Goal: Task Accomplishment & Management: Manage account settings

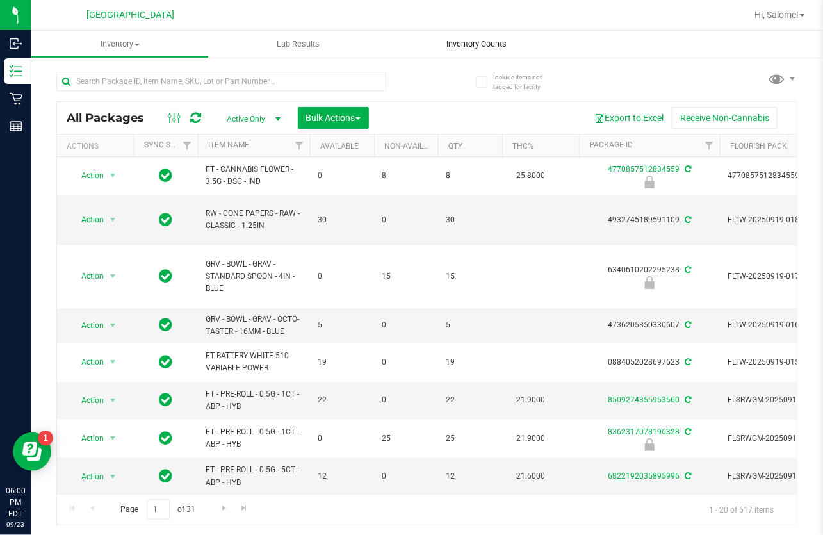
click at [469, 49] on span "Inventory Counts" at bounding box center [476, 44] width 95 height 12
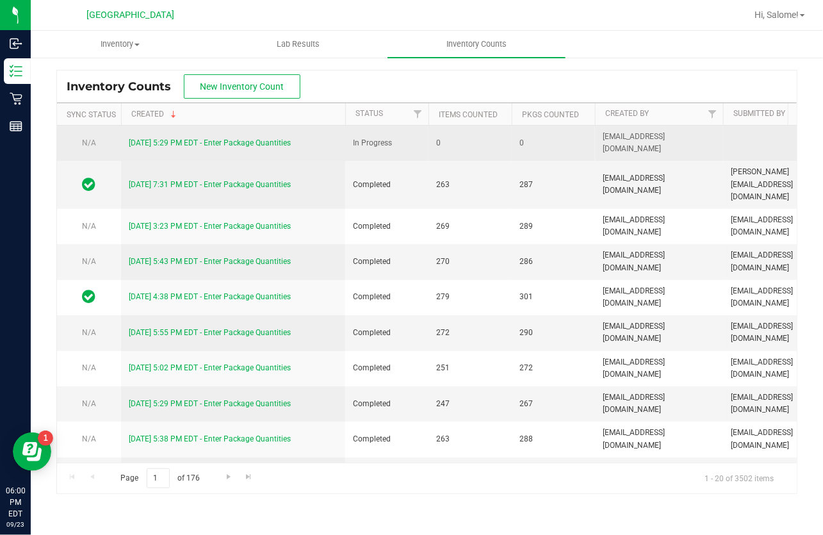
click at [197, 138] on link "[DATE] 5:29 PM EDT - Enter Package Quantities" at bounding box center [210, 142] width 162 height 9
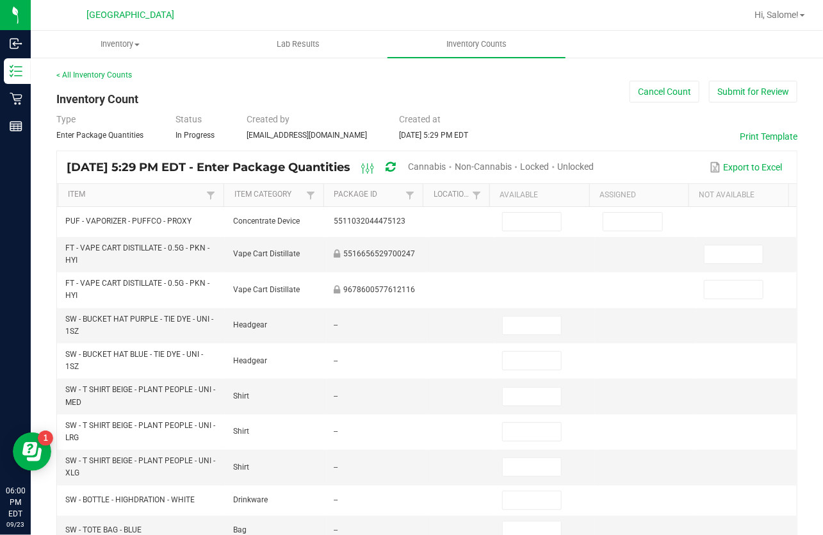
click at [595, 167] on span "Unlocked" at bounding box center [576, 166] width 37 height 10
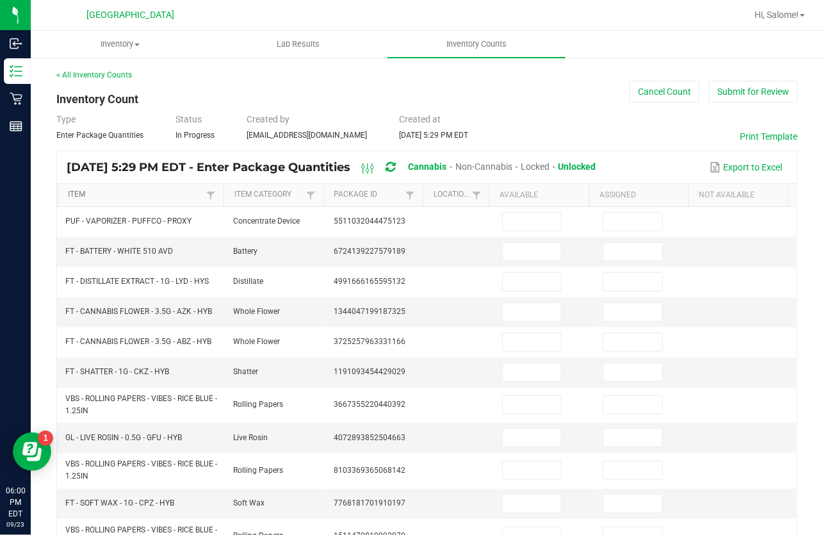
click at [81, 197] on link "Item" at bounding box center [135, 195] width 135 height 10
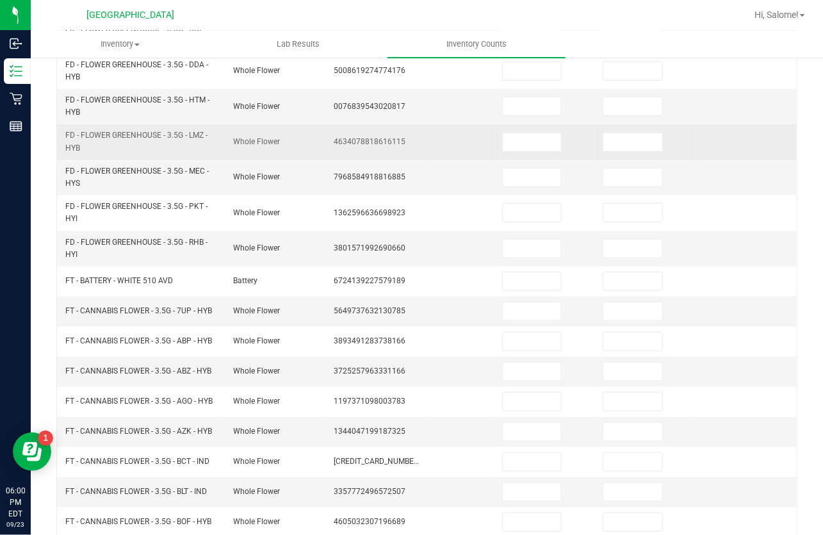
scroll to position [349, 0]
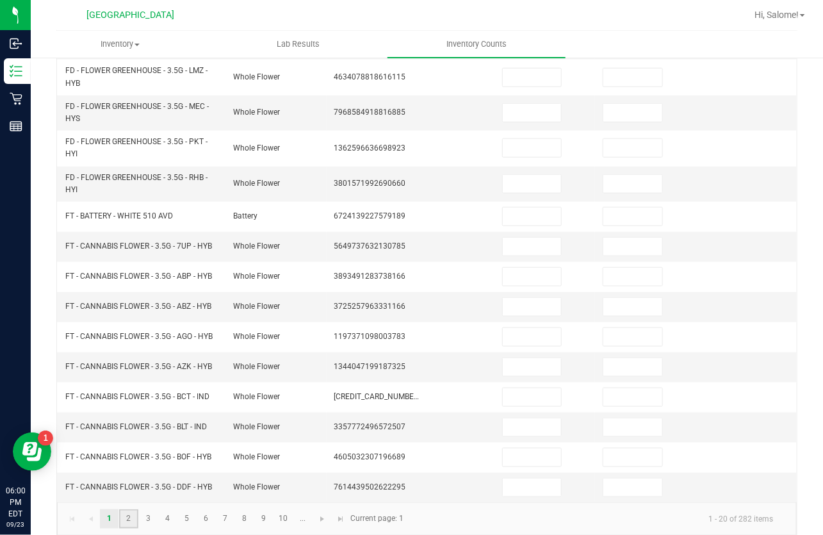
click at [126, 513] on link "2" at bounding box center [128, 518] width 19 height 19
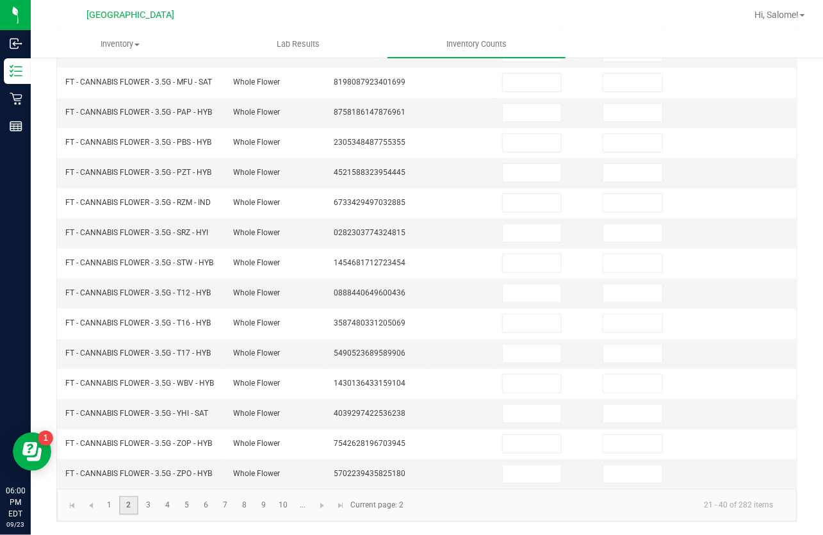
scroll to position [316, 0]
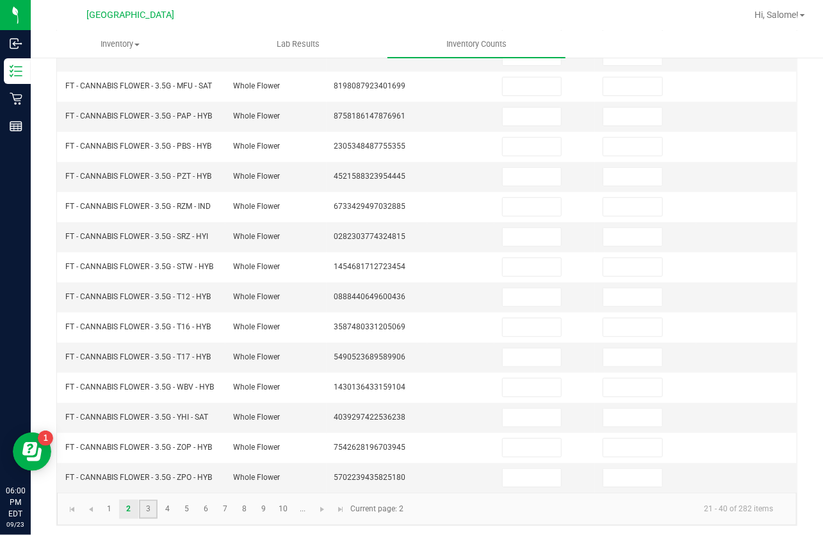
click at [146, 506] on link "3" at bounding box center [148, 509] width 19 height 19
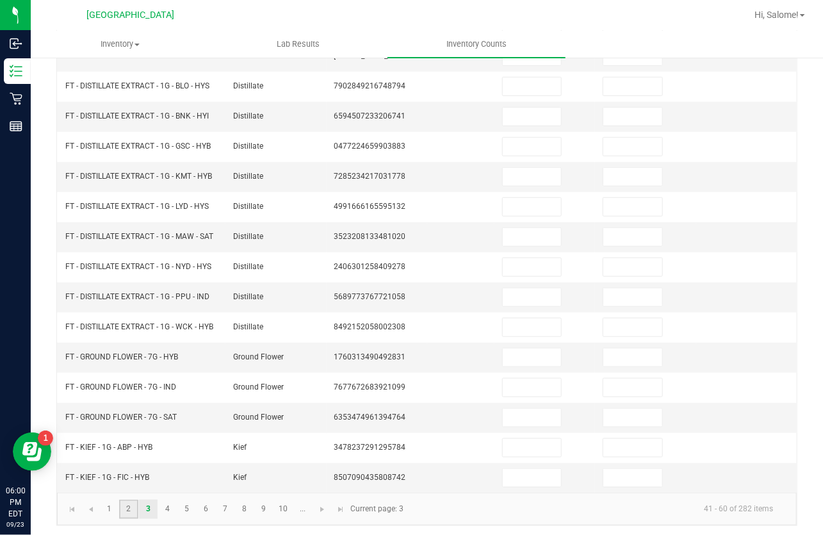
click at [131, 515] on link "2" at bounding box center [128, 509] width 19 height 19
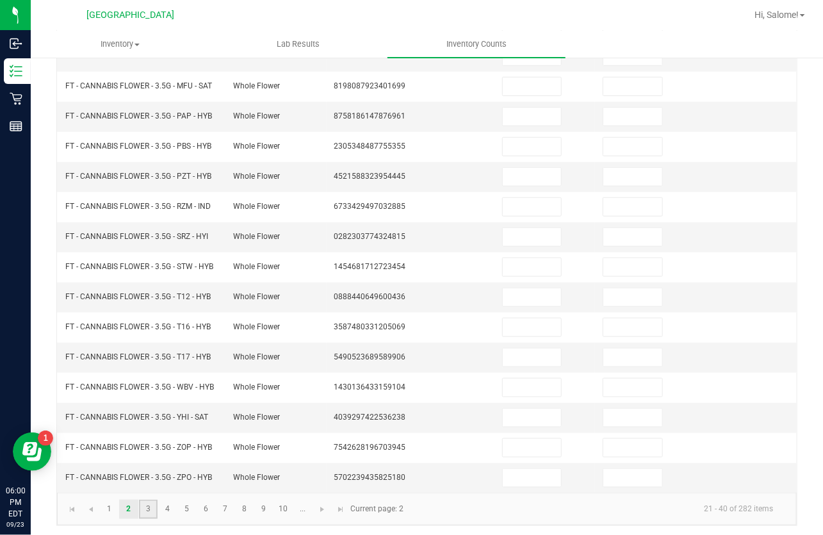
click at [147, 509] on link "3" at bounding box center [148, 509] width 19 height 19
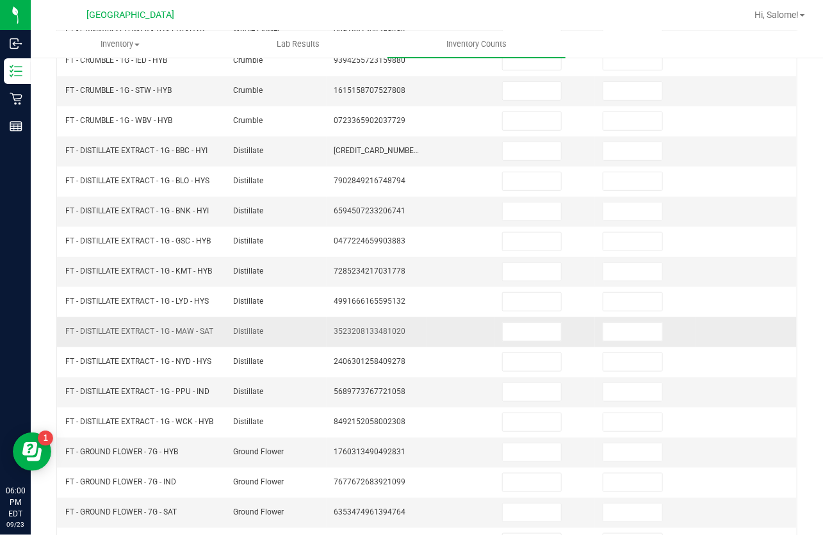
scroll to position [258, 0]
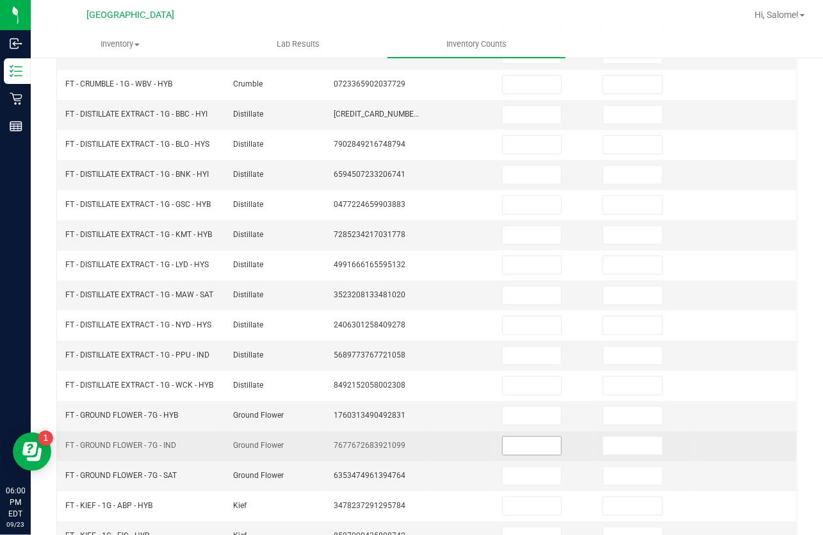
click at [521, 447] on input at bounding box center [532, 446] width 58 height 18
type input "4"
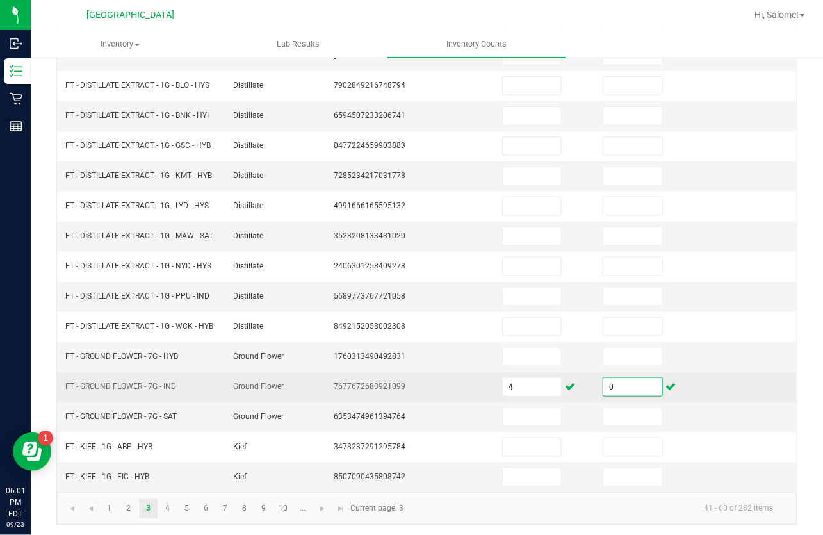
scroll to position [321, 0]
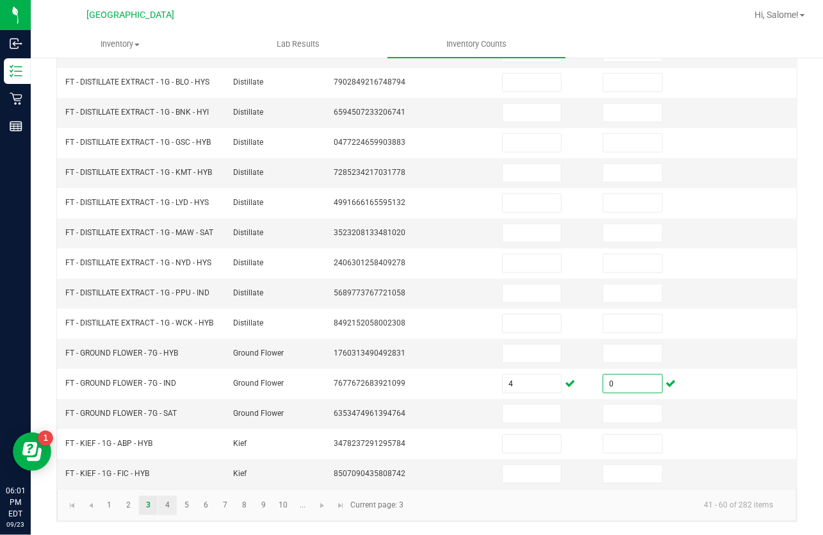
type input "0"
click at [167, 507] on link "4" at bounding box center [167, 505] width 19 height 19
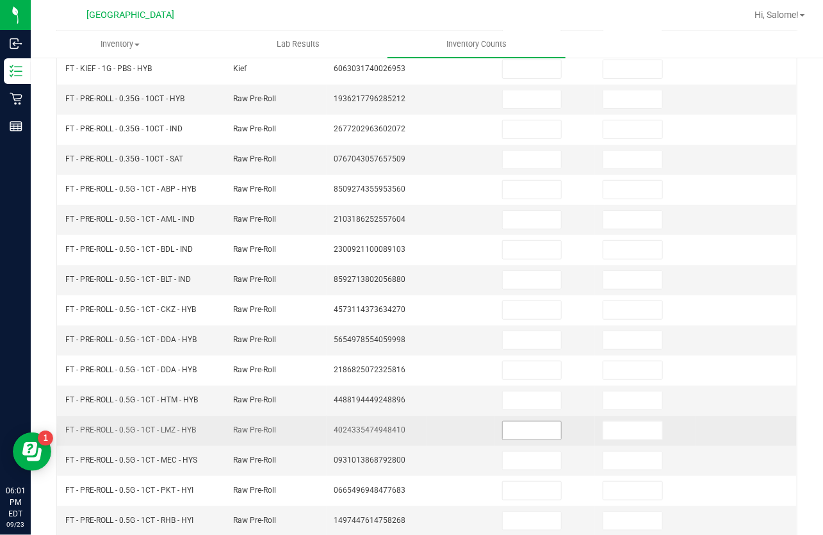
scroll to position [199, 0]
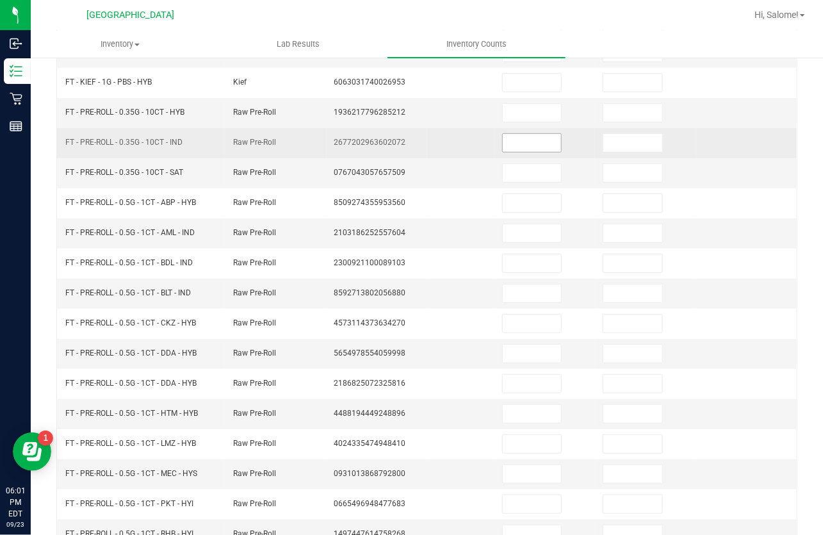
click at [529, 144] on input at bounding box center [532, 143] width 58 height 18
type input "3"
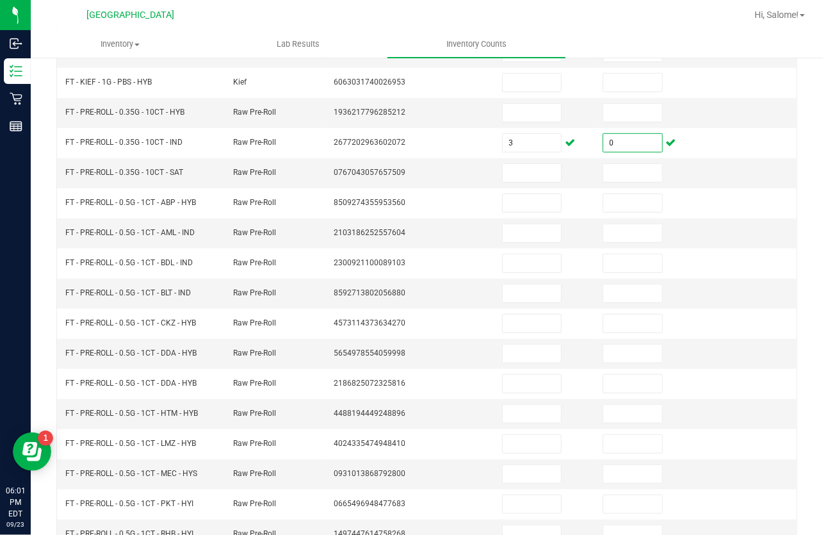
scroll to position [316, 0]
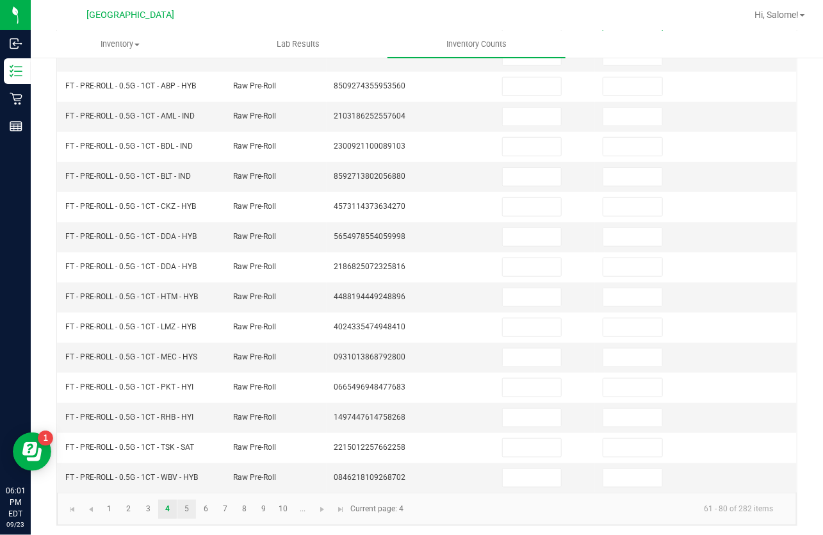
type input "0"
click at [187, 505] on link "5" at bounding box center [187, 509] width 19 height 19
click at [210, 504] on link "6" at bounding box center [206, 509] width 19 height 19
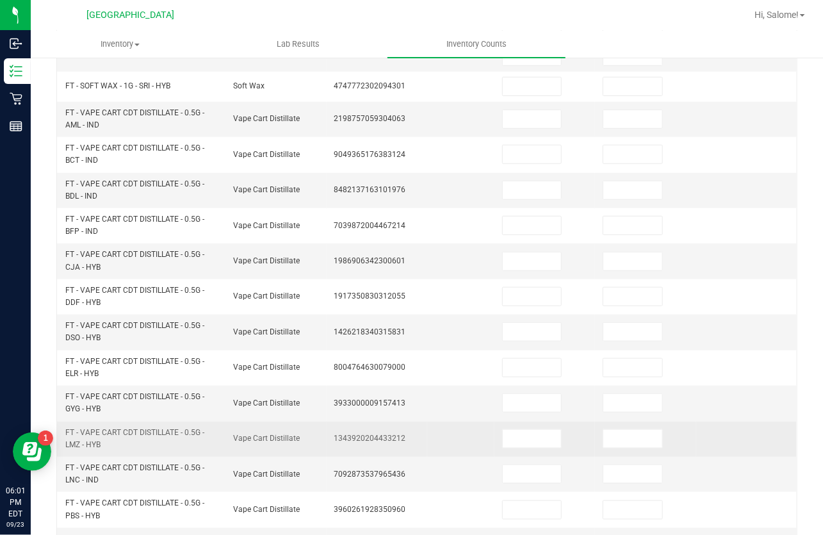
scroll to position [388, 0]
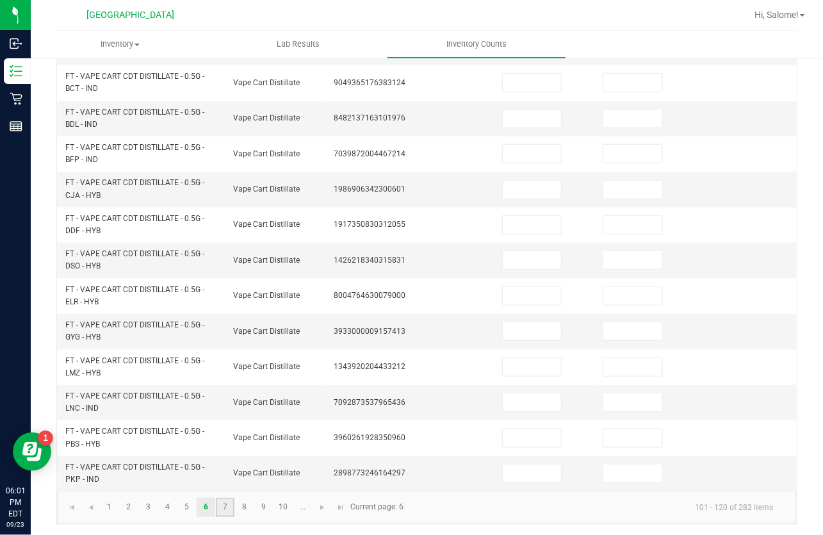
click at [230, 513] on link "7" at bounding box center [225, 507] width 19 height 19
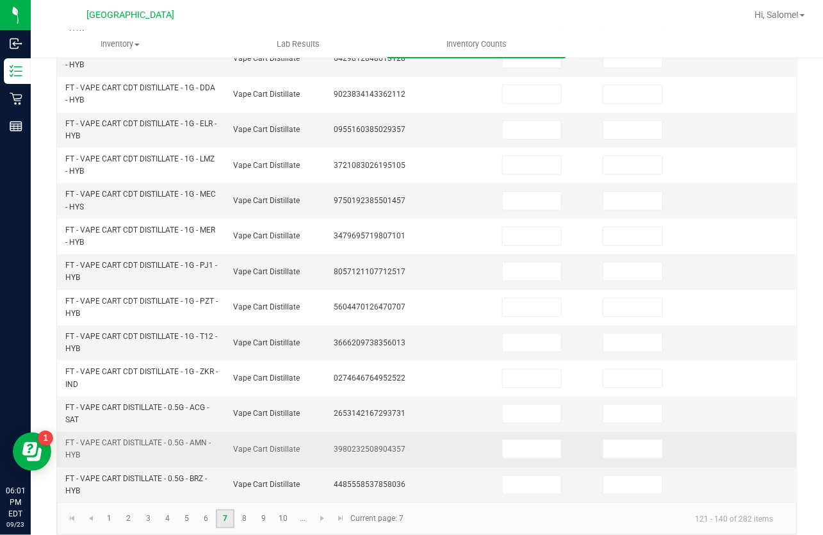
scroll to position [426, 0]
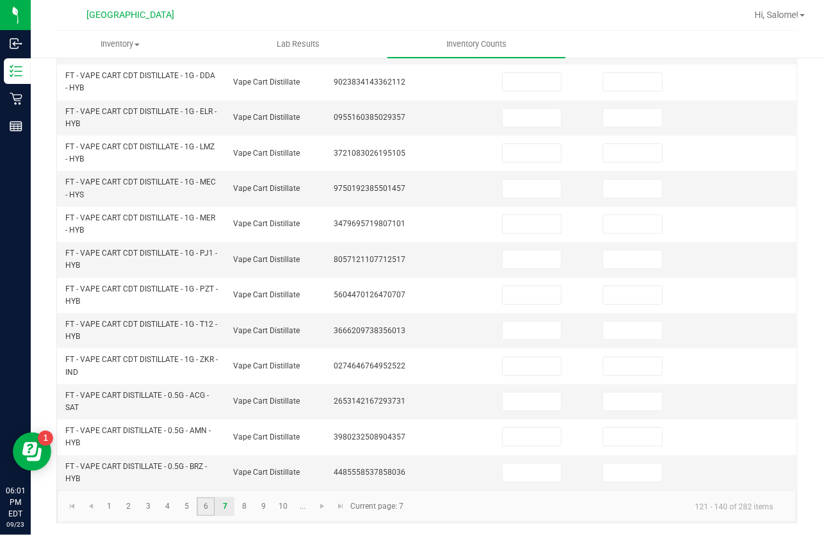
click at [210, 507] on link "6" at bounding box center [206, 506] width 19 height 19
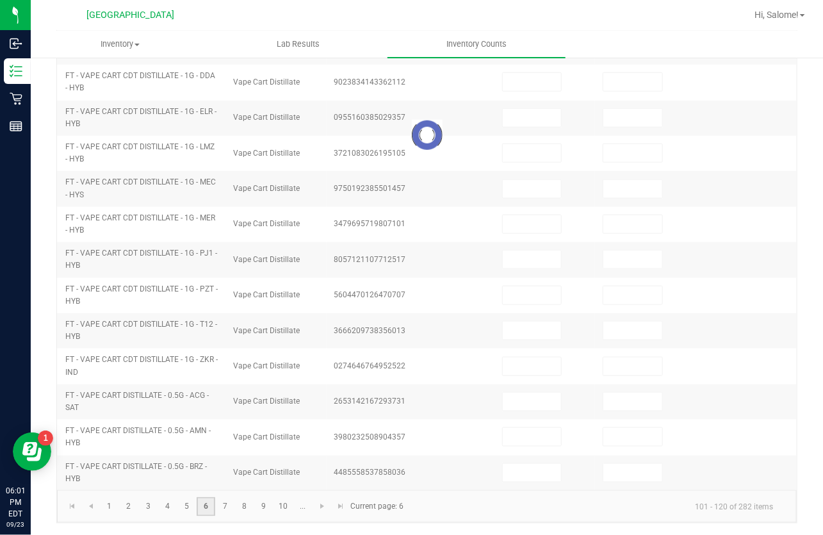
scroll to position [388, 0]
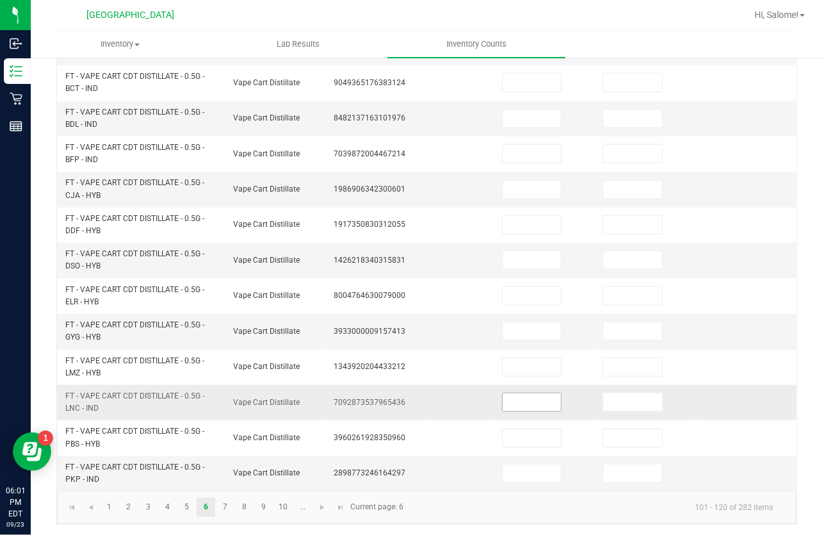
click at [530, 404] on input at bounding box center [532, 402] width 58 height 18
type input "7"
type input "0"
click at [222, 506] on link "7" at bounding box center [225, 507] width 19 height 19
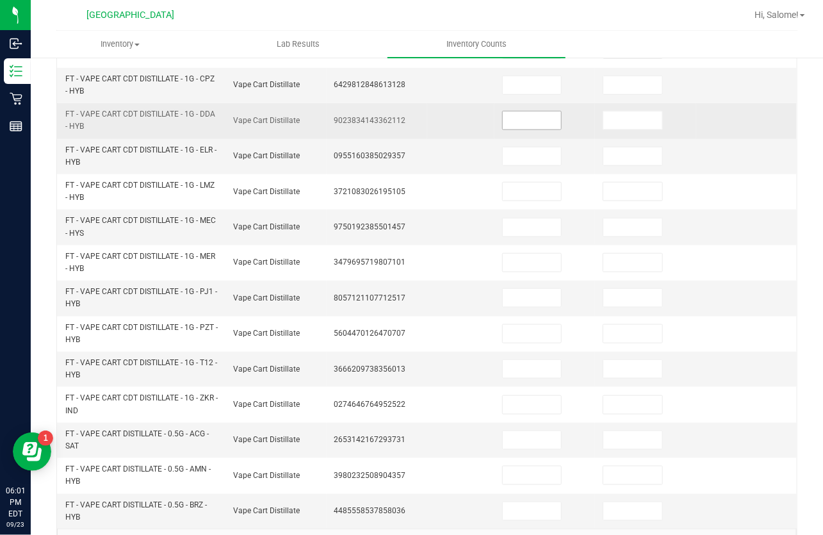
click at [531, 113] on input at bounding box center [532, 121] width 58 height 18
type input "4"
type input "0"
type input "6"
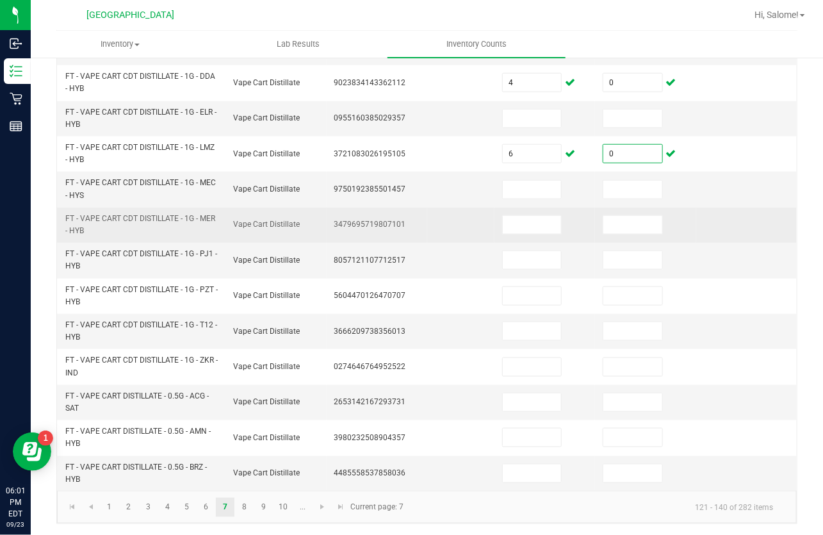
scroll to position [426, 0]
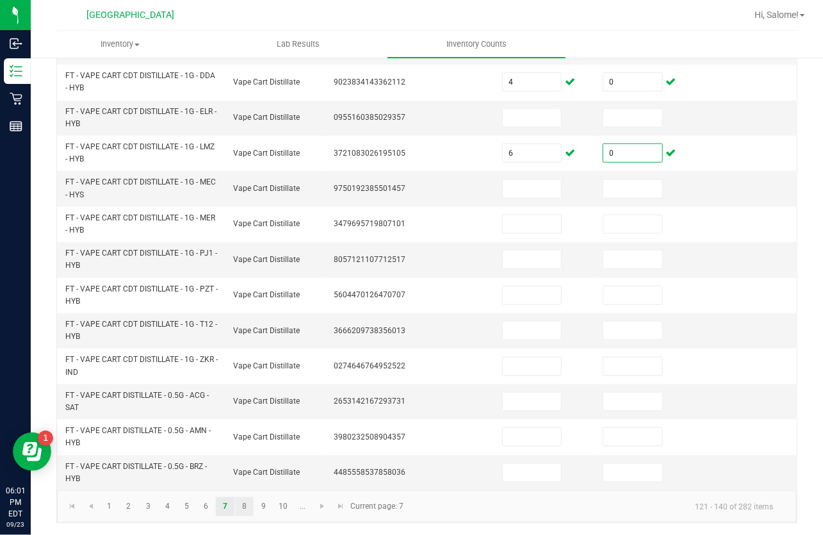
type input "0"
click at [251, 507] on link "8" at bounding box center [244, 506] width 19 height 19
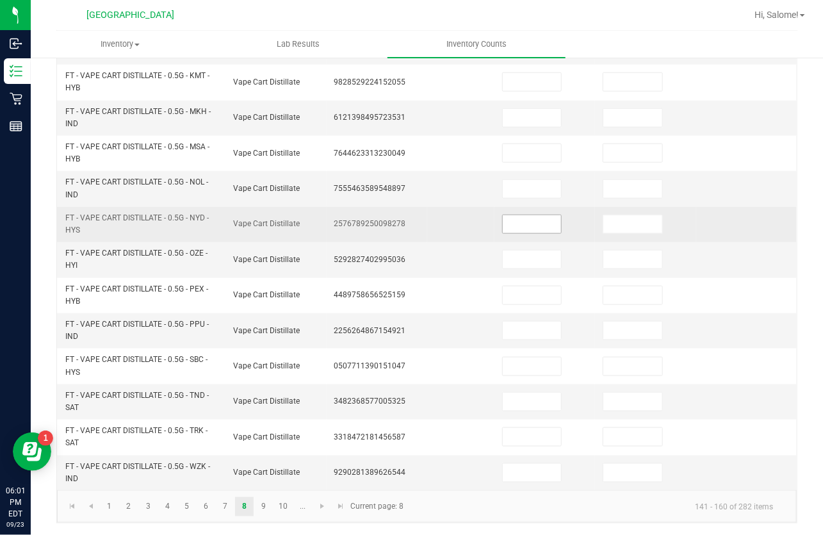
click at [523, 218] on input at bounding box center [532, 224] width 58 height 18
type input "4"
type input "0"
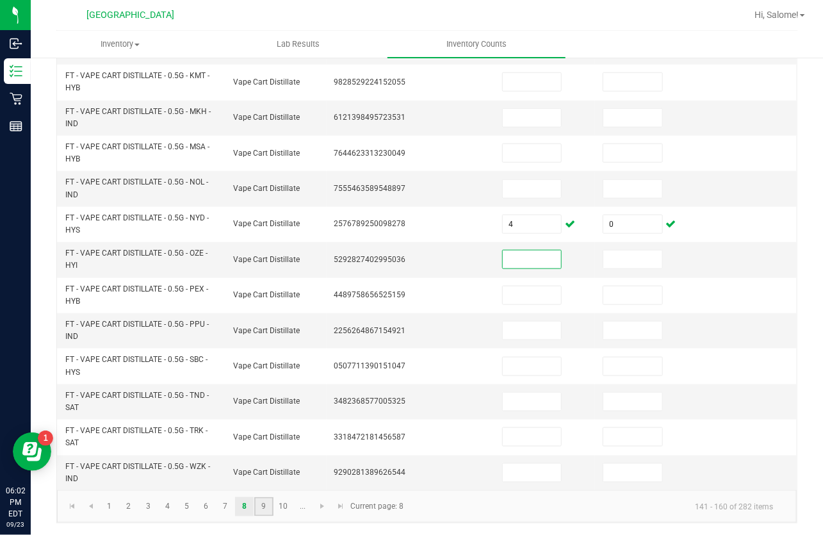
click at [261, 502] on link "9" at bounding box center [263, 506] width 19 height 19
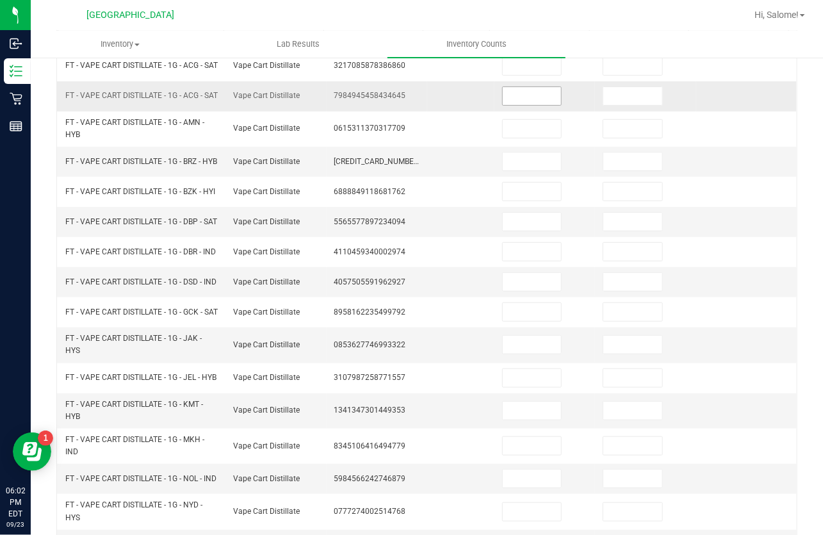
scroll to position [135, 0]
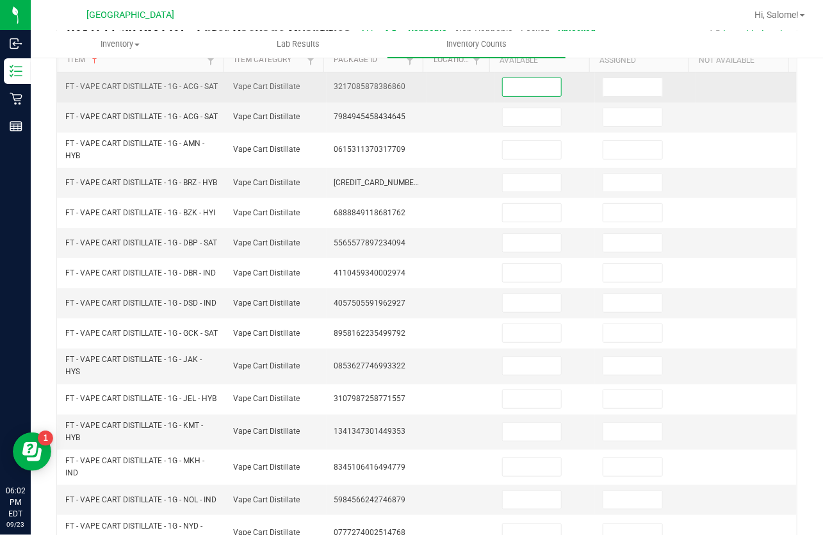
click at [513, 85] on input at bounding box center [532, 87] width 58 height 18
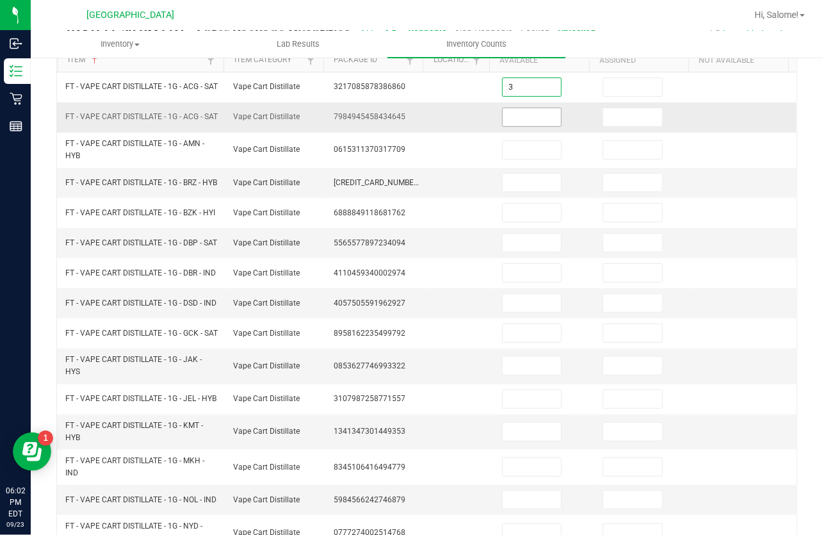
type input "3"
type input "0"
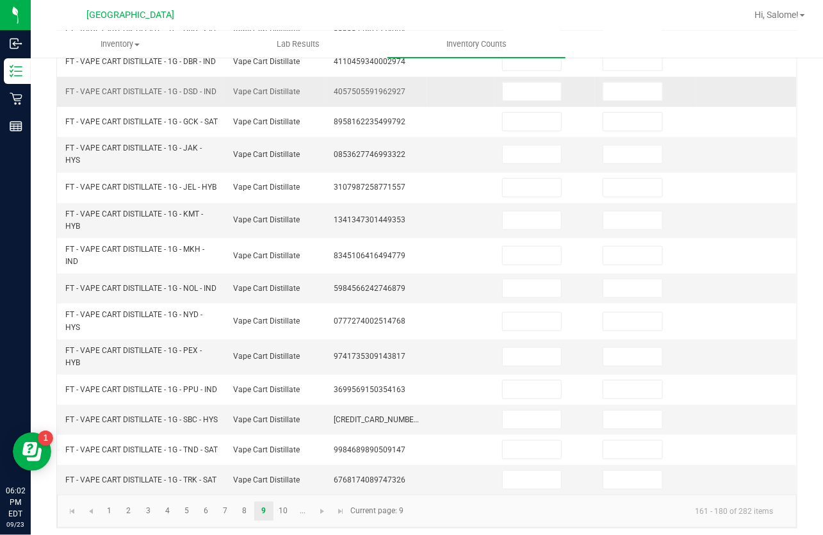
scroll to position [426, 0]
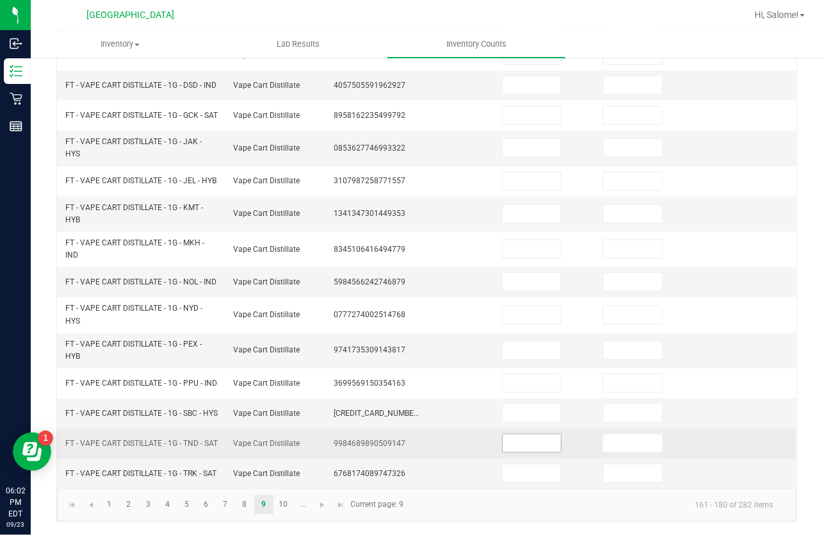
click at [511, 438] on input at bounding box center [532, 443] width 58 height 18
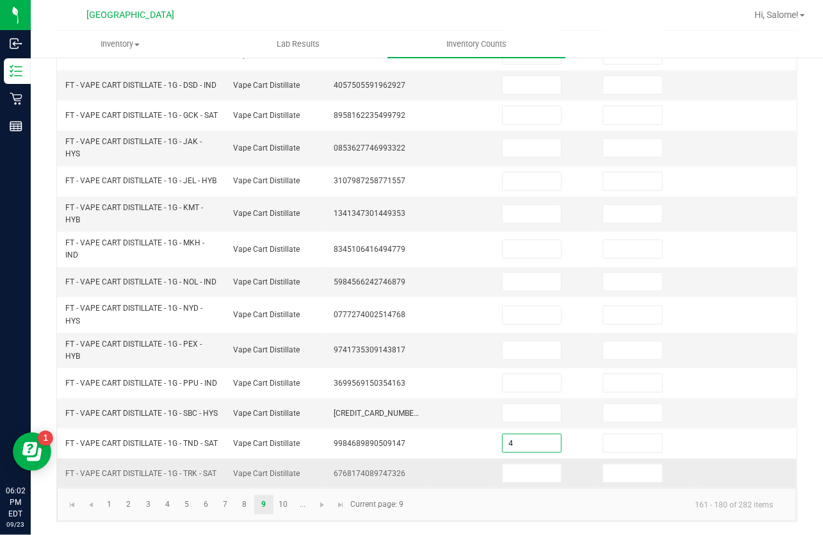
type input "4"
type input "0"
click at [282, 502] on link "10" at bounding box center [283, 504] width 19 height 19
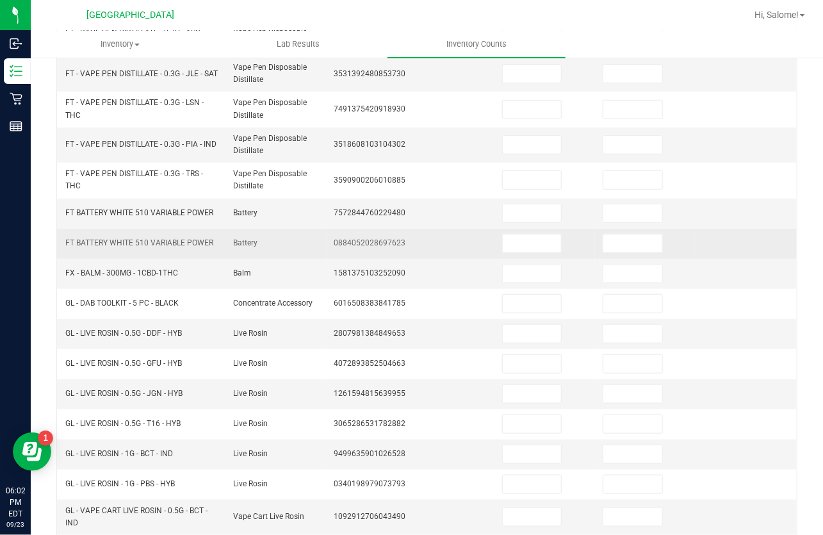
scroll to position [255, 0]
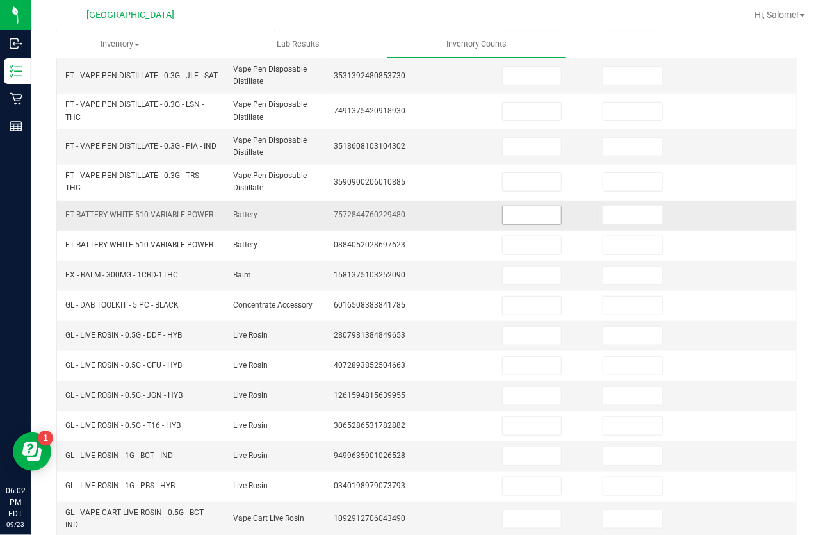
click at [532, 221] on input at bounding box center [532, 215] width 58 height 18
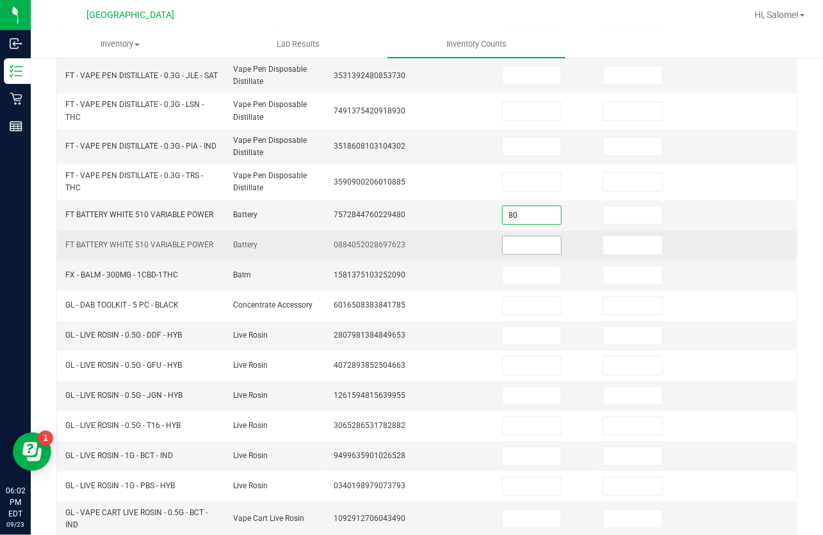
type input "80"
type input "0"
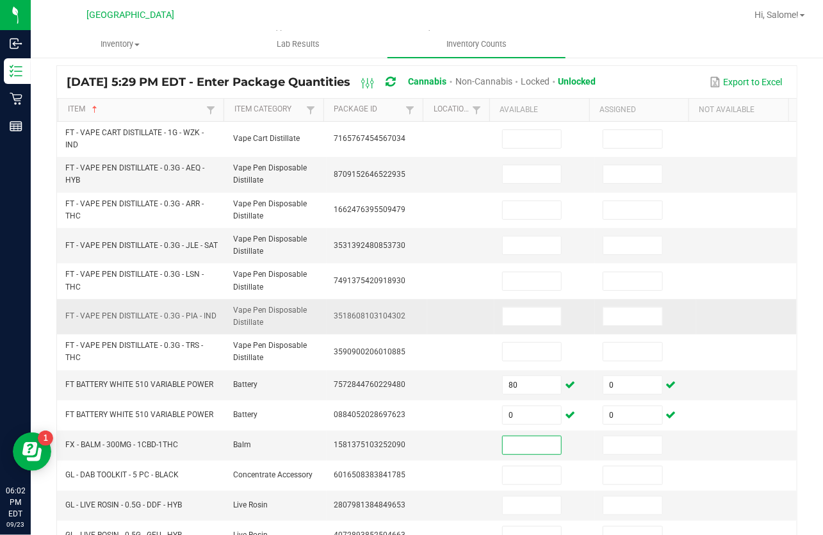
scroll to position [80, 0]
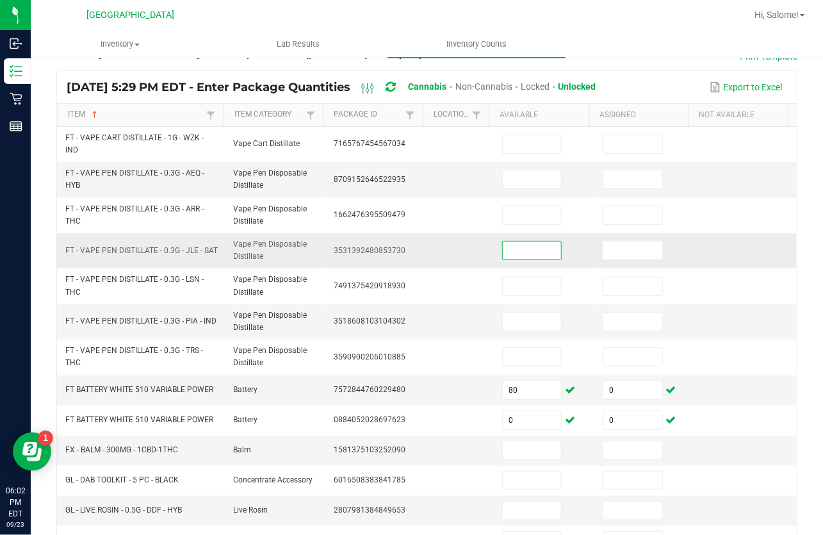
click at [522, 256] on input at bounding box center [532, 251] width 58 height 18
type input "5"
type input "0"
type input "5"
type input "0"
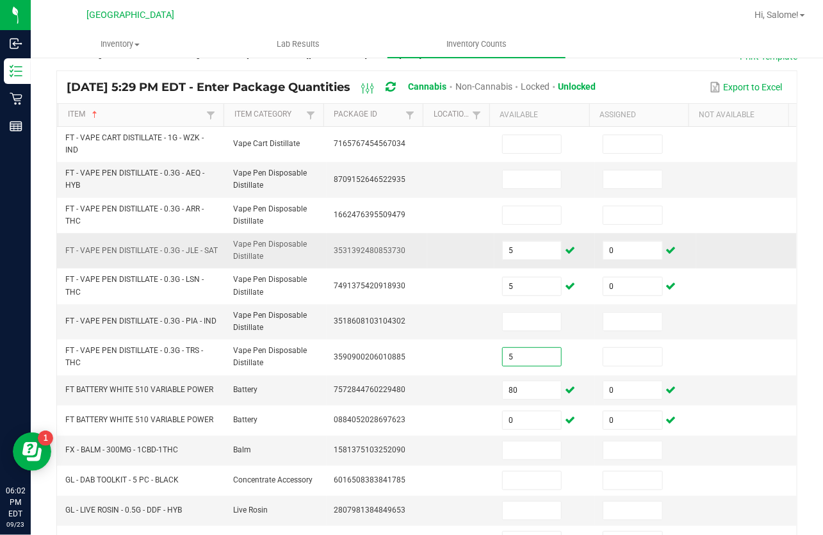
type input "5"
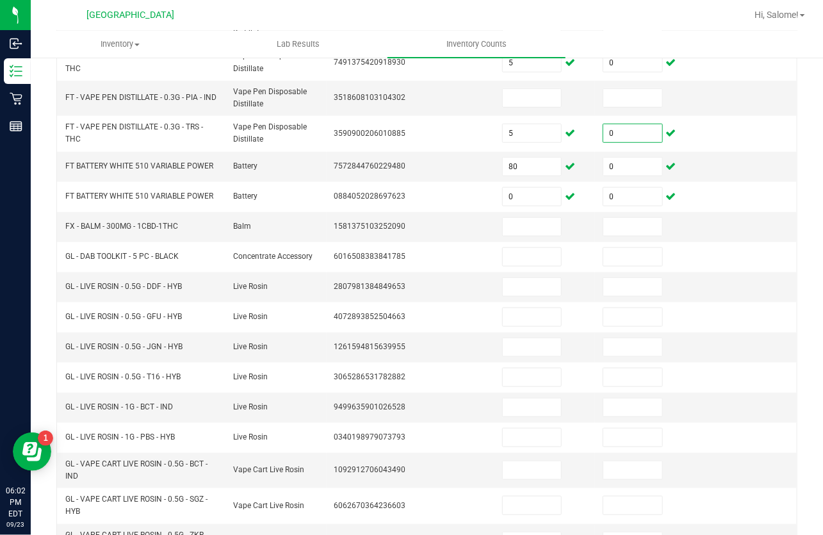
scroll to position [371, 0]
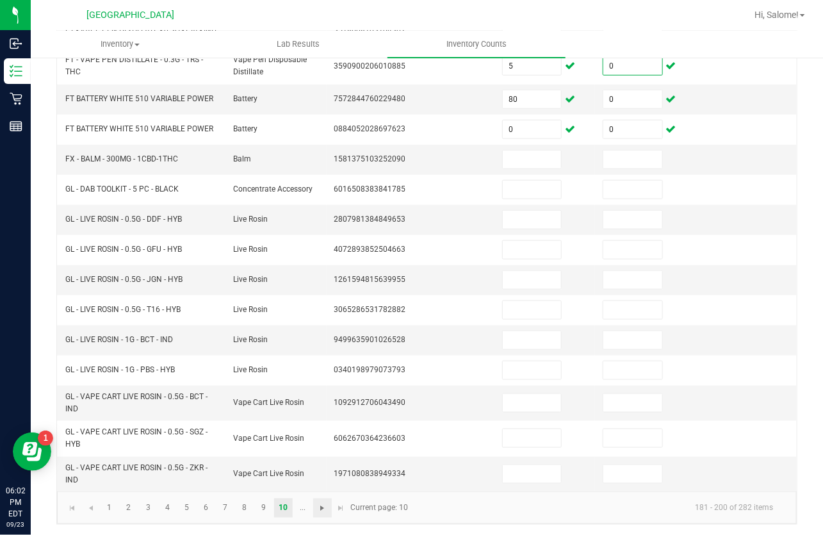
type input "0"
click at [320, 506] on span "Go to the next page" at bounding box center [322, 508] width 10 height 10
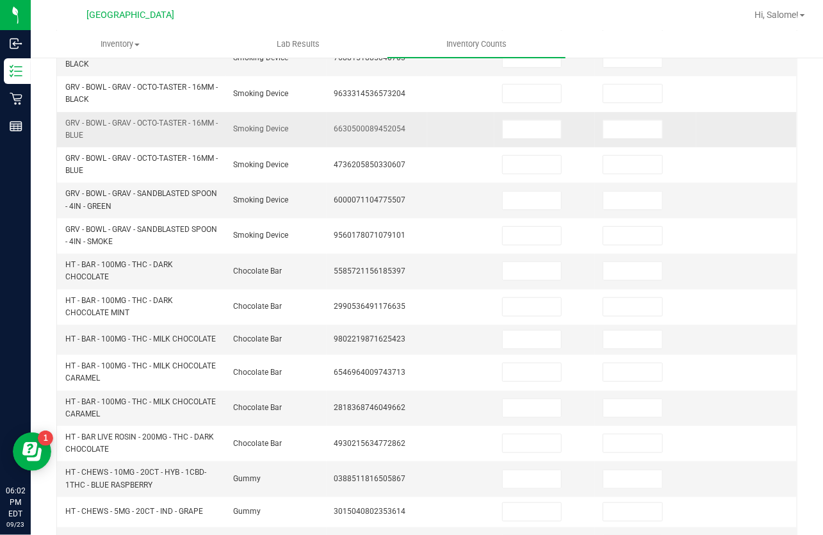
scroll to position [138, 0]
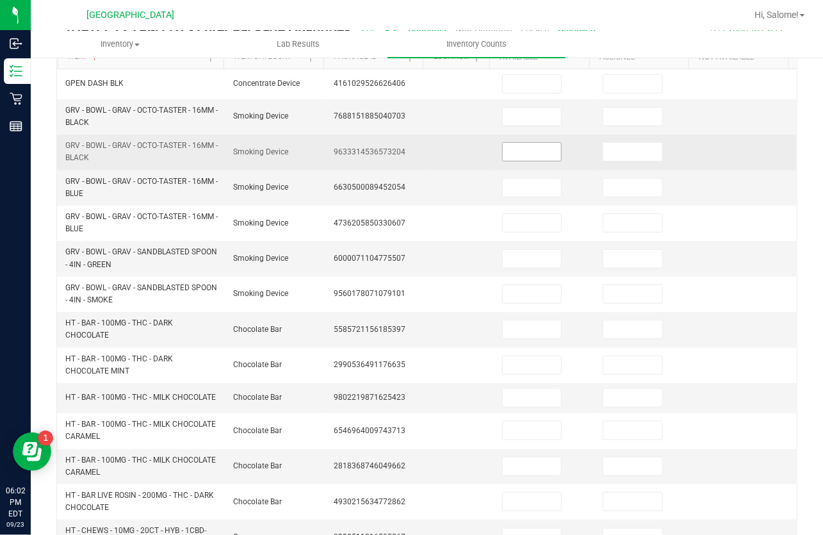
click at [506, 147] on input at bounding box center [532, 152] width 58 height 18
type input "0"
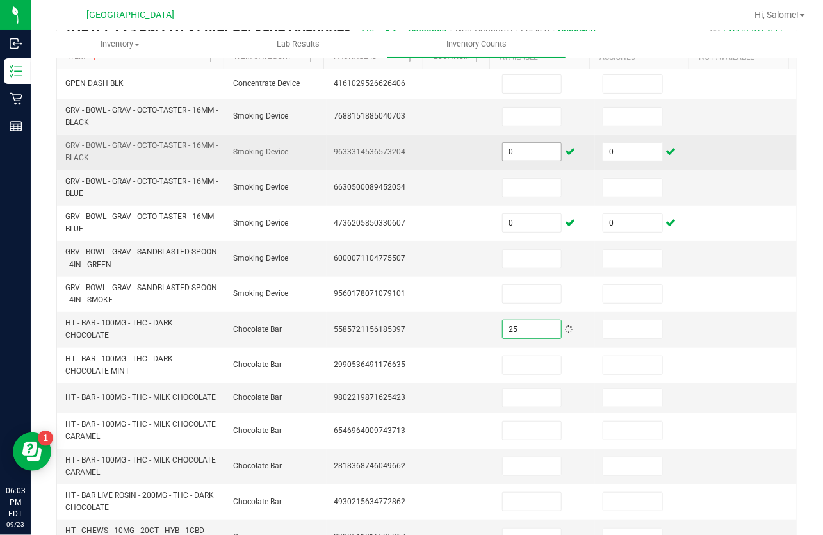
type input "25"
type input "0"
type input "20"
type input "0"
type input "5"
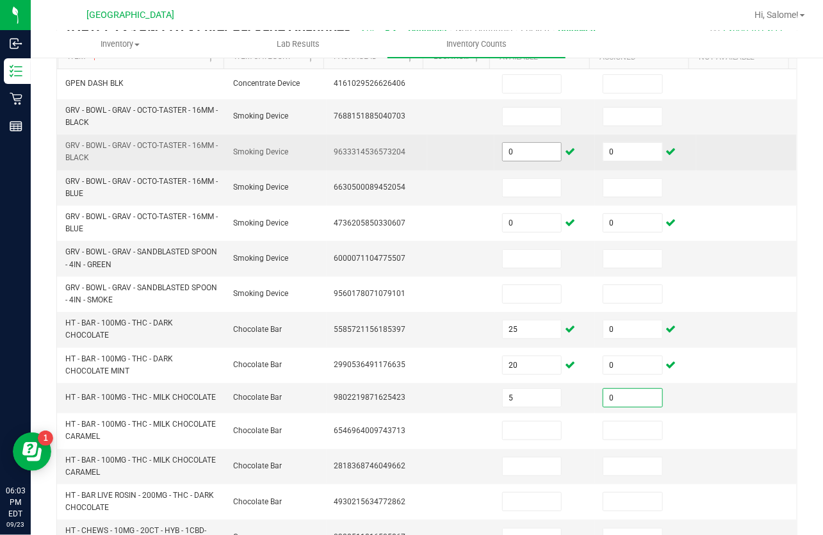
type input "0"
type input "40"
type input "0"
type input "40"
type input "0"
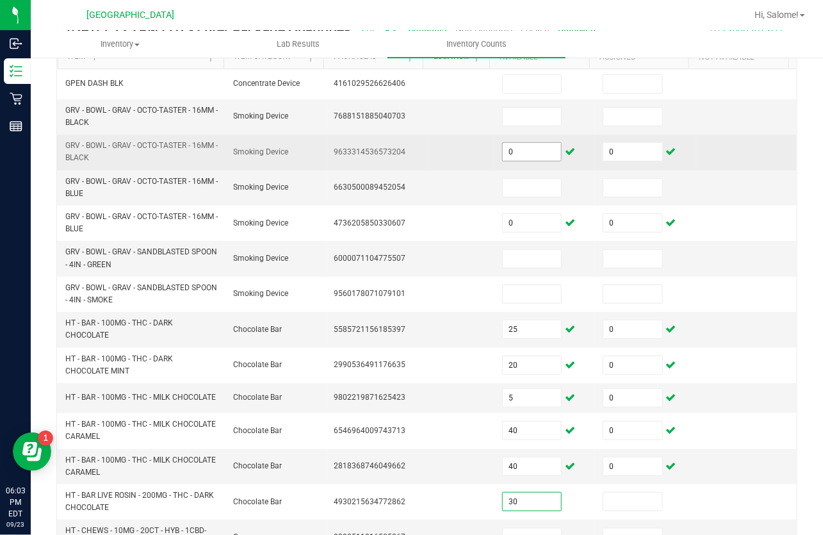
type input "30"
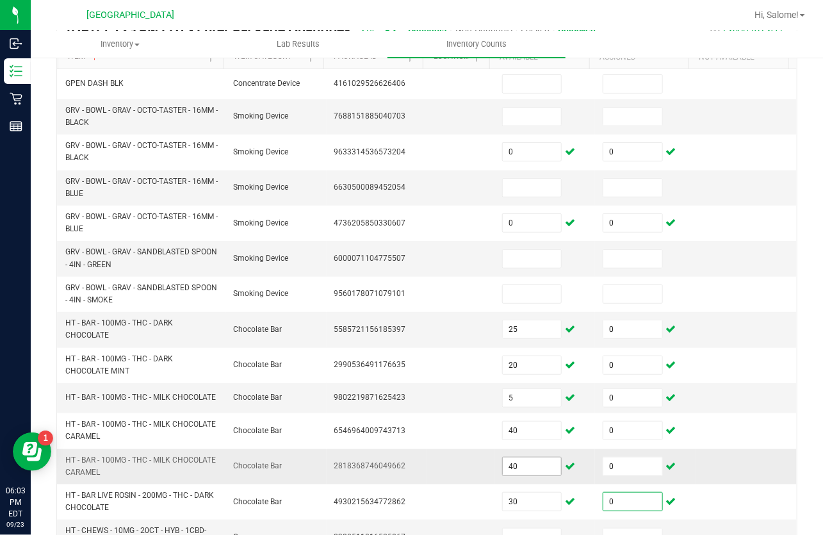
type input "0"
click at [533, 475] on input "40" at bounding box center [532, 467] width 58 height 18
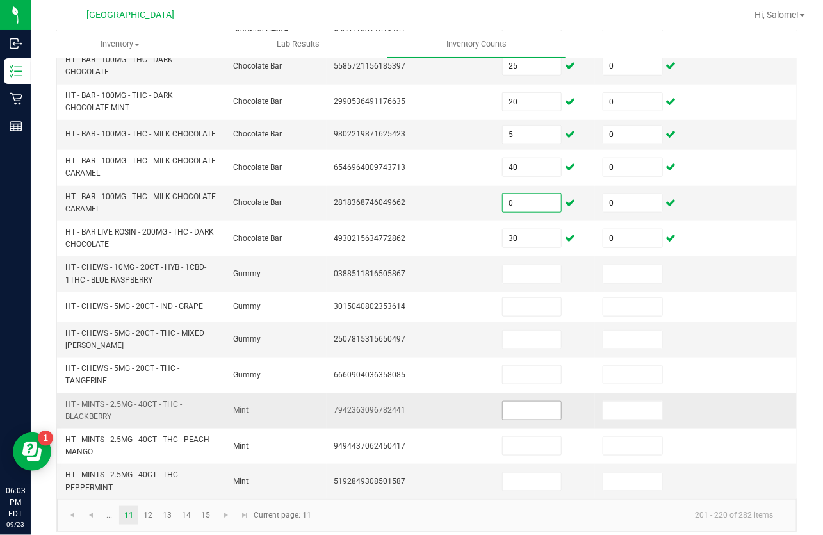
scroll to position [415, 0]
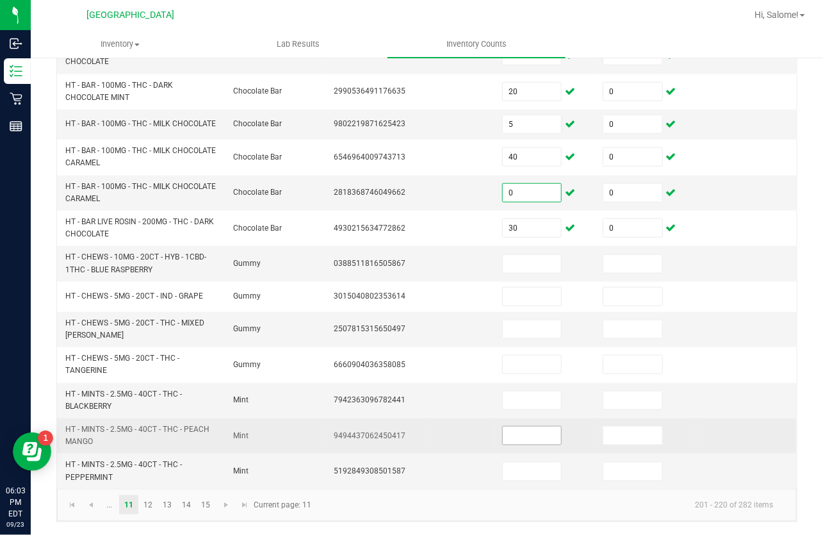
type input "0"
click at [534, 430] on input at bounding box center [532, 436] width 58 height 18
type input "5"
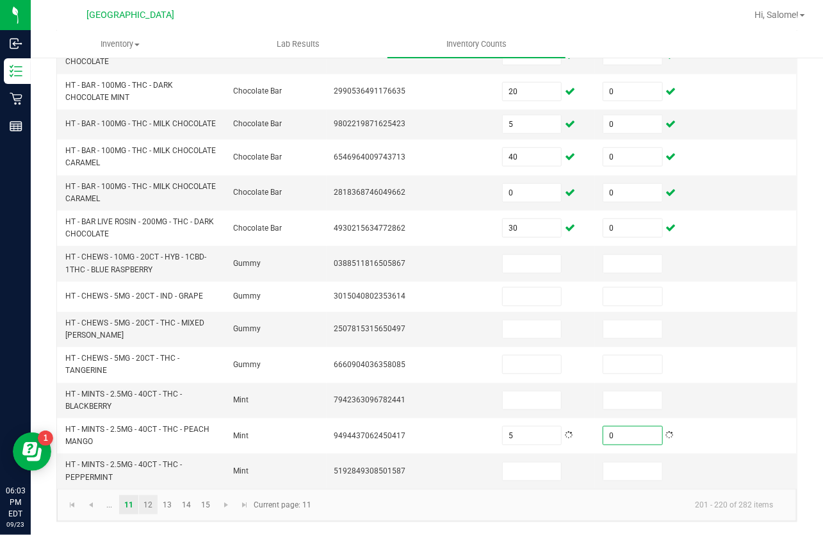
type input "0"
click at [151, 500] on link "12" at bounding box center [148, 504] width 19 height 19
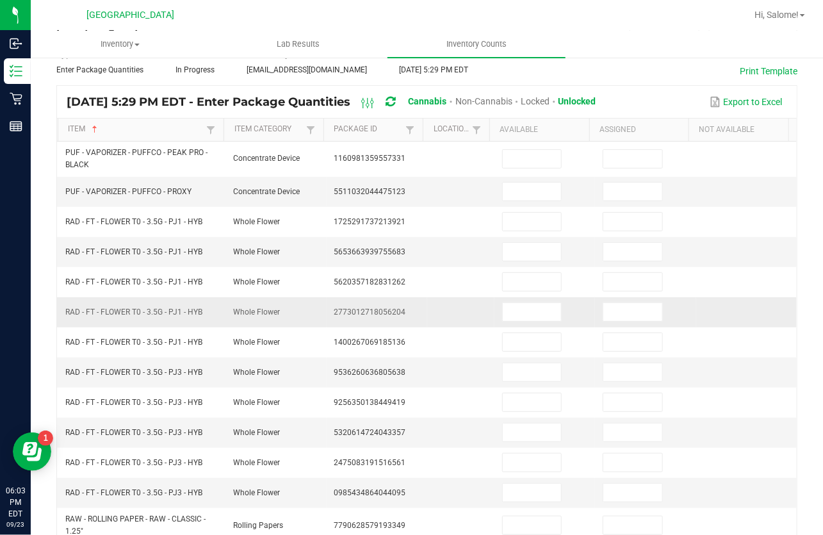
scroll to position [58, 0]
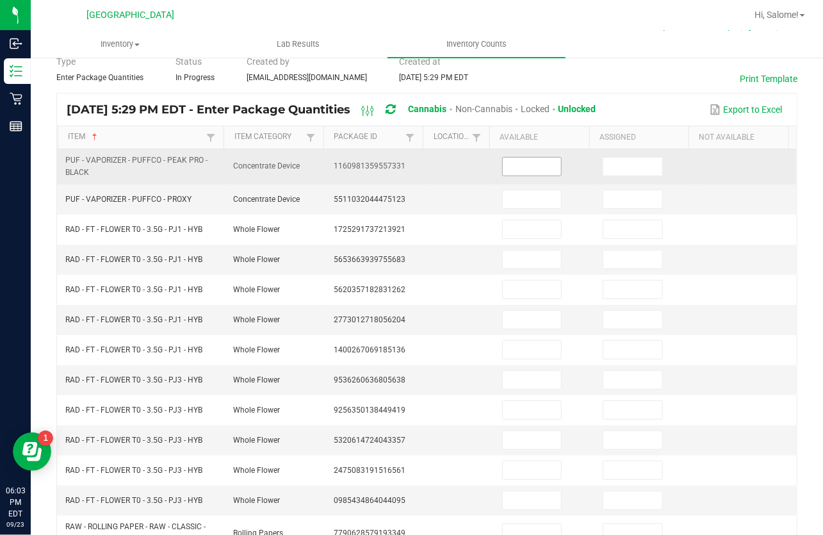
click at [522, 165] on input at bounding box center [532, 167] width 58 height 18
type input "1"
type input "0"
type input "5"
type input "0"
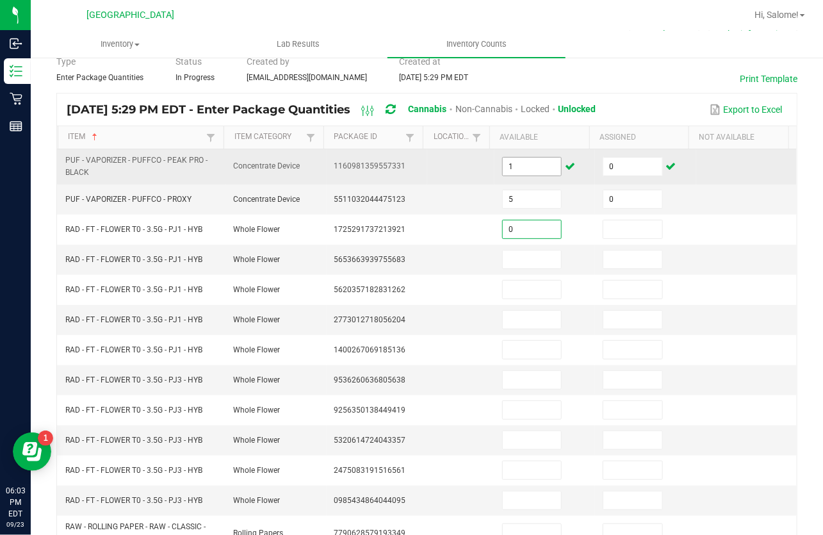
type input "0"
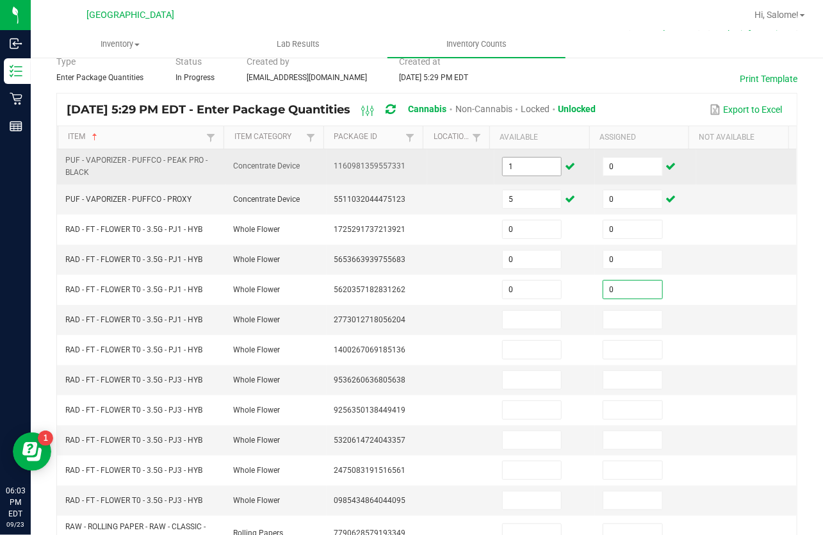
type input "0"
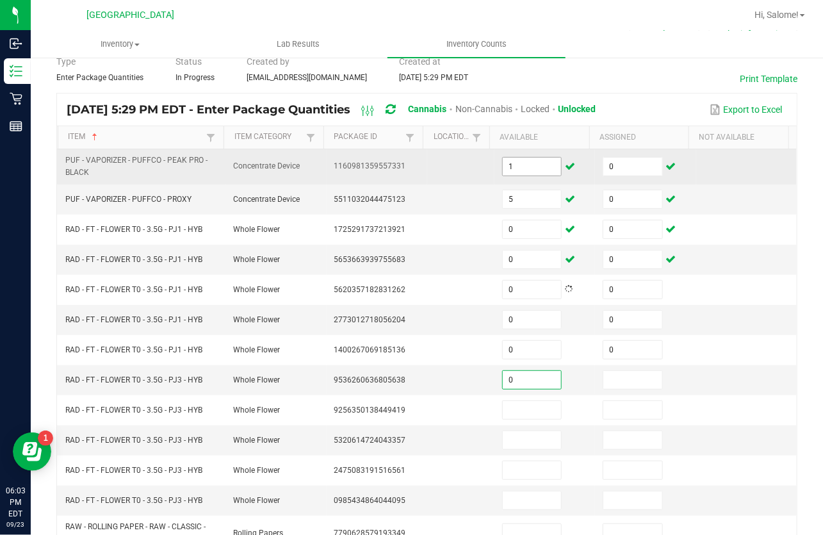
type input "0"
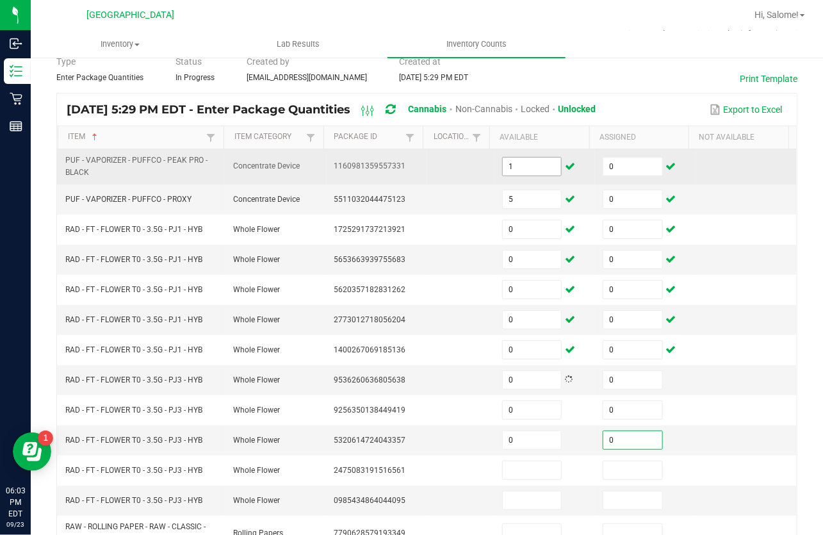
type input "0"
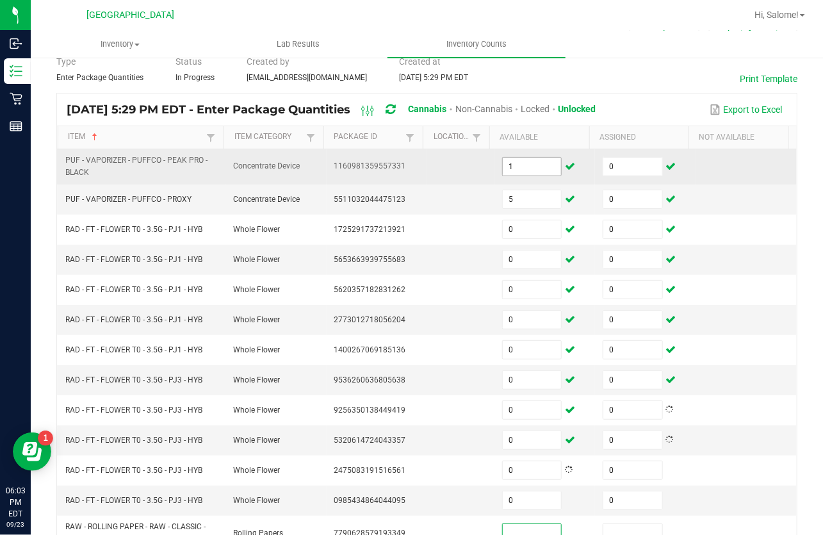
scroll to position [63, 0]
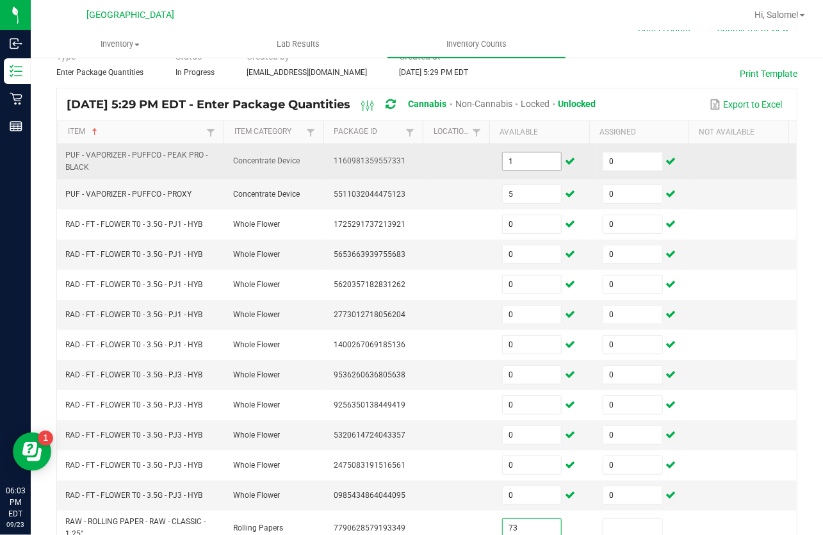
type input "73"
type input "0"
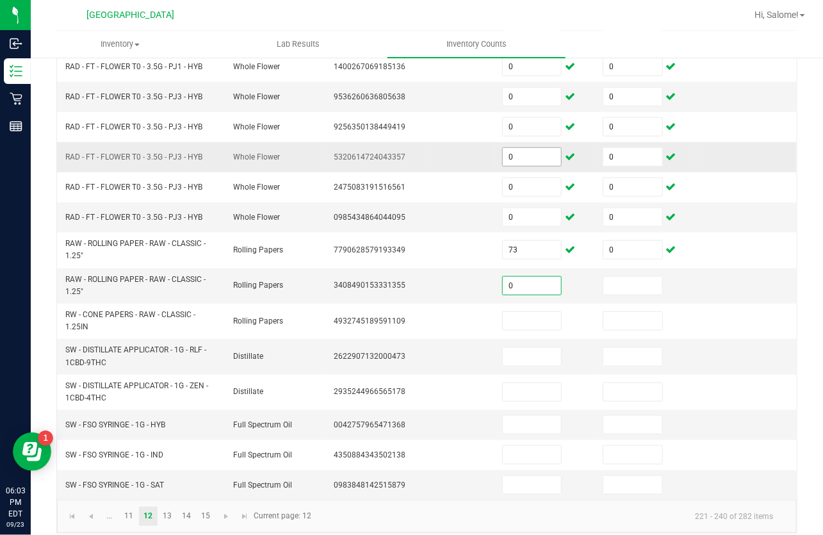
type input "0"
type input "4"
type input "0"
type input "10"
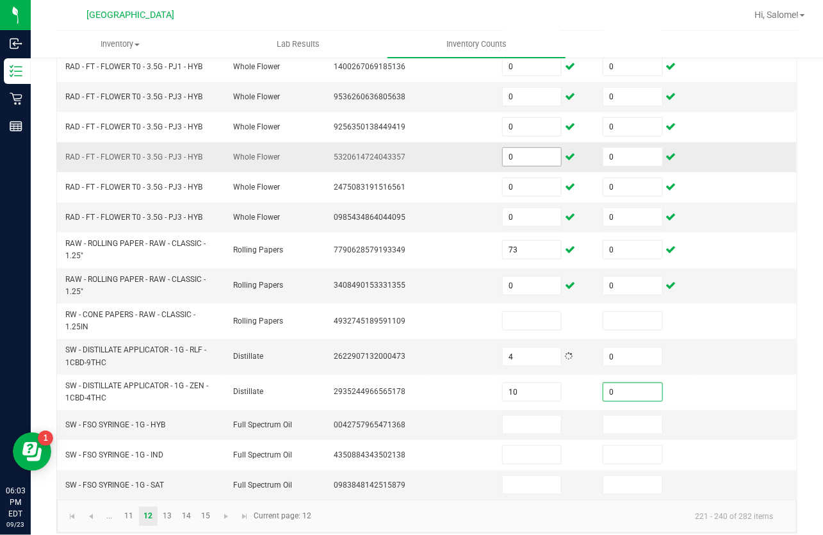
type input "0"
click at [170, 518] on link "13" at bounding box center [167, 516] width 19 height 19
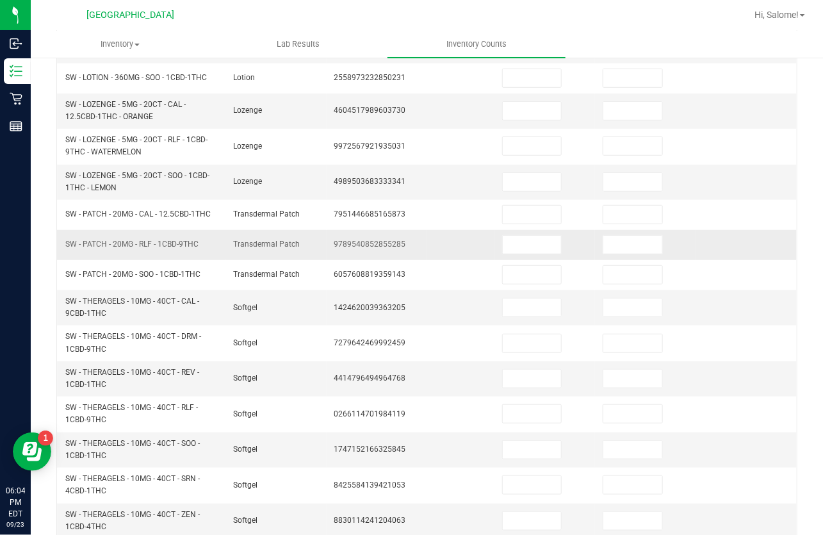
scroll to position [167, 0]
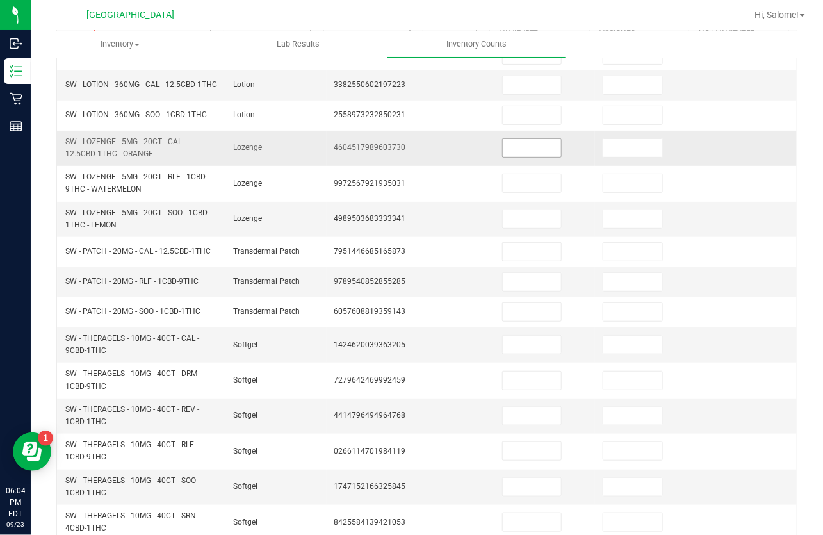
click at [534, 154] on input at bounding box center [532, 148] width 58 height 18
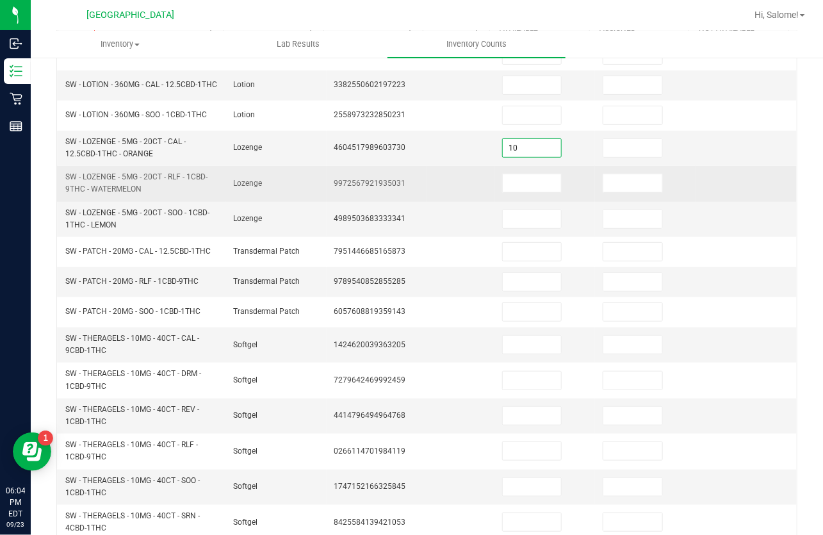
type input "10"
type input "0"
type input "9"
type input "0"
type input "3"
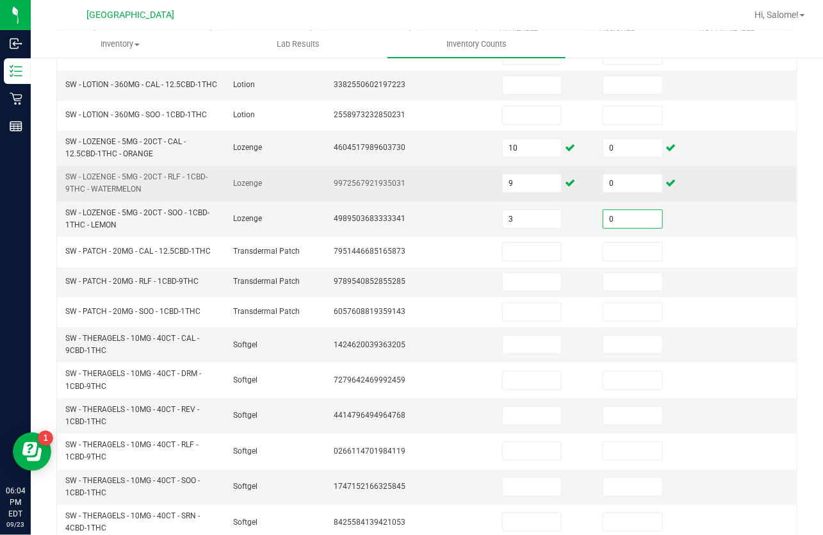
type input "0"
type input "2"
type input "0"
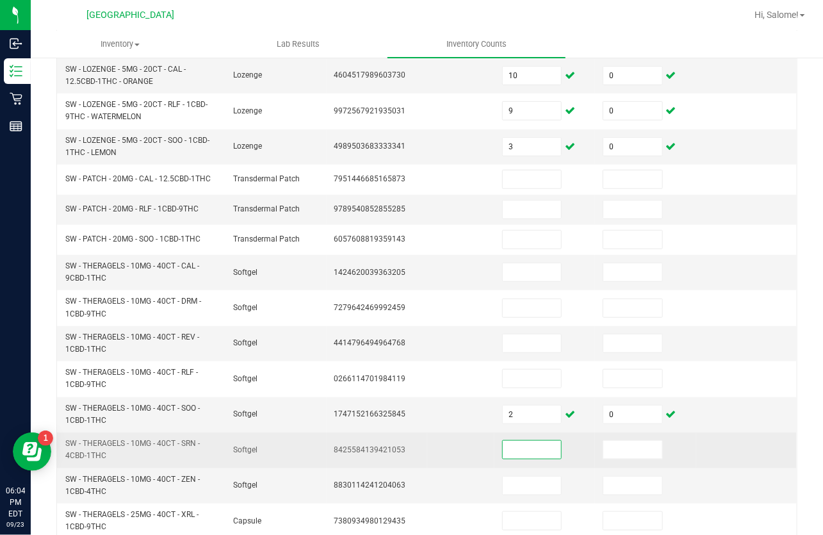
scroll to position [399, 0]
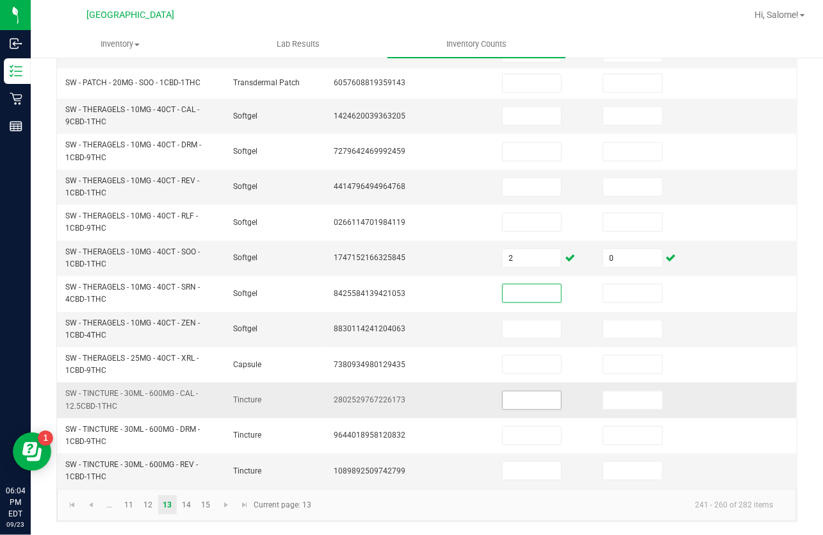
click at [509, 402] on input at bounding box center [532, 401] width 58 height 18
type input "14"
type input "0"
type input "10"
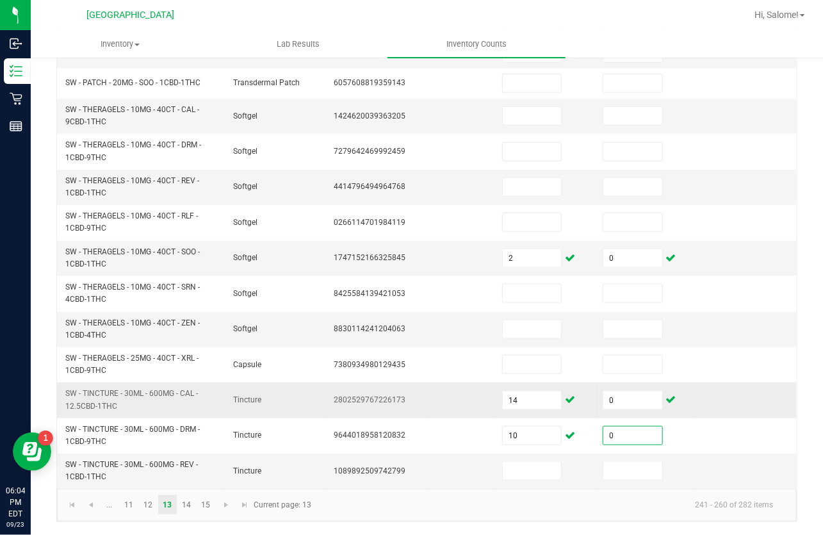
type input "0"
type input "12"
type input "0"
click at [193, 512] on link "14" at bounding box center [187, 504] width 19 height 19
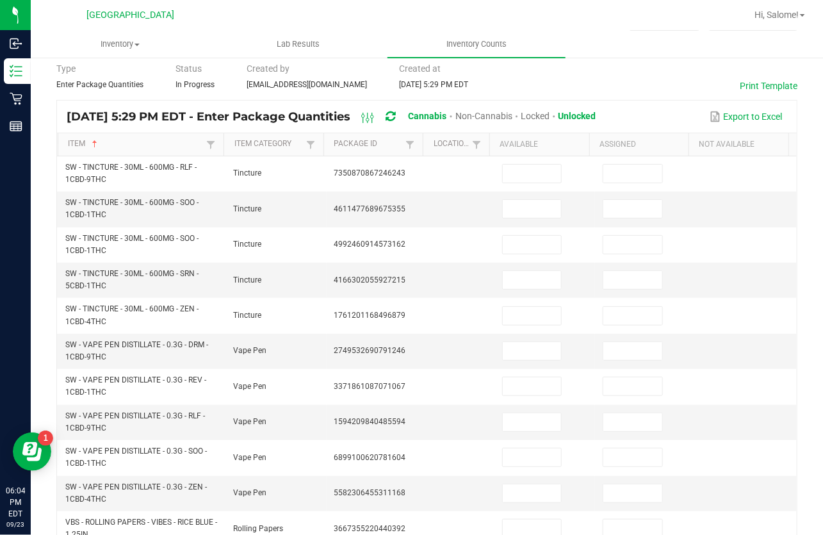
scroll to position [49, 0]
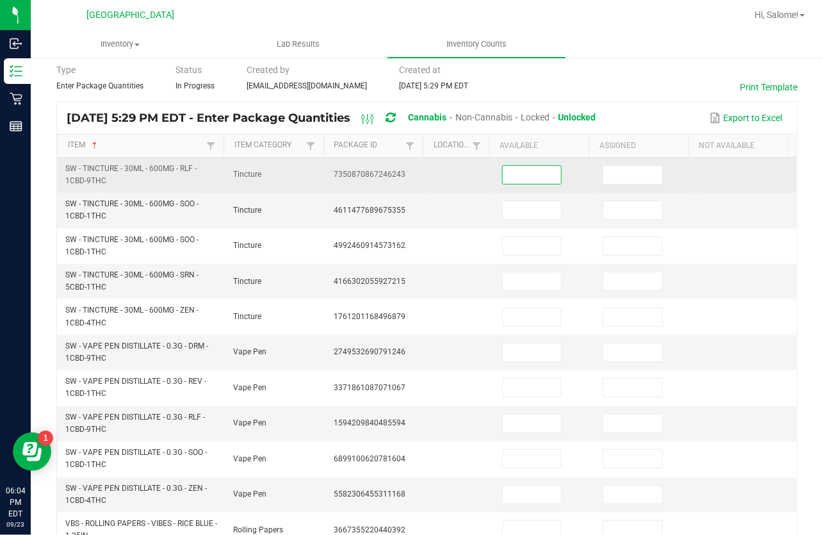
click at [534, 170] on input at bounding box center [532, 175] width 58 height 18
type input "11"
type input "0"
type input "11"
type input "0"
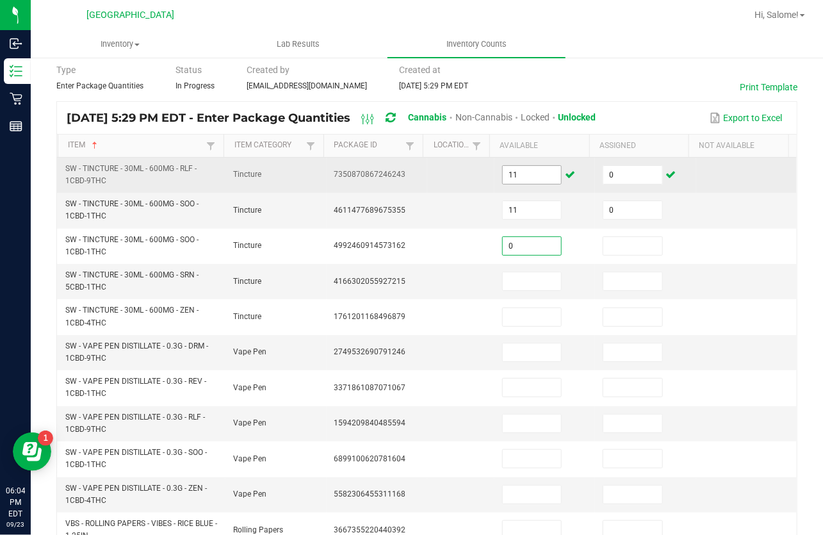
type input "0"
type input "3"
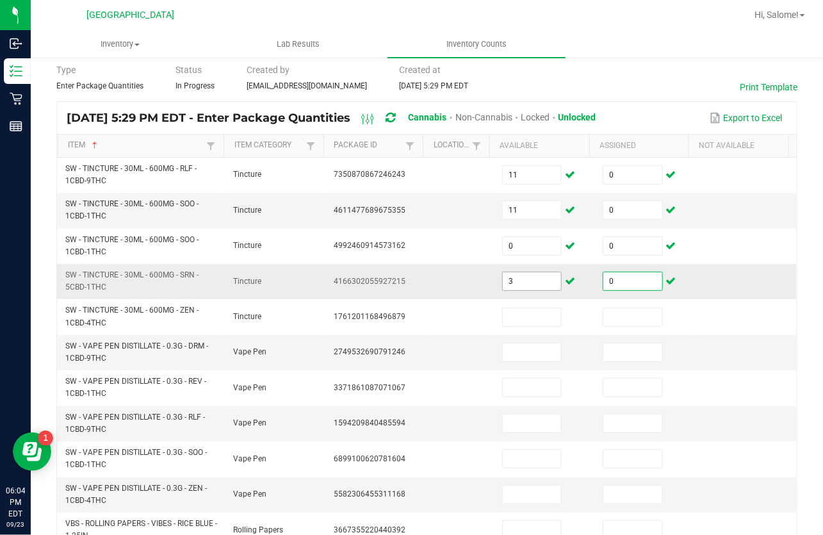
type input "0"
click at [515, 278] on input "3" at bounding box center [532, 281] width 58 height 18
type input "12"
type input "3"
type input "0"
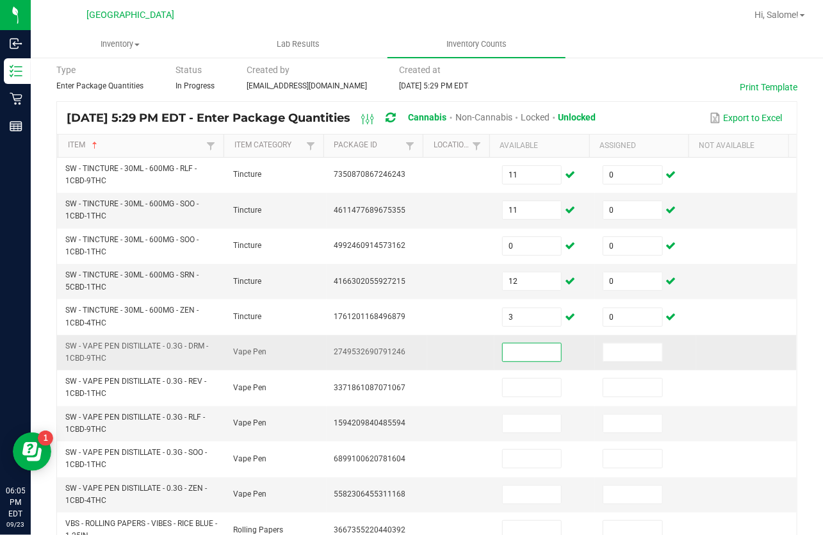
click at [522, 353] on input at bounding box center [532, 352] width 58 height 18
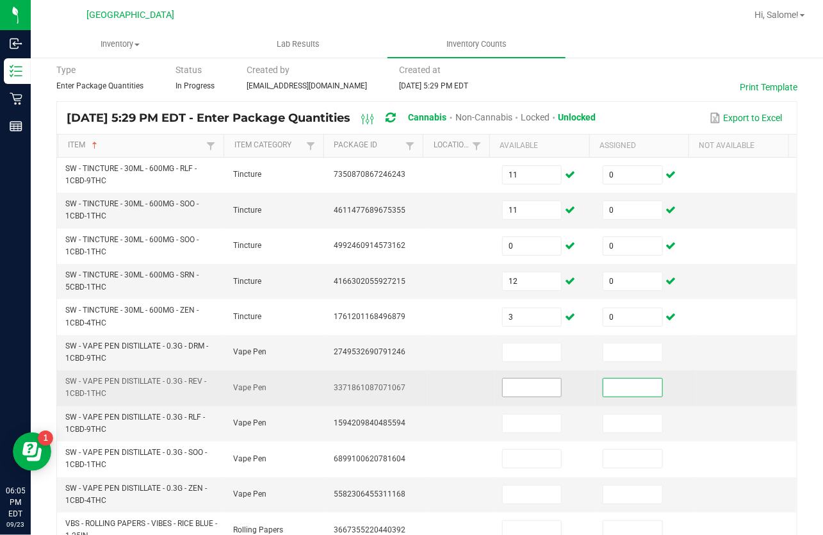
click at [515, 387] on input at bounding box center [532, 388] width 58 height 18
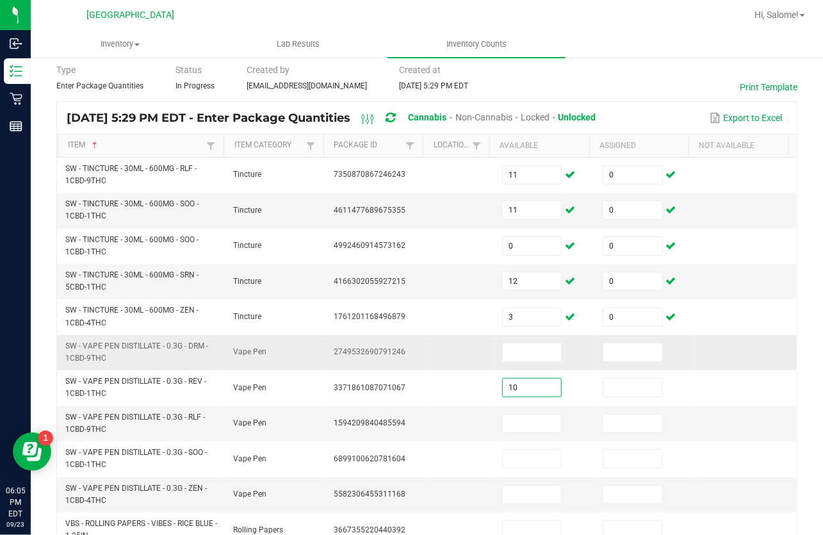
type input "10"
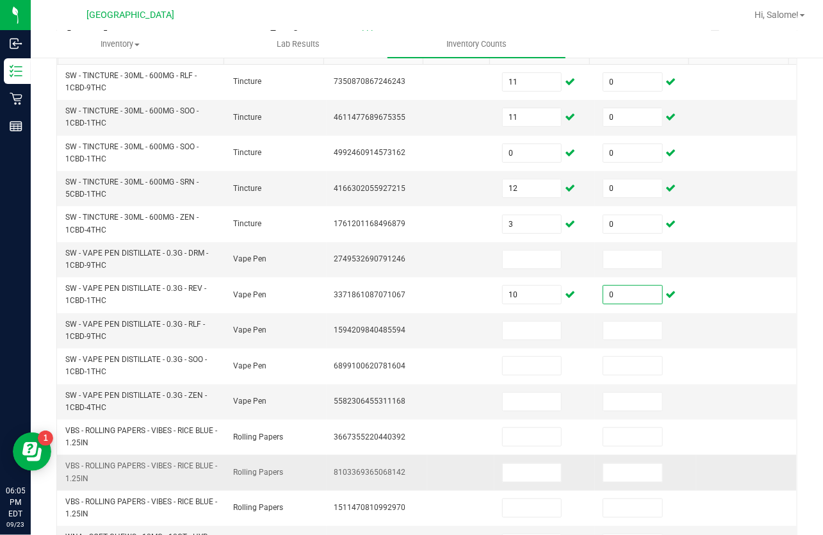
scroll to position [166, 0]
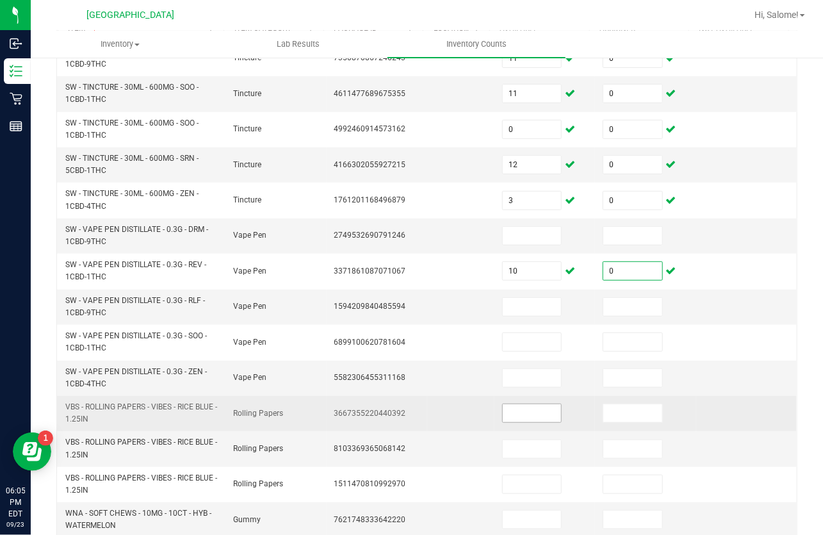
type input "0"
click at [503, 417] on input at bounding box center [532, 413] width 58 height 18
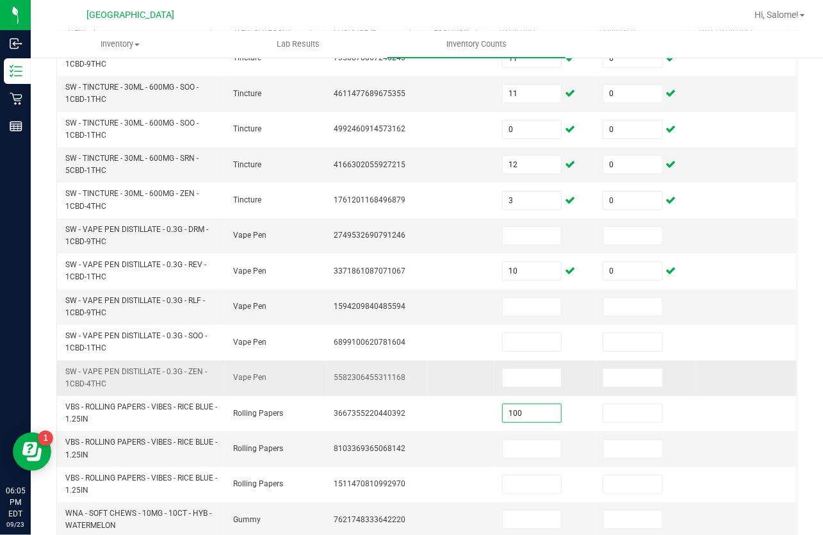
type input "100"
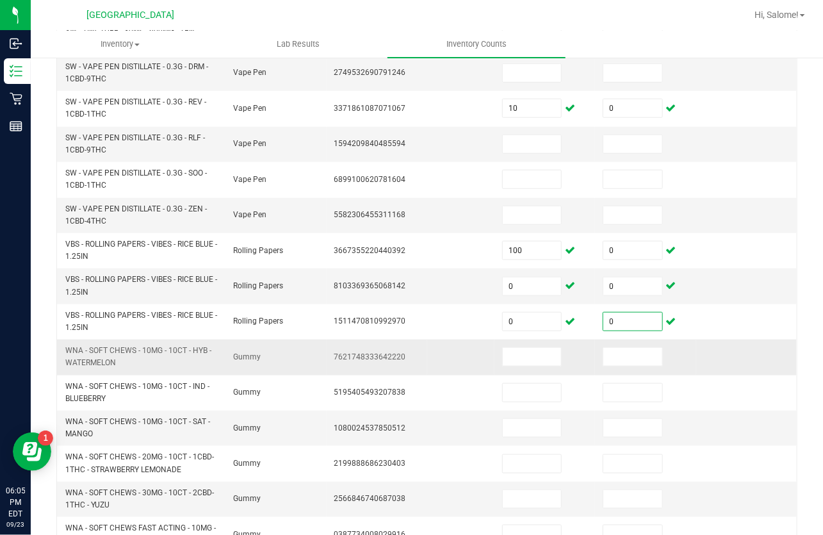
scroll to position [340, 0]
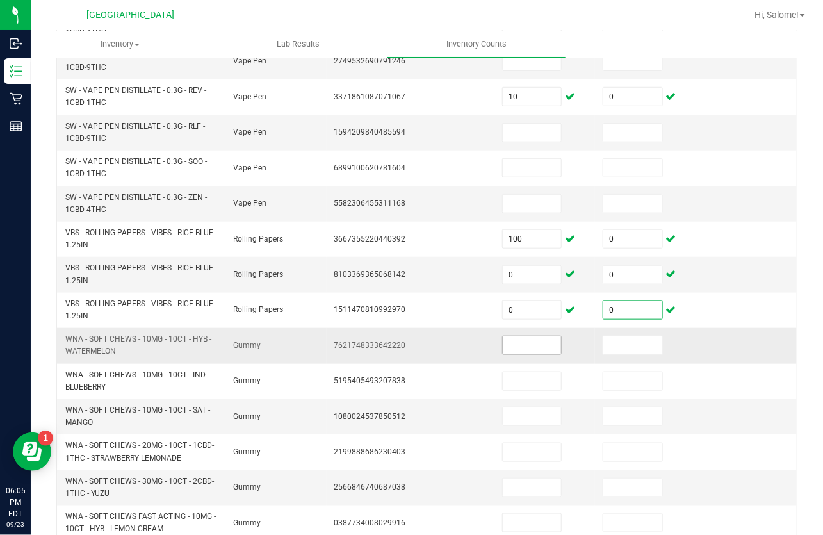
click at [521, 345] on input at bounding box center [532, 345] width 58 height 18
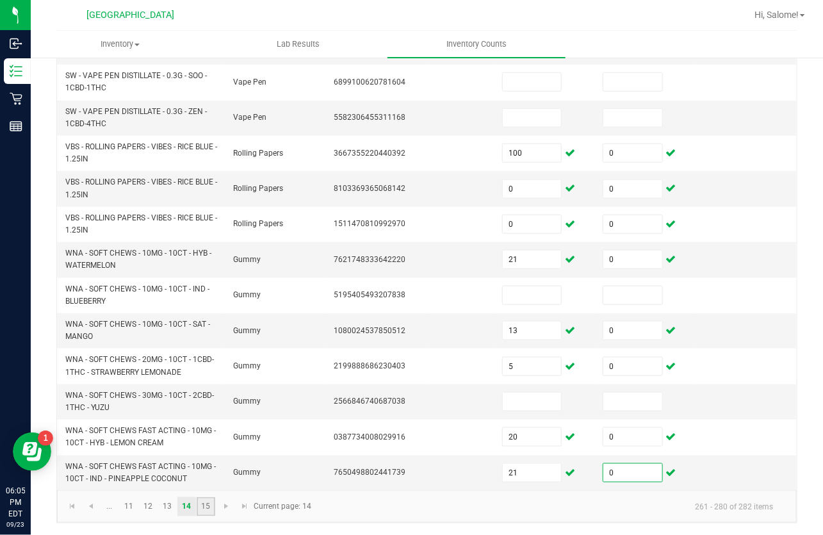
click at [208, 502] on link "15" at bounding box center [206, 506] width 19 height 19
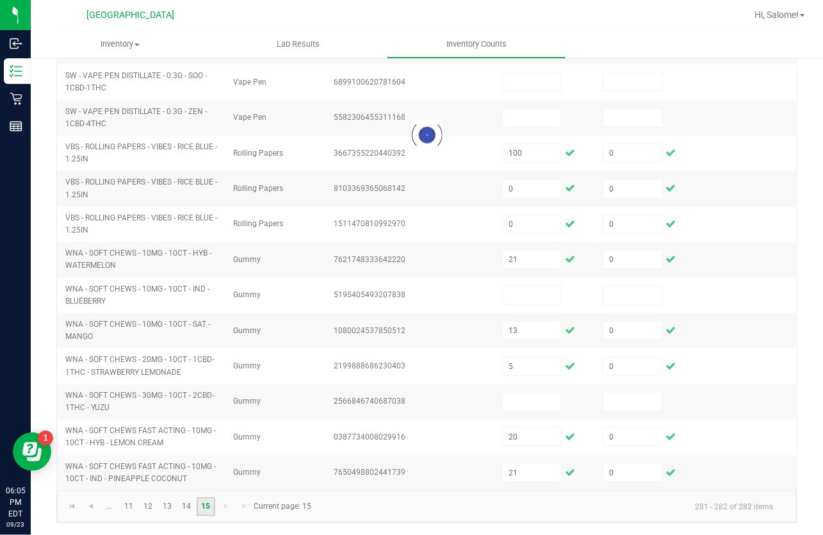
scroll to position [0, 0]
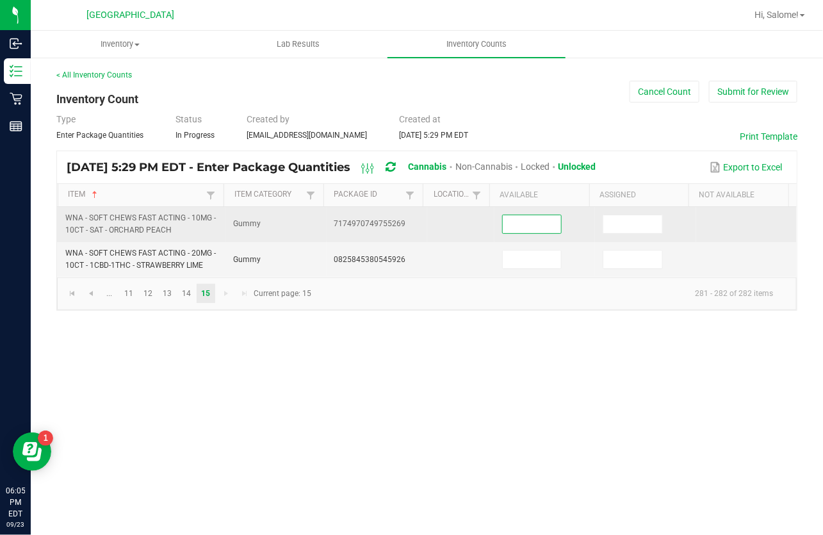
click at [526, 218] on input at bounding box center [532, 224] width 58 height 18
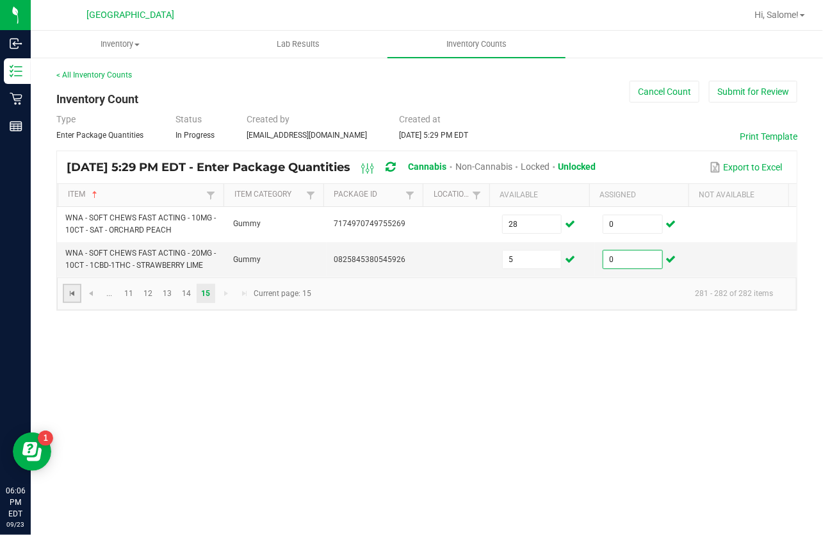
click at [76, 296] on span "Go to the first page" at bounding box center [72, 293] width 10 height 10
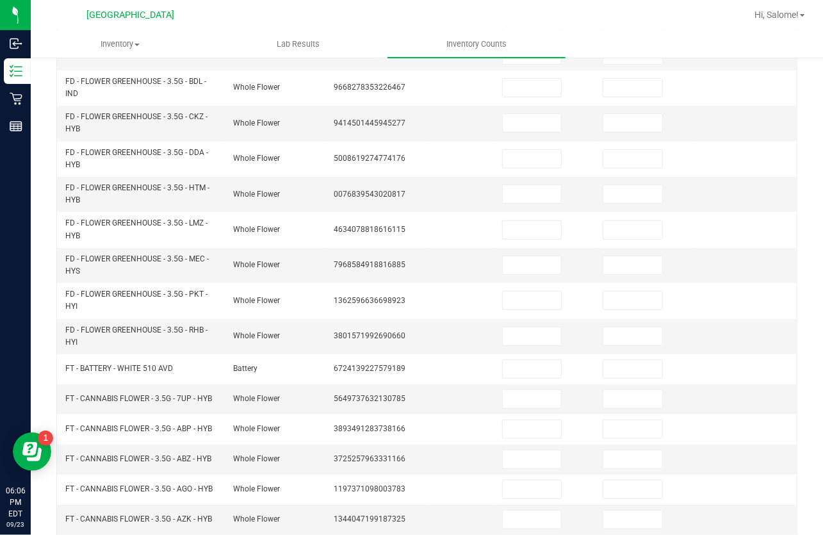
scroll to position [360, 0]
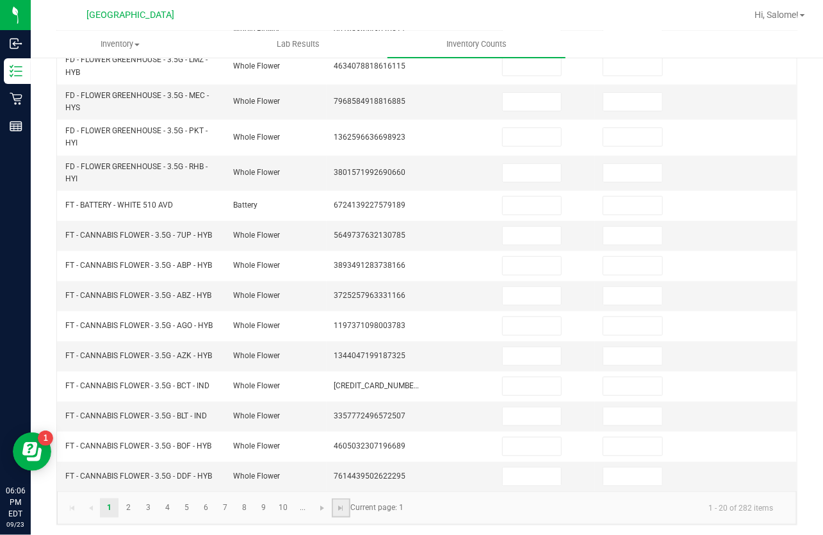
click at [335, 506] on link at bounding box center [341, 508] width 19 height 19
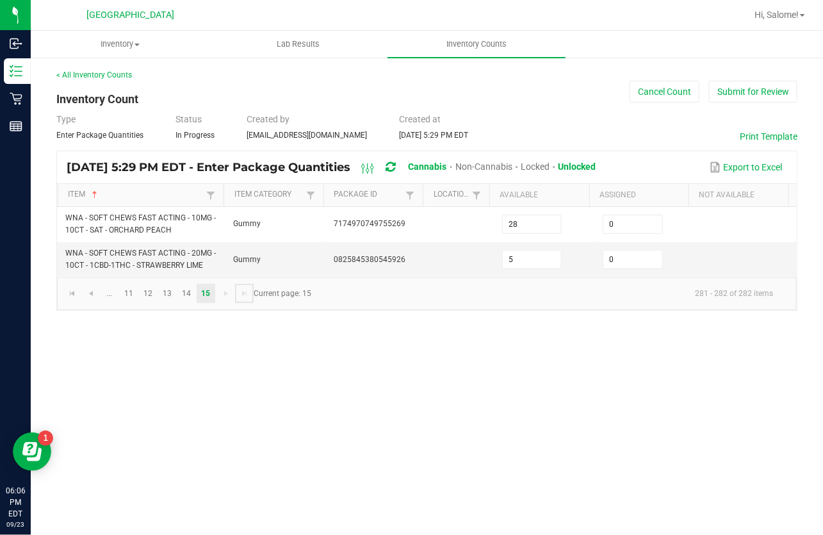
scroll to position [0, 0]
click at [165, 294] on link "13" at bounding box center [167, 293] width 19 height 19
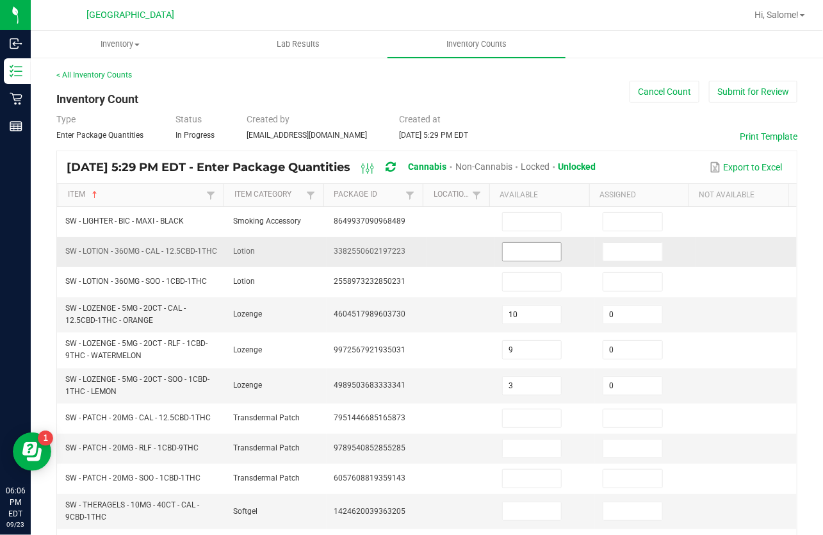
click at [512, 258] on input at bounding box center [532, 252] width 58 height 18
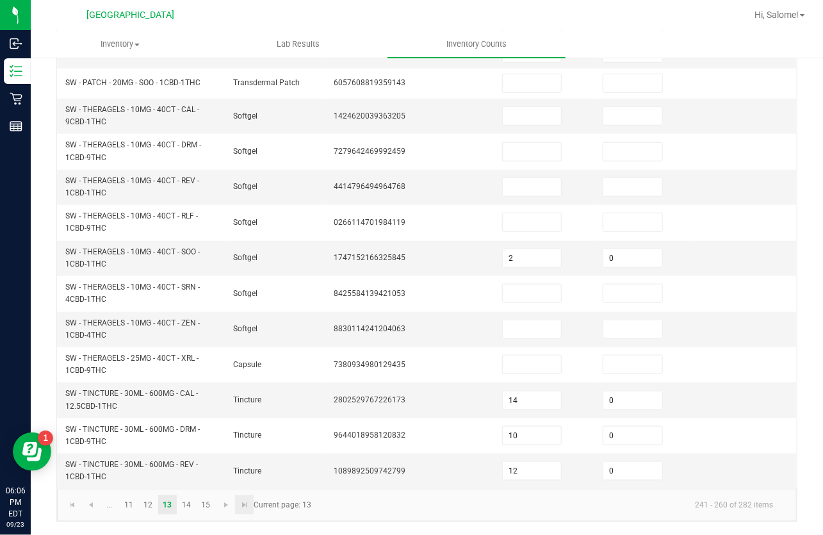
scroll to position [399, 0]
click at [151, 510] on link "12" at bounding box center [148, 504] width 19 height 19
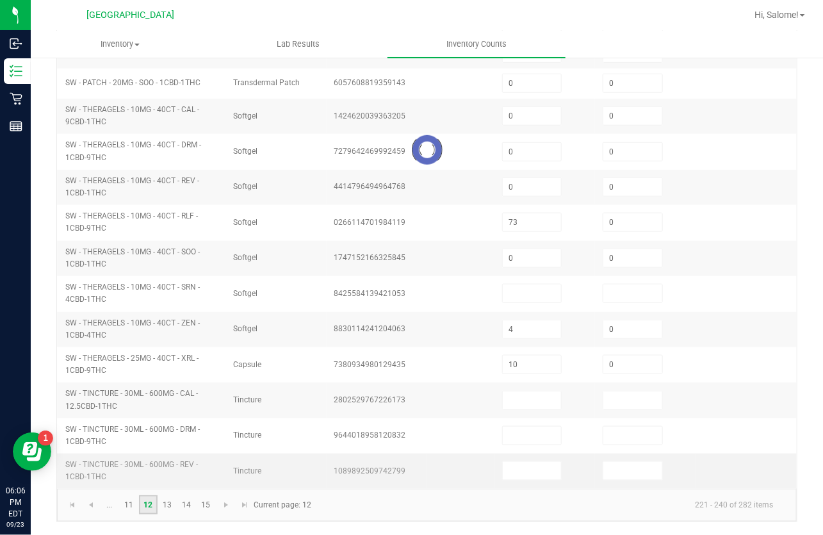
scroll to position [349, 0]
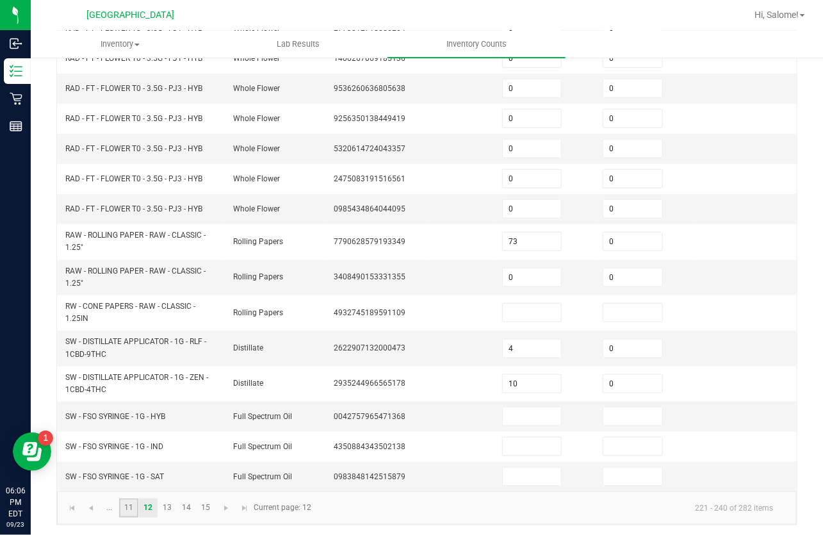
click at [129, 513] on link "11" at bounding box center [128, 508] width 19 height 19
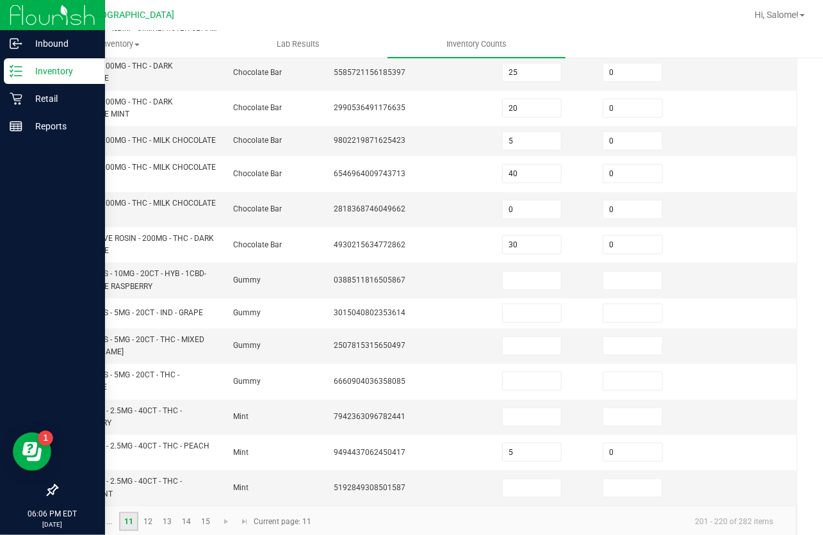
scroll to position [415, 0]
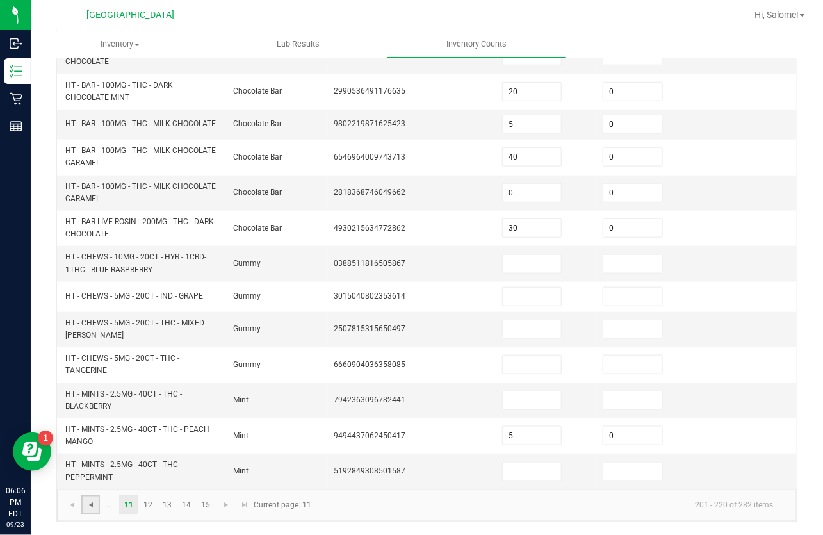
click at [94, 506] on span "Go to the previous page" at bounding box center [91, 505] width 10 height 10
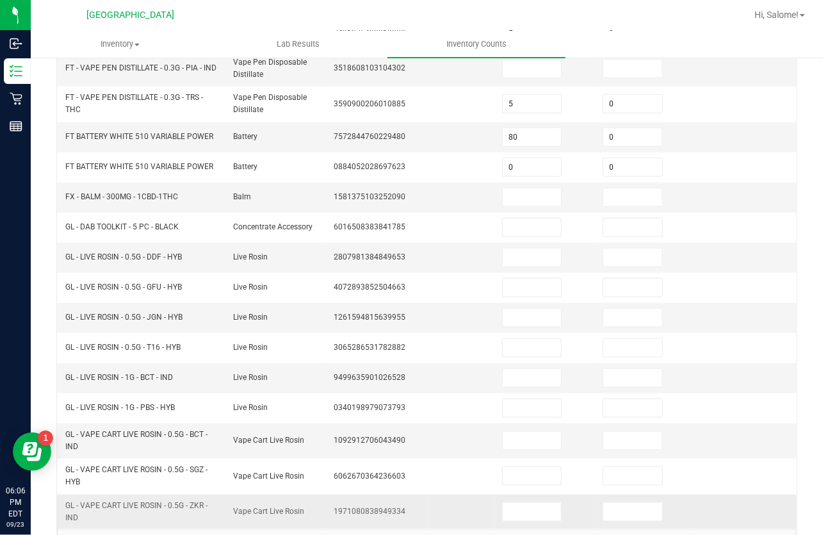
scroll to position [313, 0]
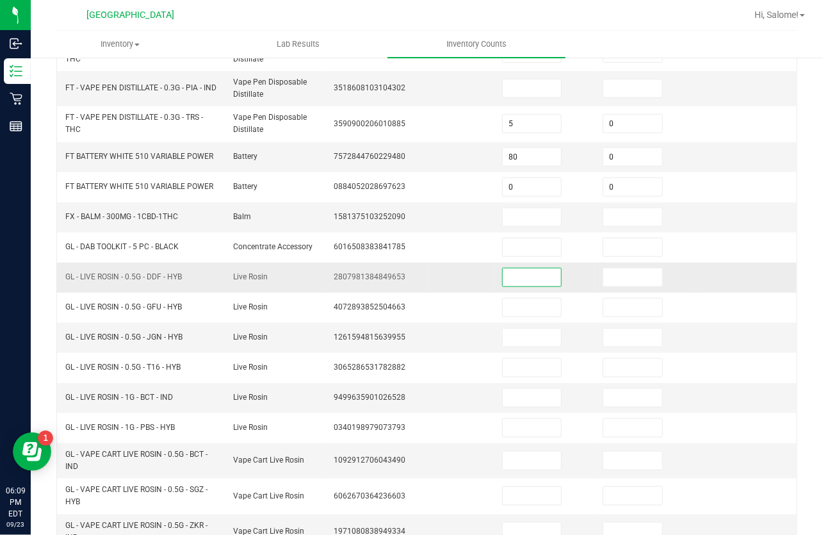
click at [512, 277] on input at bounding box center [532, 278] width 58 height 18
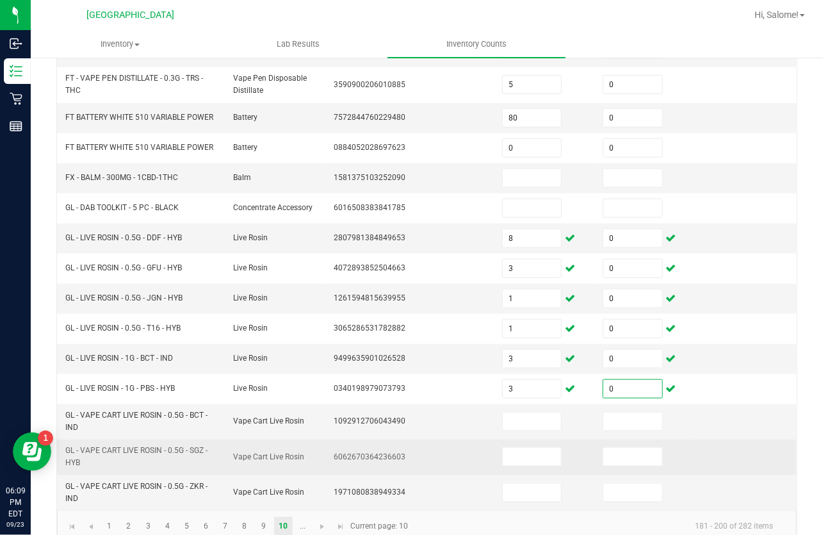
scroll to position [371, 0]
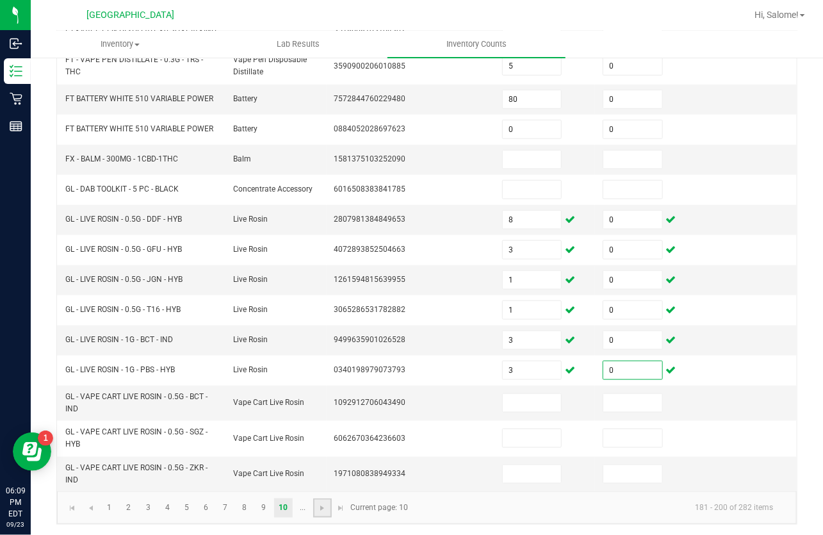
click at [316, 509] on link at bounding box center [322, 508] width 19 height 19
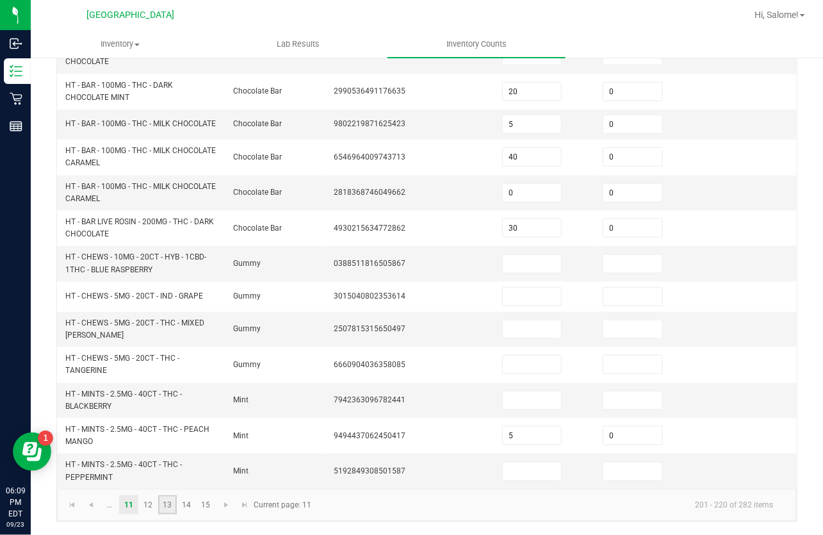
click at [174, 504] on link "13" at bounding box center [167, 504] width 19 height 19
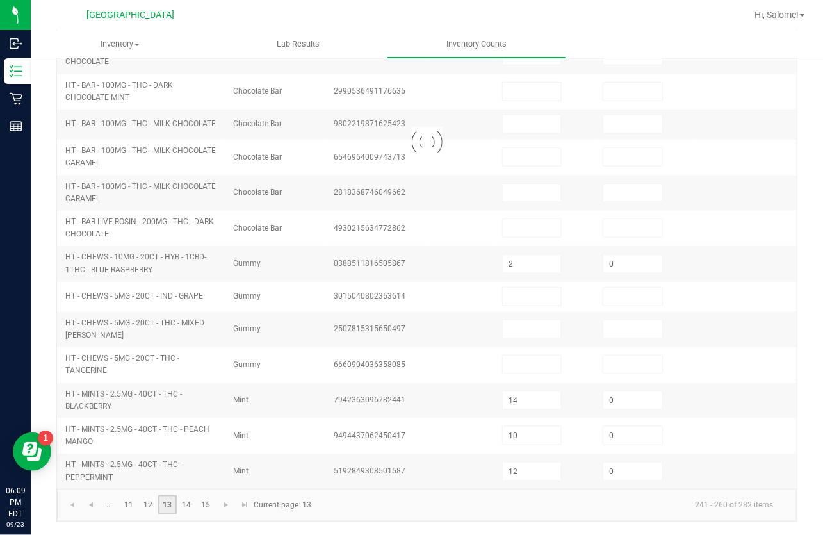
scroll to position [399, 0]
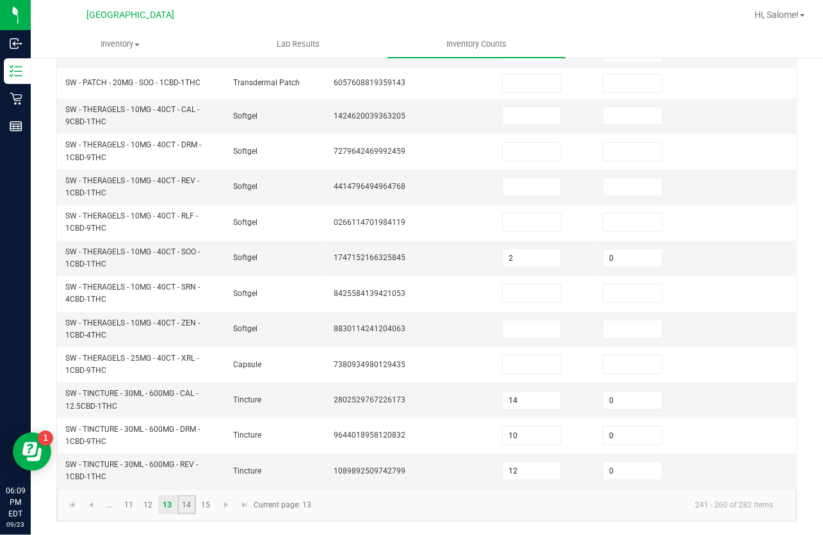
click at [182, 507] on link "14" at bounding box center [187, 504] width 19 height 19
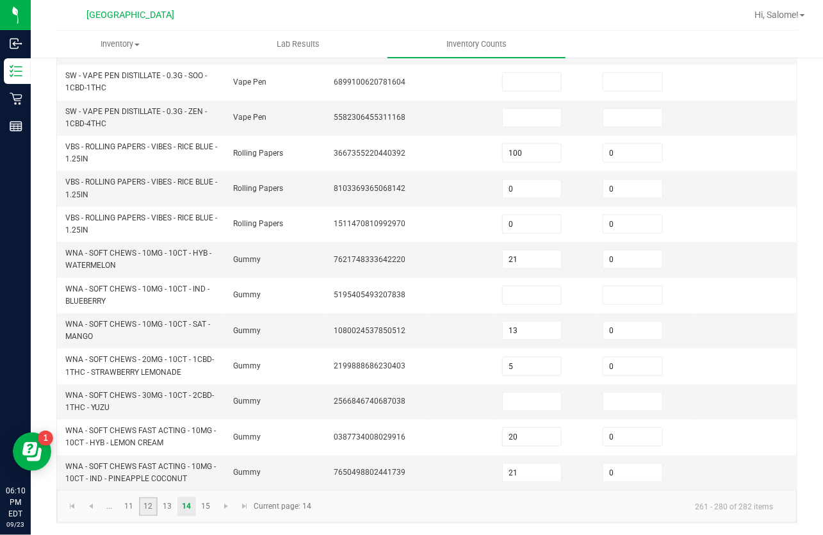
click at [153, 506] on link "12" at bounding box center [148, 506] width 19 height 19
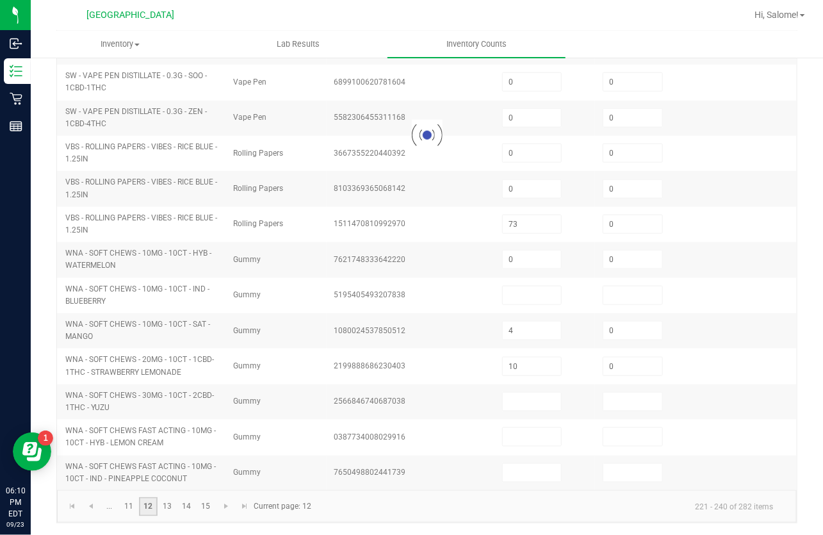
scroll to position [349, 0]
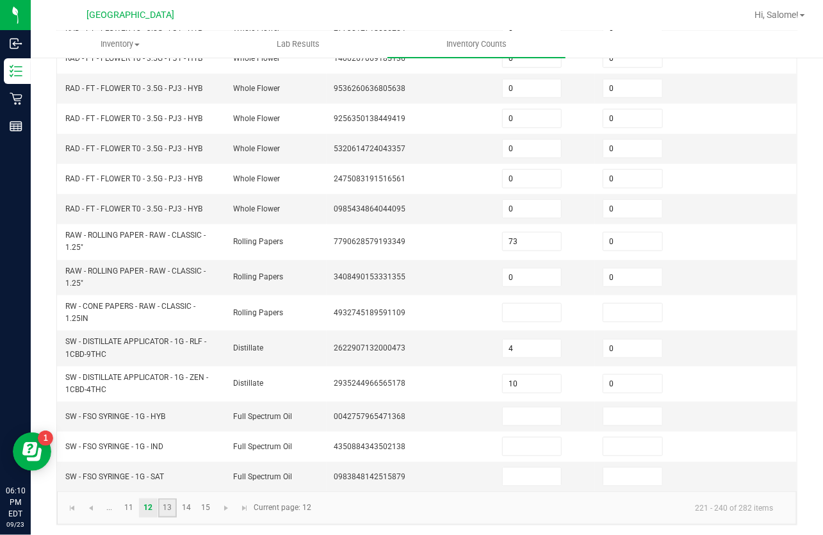
click at [168, 511] on link "13" at bounding box center [167, 508] width 19 height 19
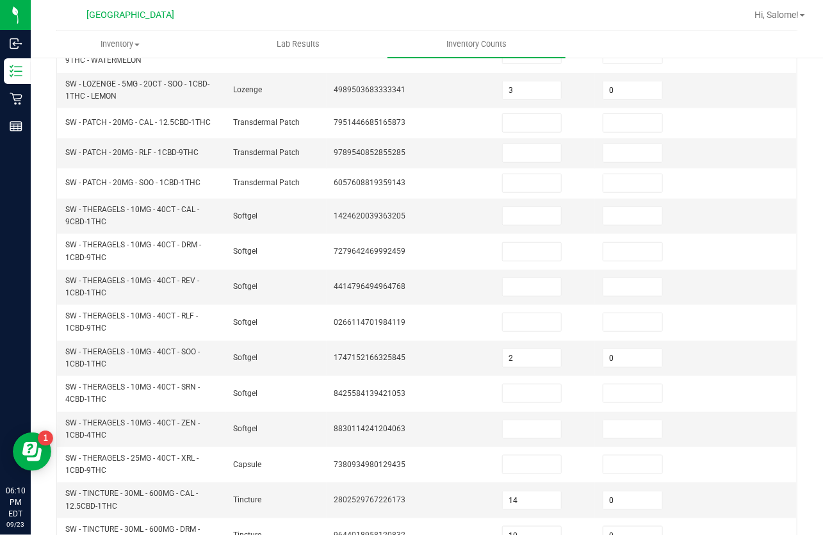
scroll to position [399, 0]
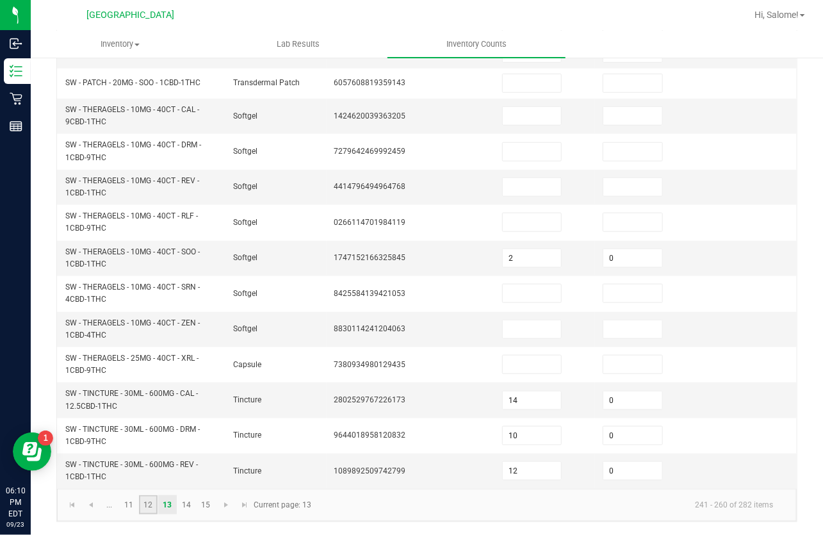
click at [152, 511] on link "12" at bounding box center [148, 504] width 19 height 19
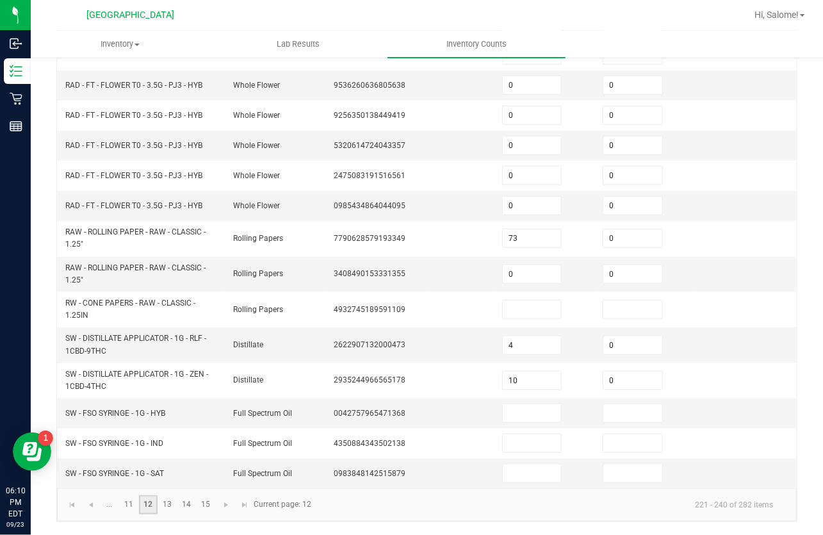
scroll to position [349, 0]
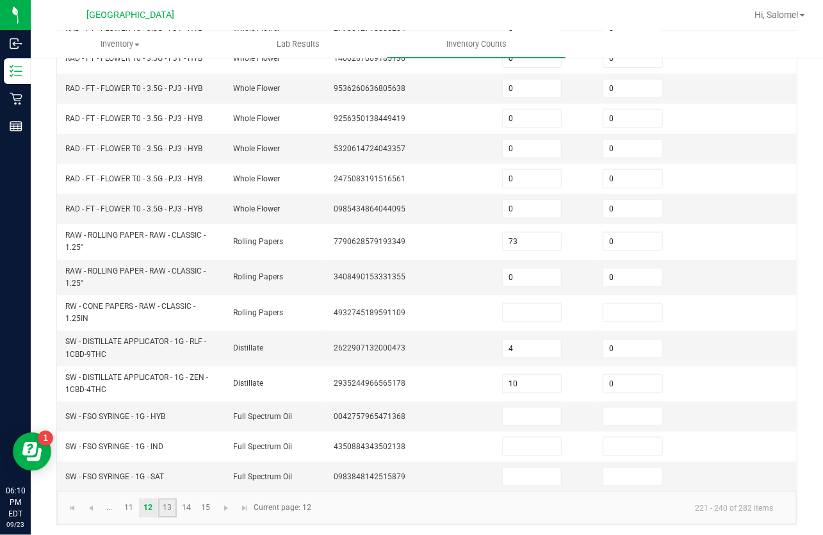
click at [162, 505] on link "13" at bounding box center [167, 508] width 19 height 19
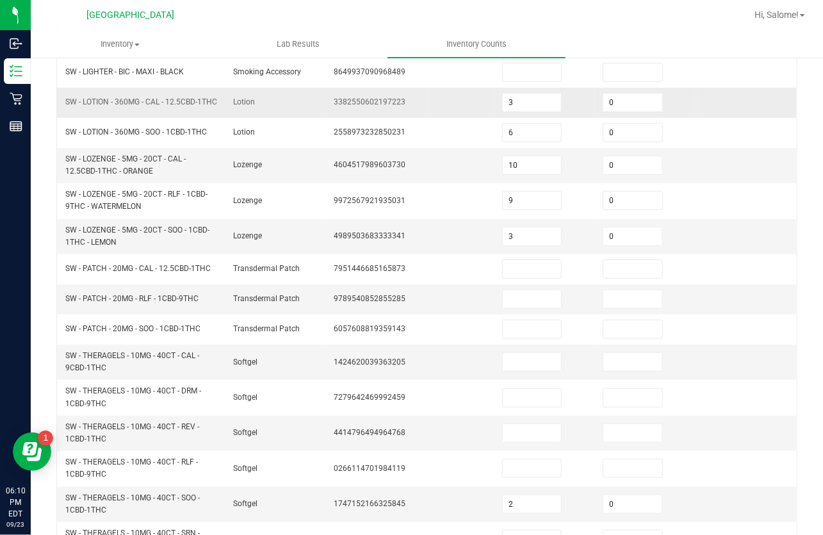
scroll to position [116, 0]
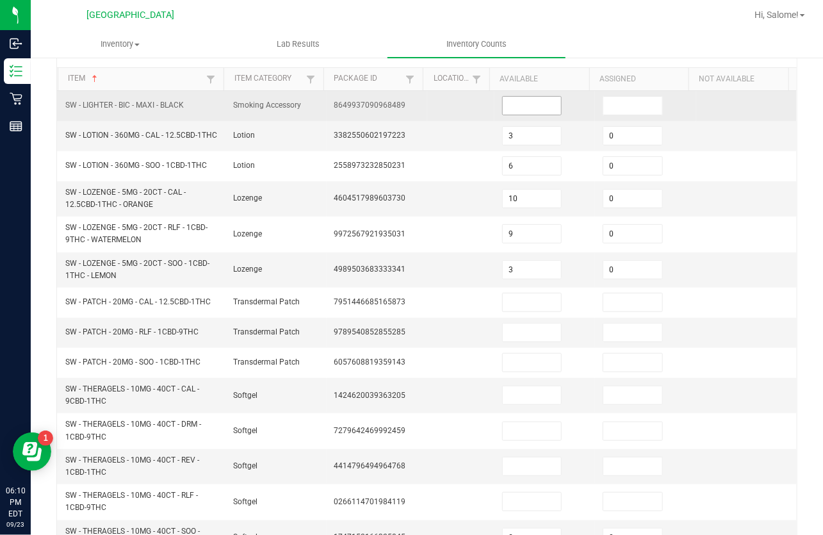
click at [522, 103] on input at bounding box center [532, 106] width 58 height 18
click at [540, 107] on input "50" at bounding box center [532, 106] width 58 height 18
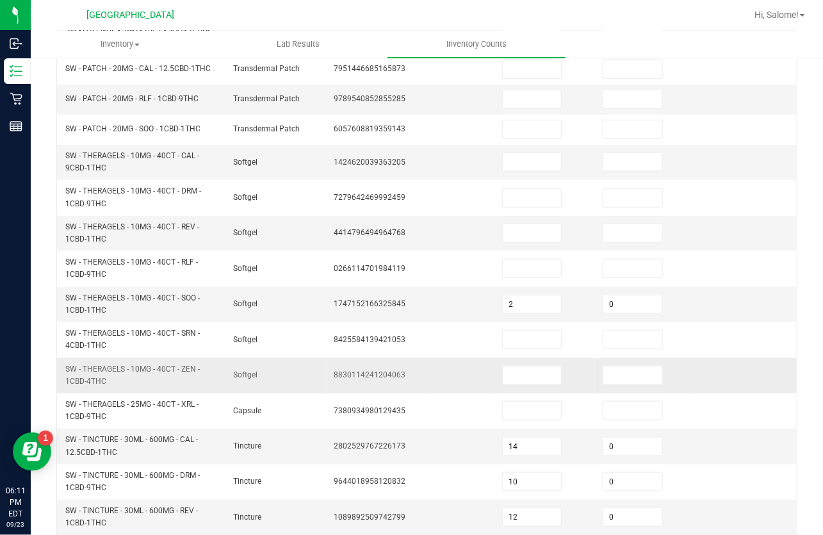
scroll to position [399, 0]
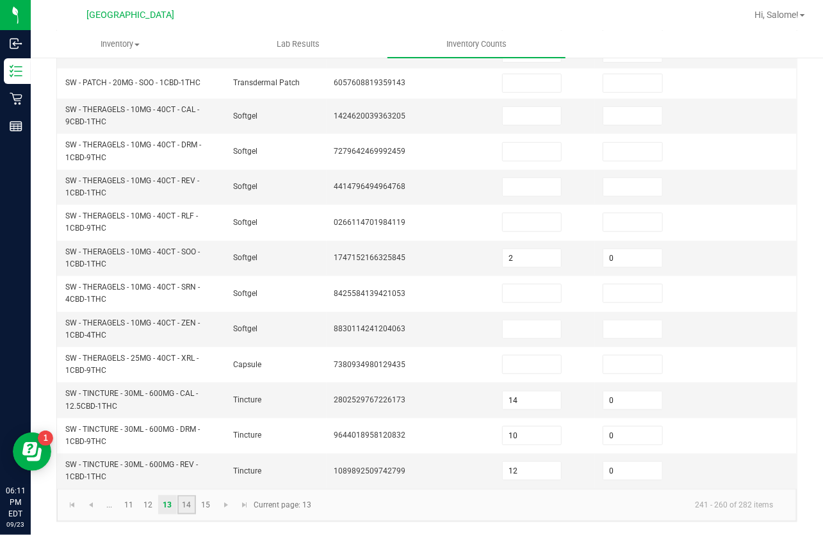
click at [186, 504] on link "14" at bounding box center [187, 504] width 19 height 19
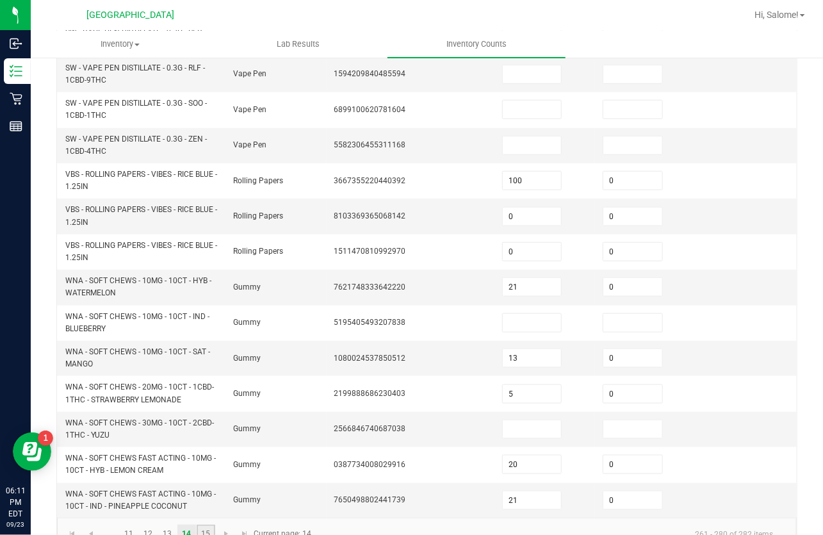
click at [206, 530] on link "15" at bounding box center [206, 534] width 19 height 19
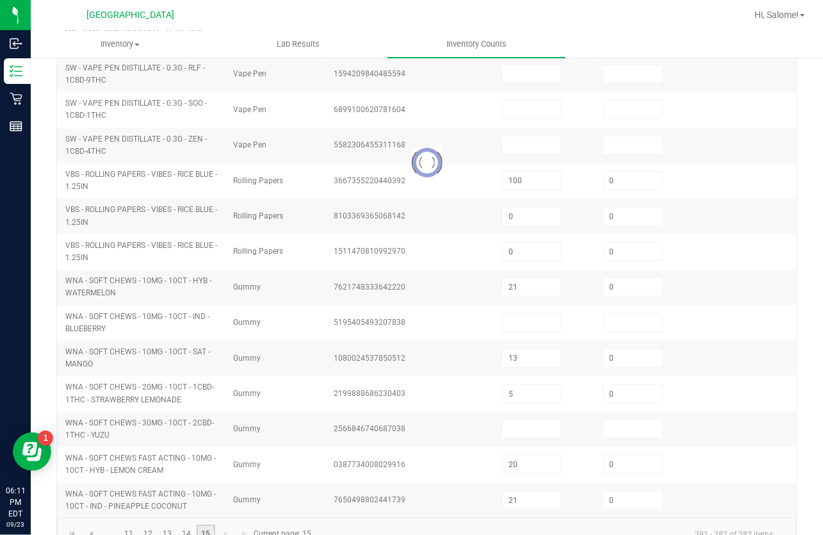
scroll to position [0, 0]
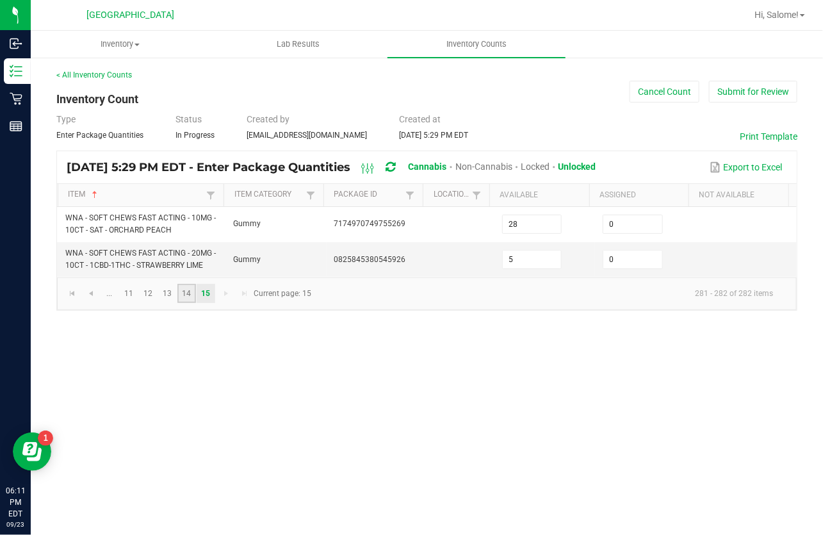
click at [187, 295] on link "14" at bounding box center [187, 293] width 19 height 19
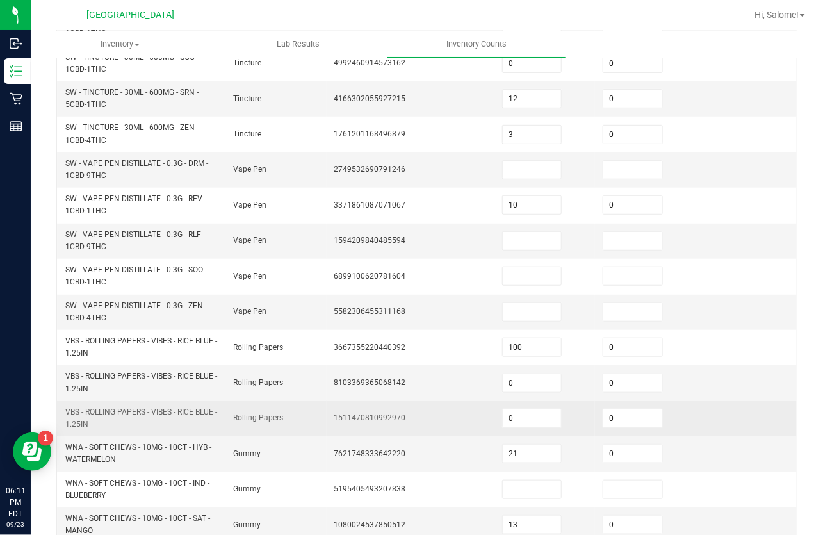
scroll to position [233, 0]
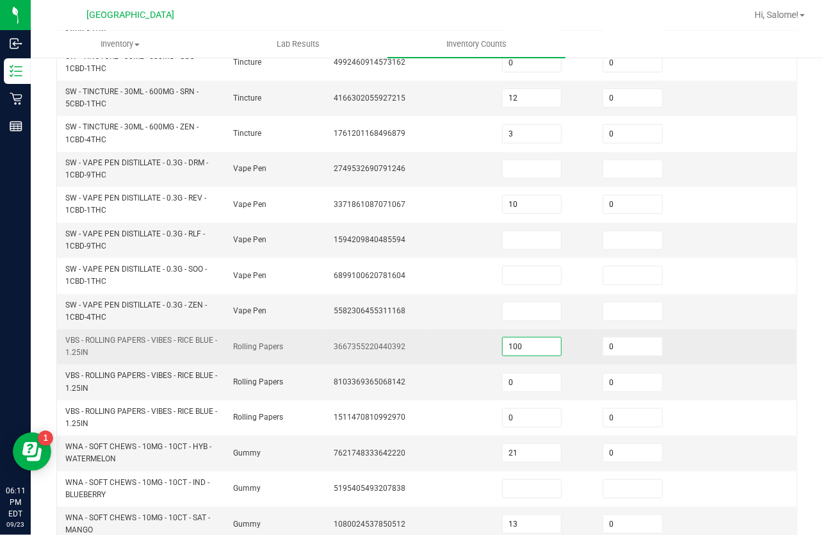
click at [536, 345] on input "100" at bounding box center [532, 347] width 58 height 18
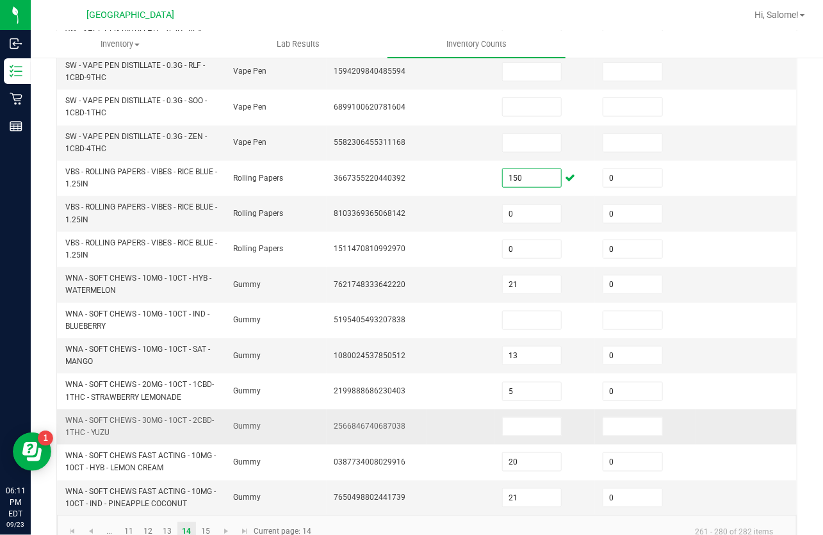
scroll to position [408, 0]
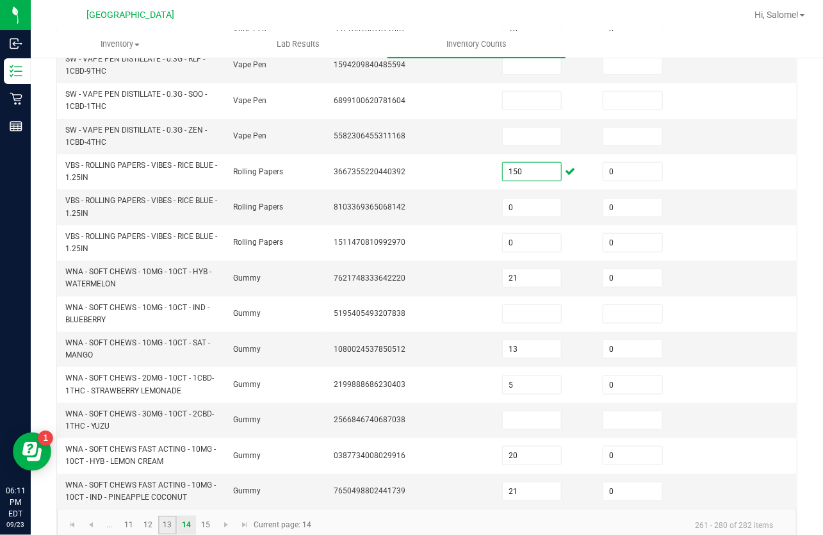
click at [174, 523] on link "13" at bounding box center [167, 525] width 19 height 19
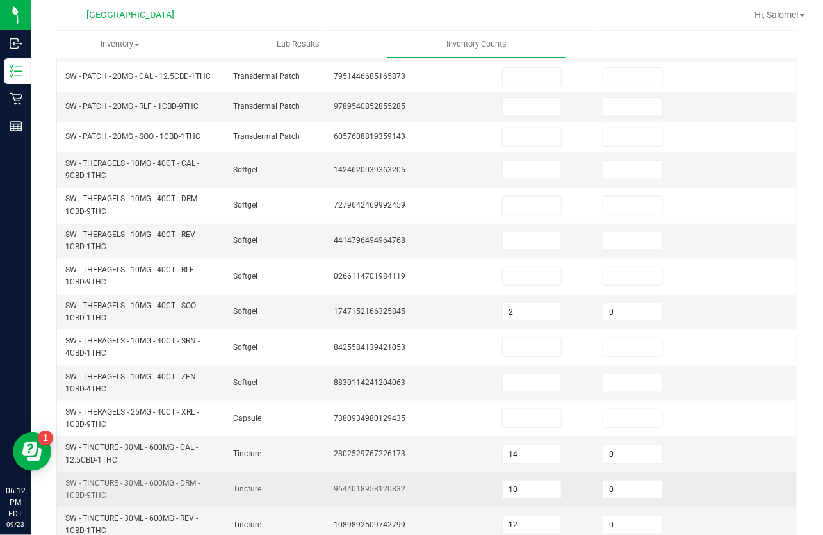
scroll to position [399, 0]
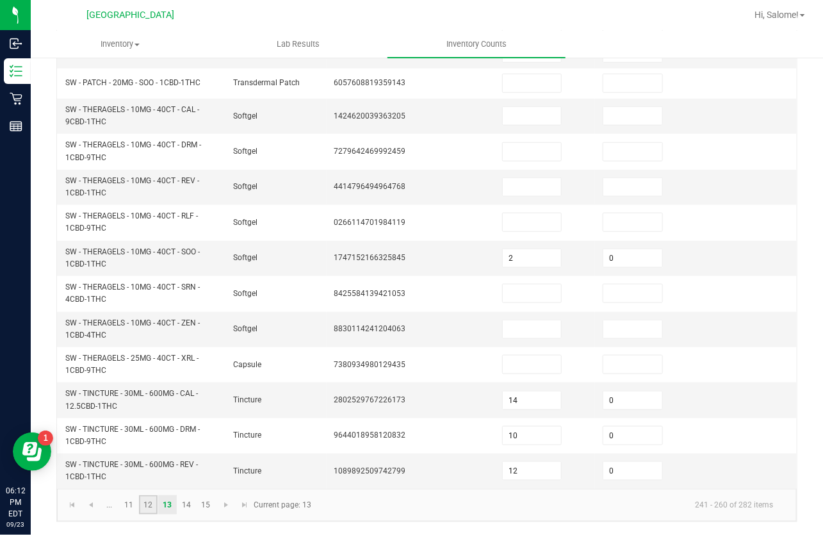
click at [153, 504] on link "12" at bounding box center [148, 504] width 19 height 19
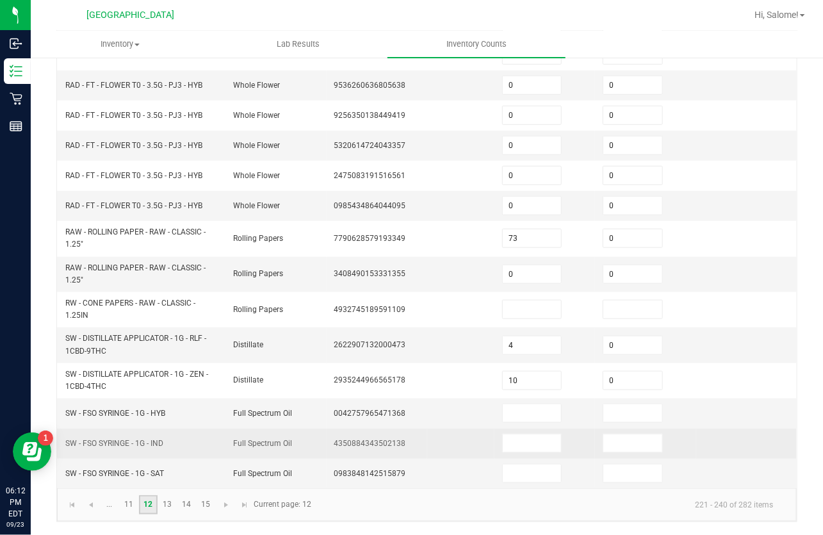
scroll to position [349, 0]
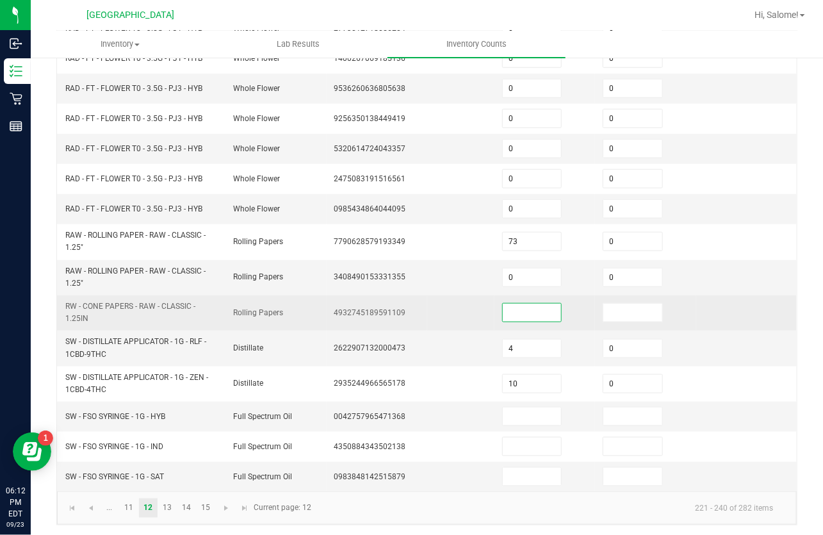
click at [509, 311] on input at bounding box center [532, 313] width 58 height 18
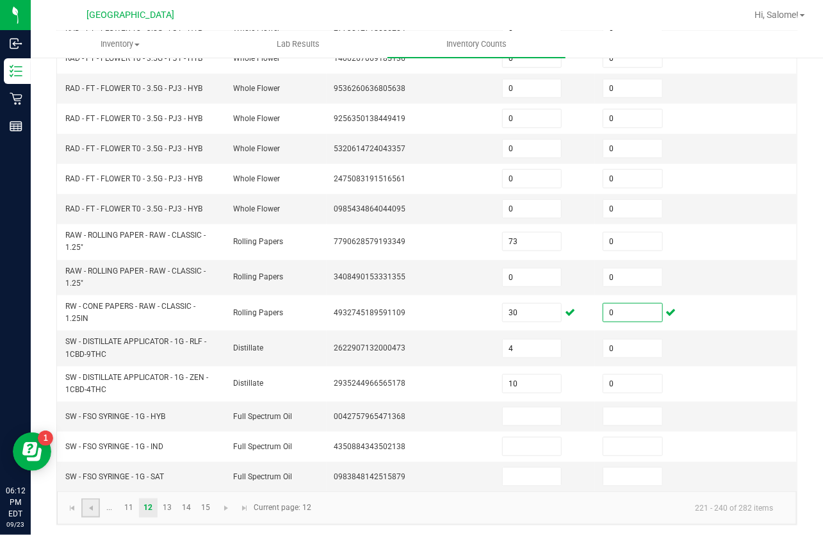
click at [97, 505] on link at bounding box center [90, 508] width 19 height 19
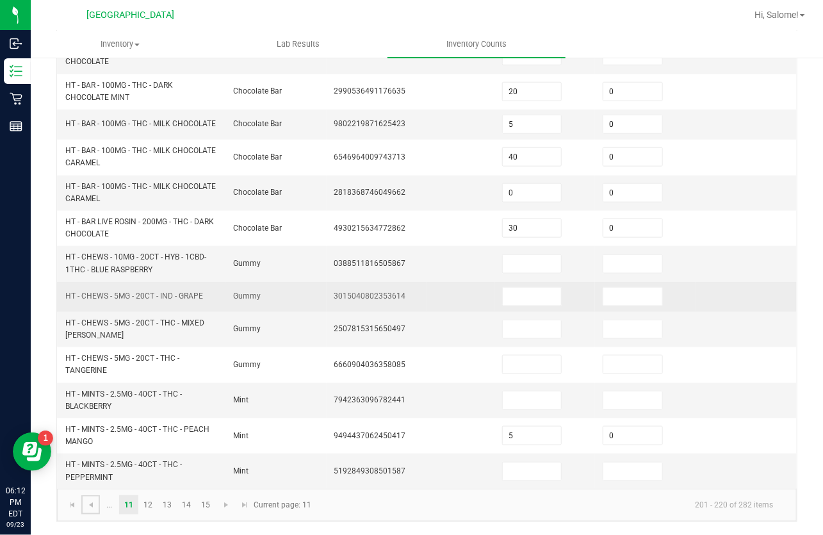
scroll to position [415, 0]
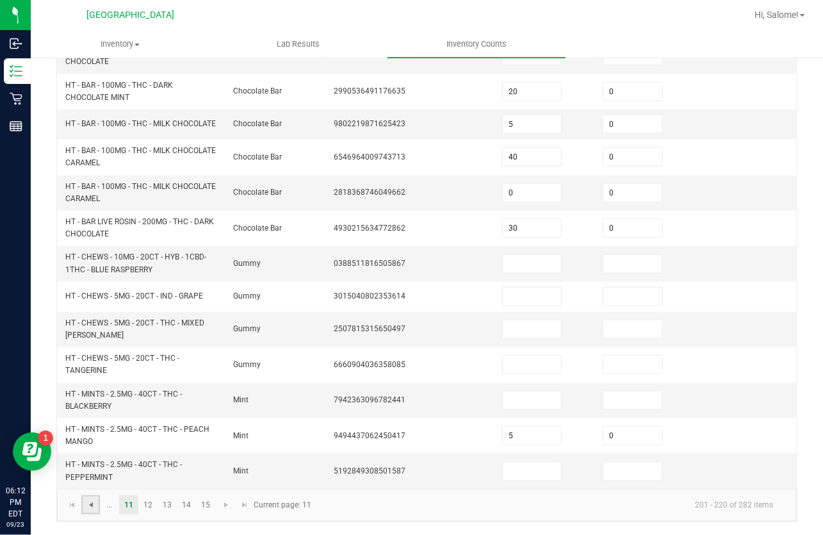
click at [87, 507] on span "Go to the previous page" at bounding box center [91, 505] width 10 height 10
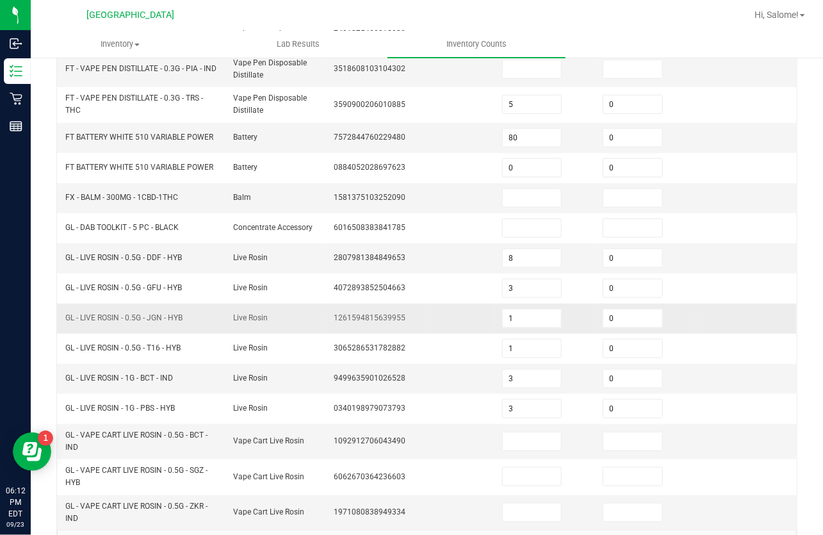
scroll to position [313, 0]
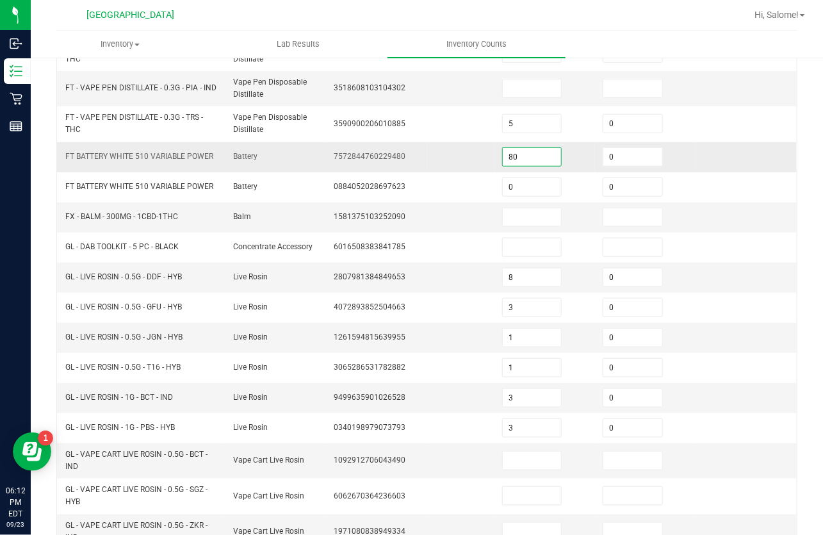
click at [517, 150] on input "80" at bounding box center [532, 157] width 58 height 18
click at [513, 215] on input at bounding box center [532, 217] width 58 height 18
click at [509, 461] on input at bounding box center [532, 461] width 58 height 18
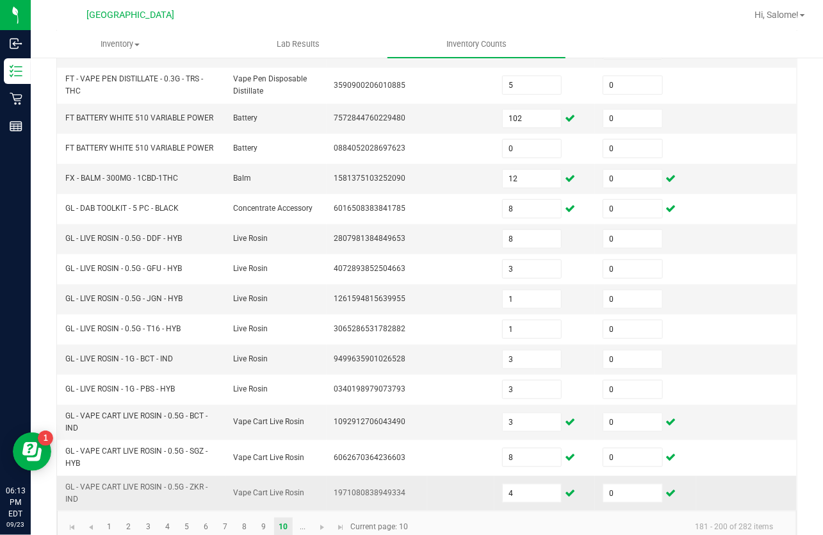
scroll to position [371, 0]
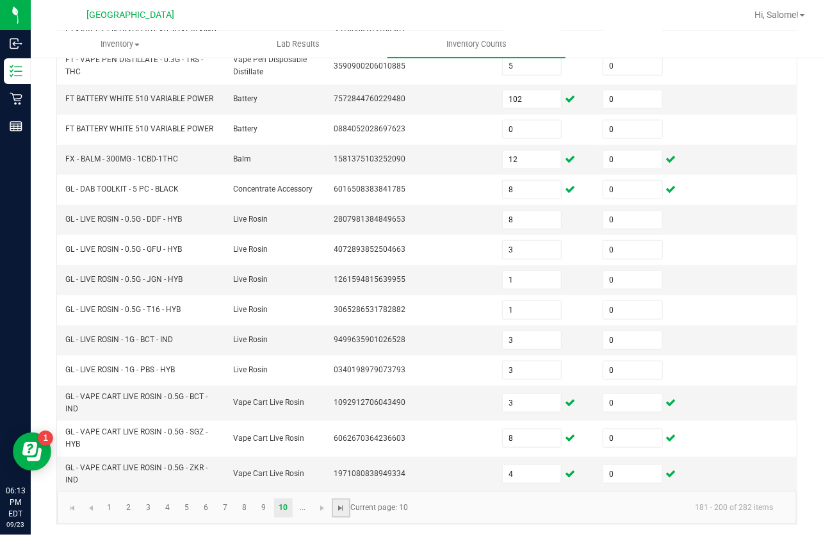
click at [346, 507] on span "Go to the last page" at bounding box center [341, 508] width 10 height 10
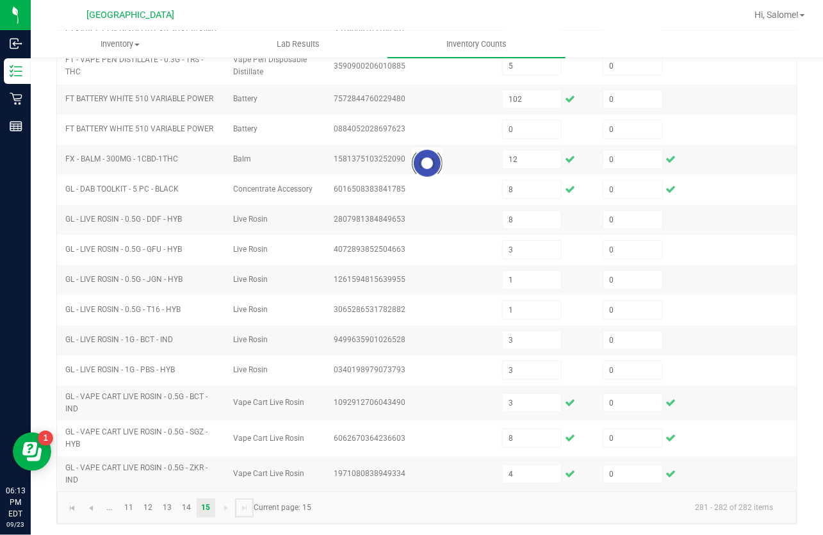
scroll to position [0, 0]
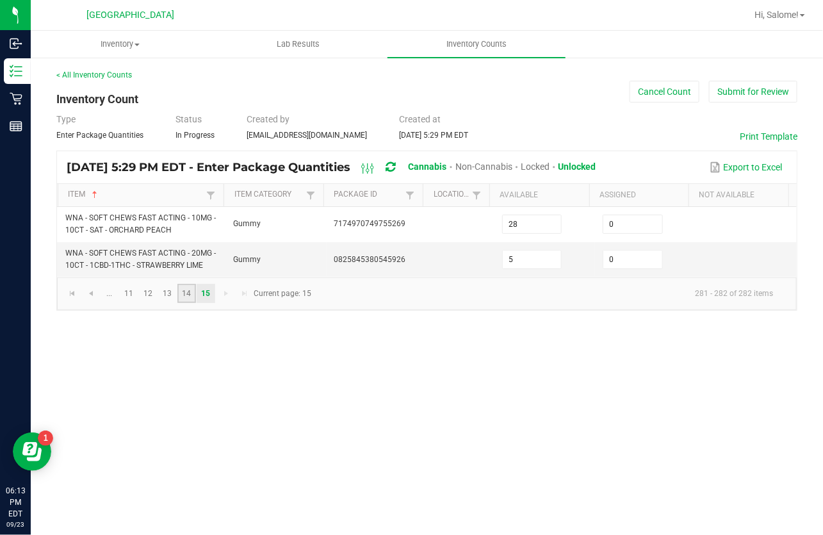
click at [187, 294] on link "14" at bounding box center [187, 293] width 19 height 19
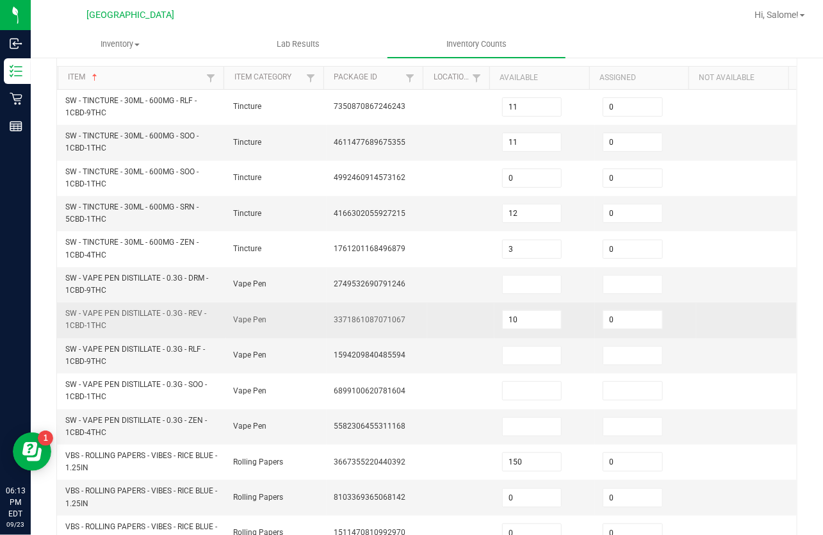
scroll to position [233, 0]
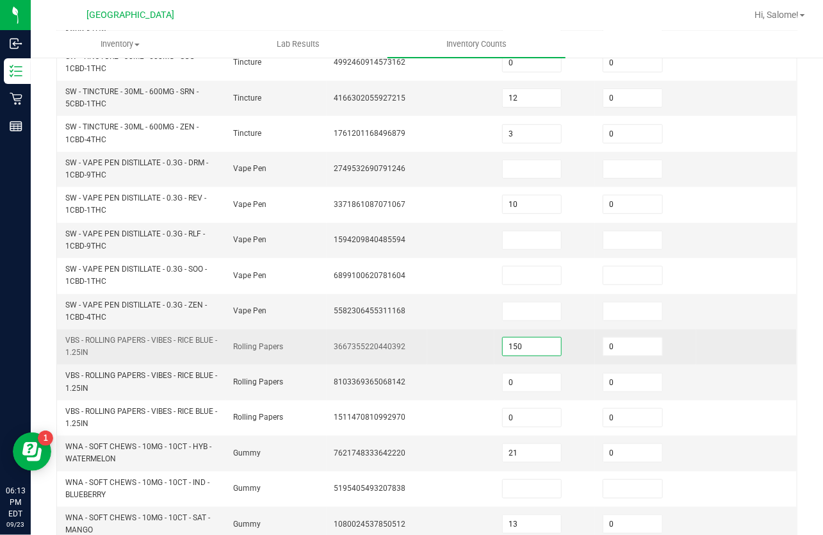
click at [526, 347] on input "150" at bounding box center [532, 347] width 58 height 18
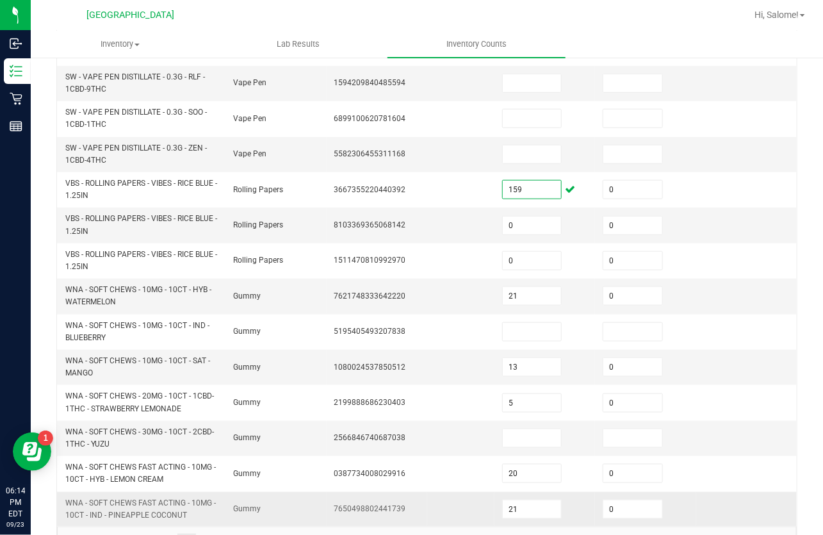
scroll to position [426, 0]
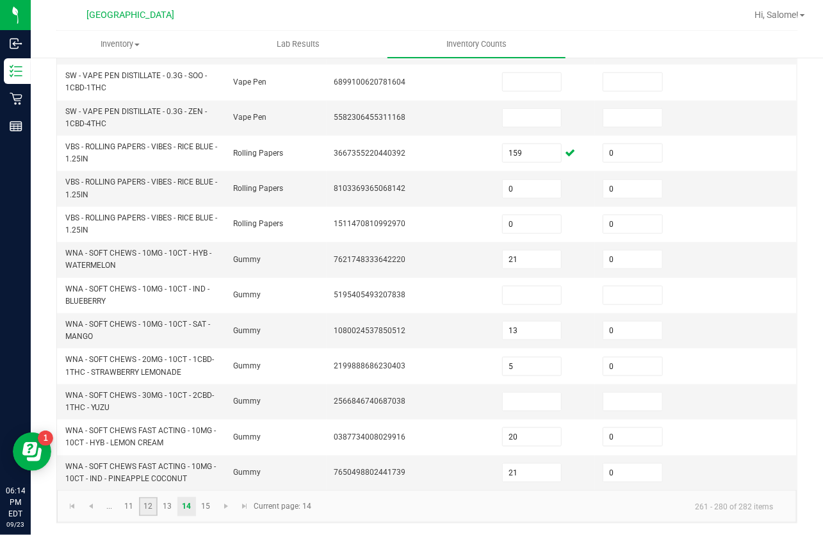
click at [151, 504] on link "12" at bounding box center [148, 506] width 19 height 19
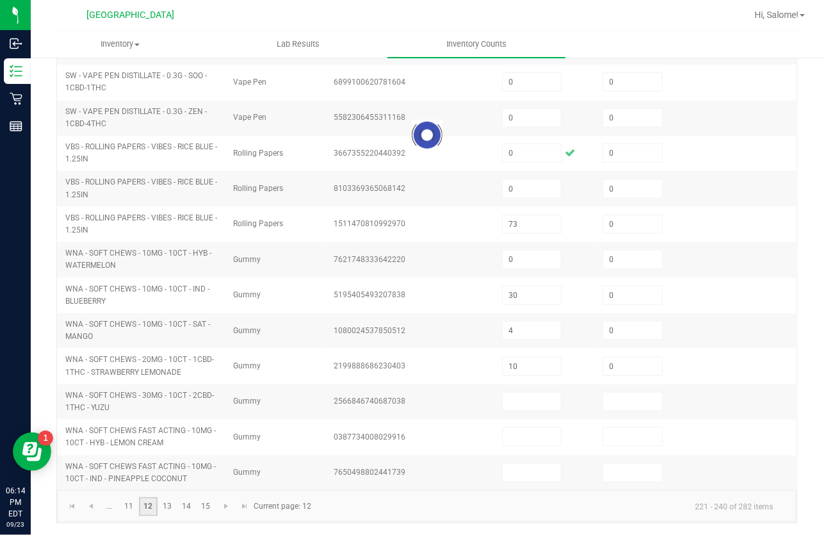
scroll to position [349, 0]
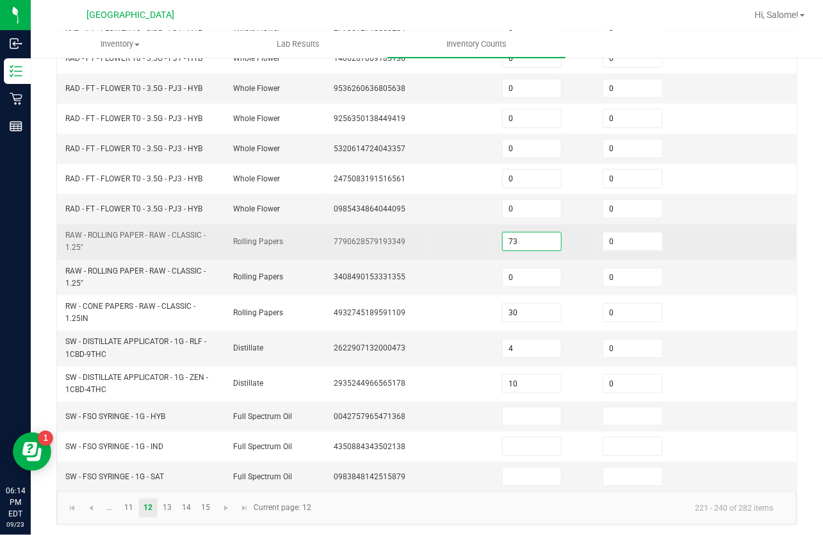
click at [530, 238] on input "73" at bounding box center [532, 242] width 58 height 18
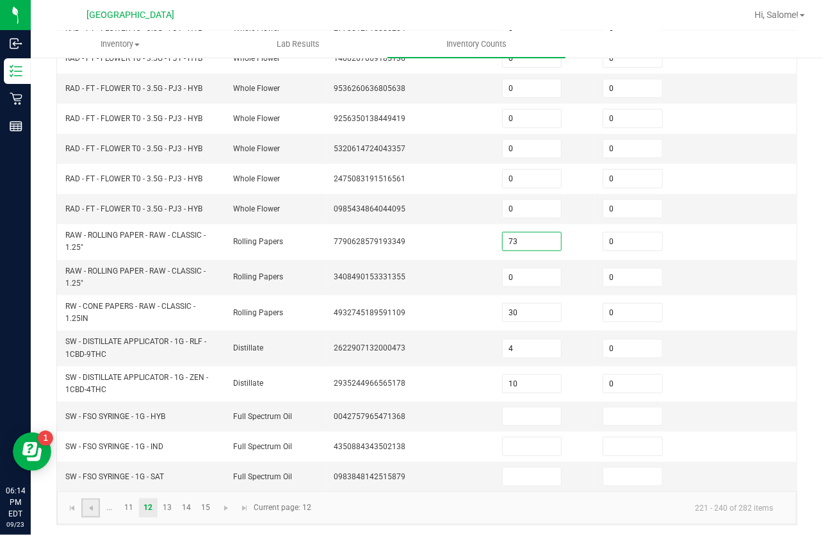
click at [83, 511] on link at bounding box center [90, 508] width 19 height 19
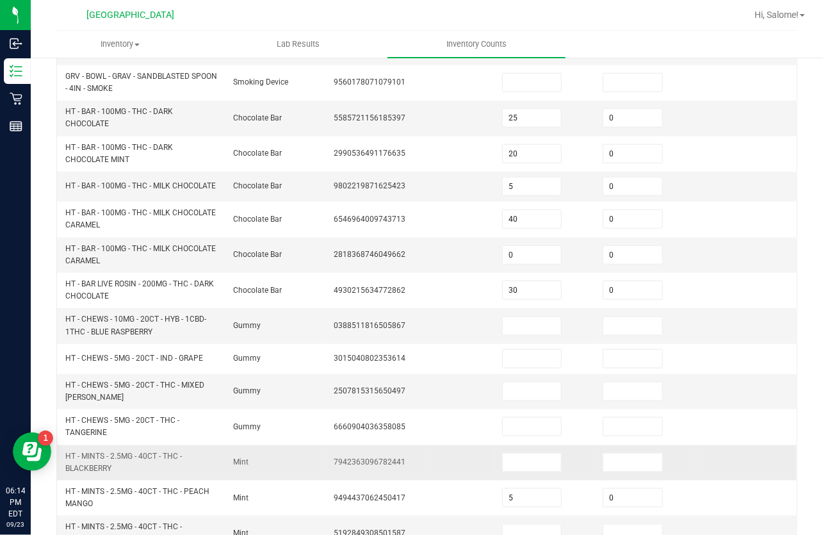
scroll to position [415, 0]
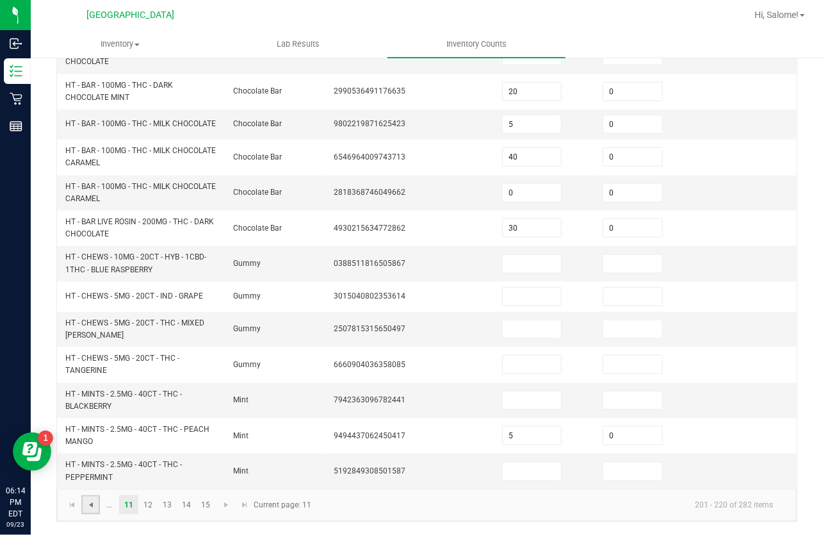
click at [94, 509] on span "Go to the previous page" at bounding box center [91, 505] width 10 height 10
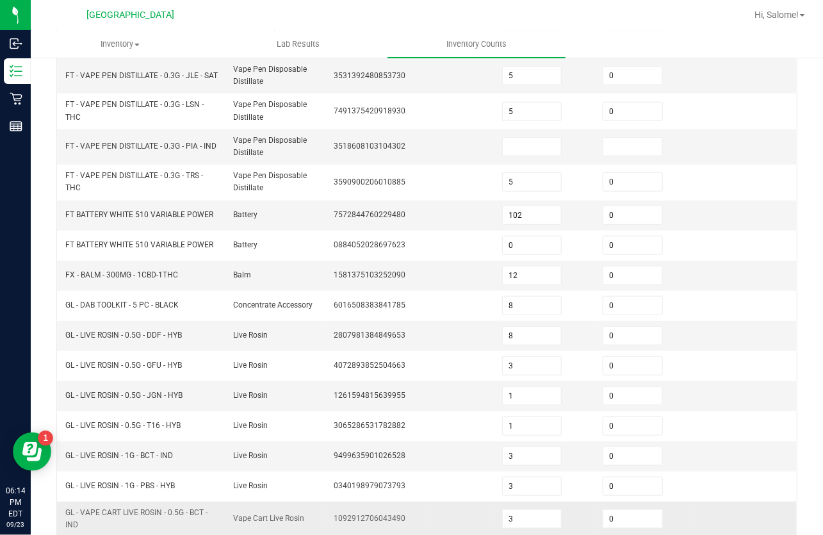
scroll to position [371, 0]
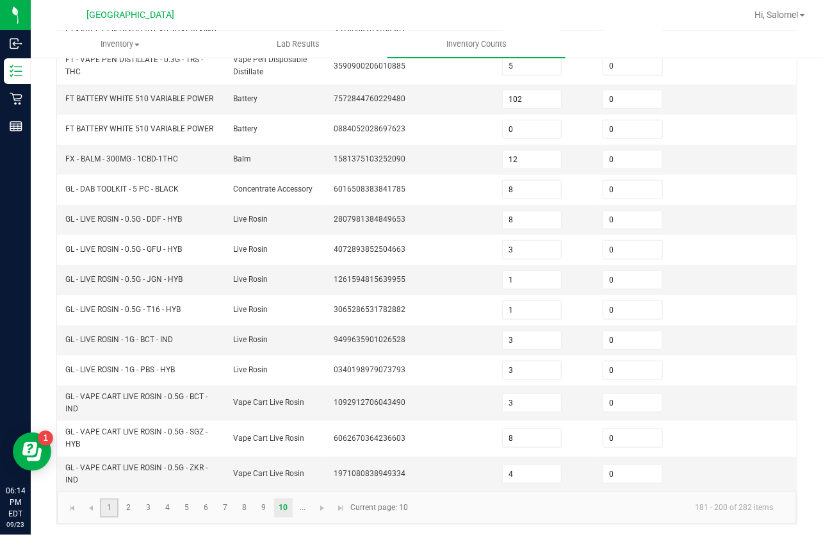
click at [116, 508] on link "1" at bounding box center [109, 508] width 19 height 19
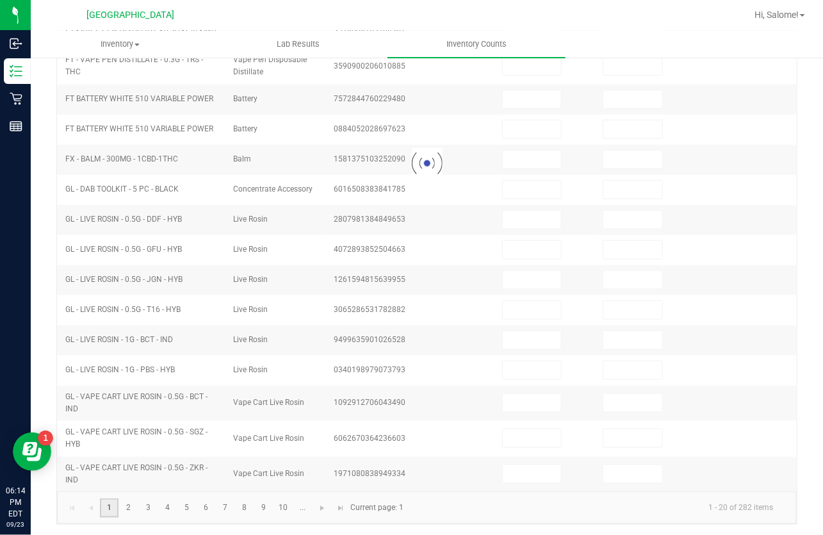
scroll to position [360, 0]
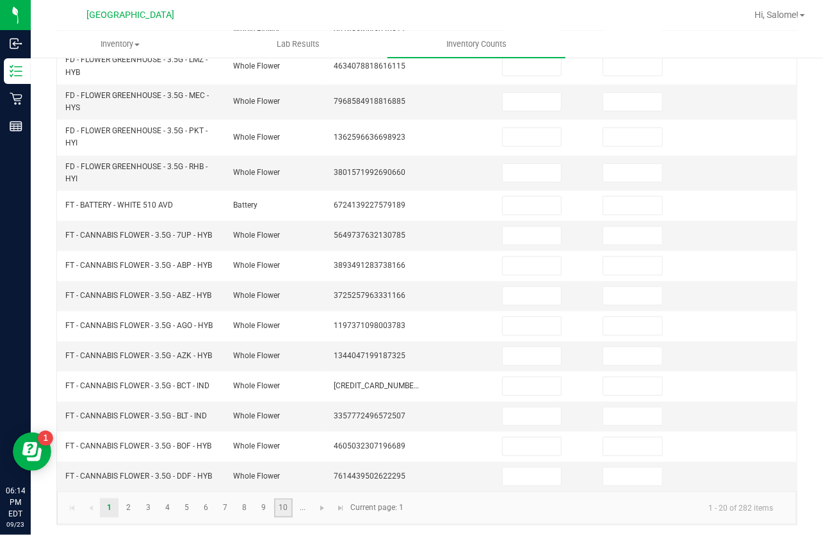
click at [290, 505] on link "10" at bounding box center [283, 508] width 19 height 19
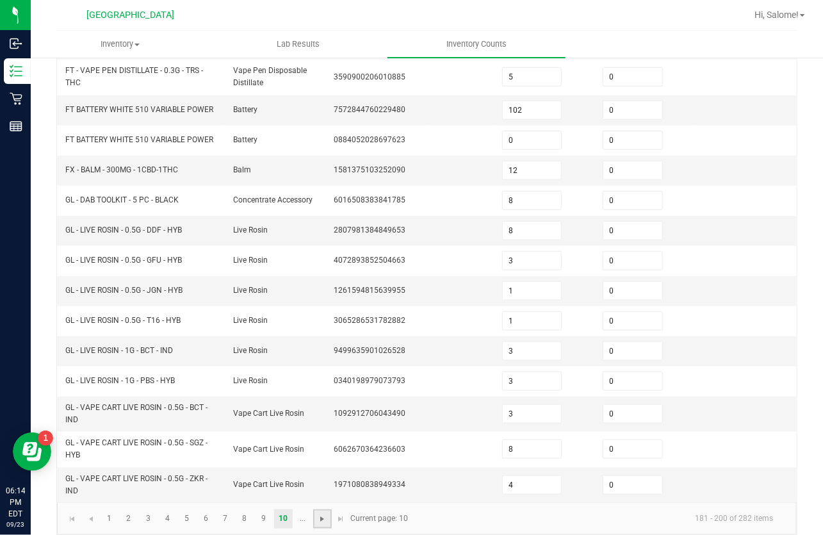
click at [318, 515] on span "Go to the next page" at bounding box center [322, 519] width 10 height 10
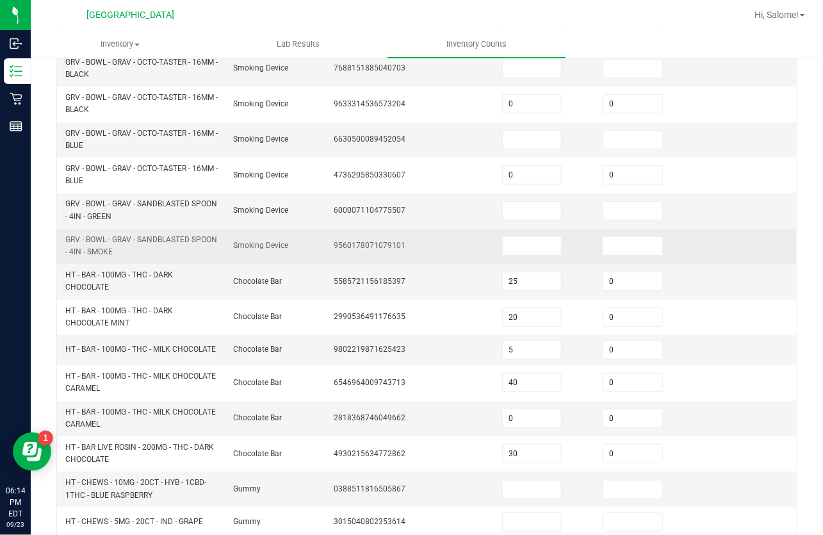
scroll to position [69, 0]
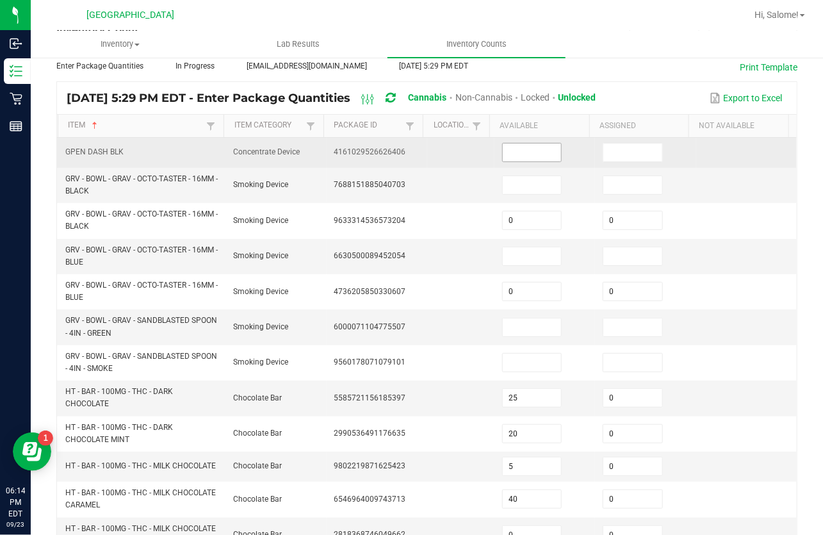
click at [527, 156] on input at bounding box center [532, 153] width 58 height 18
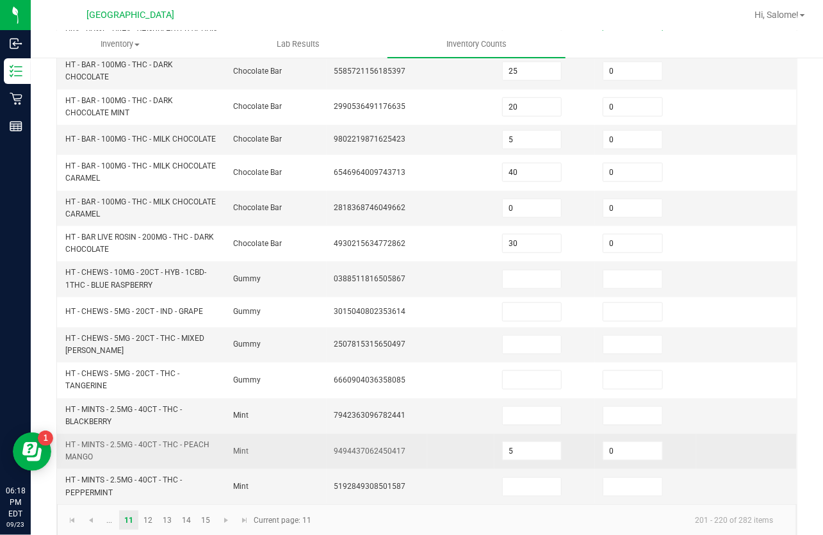
scroll to position [415, 0]
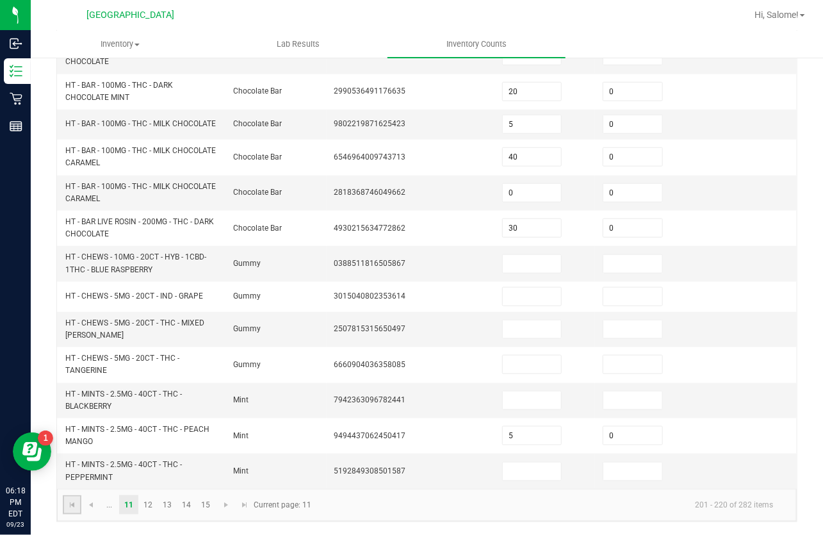
click at [78, 508] on link at bounding box center [72, 504] width 19 height 19
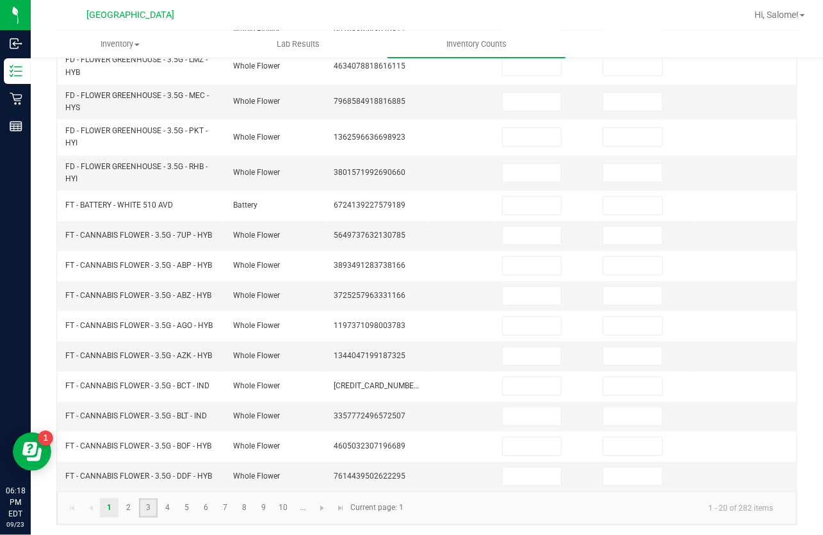
click at [155, 502] on link "3" at bounding box center [148, 508] width 19 height 19
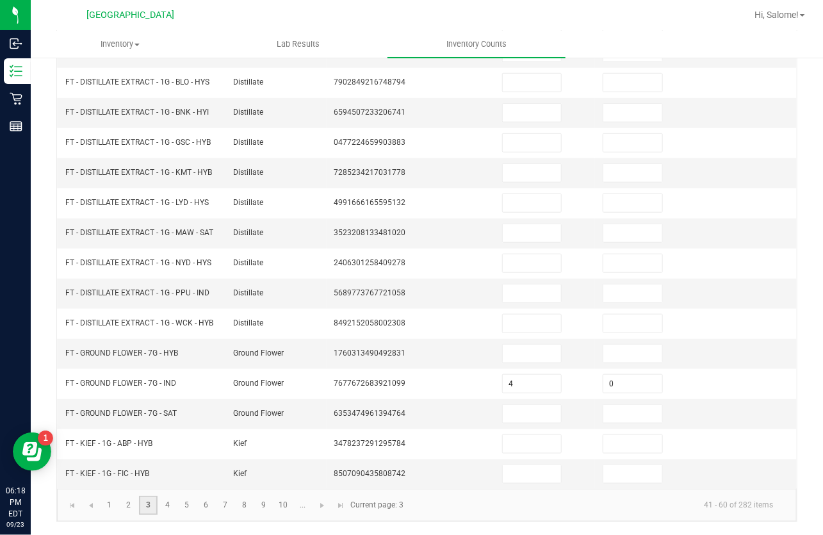
scroll to position [322, 0]
click at [167, 503] on link "4" at bounding box center [167, 505] width 19 height 19
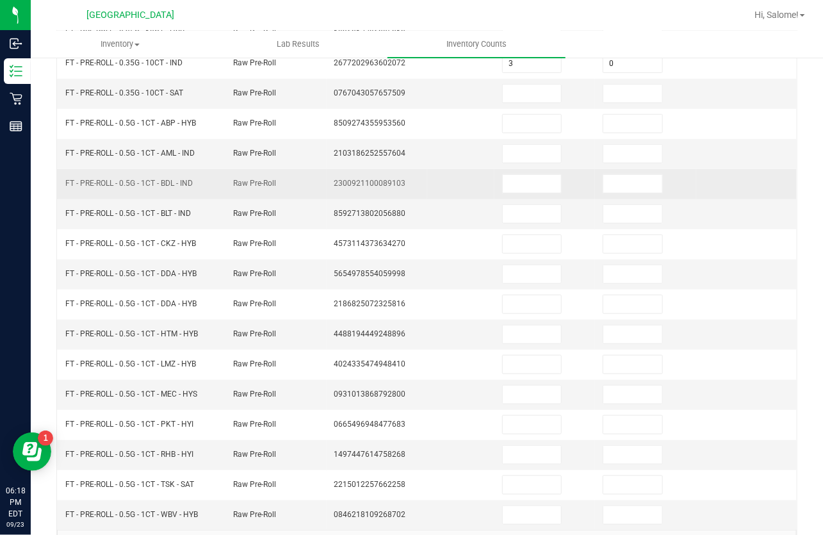
scroll to position [258, 0]
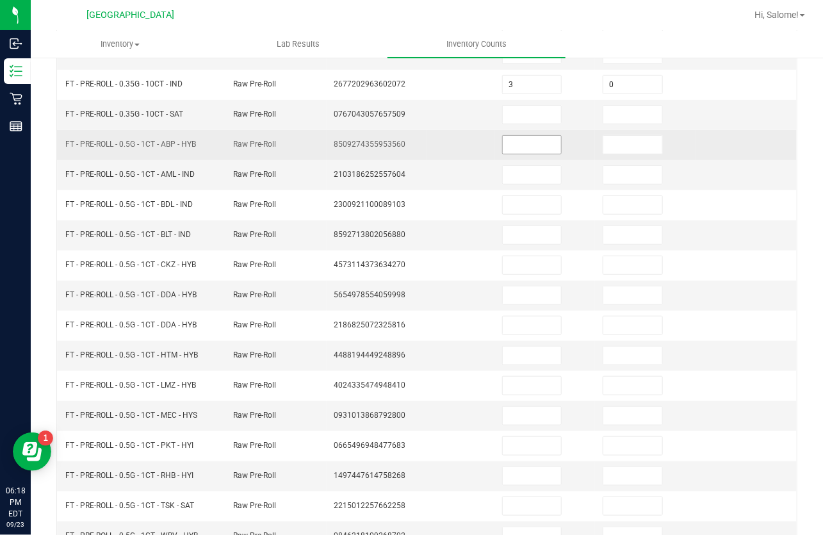
click at [517, 146] on input at bounding box center [532, 145] width 58 height 18
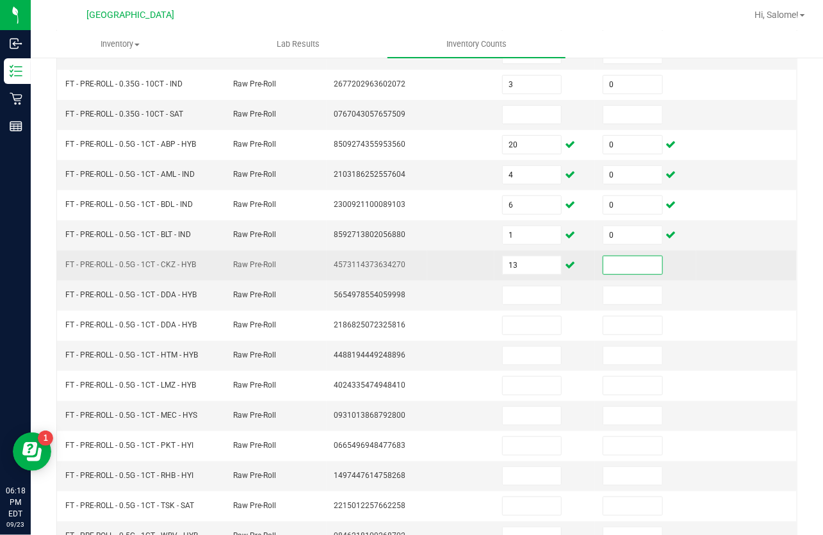
click at [622, 263] on input at bounding box center [633, 265] width 58 height 18
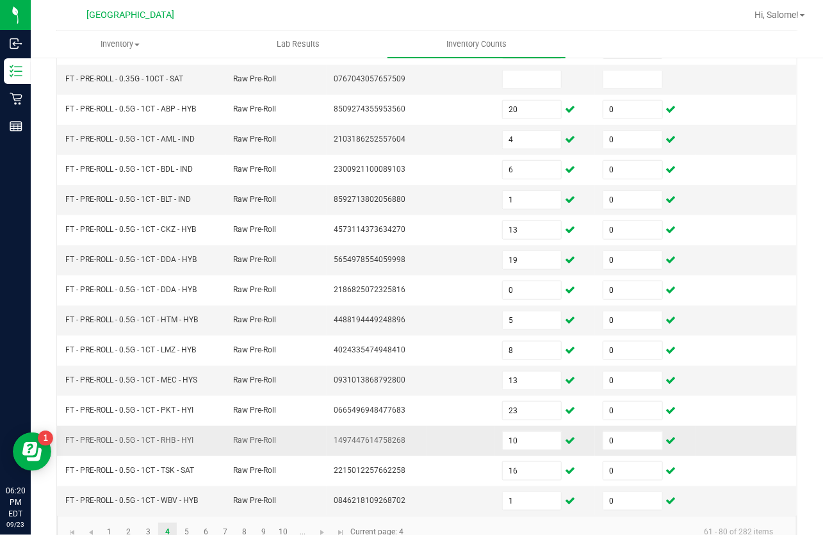
scroll to position [316, 0]
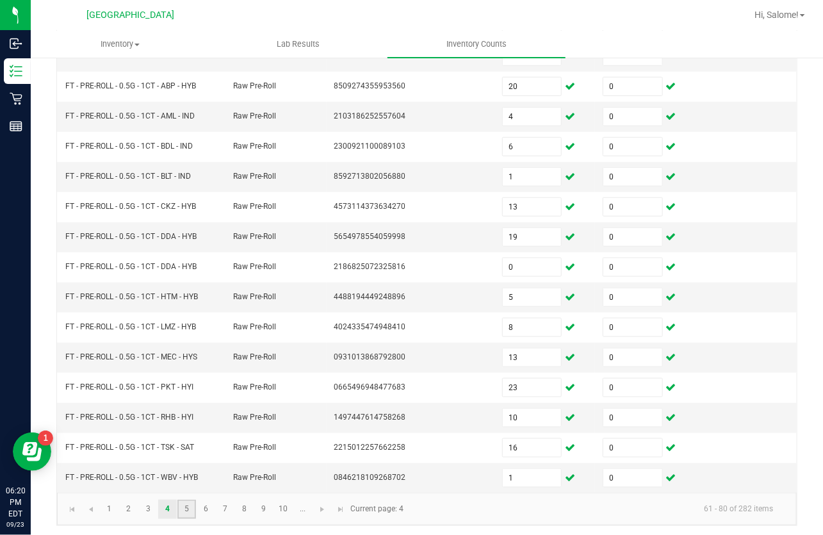
click at [179, 504] on link "5" at bounding box center [187, 509] width 19 height 19
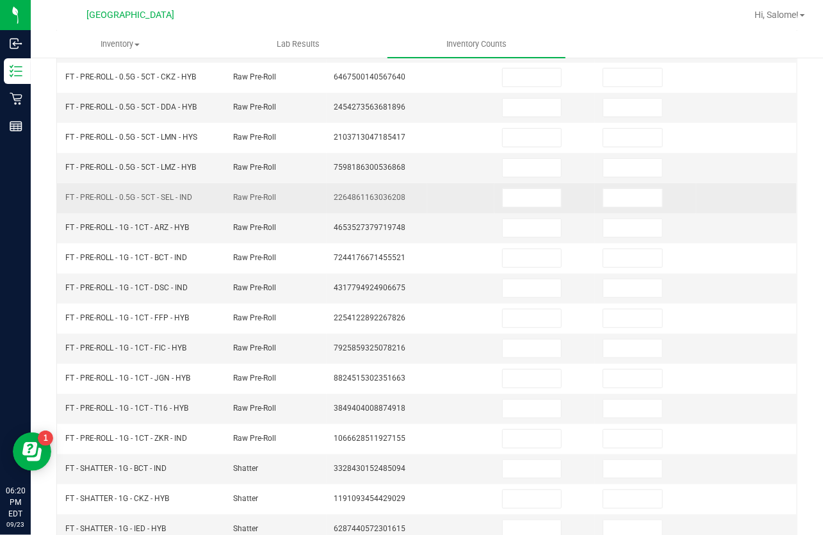
scroll to position [141, 0]
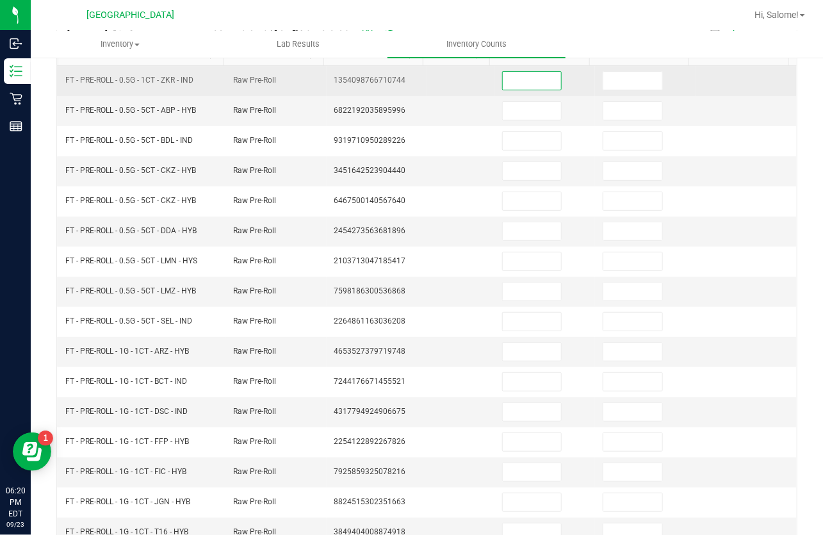
click at [511, 74] on input at bounding box center [532, 81] width 58 height 18
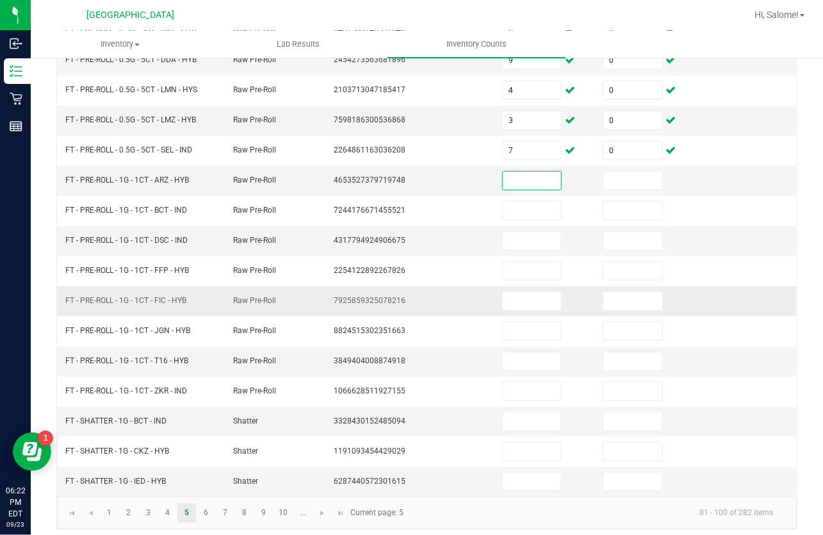
scroll to position [316, 0]
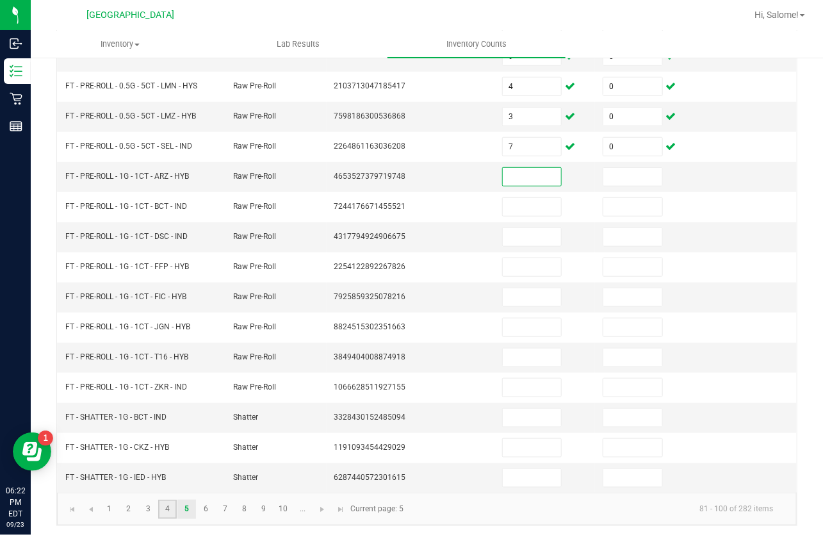
click at [164, 507] on link "4" at bounding box center [167, 509] width 19 height 19
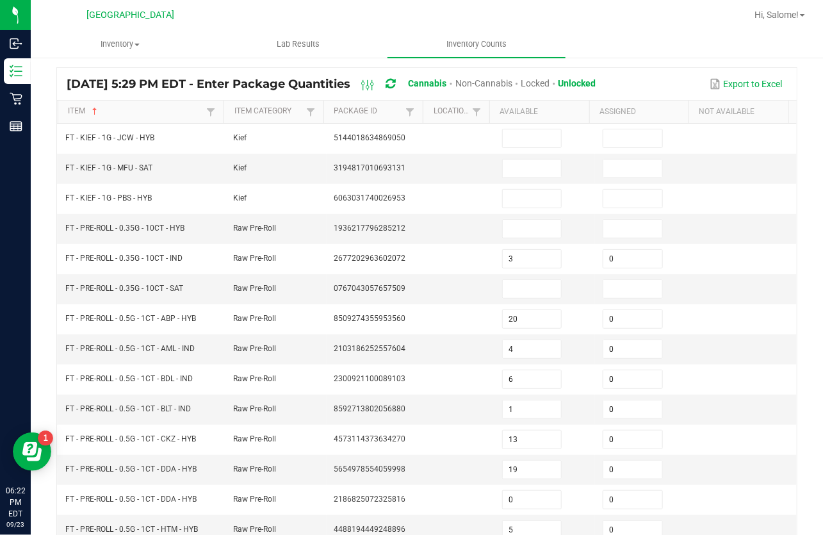
scroll to position [83, 0]
click at [517, 232] on input at bounding box center [532, 229] width 58 height 18
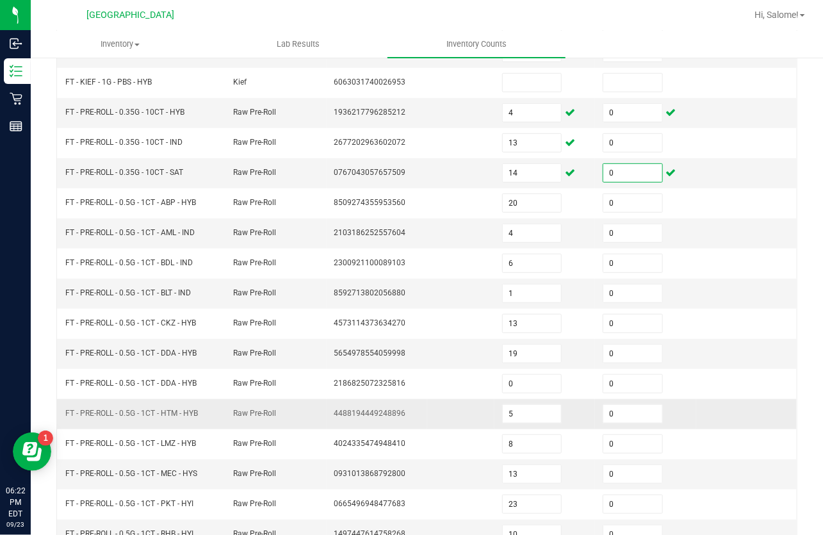
scroll to position [316, 0]
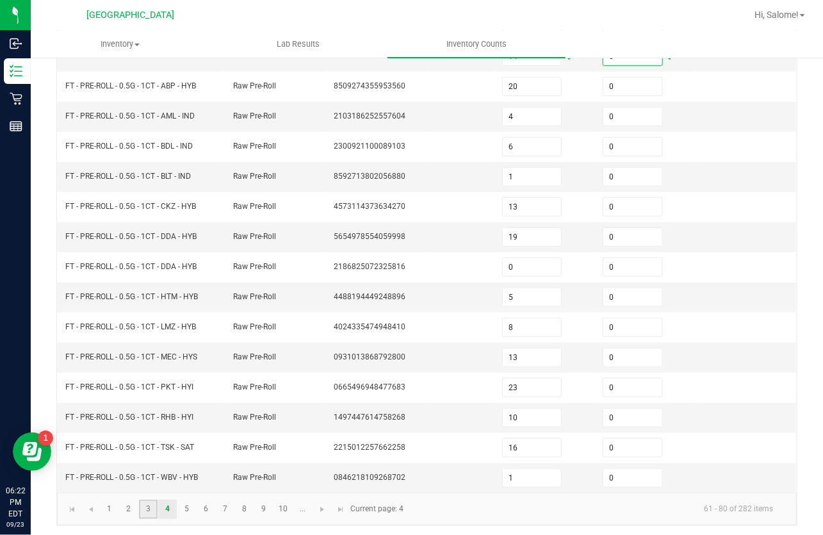
click at [144, 508] on link "3" at bounding box center [148, 509] width 19 height 19
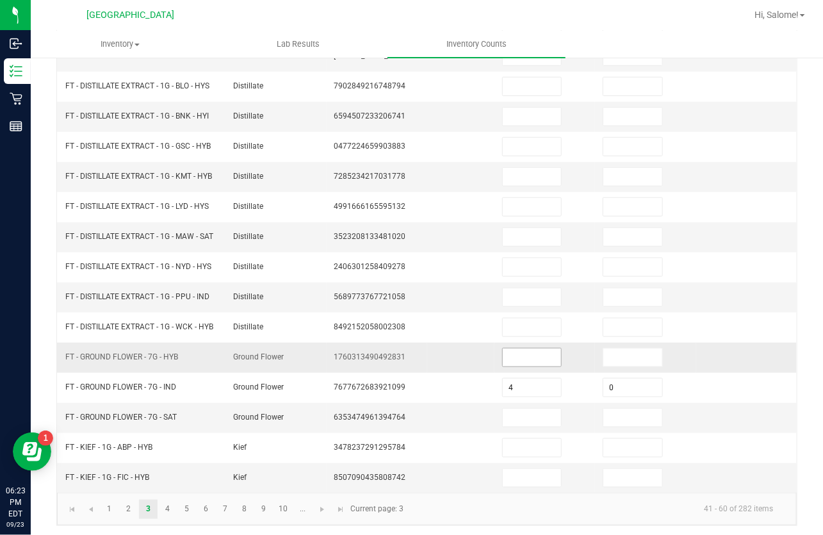
click at [503, 360] on input at bounding box center [532, 358] width 58 height 18
click at [340, 509] on span "Go to the last page" at bounding box center [341, 509] width 10 height 10
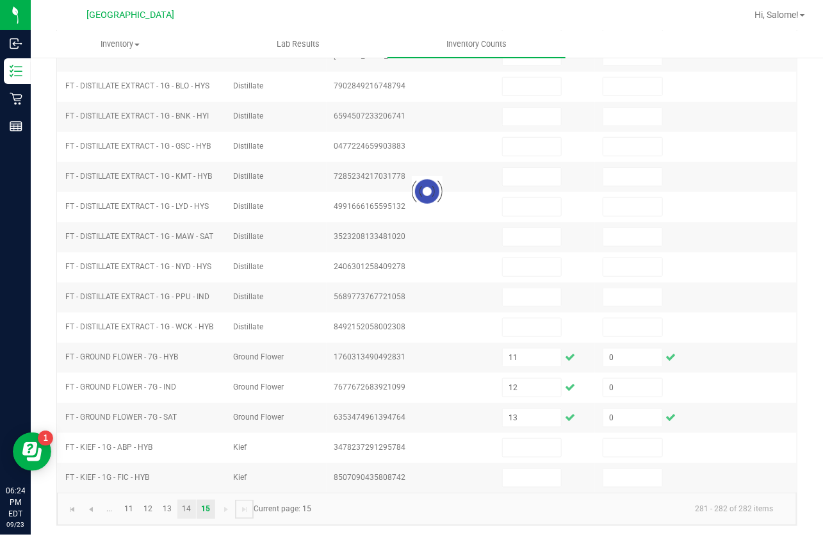
scroll to position [0, 0]
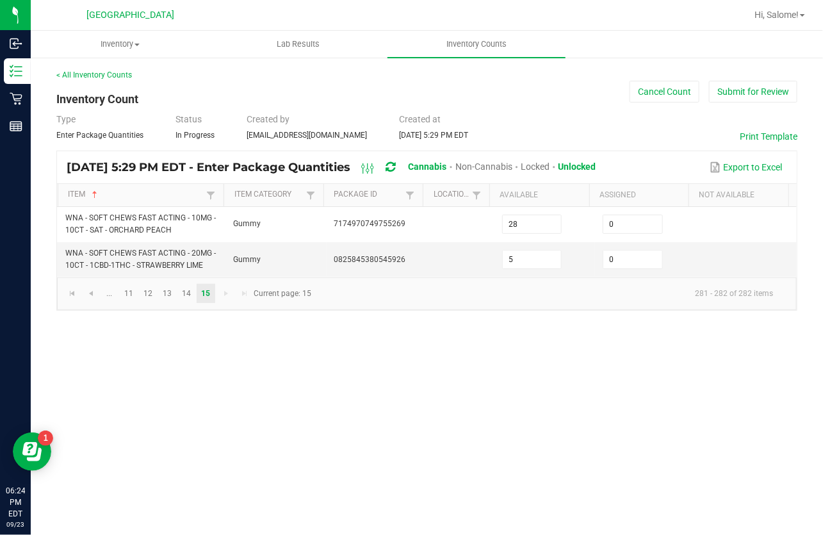
click at [179, 514] on div "Inventory All packages All inventory Waste log Create inventory Lab Results Inv…" at bounding box center [427, 283] width 793 height 504
click at [166, 298] on link "13" at bounding box center [167, 293] width 19 height 19
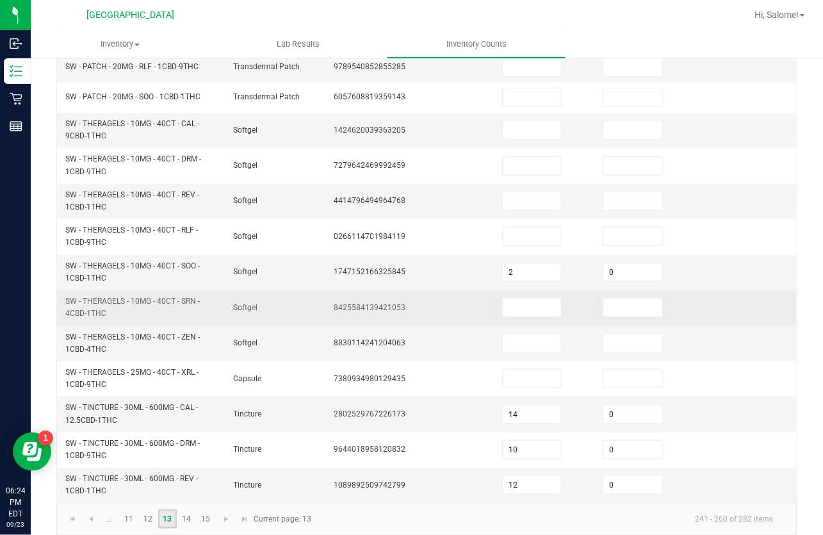
scroll to position [399, 0]
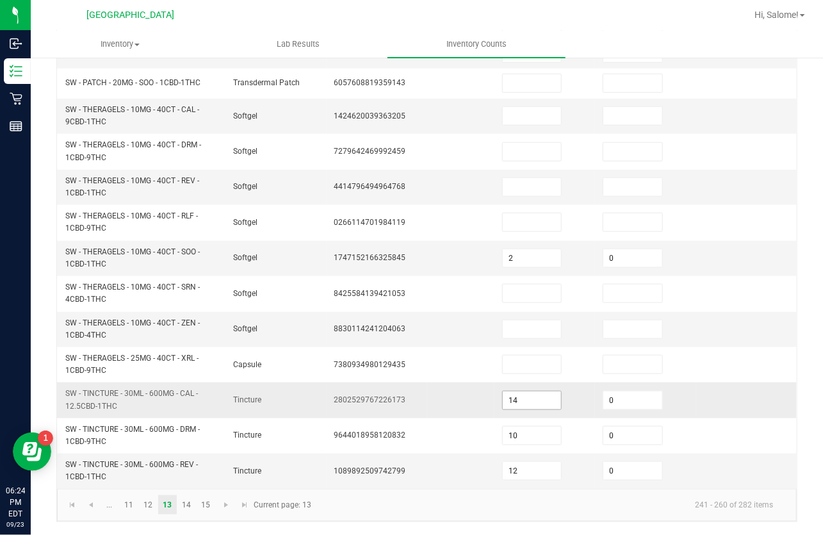
click at [538, 402] on input "14" at bounding box center [532, 401] width 58 height 18
click at [191, 506] on link "14" at bounding box center [187, 504] width 19 height 19
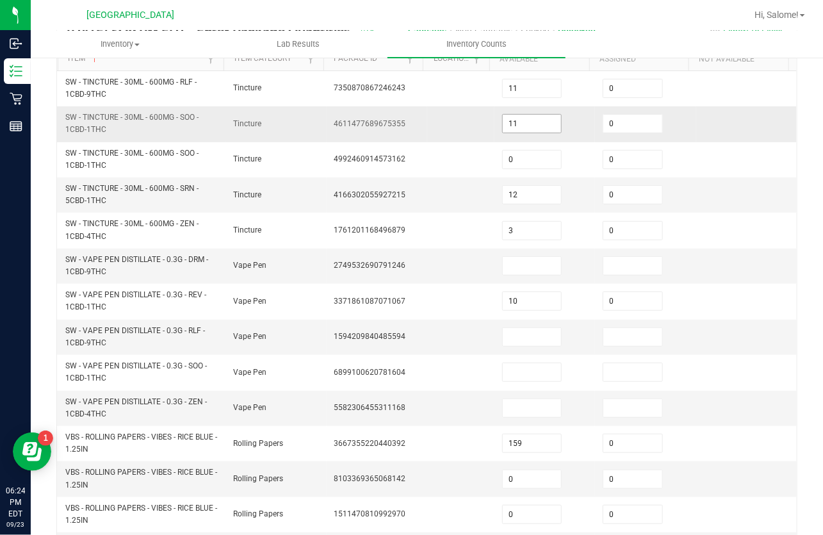
scroll to position [108, 0]
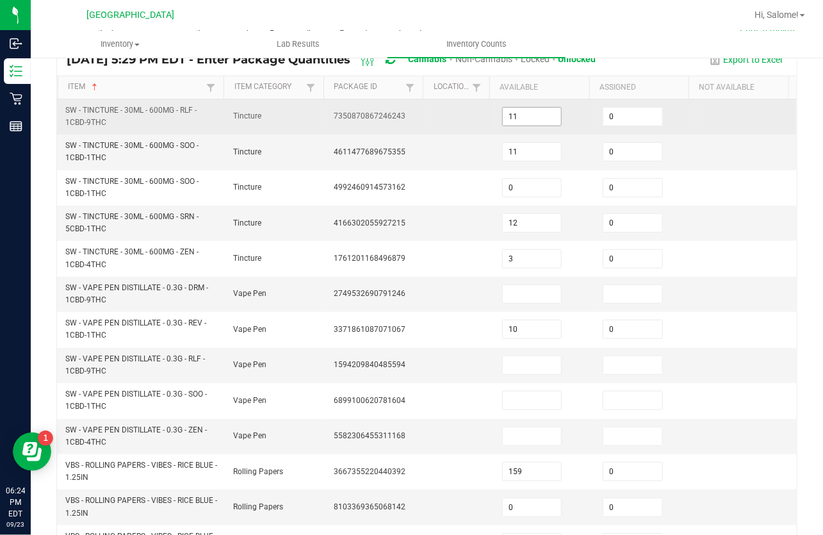
click at [529, 115] on input "11" at bounding box center [532, 117] width 58 height 18
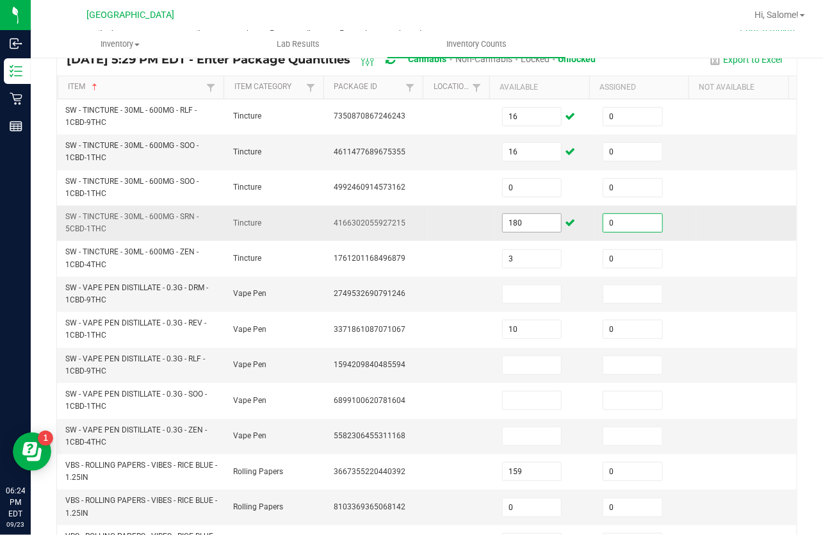
click at [517, 225] on input "180" at bounding box center [532, 223] width 58 height 18
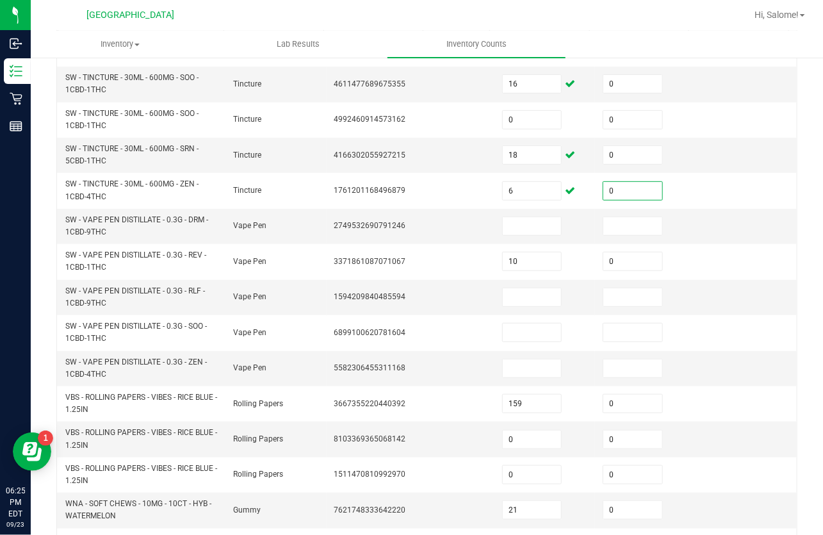
scroll to position [426, 0]
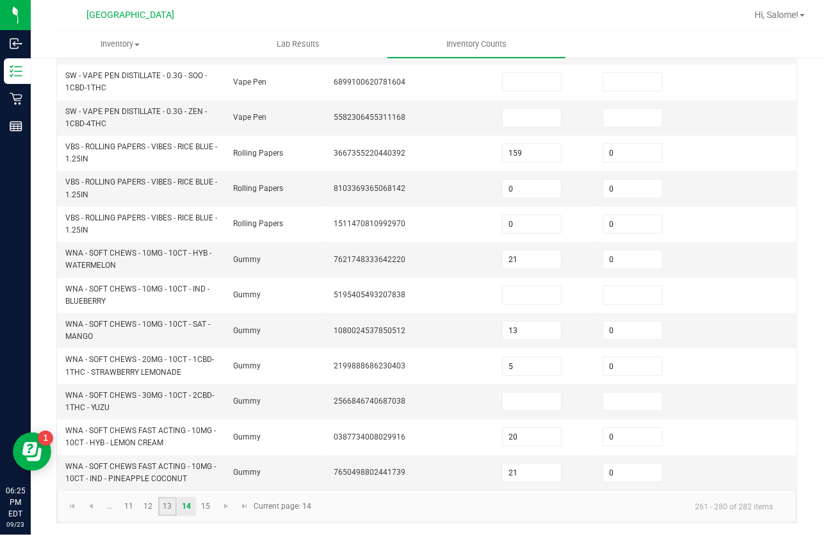
click at [168, 508] on link "13" at bounding box center [167, 506] width 19 height 19
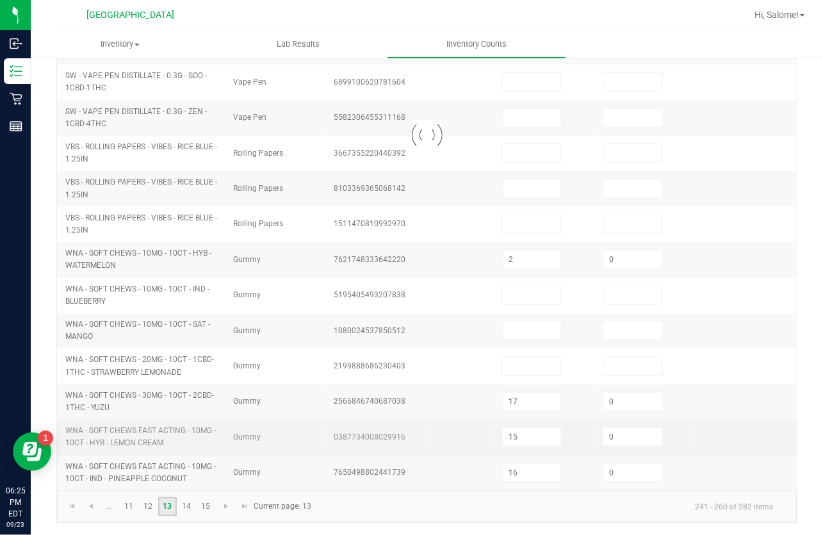
scroll to position [399, 0]
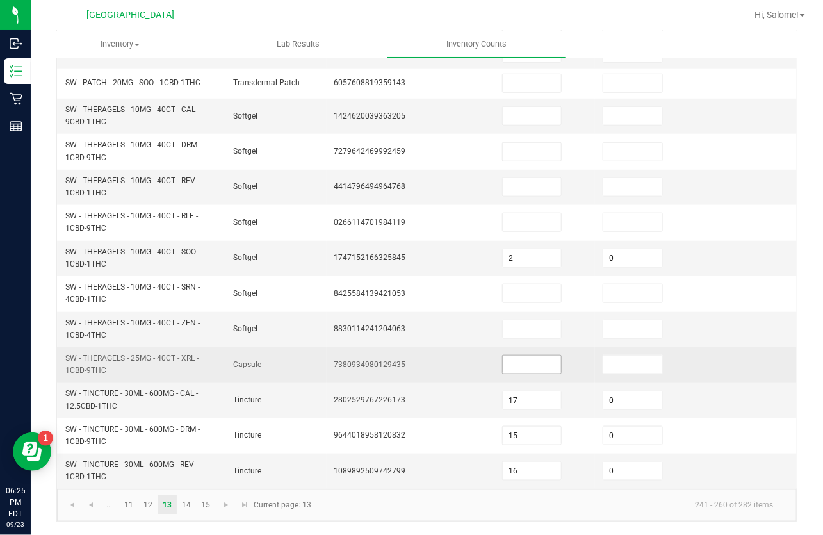
click at [503, 365] on input at bounding box center [532, 365] width 58 height 18
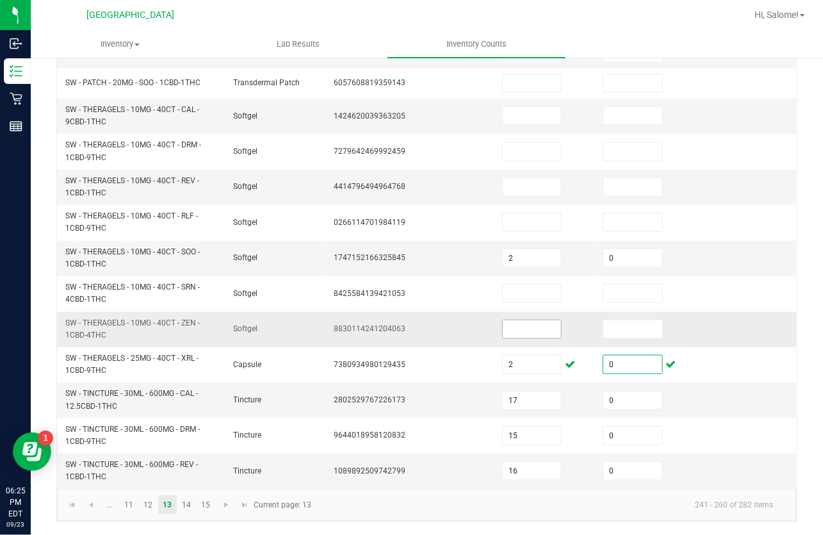
click at [540, 333] on input at bounding box center [532, 329] width 58 height 18
click at [518, 118] on input at bounding box center [532, 116] width 58 height 18
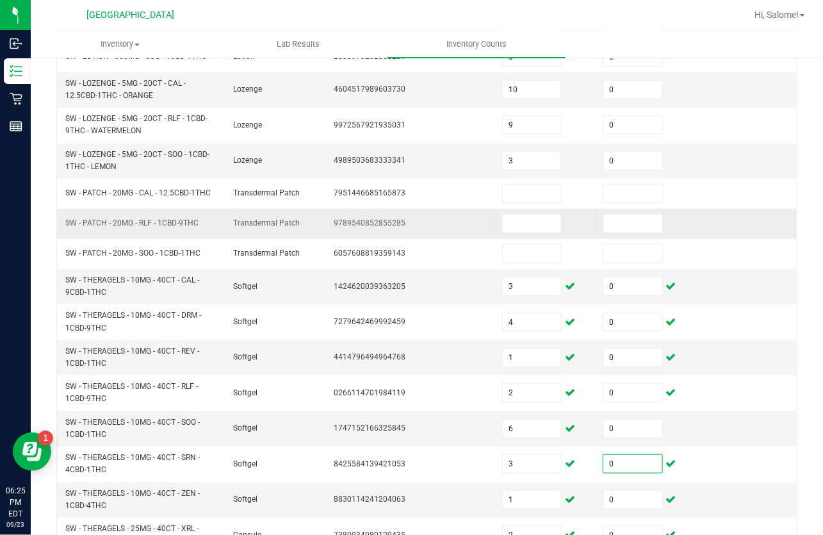
scroll to position [224, 0]
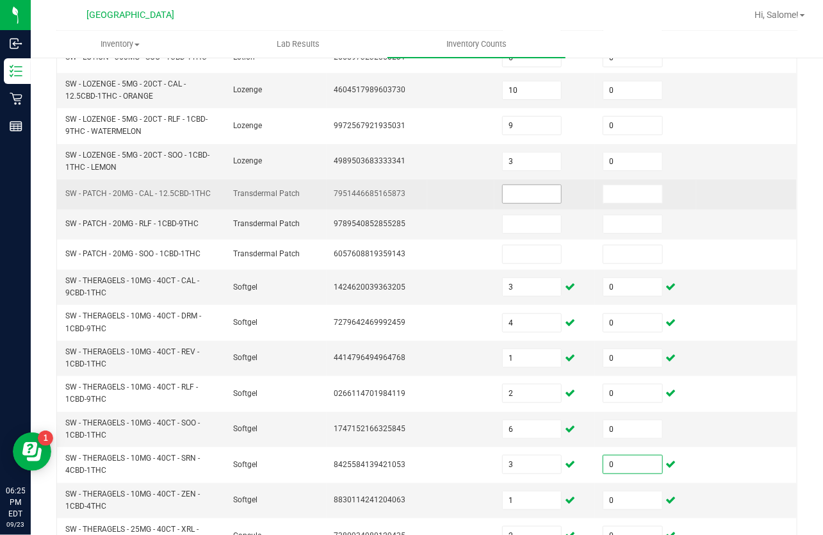
click at [527, 199] on input at bounding box center [532, 194] width 58 height 18
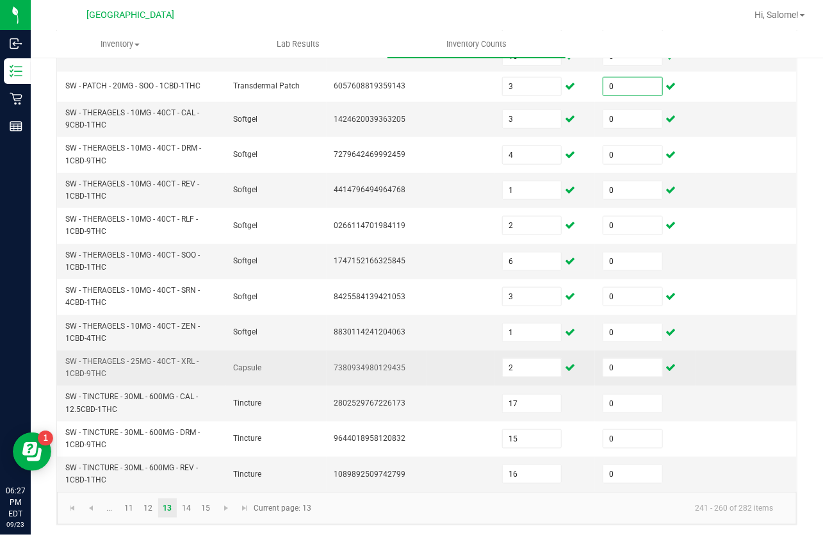
scroll to position [399, 0]
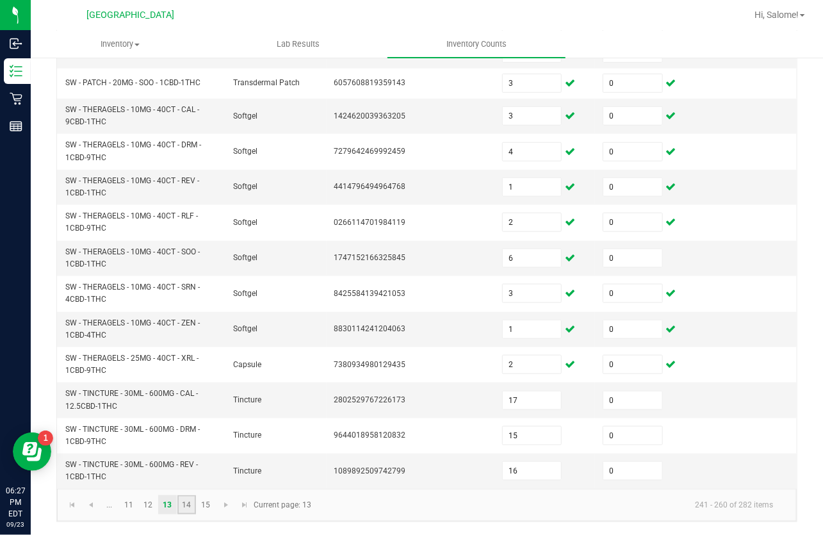
click at [185, 511] on link "14" at bounding box center [187, 504] width 19 height 19
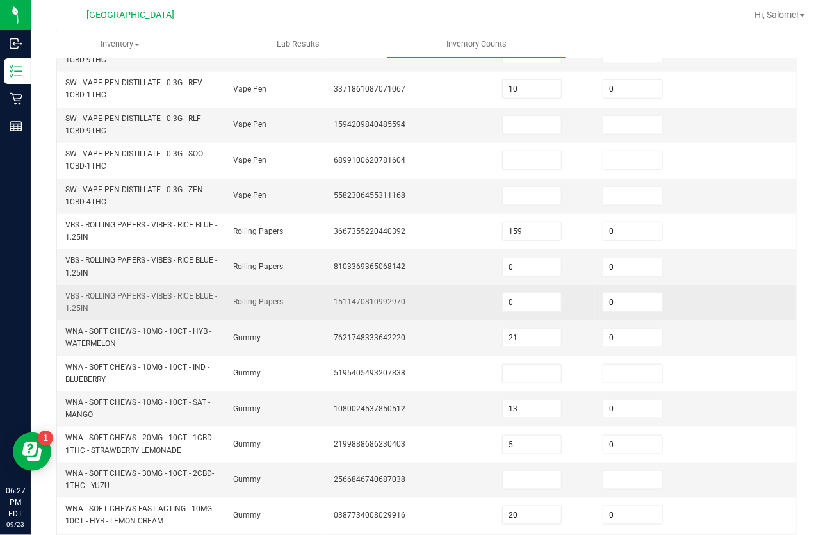
scroll to position [282, 0]
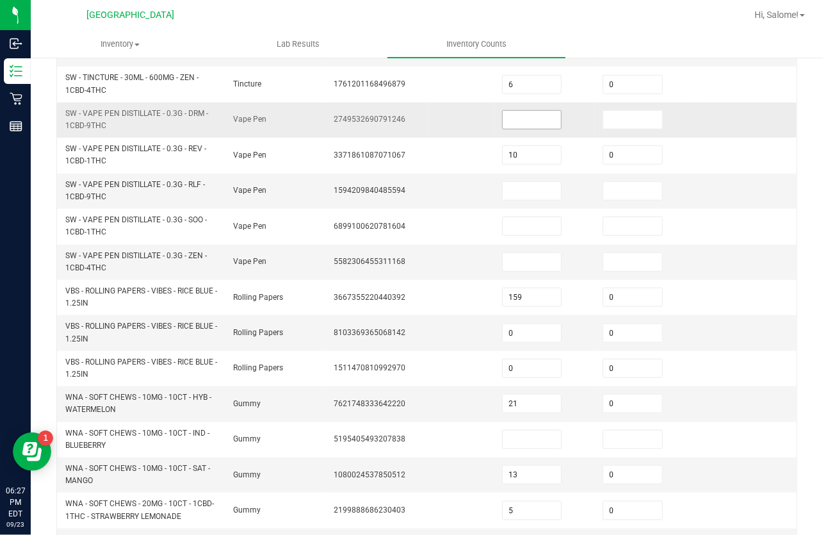
click at [529, 123] on input at bounding box center [532, 120] width 58 height 18
click at [505, 259] on input at bounding box center [532, 262] width 58 height 18
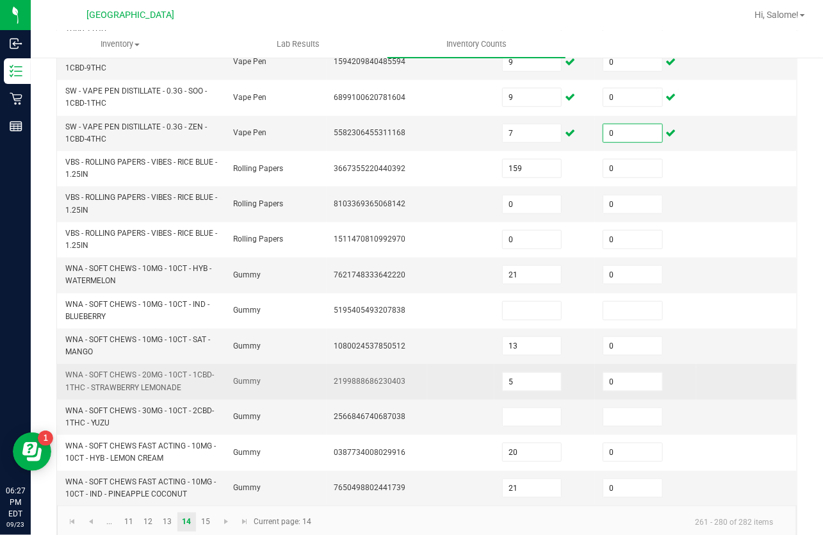
scroll to position [426, 0]
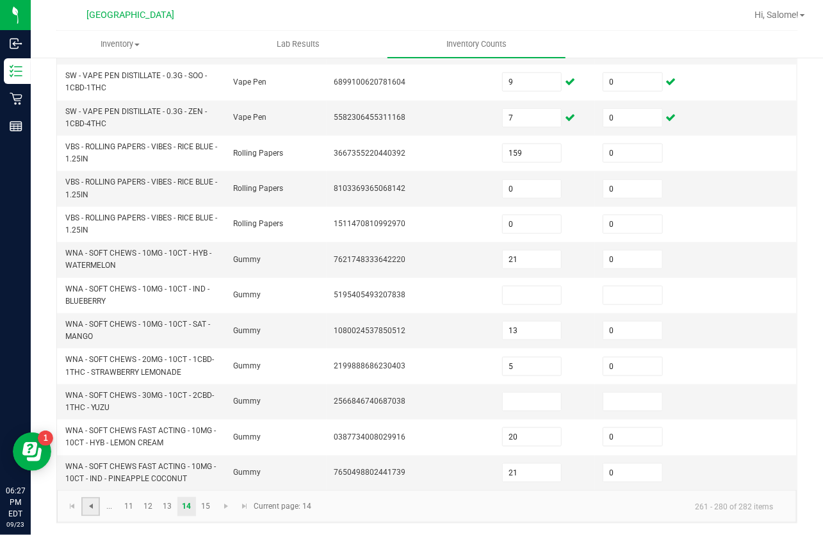
click at [94, 507] on span "Go to the previous page" at bounding box center [91, 507] width 10 height 10
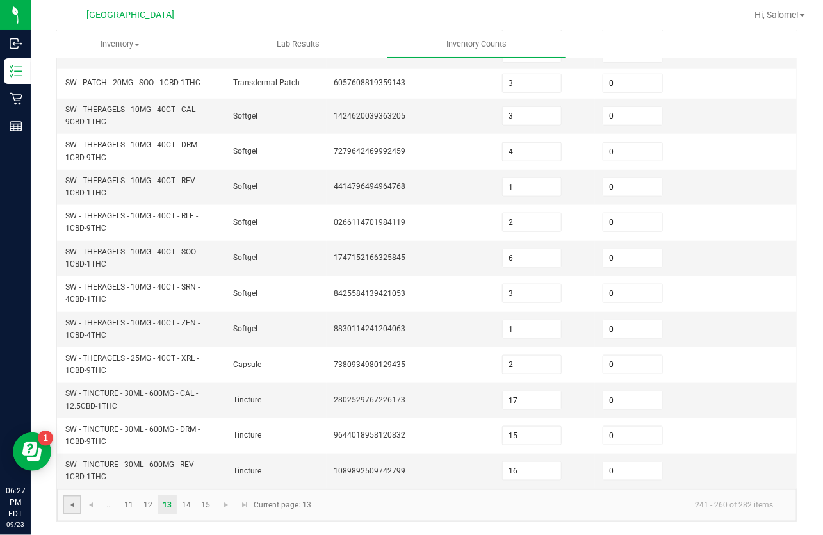
click at [70, 505] on span "Go to the first page" at bounding box center [72, 505] width 10 height 10
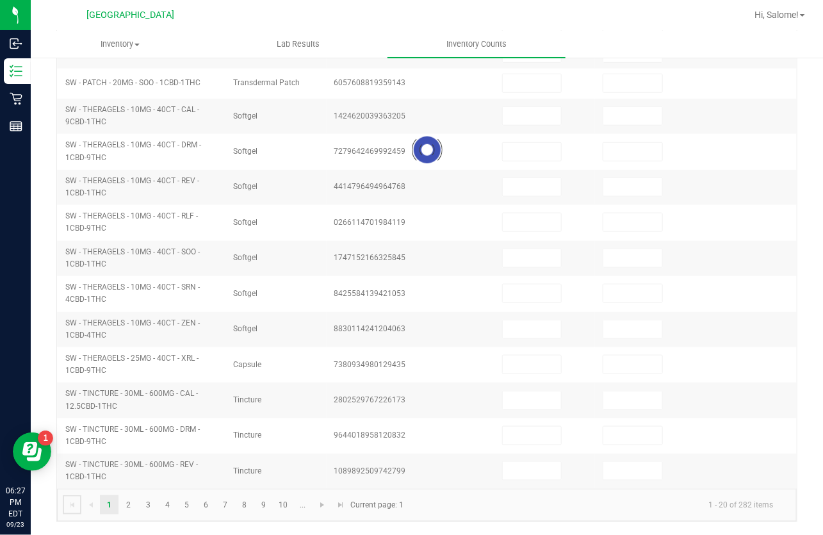
scroll to position [360, 0]
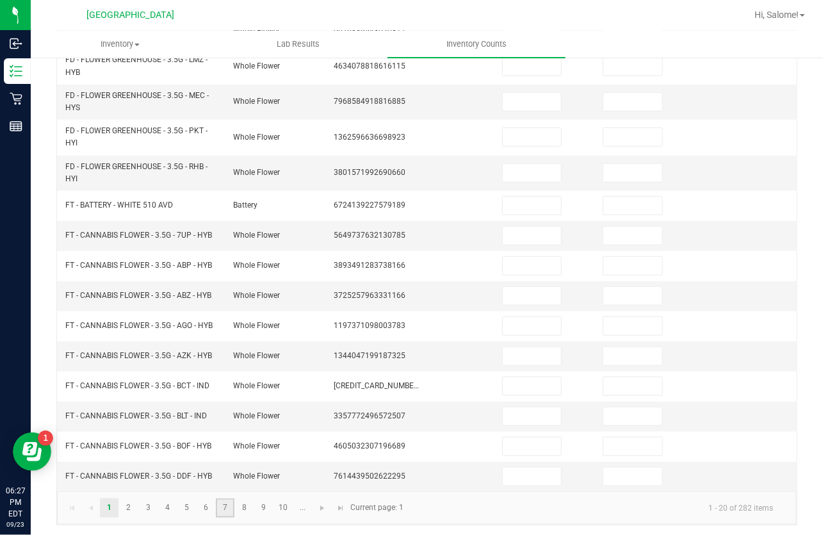
click at [231, 504] on link "7" at bounding box center [225, 508] width 19 height 19
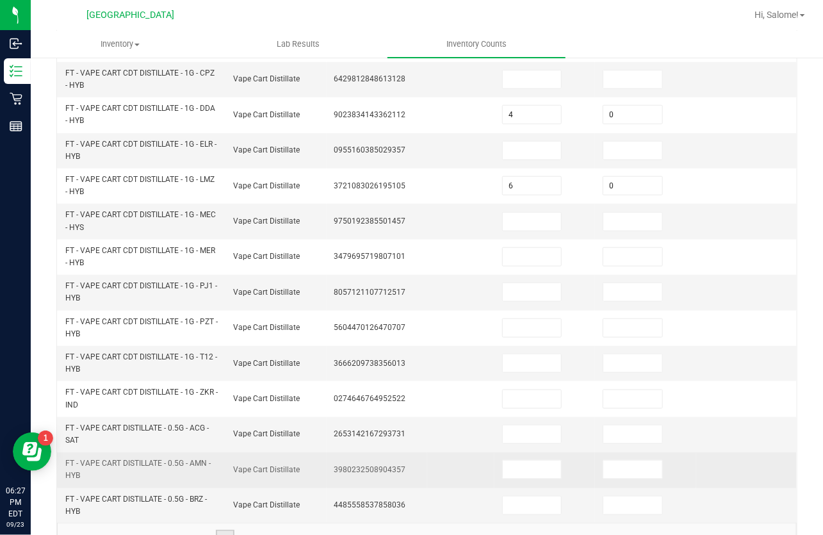
scroll to position [426, 0]
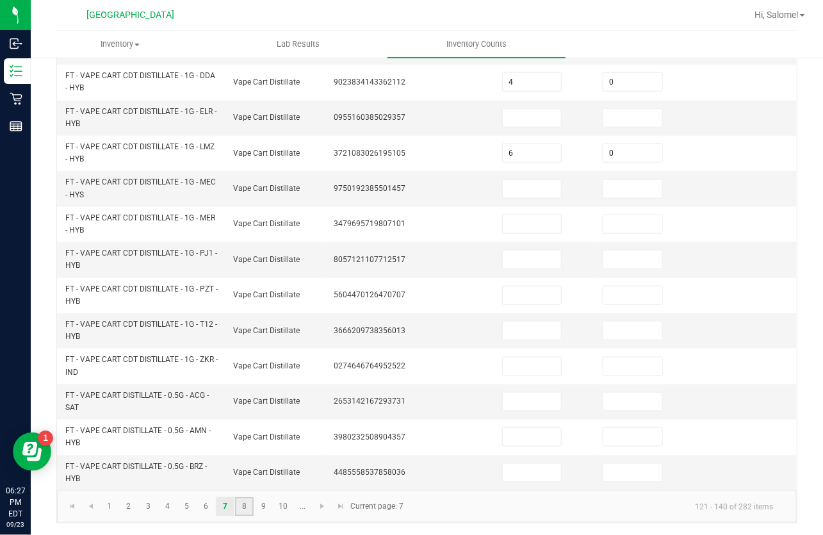
click at [239, 506] on link "8" at bounding box center [244, 506] width 19 height 19
click at [258, 506] on link "9" at bounding box center [263, 506] width 19 height 19
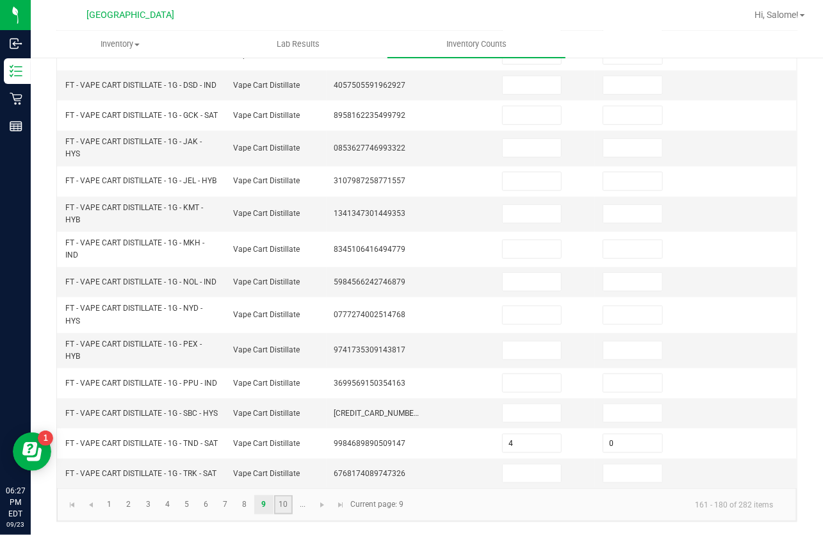
click at [275, 503] on link "10" at bounding box center [283, 504] width 19 height 19
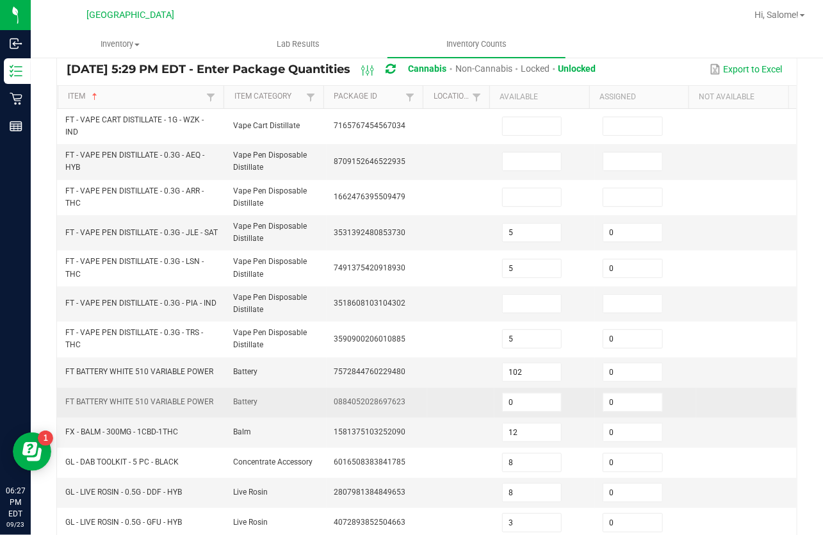
scroll to position [80, 0]
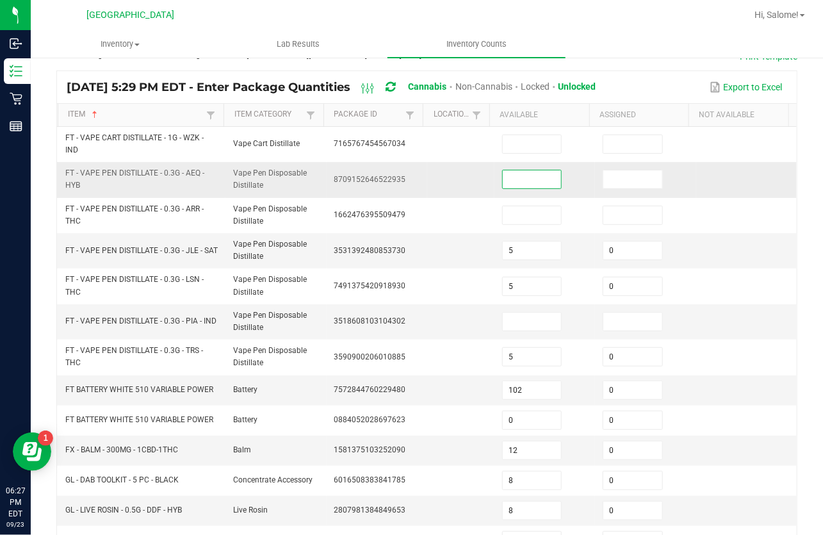
click at [508, 184] on input at bounding box center [532, 179] width 58 height 18
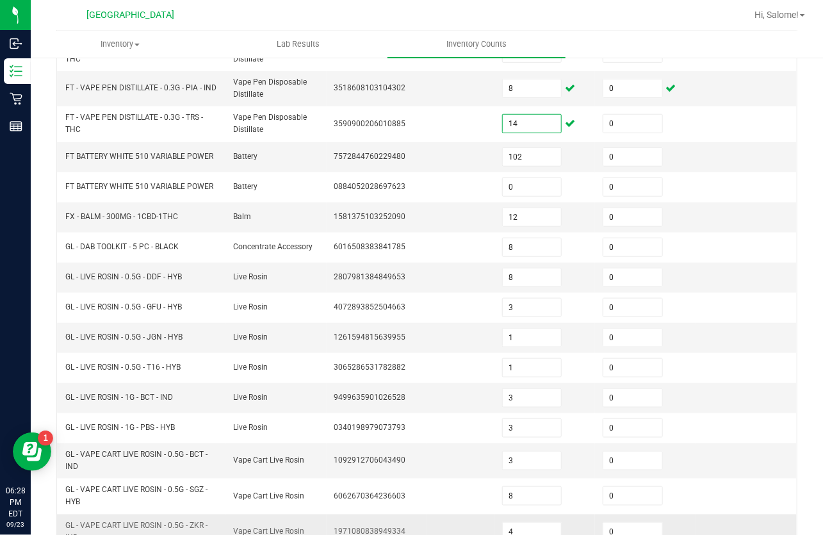
scroll to position [371, 0]
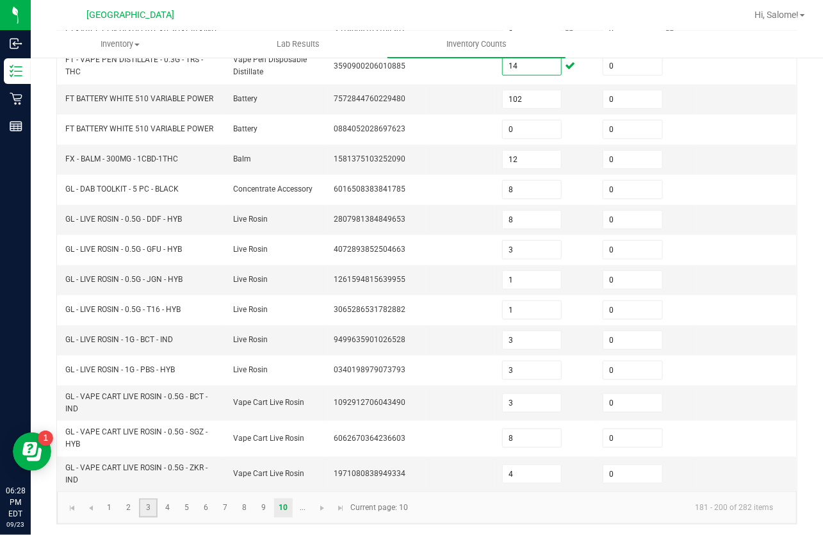
click at [148, 509] on link "3" at bounding box center [148, 508] width 19 height 19
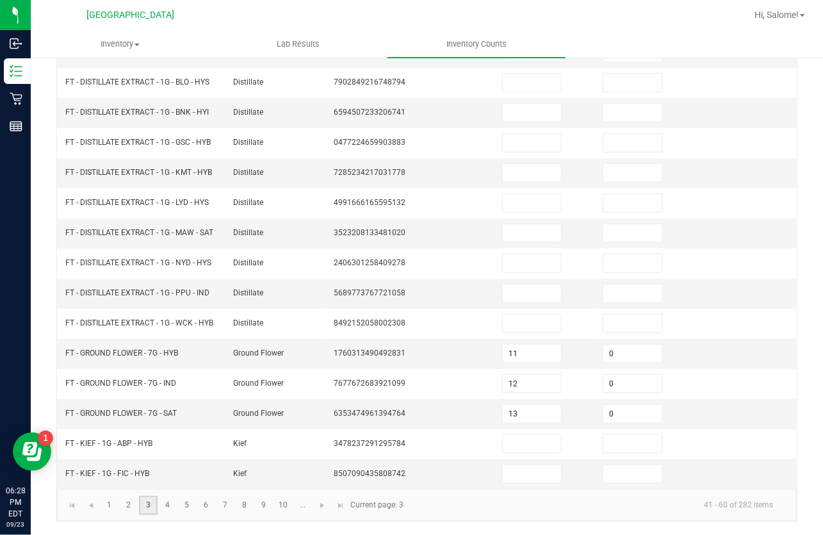
scroll to position [322, 0]
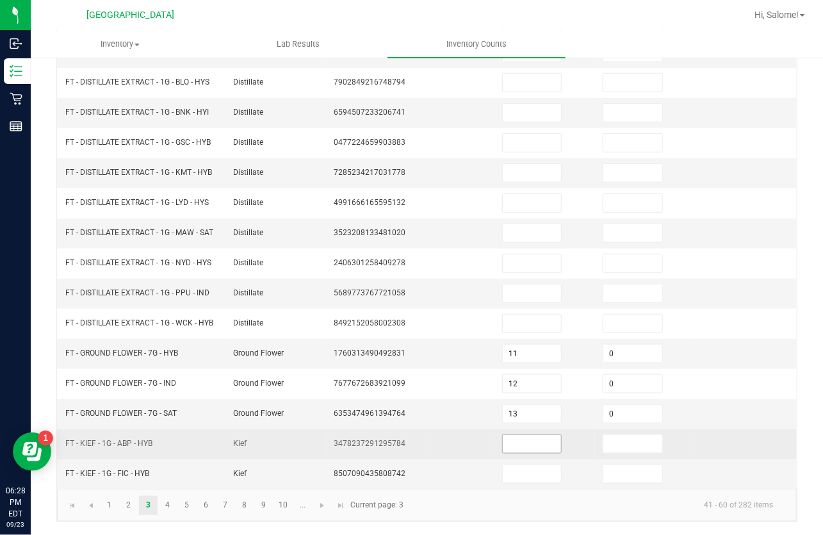
click at [538, 448] on input at bounding box center [532, 444] width 58 height 18
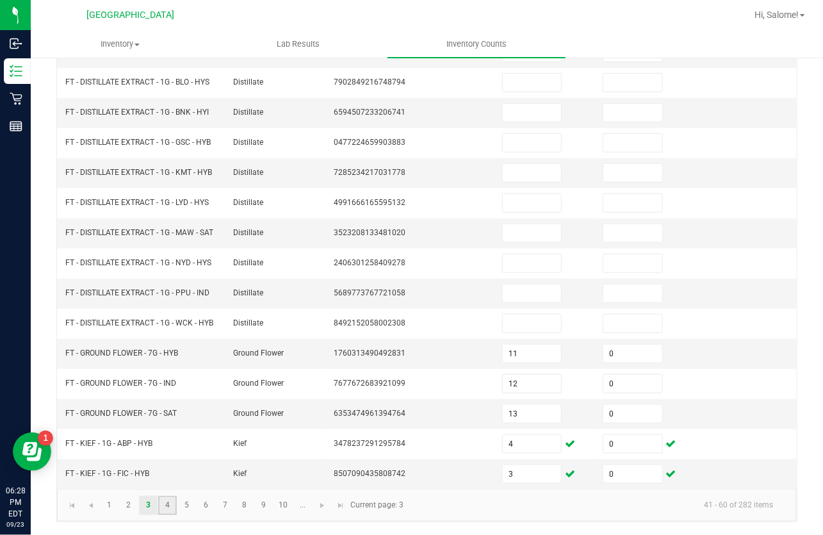
click at [167, 503] on link "4" at bounding box center [167, 505] width 19 height 19
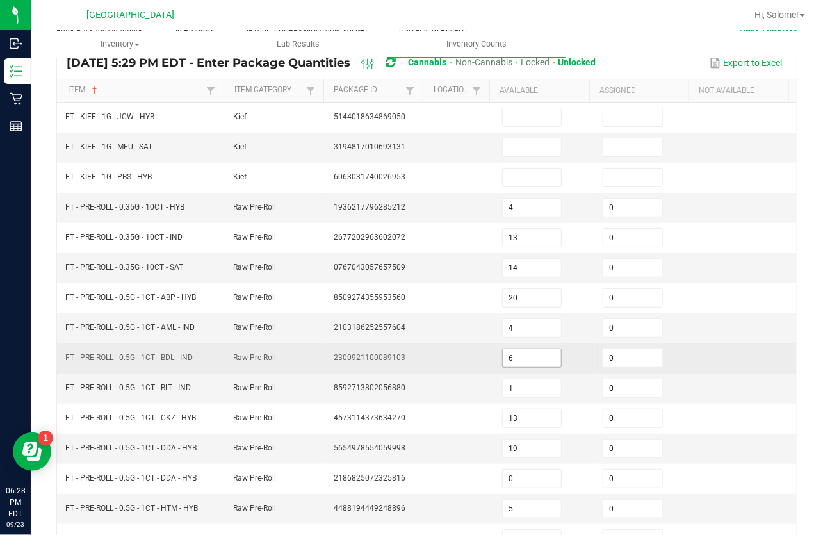
scroll to position [83, 0]
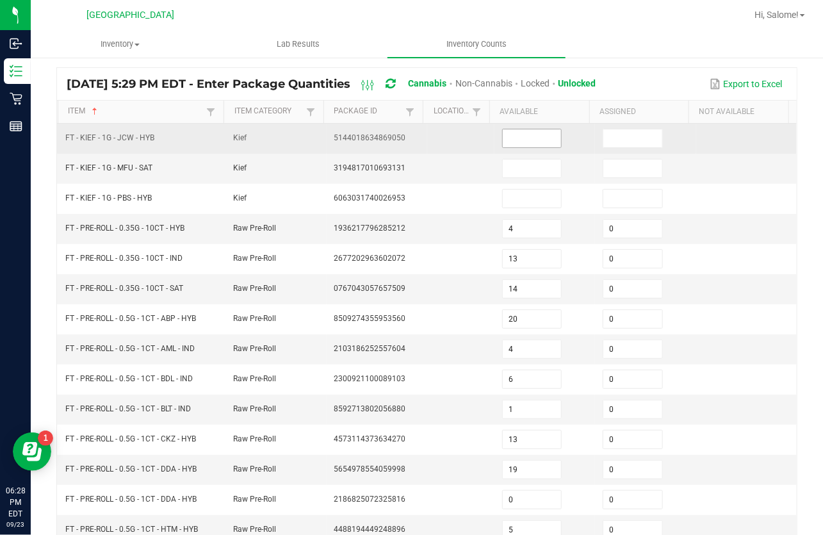
click at [527, 142] on input at bounding box center [532, 138] width 58 height 18
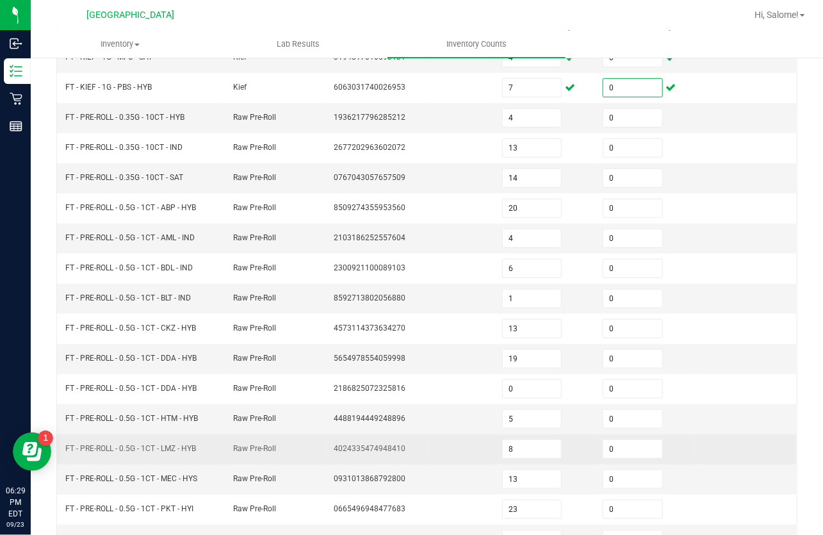
scroll to position [316, 0]
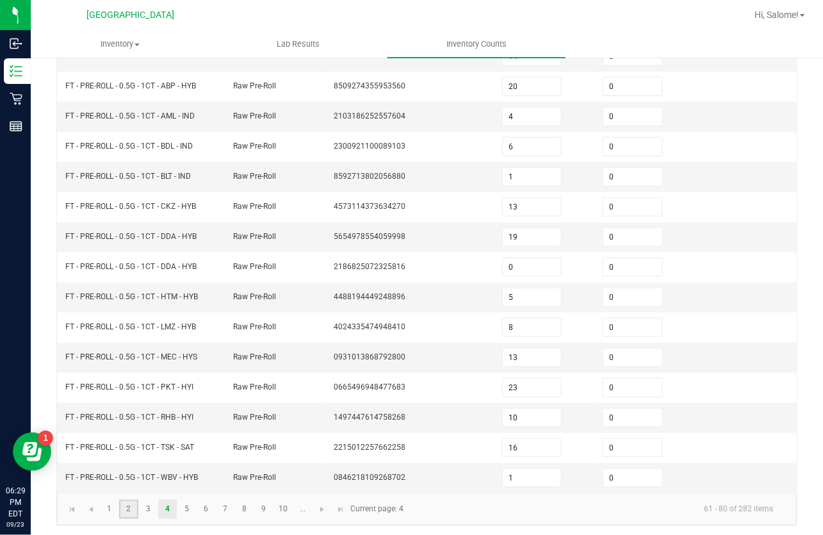
click at [126, 506] on link "2" at bounding box center [128, 509] width 19 height 19
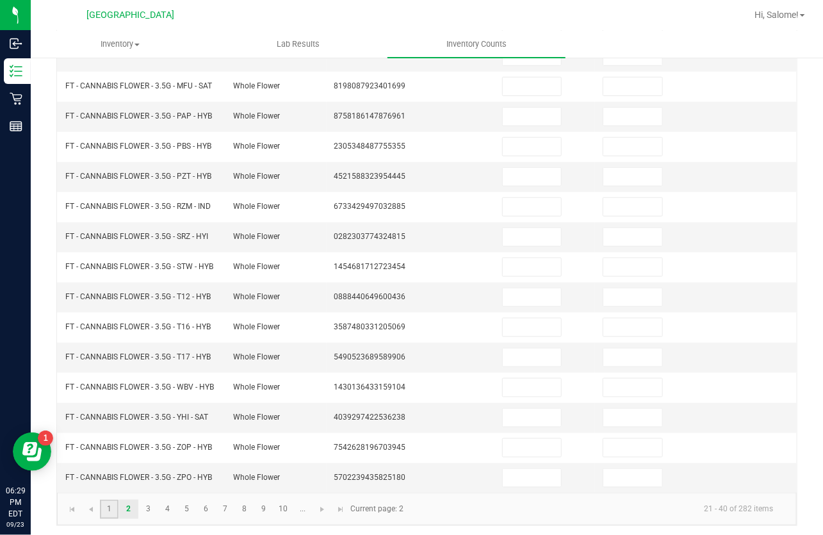
click at [113, 507] on link "1" at bounding box center [109, 509] width 19 height 19
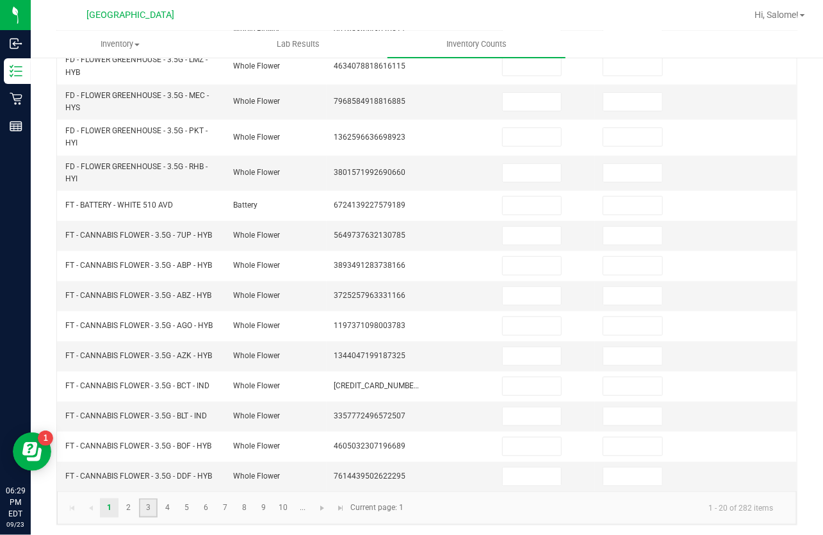
click at [141, 504] on link "3" at bounding box center [148, 508] width 19 height 19
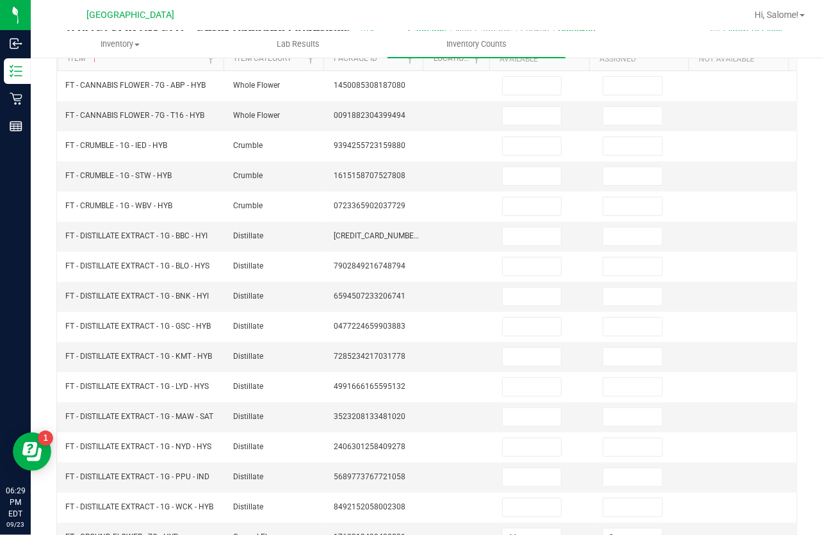
scroll to position [89, 0]
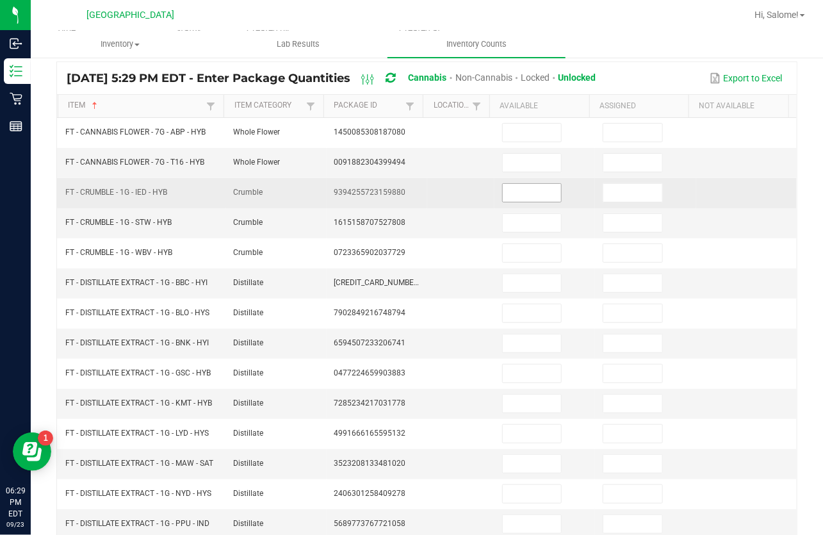
click at [513, 196] on input at bounding box center [532, 193] width 58 height 18
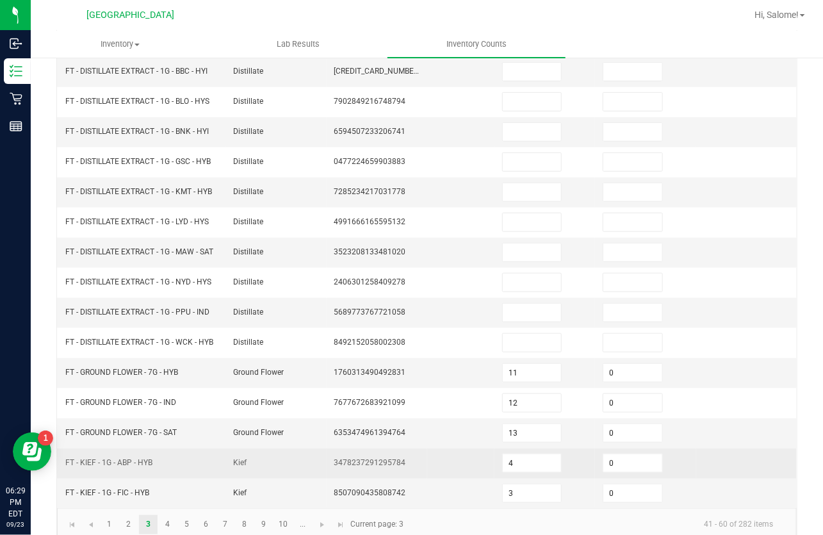
scroll to position [321, 0]
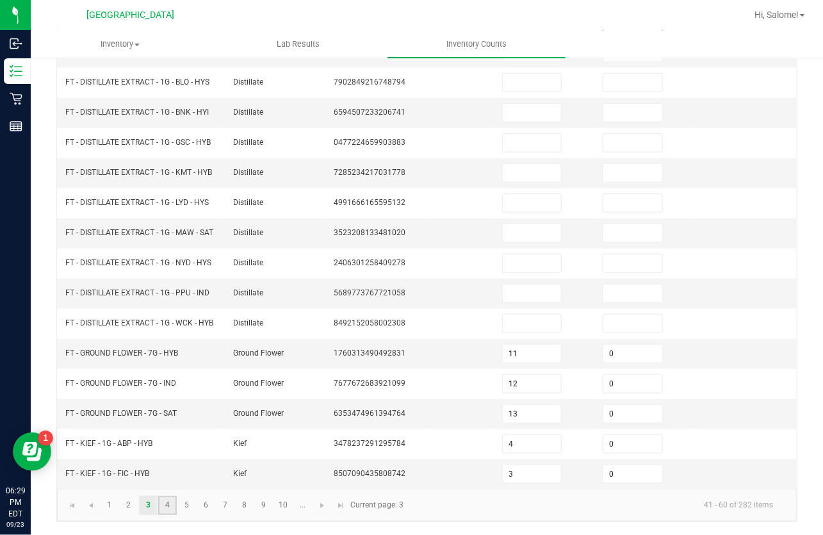
click at [160, 506] on link "4" at bounding box center [167, 505] width 19 height 19
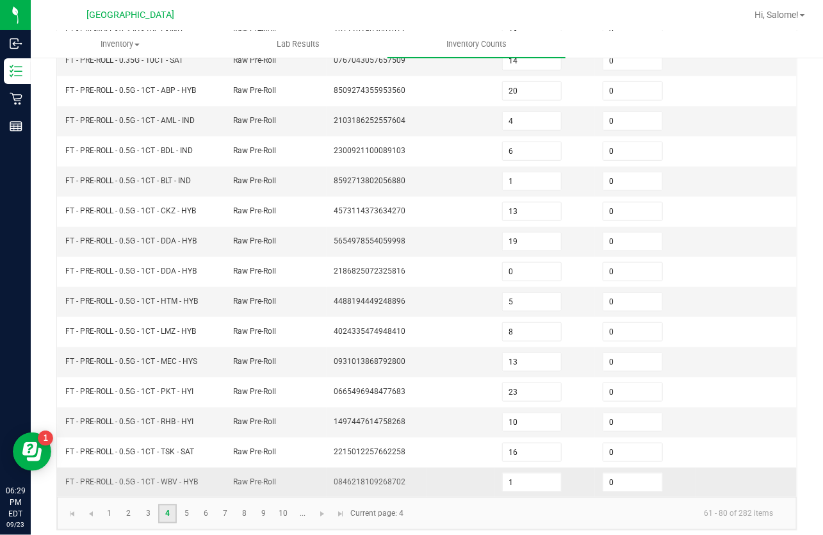
scroll to position [316, 0]
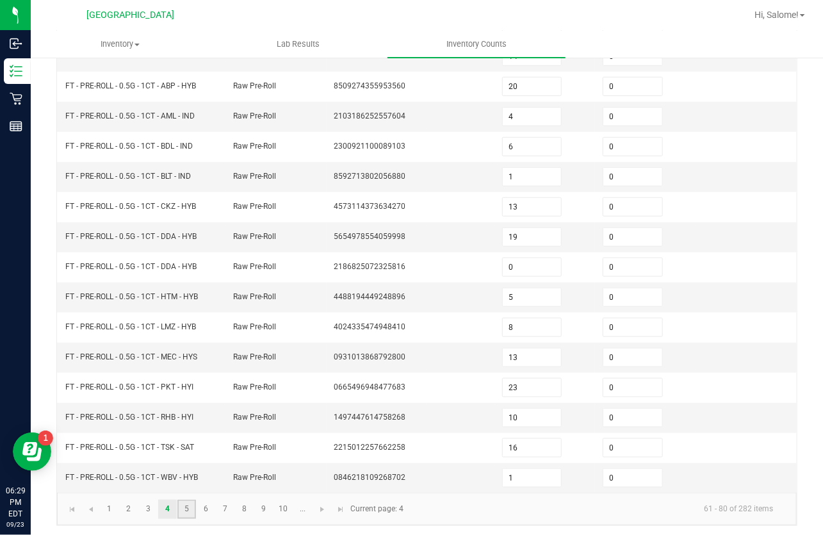
click at [186, 509] on link "5" at bounding box center [187, 509] width 19 height 19
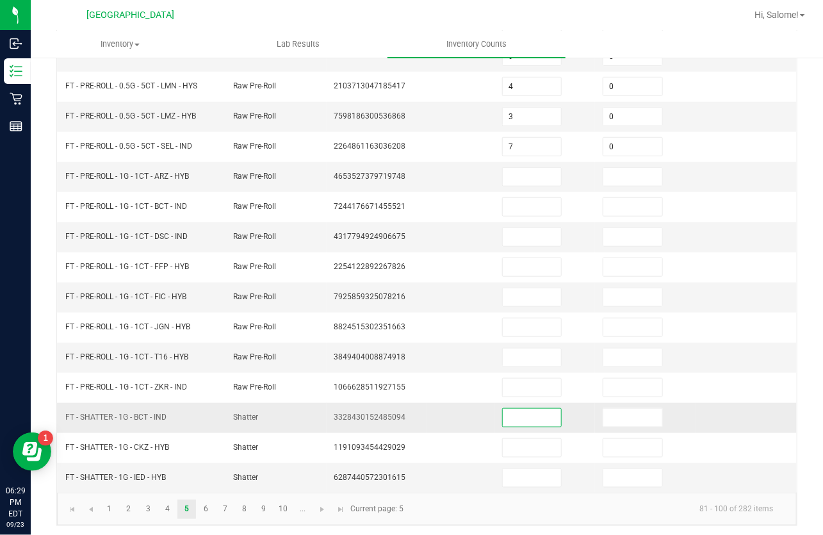
click at [535, 411] on input at bounding box center [532, 418] width 58 height 18
click at [211, 510] on link "6" at bounding box center [206, 509] width 19 height 19
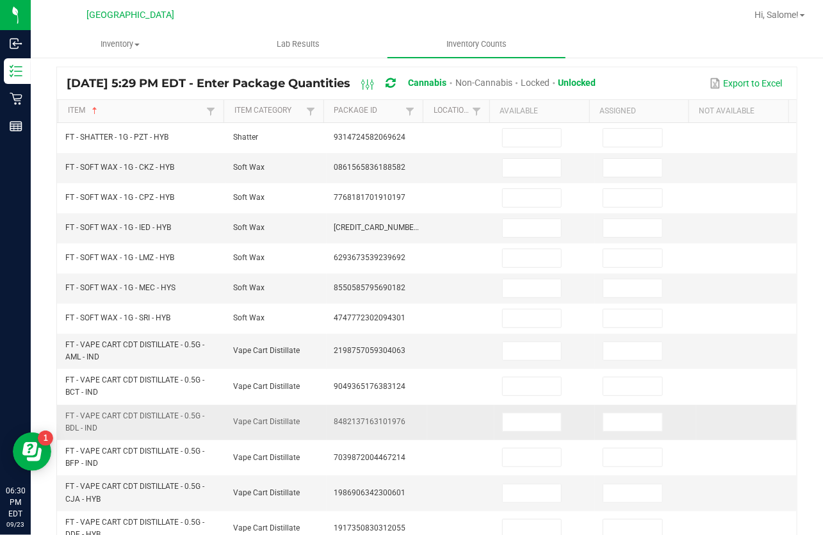
scroll to position [83, 0]
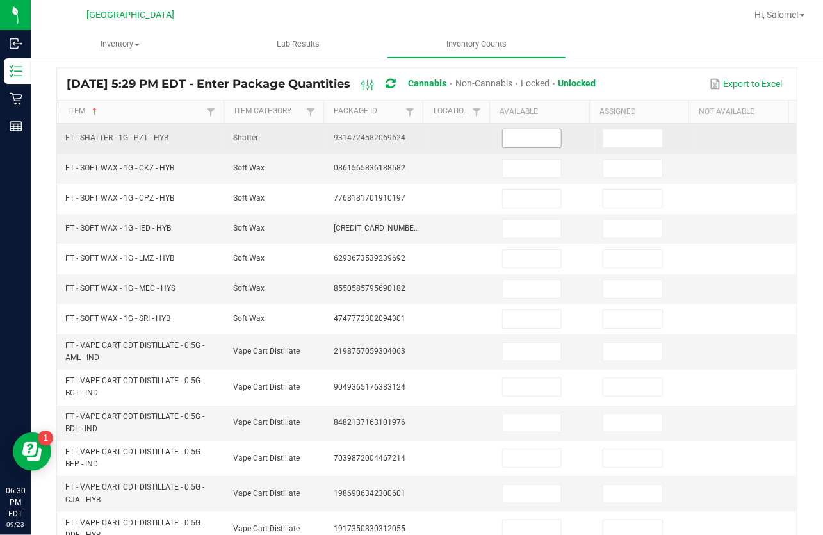
click at [513, 138] on input at bounding box center [532, 138] width 58 height 18
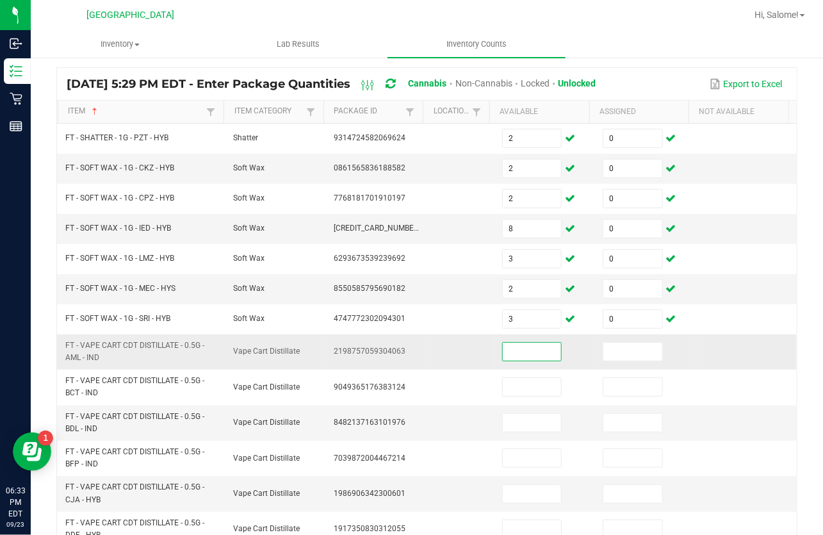
click at [536, 352] on input at bounding box center [532, 352] width 58 height 18
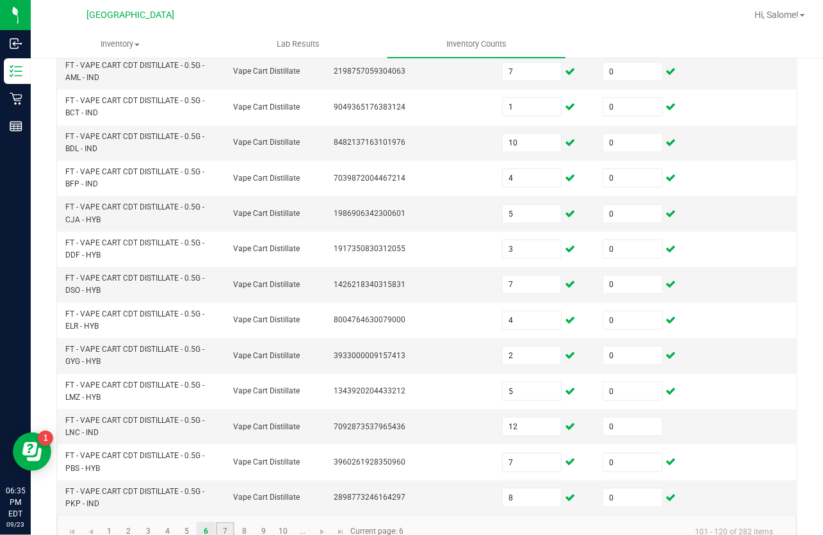
click at [219, 527] on link "7" at bounding box center [225, 531] width 19 height 19
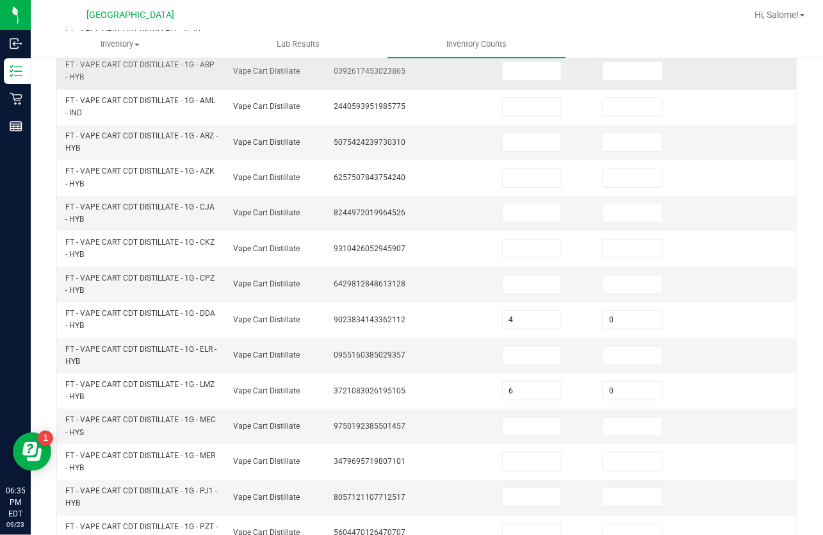
scroll to position [130, 0]
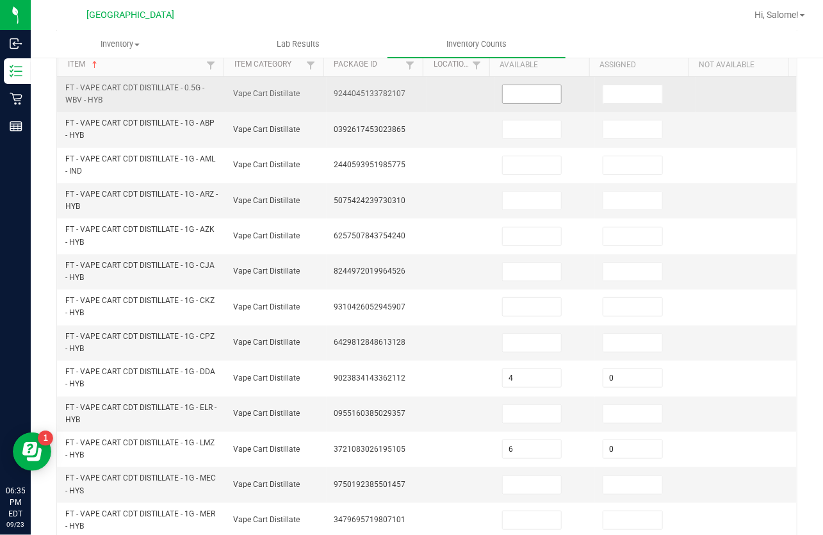
click at [530, 93] on input at bounding box center [532, 94] width 58 height 18
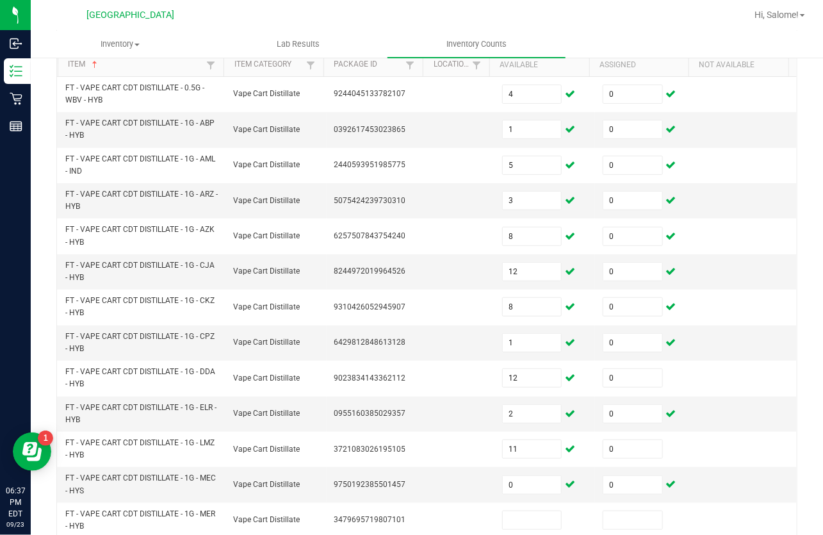
click at [807, 392] on div "< All Inventory Counts Inventory Count Cancel Count Submit for Review Type Ente…" at bounding box center [427, 379] width 793 height 906
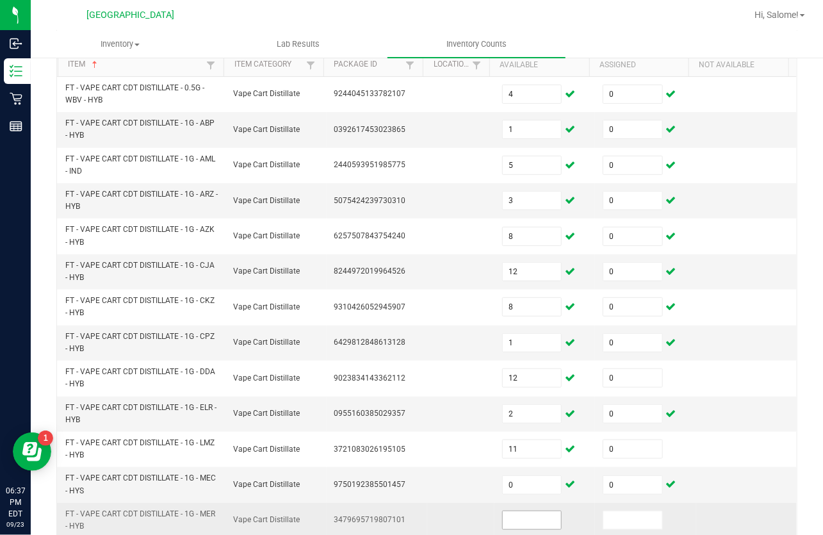
click at [506, 519] on input at bounding box center [532, 520] width 58 height 18
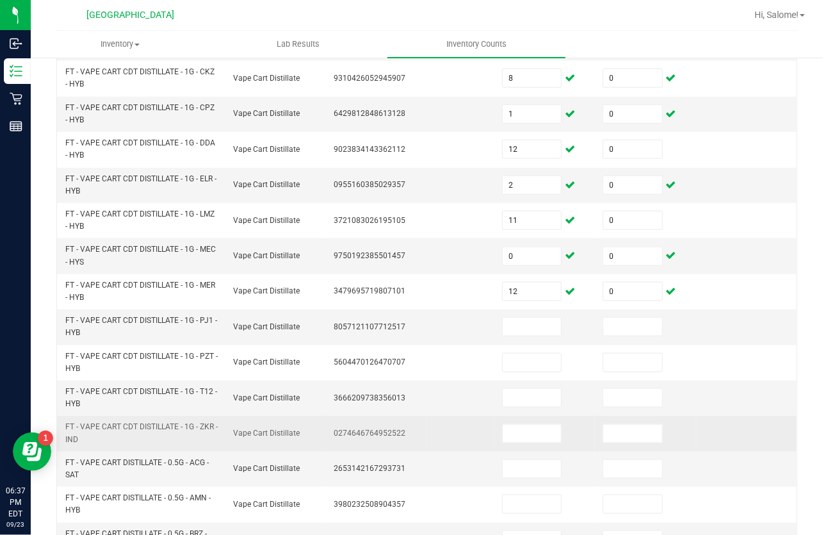
scroll to position [363, 0]
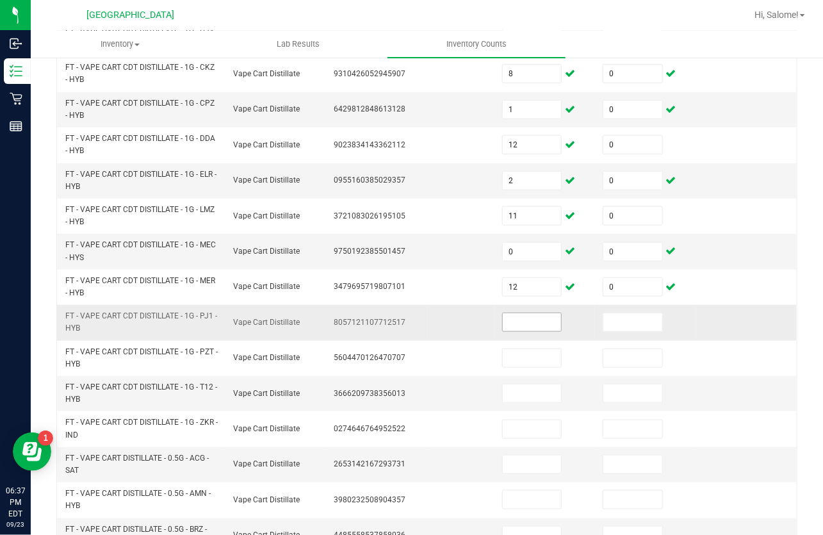
click at [519, 319] on input at bounding box center [532, 322] width 58 height 18
click at [522, 456] on input at bounding box center [532, 465] width 58 height 18
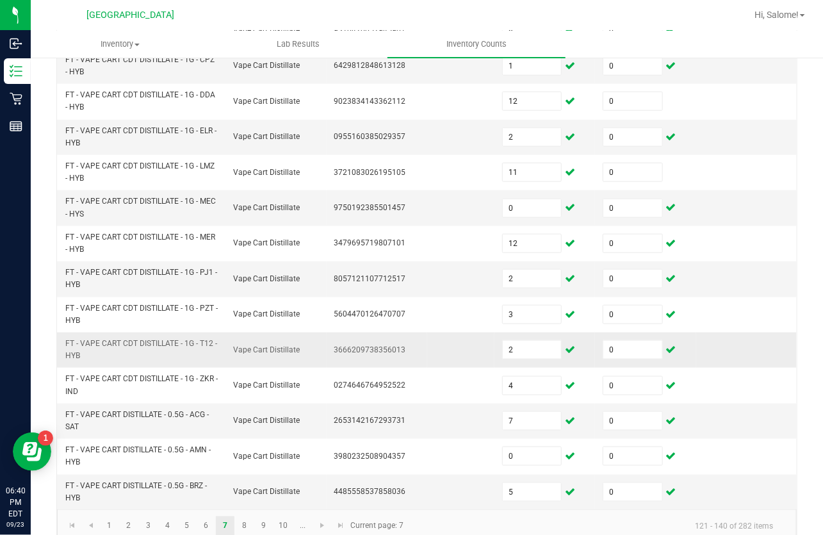
scroll to position [426, 0]
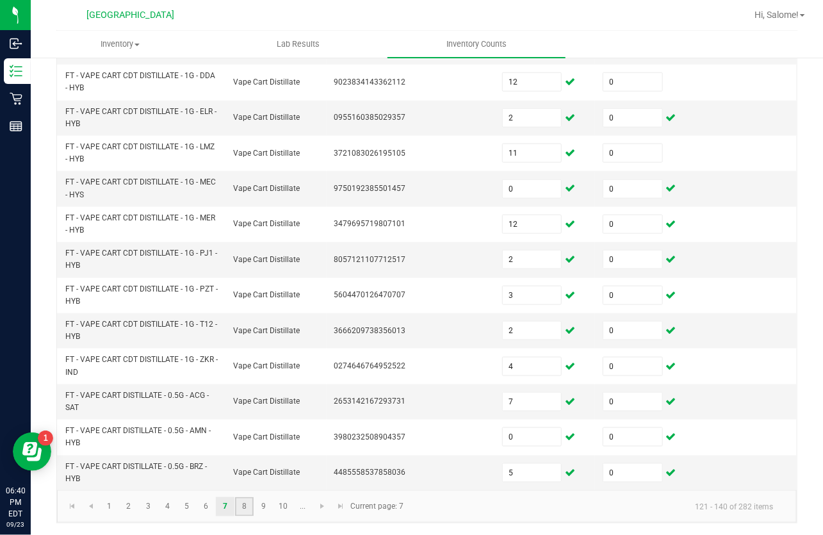
click at [244, 506] on link "8" at bounding box center [244, 506] width 19 height 19
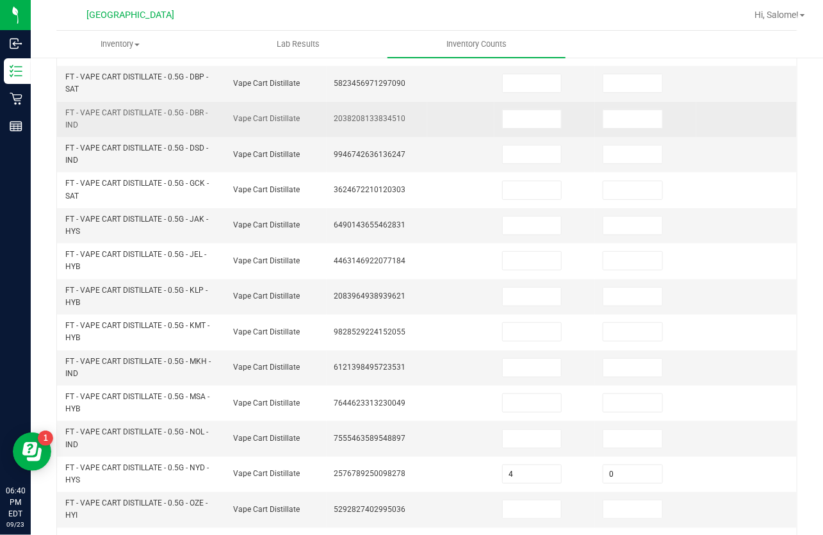
scroll to position [135, 0]
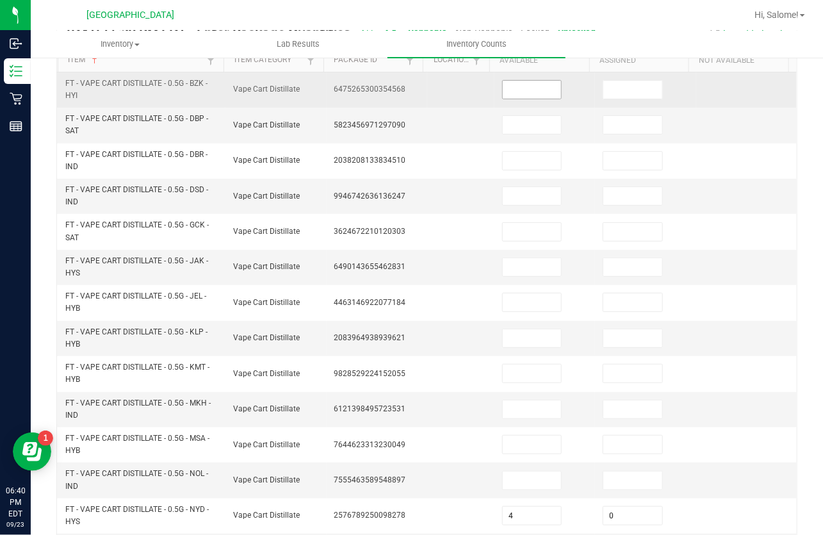
click at [529, 89] on input at bounding box center [532, 90] width 58 height 18
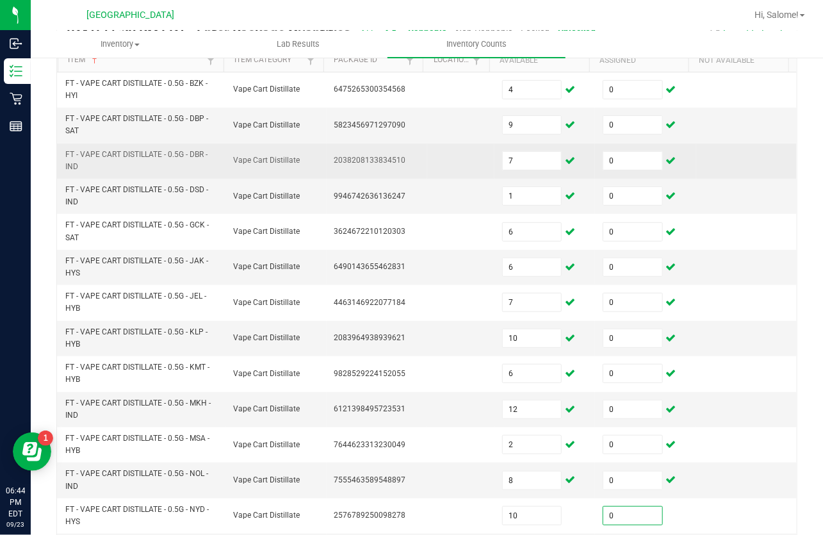
scroll to position [402, 0]
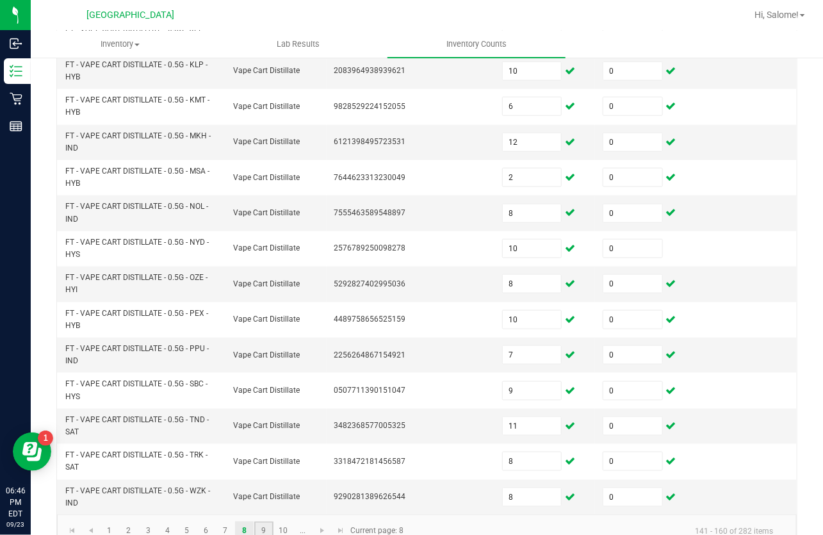
click at [265, 528] on link "9" at bounding box center [263, 531] width 19 height 19
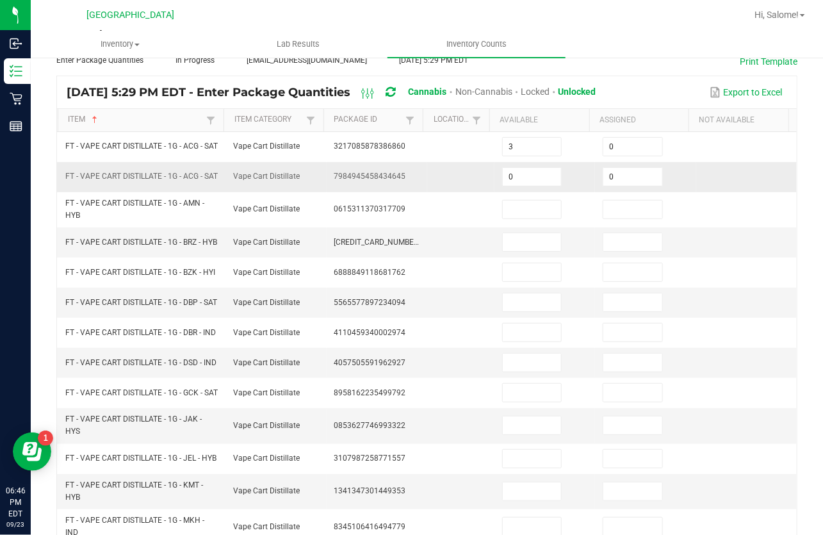
scroll to position [110, 0]
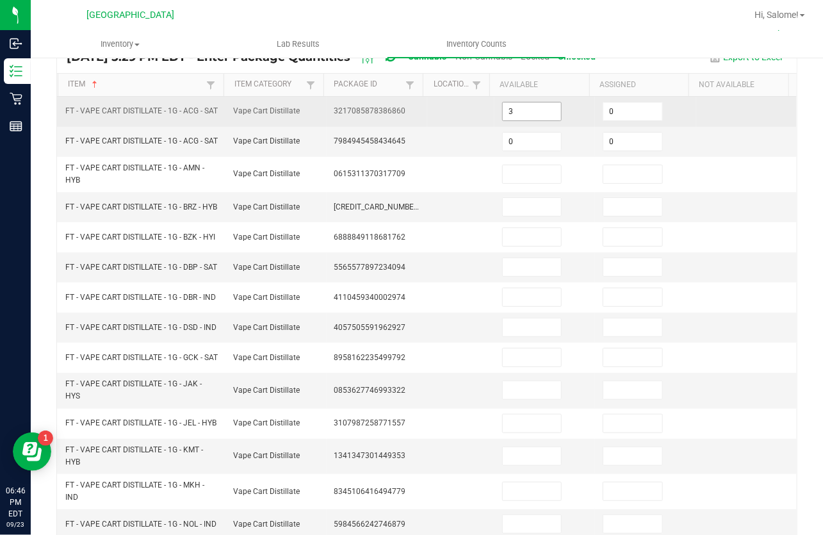
click at [517, 108] on input "3" at bounding box center [532, 112] width 58 height 18
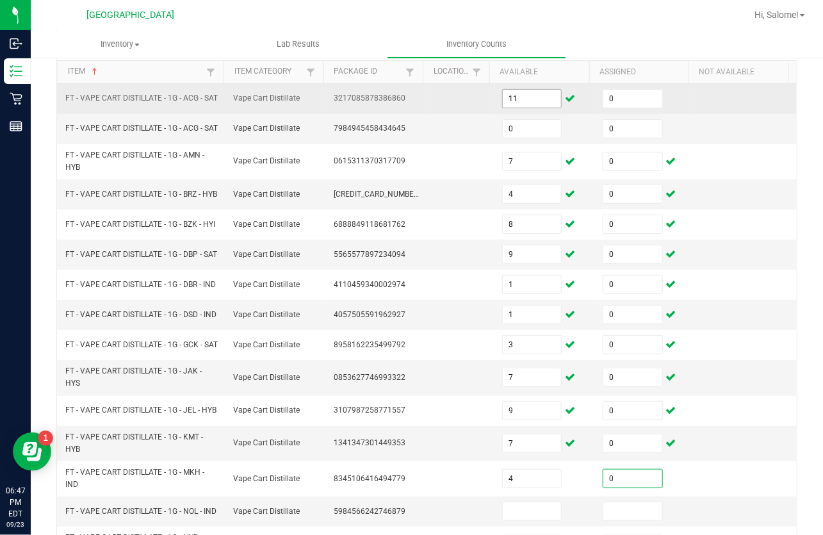
scroll to position [402, 0]
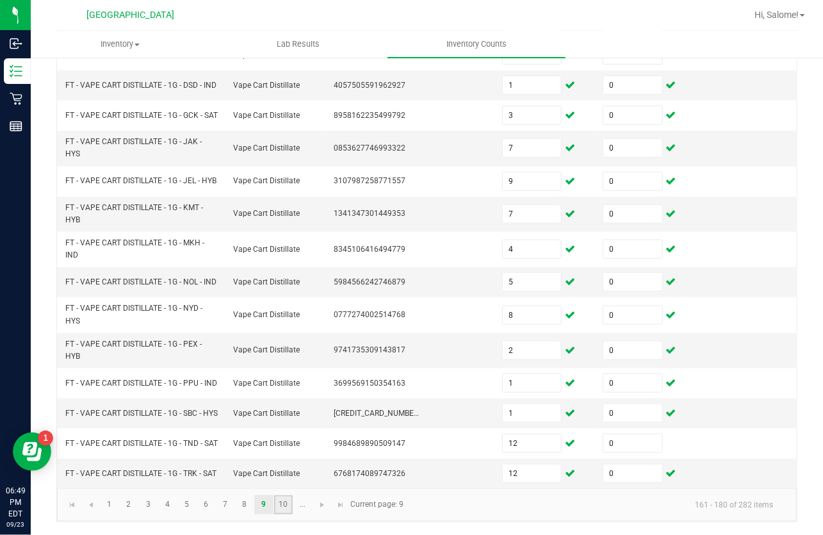
click at [281, 515] on link "10" at bounding box center [283, 504] width 19 height 19
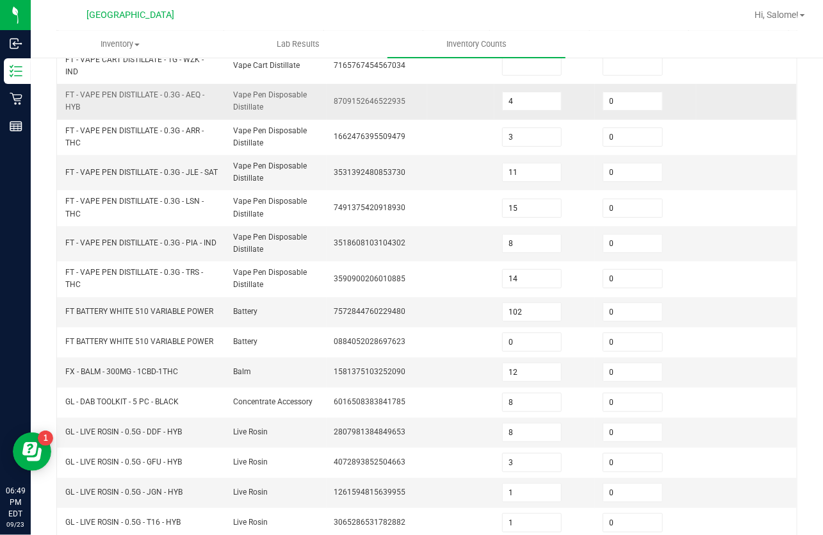
scroll to position [138, 0]
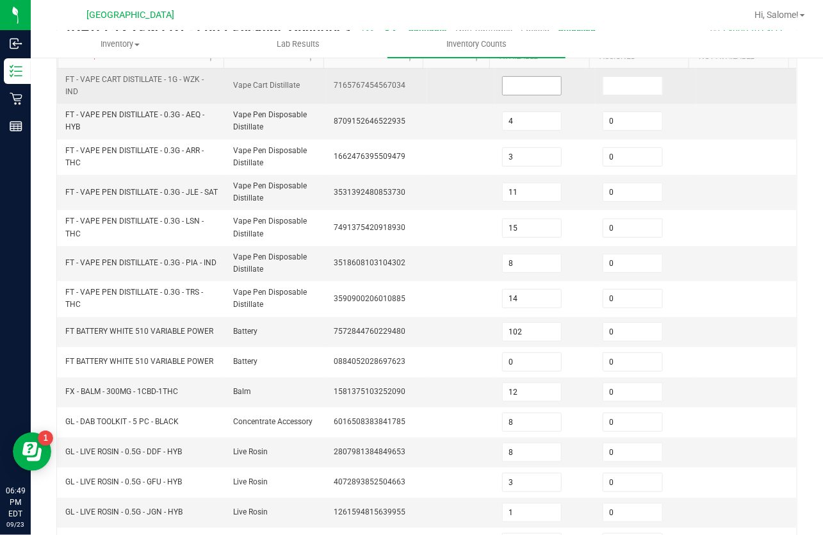
click at [547, 92] on input at bounding box center [532, 86] width 58 height 18
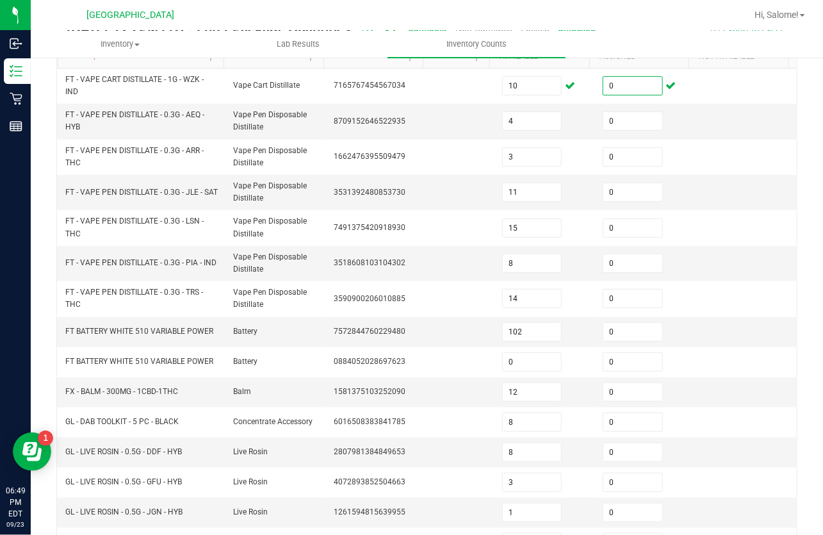
scroll to position [371, 0]
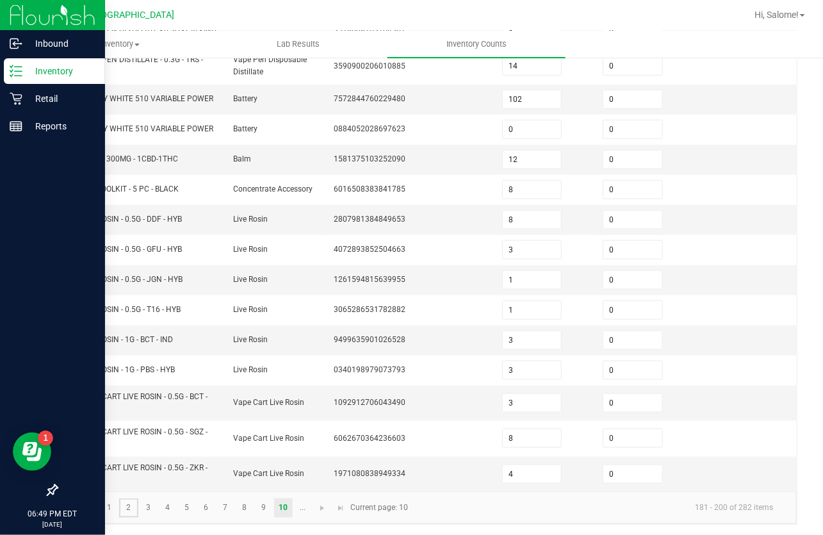
click at [128, 502] on link "2" at bounding box center [128, 508] width 19 height 19
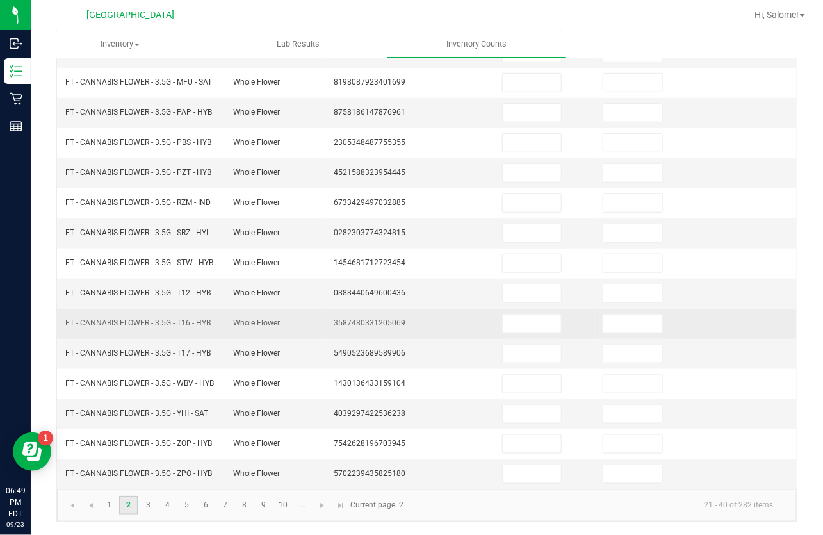
scroll to position [316, 0]
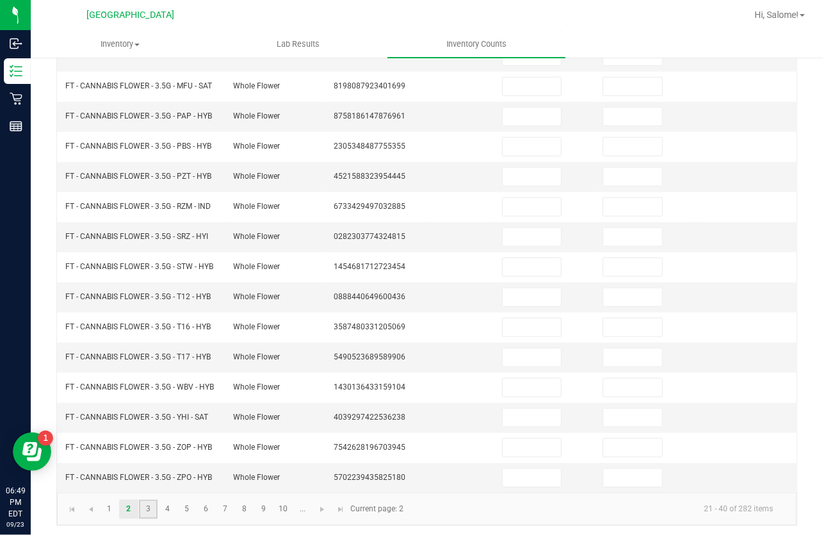
click at [149, 506] on link "3" at bounding box center [148, 509] width 19 height 19
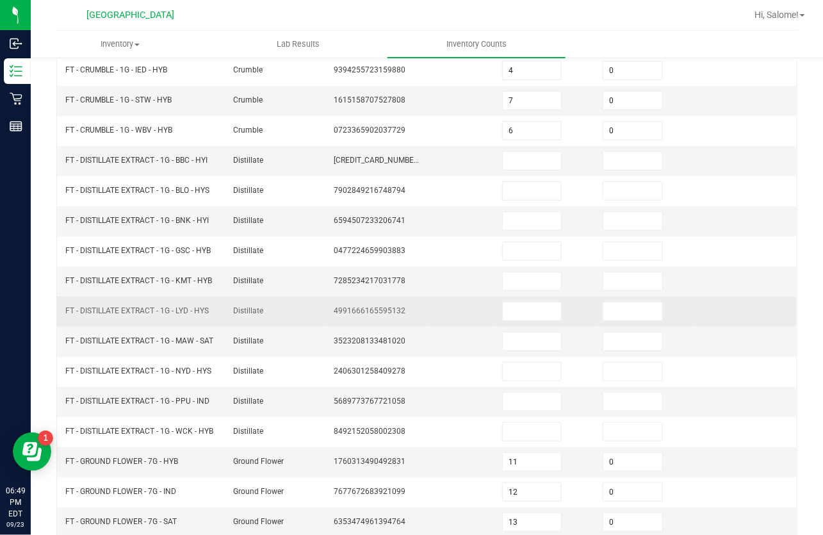
scroll to position [199, 0]
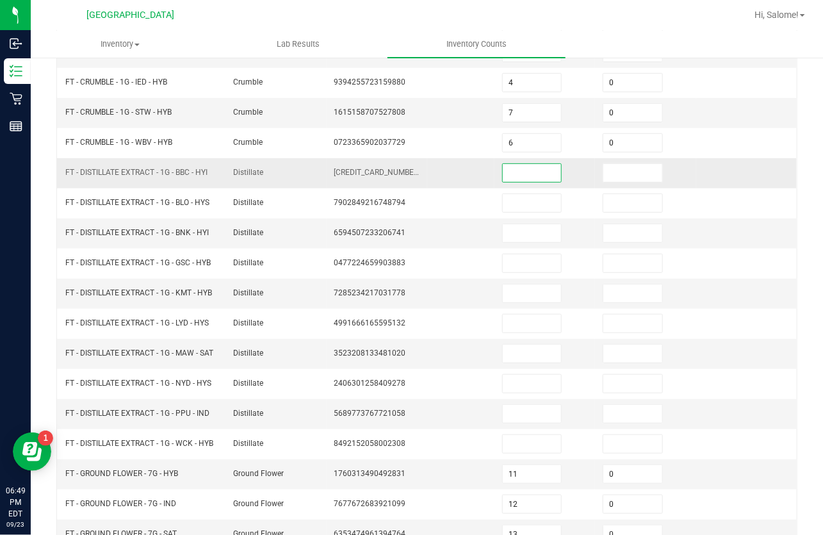
click at [510, 167] on input at bounding box center [532, 173] width 58 height 18
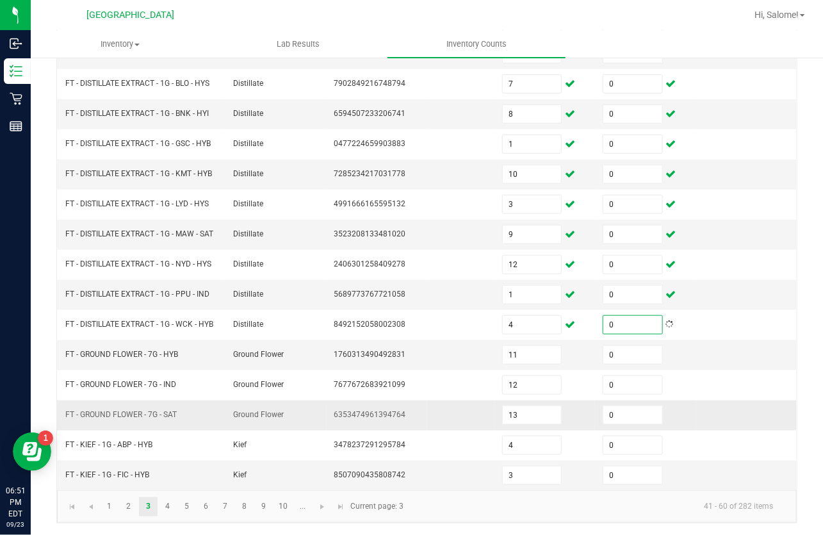
scroll to position [321, 0]
click at [287, 508] on link "10" at bounding box center [283, 505] width 19 height 19
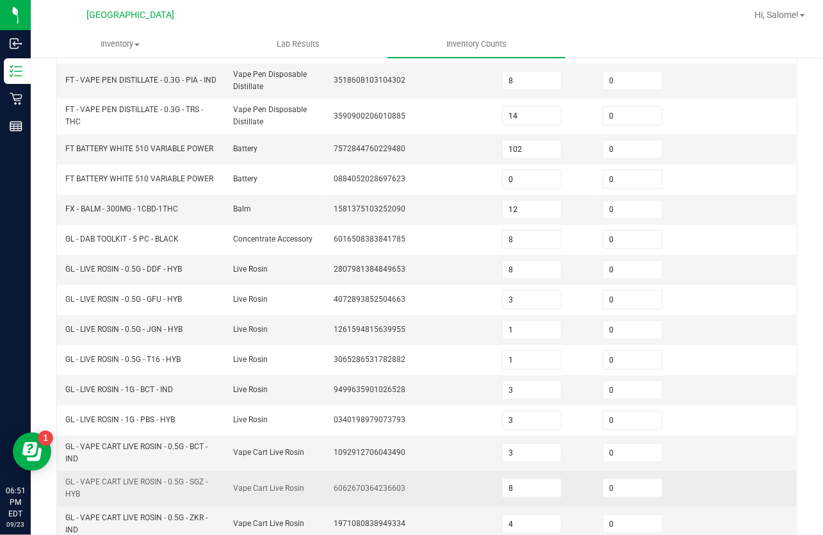
scroll to position [371, 0]
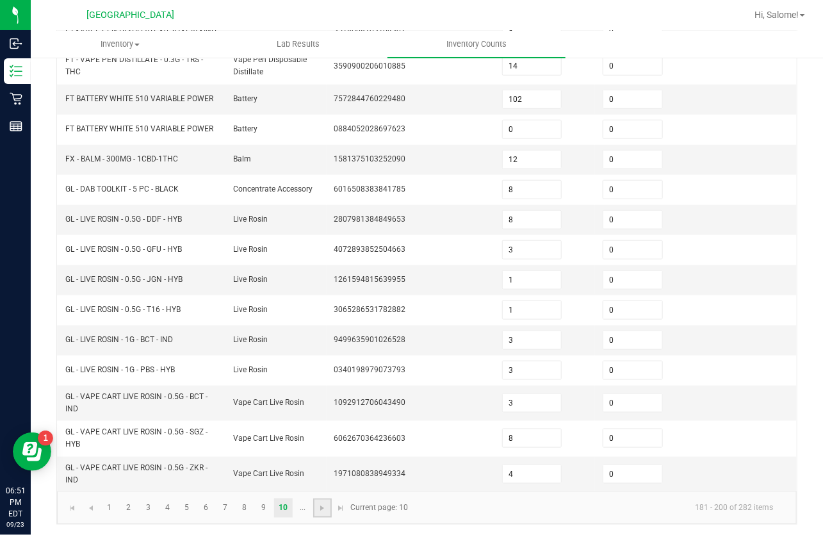
click at [326, 511] on link at bounding box center [322, 508] width 19 height 19
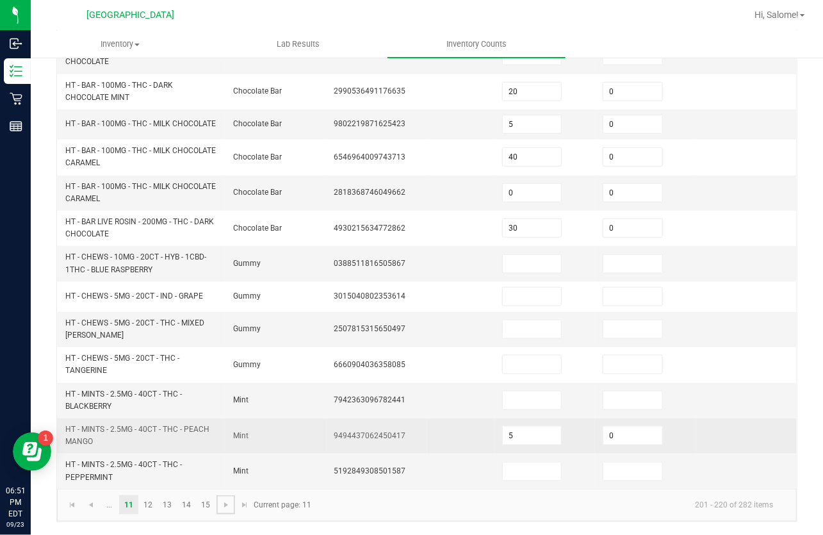
scroll to position [415, 0]
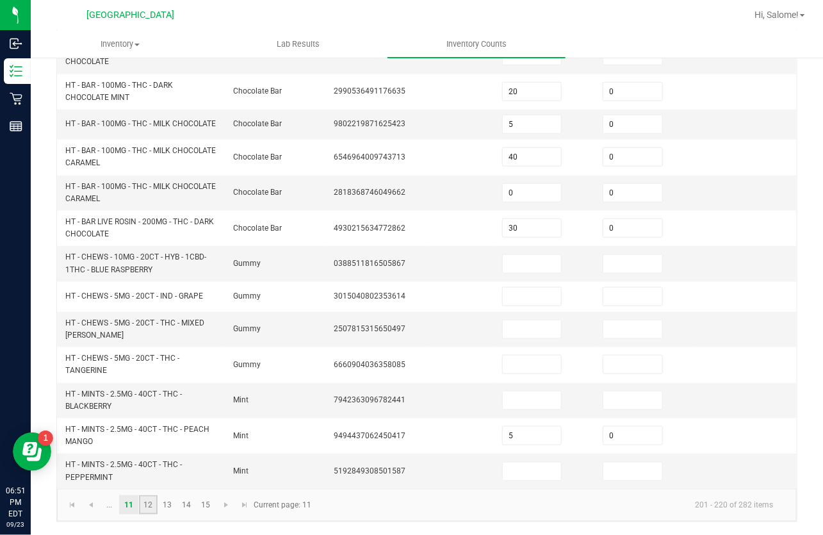
click at [145, 505] on link "12" at bounding box center [148, 504] width 19 height 19
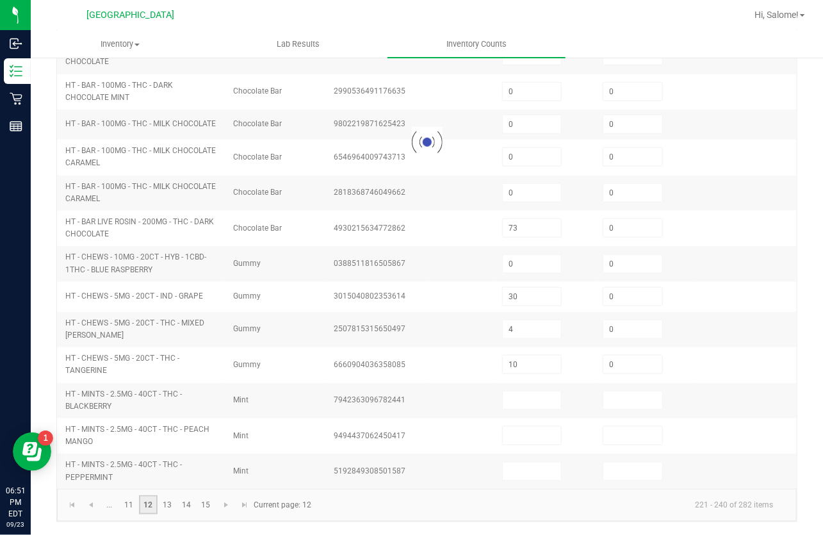
scroll to position [349, 0]
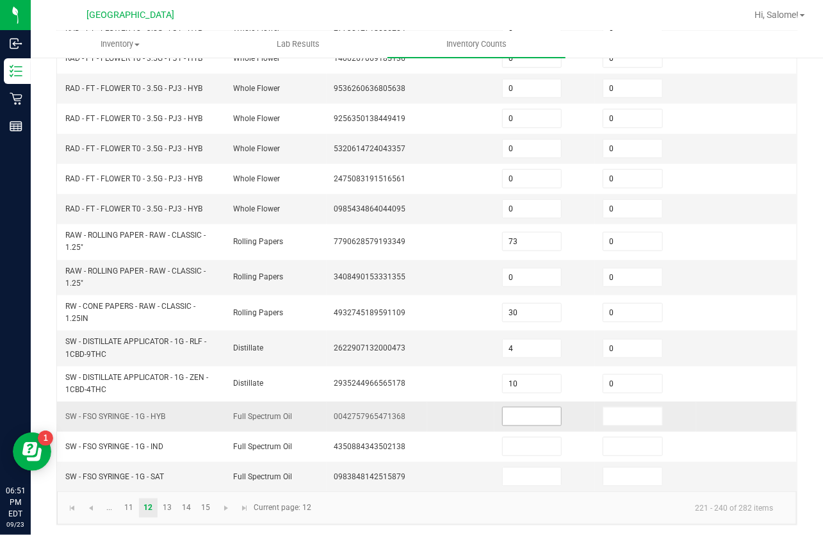
click at [503, 410] on input at bounding box center [532, 417] width 58 height 18
click at [192, 508] on link "14" at bounding box center [187, 508] width 19 height 19
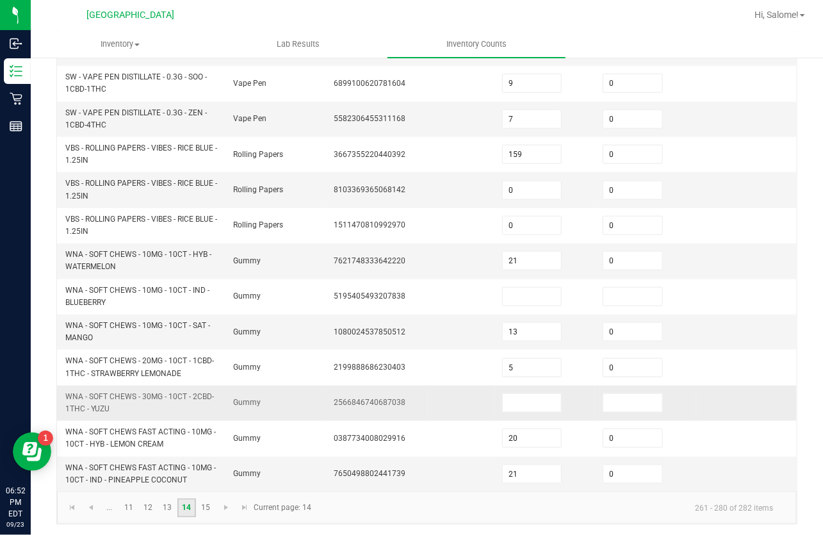
scroll to position [426, 0]
click at [518, 468] on input "21" at bounding box center [532, 473] width 58 height 18
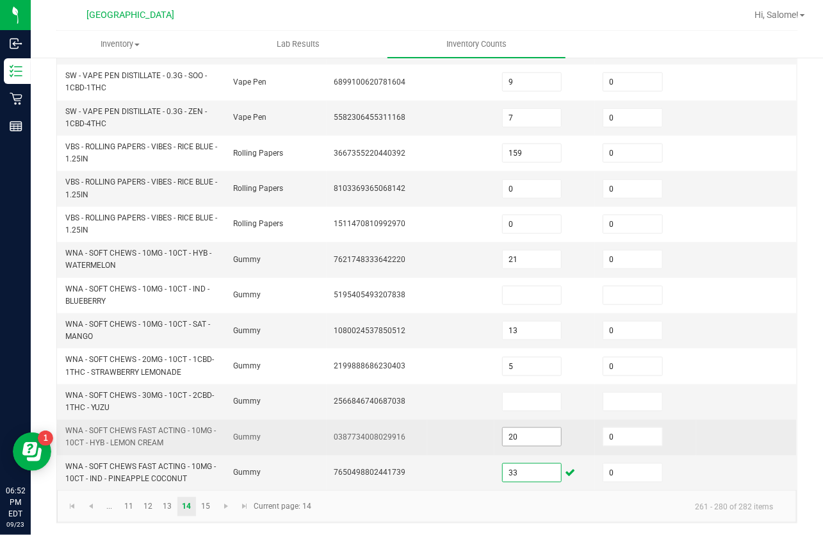
click at [525, 440] on input "20" at bounding box center [532, 437] width 58 height 18
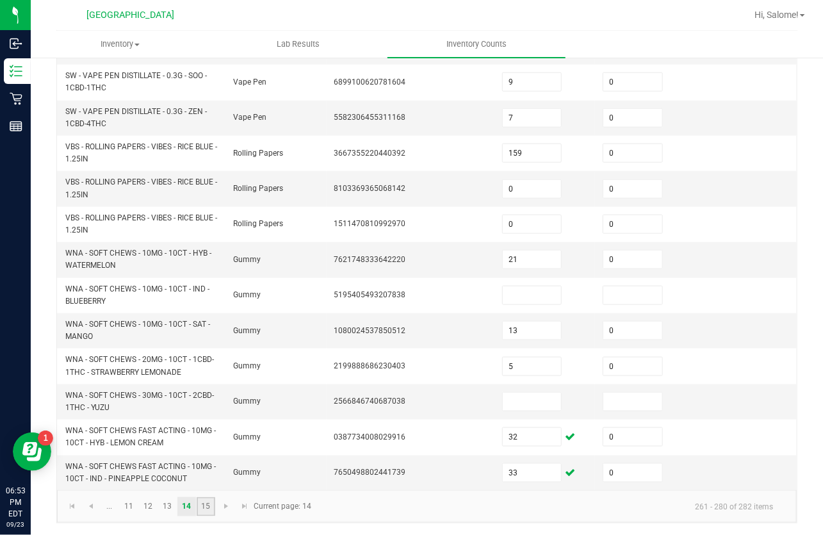
click at [210, 508] on link "15" at bounding box center [206, 506] width 19 height 19
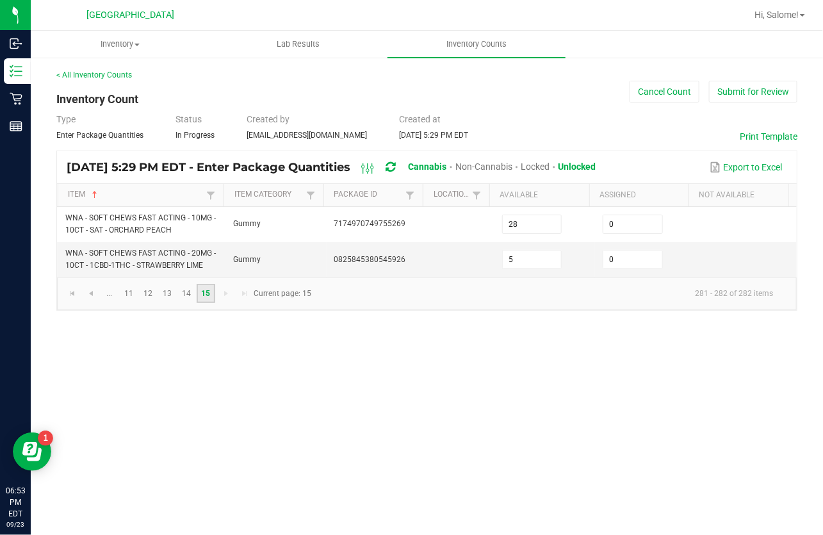
scroll to position [0, 0]
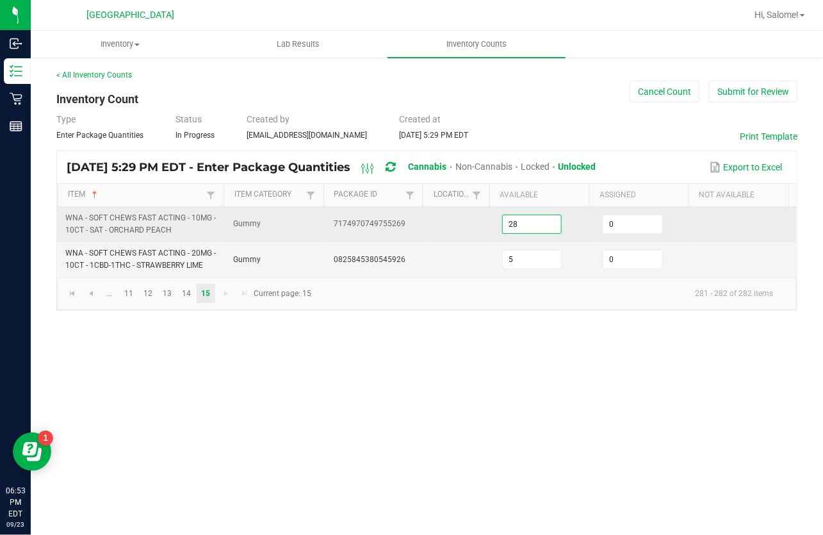
click at [534, 218] on input "28" at bounding box center [532, 224] width 58 height 18
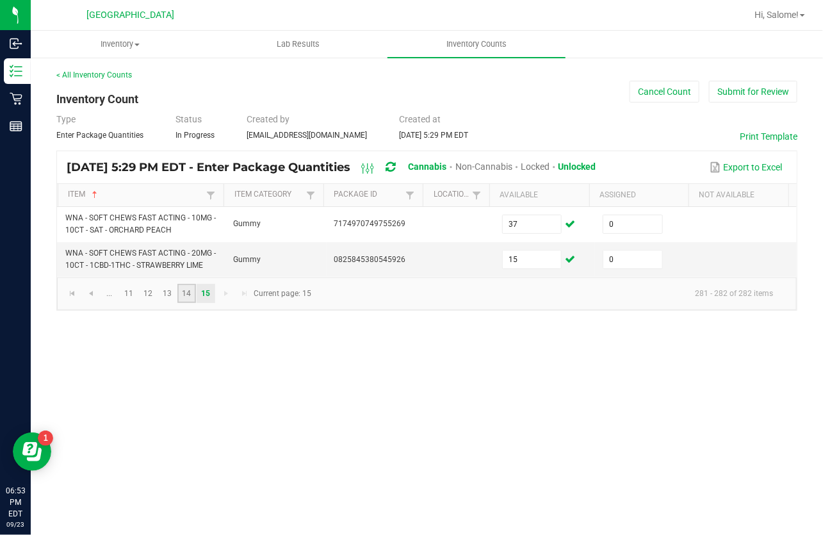
click at [185, 296] on link "14" at bounding box center [187, 293] width 19 height 19
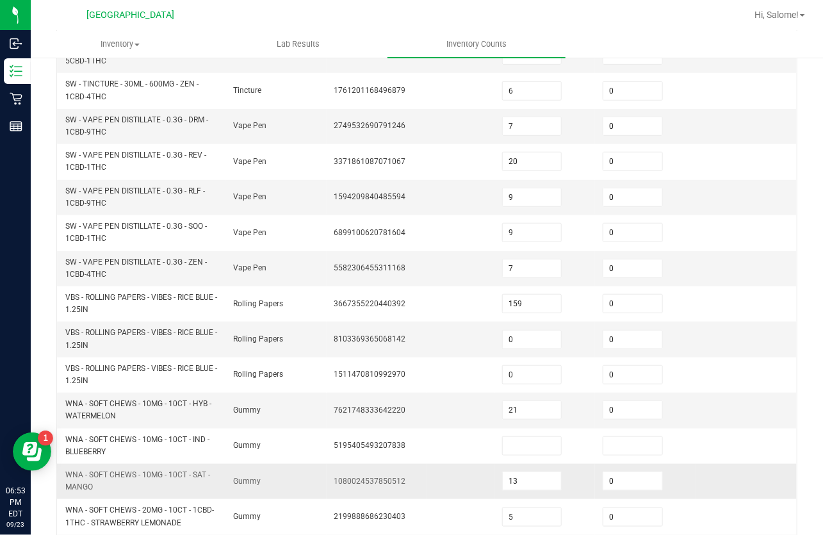
scroll to position [291, 0]
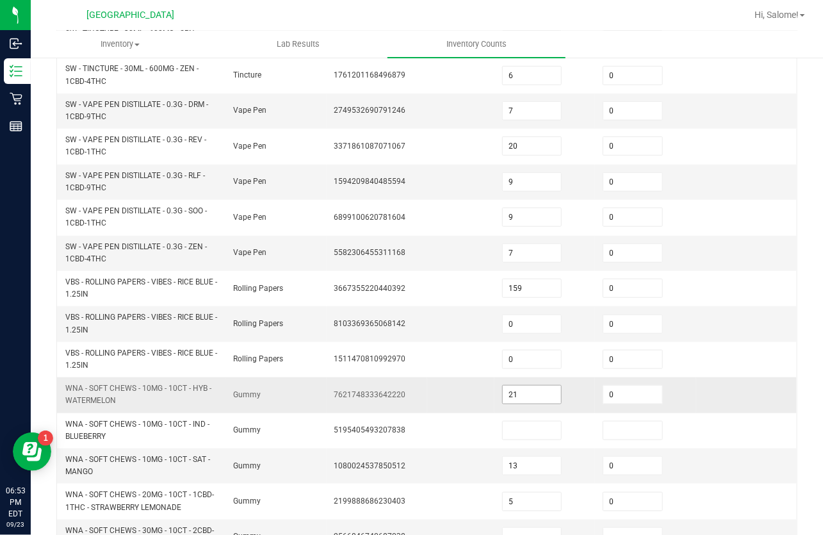
click at [515, 392] on input "21" at bounding box center [532, 395] width 58 height 18
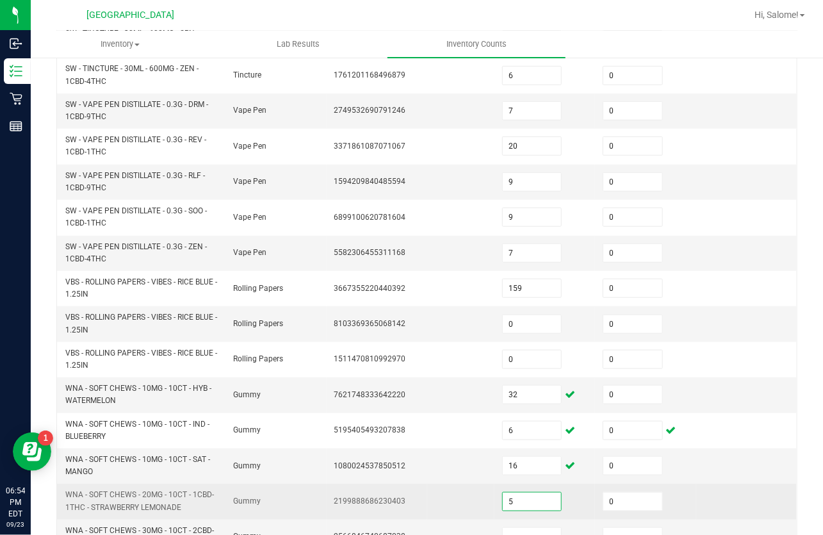
click at [545, 501] on input "5" at bounding box center [532, 502] width 58 height 18
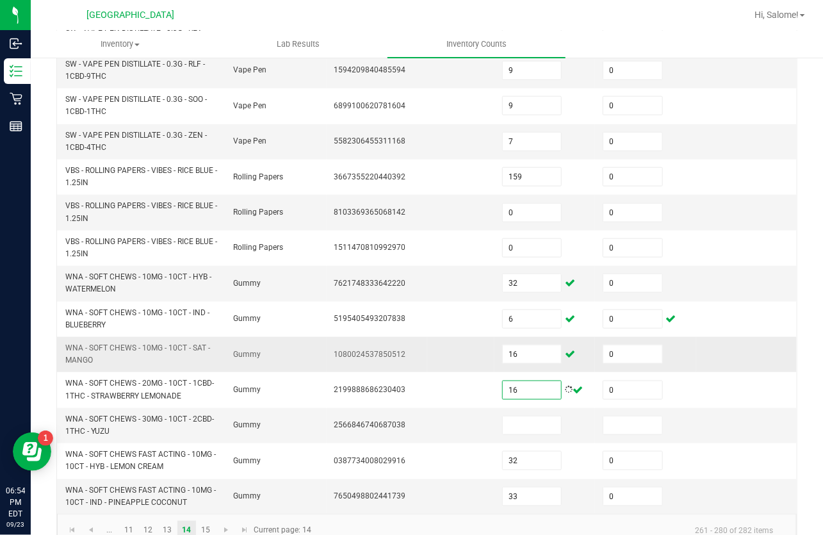
scroll to position [408, 0]
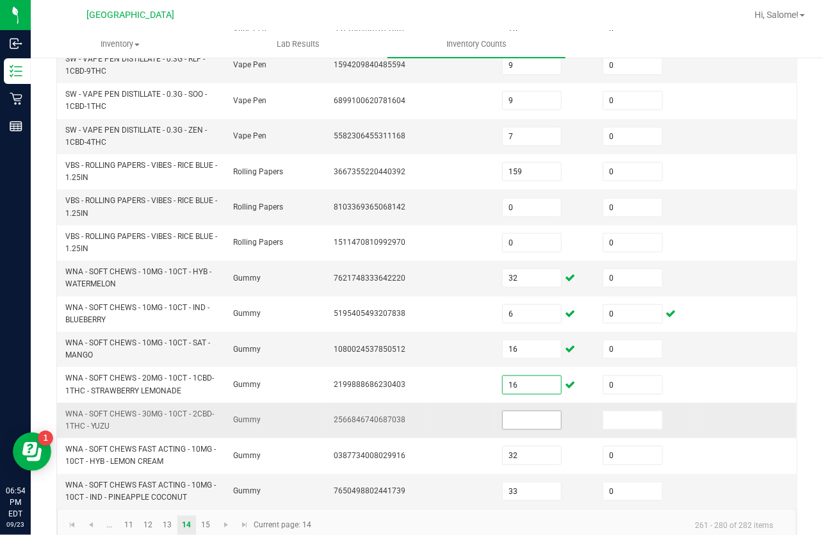
click at [508, 414] on input at bounding box center [532, 420] width 58 height 18
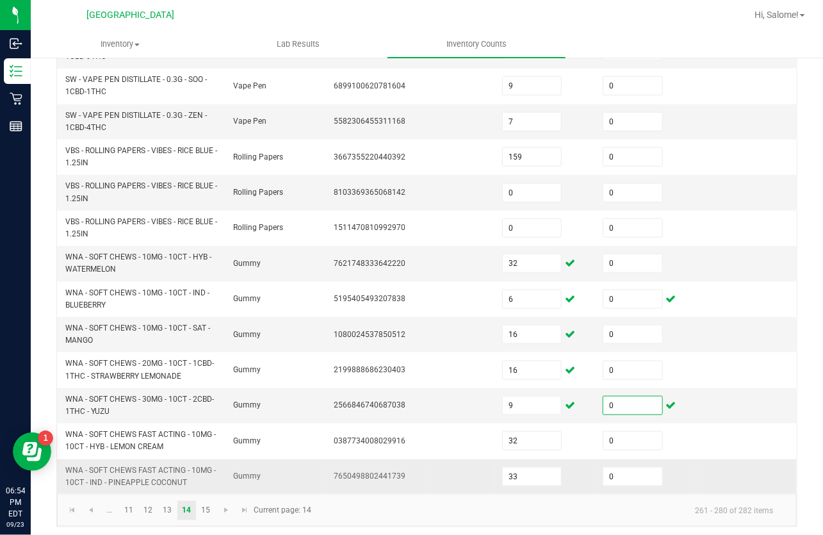
scroll to position [426, 0]
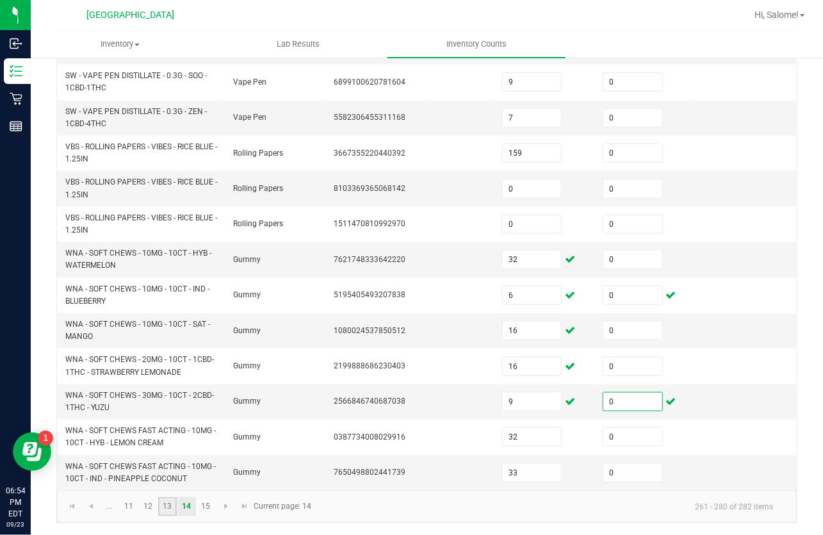
click at [164, 507] on link "13" at bounding box center [167, 506] width 19 height 19
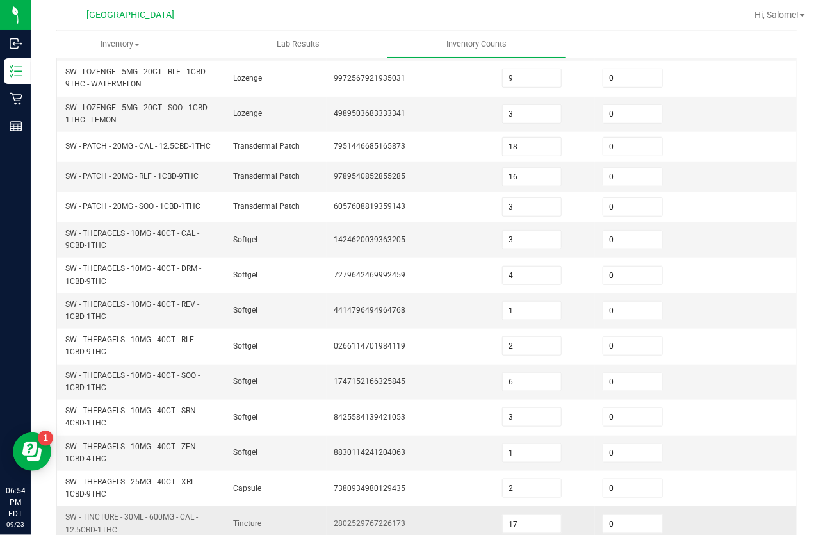
scroll to position [399, 0]
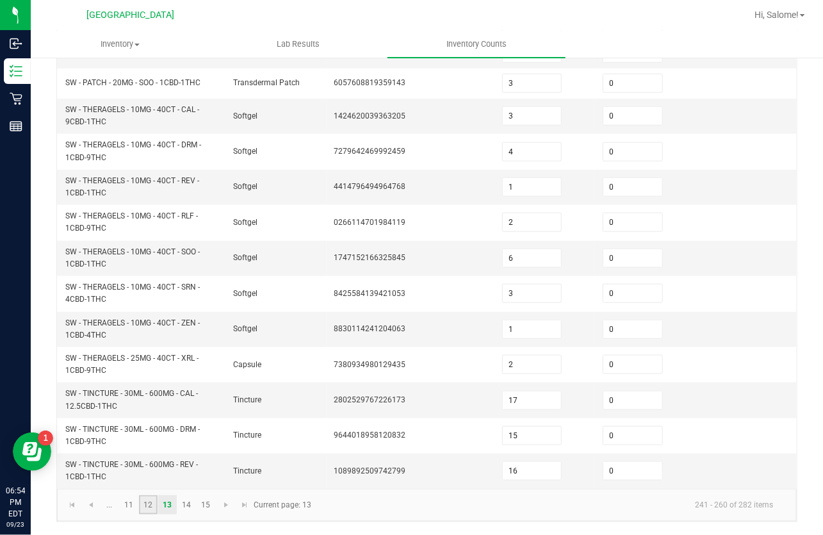
click at [151, 503] on link "12" at bounding box center [148, 504] width 19 height 19
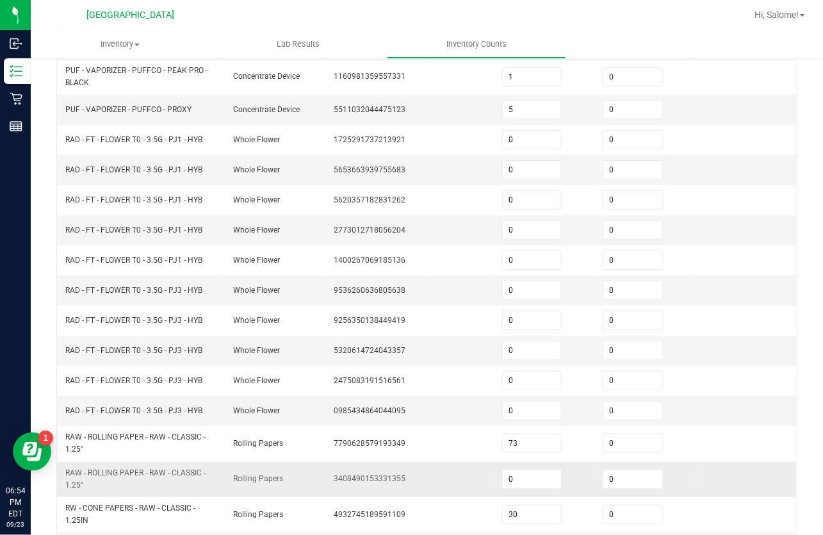
scroll to position [349, 0]
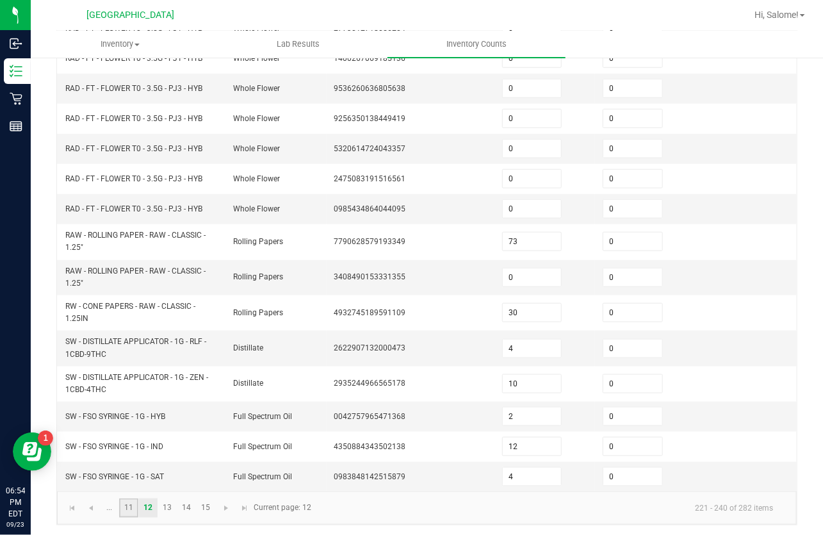
click at [130, 499] on link "11" at bounding box center [128, 508] width 19 height 19
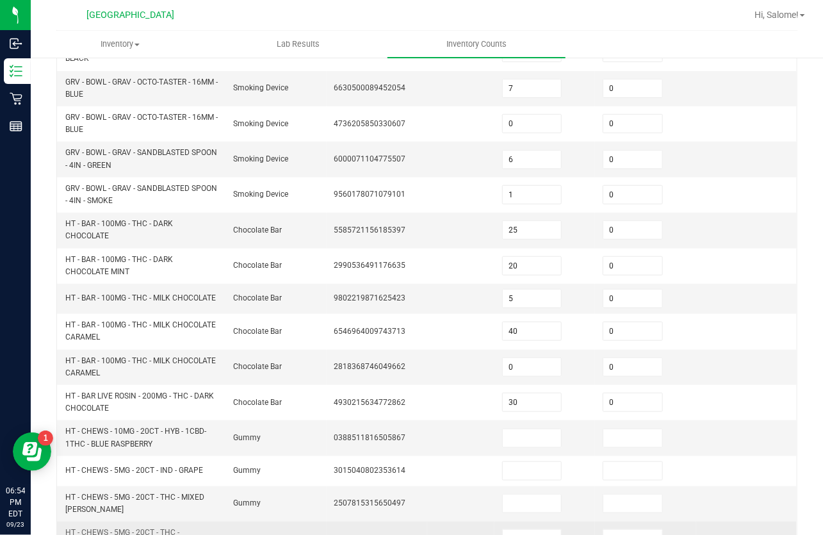
scroll to position [233, 0]
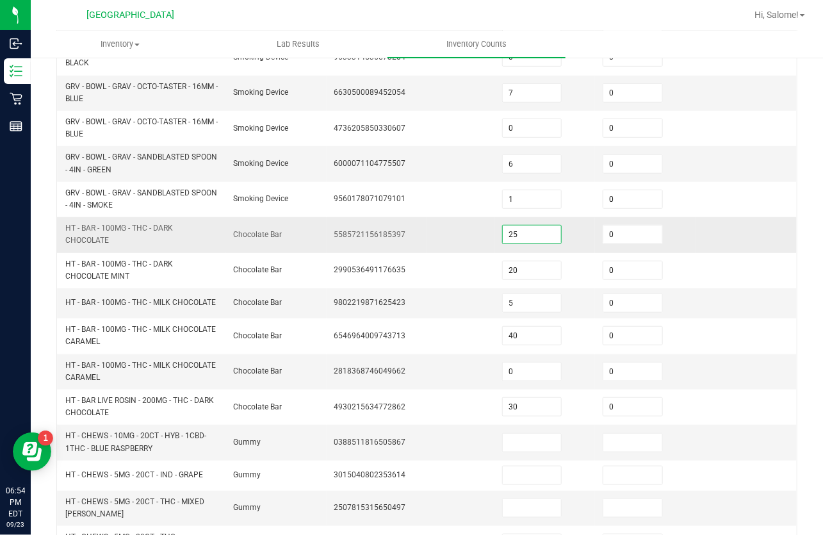
click at [514, 238] on input "25" at bounding box center [532, 235] width 58 height 18
click at [522, 303] on input "5" at bounding box center [532, 303] width 58 height 18
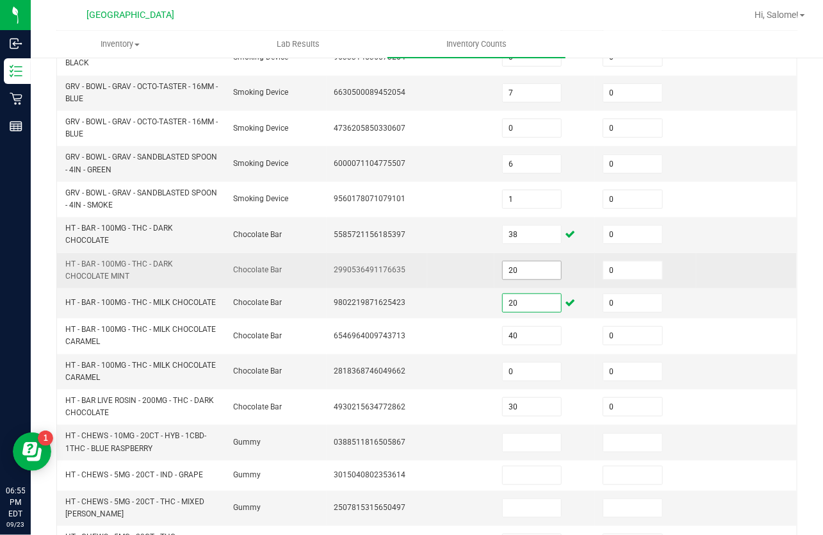
click at [534, 269] on input "20" at bounding box center [532, 270] width 58 height 18
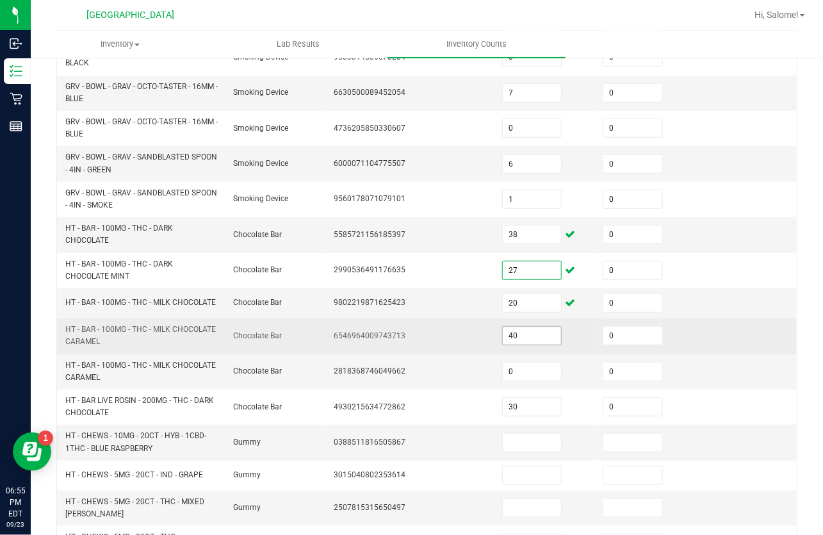
click at [510, 340] on input "40" at bounding box center [532, 336] width 58 height 18
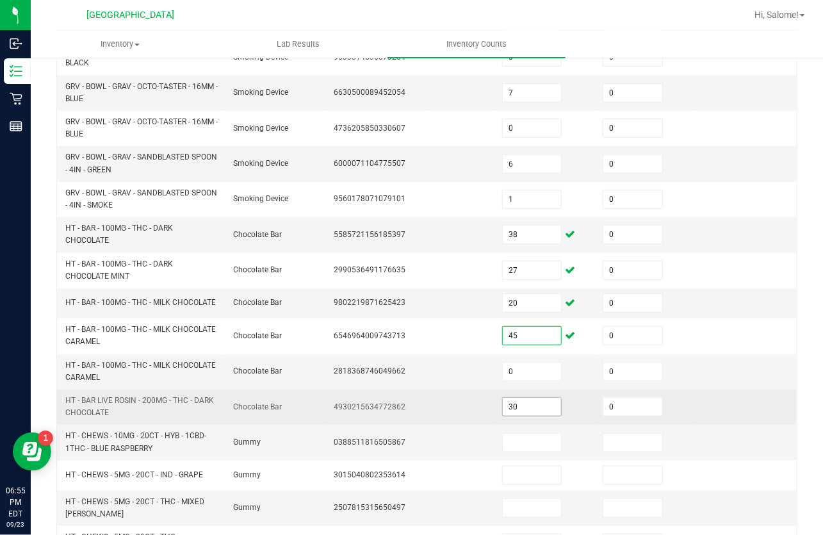
click at [516, 408] on input "30" at bounding box center [532, 407] width 58 height 18
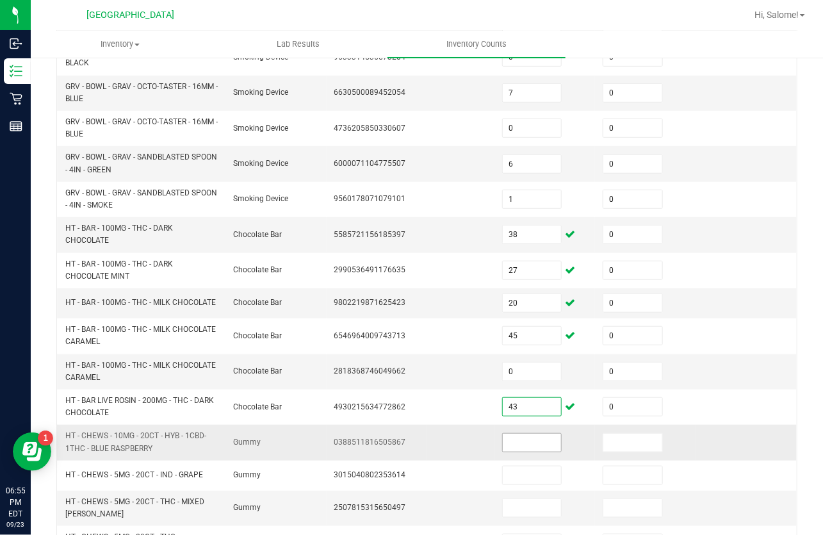
click at [522, 450] on input at bounding box center [532, 443] width 58 height 18
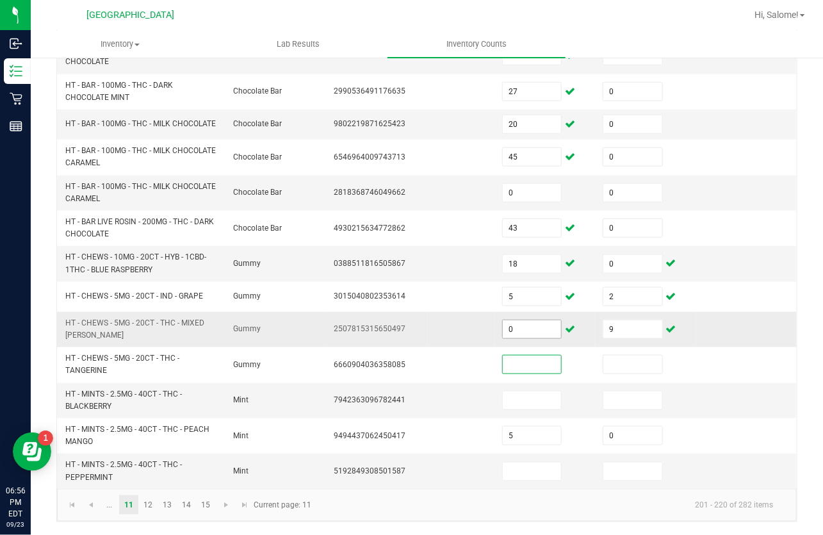
click at [532, 335] on input "0" at bounding box center [532, 329] width 58 height 18
click at [142, 508] on link "12" at bounding box center [148, 504] width 19 height 19
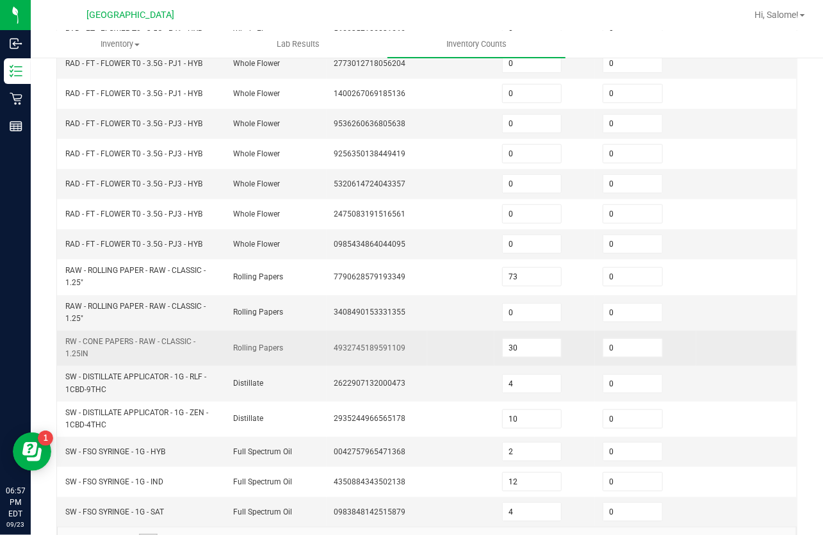
scroll to position [349, 0]
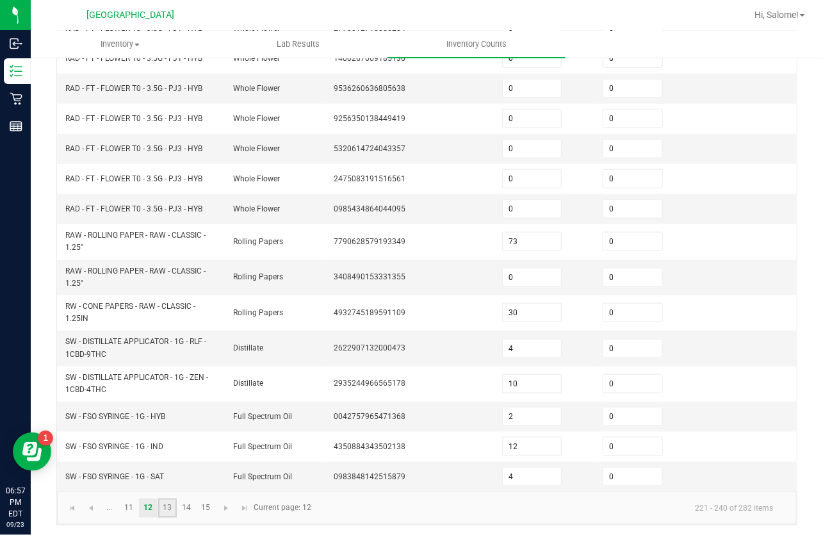
click at [172, 506] on link "13" at bounding box center [167, 508] width 19 height 19
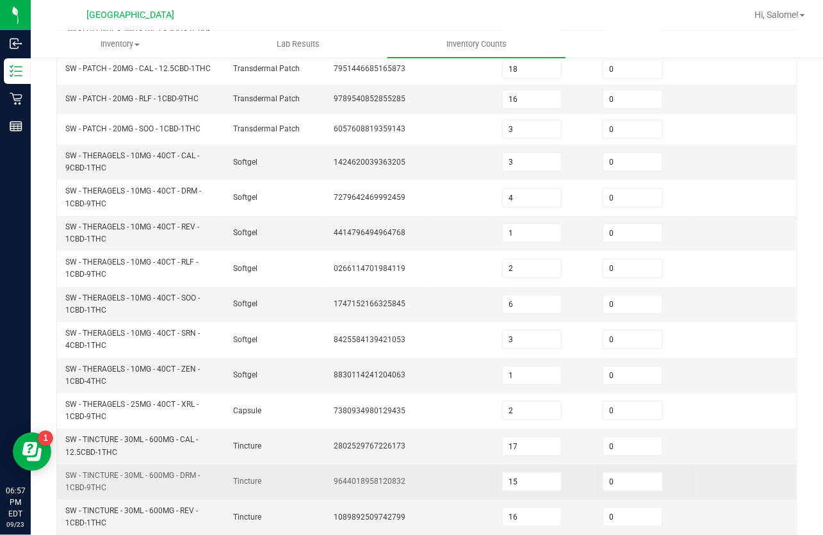
scroll to position [174, 0]
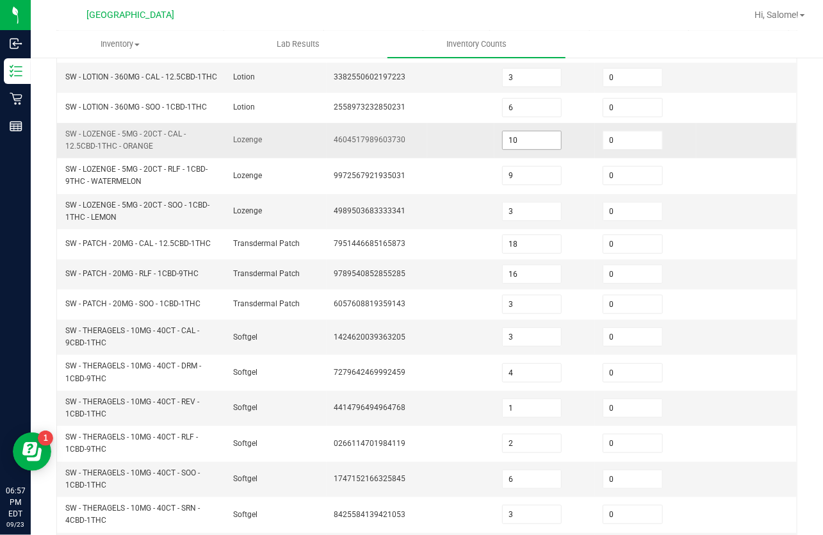
click at [535, 147] on input "10" at bounding box center [532, 140] width 58 height 18
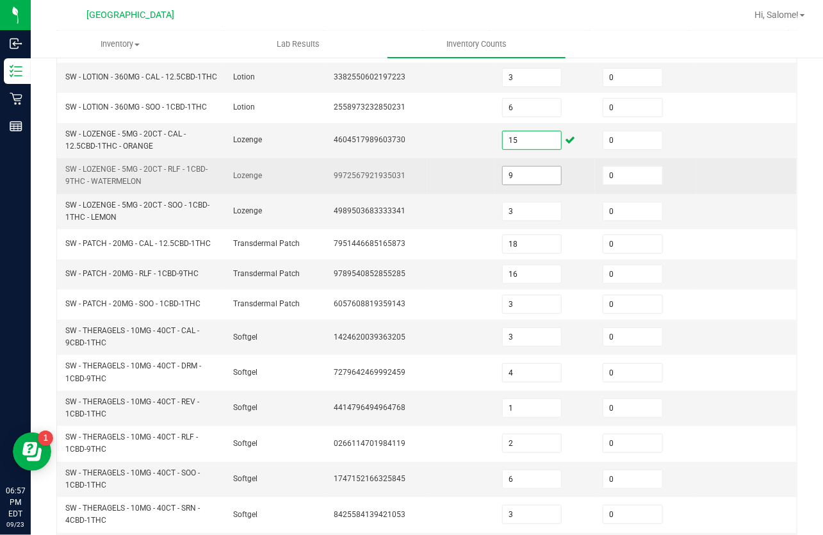
click at [531, 183] on input "9" at bounding box center [532, 176] width 58 height 18
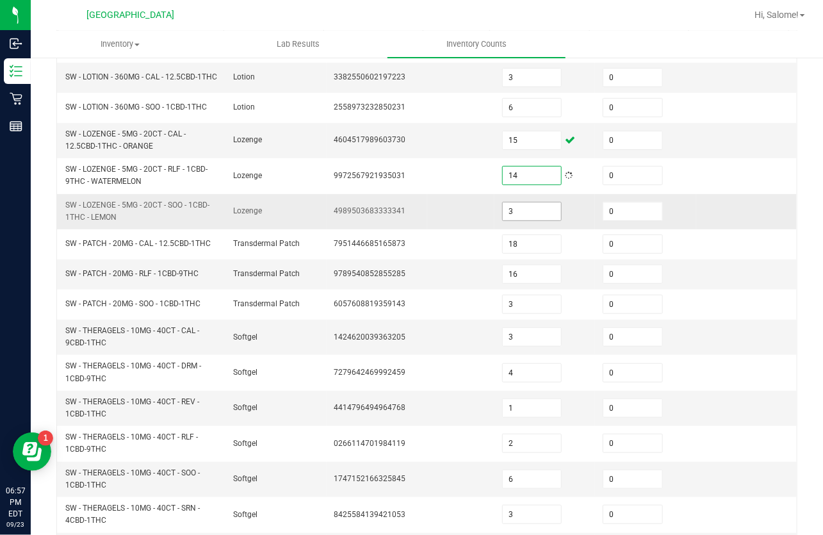
click at [534, 220] on input "3" at bounding box center [532, 212] width 58 height 18
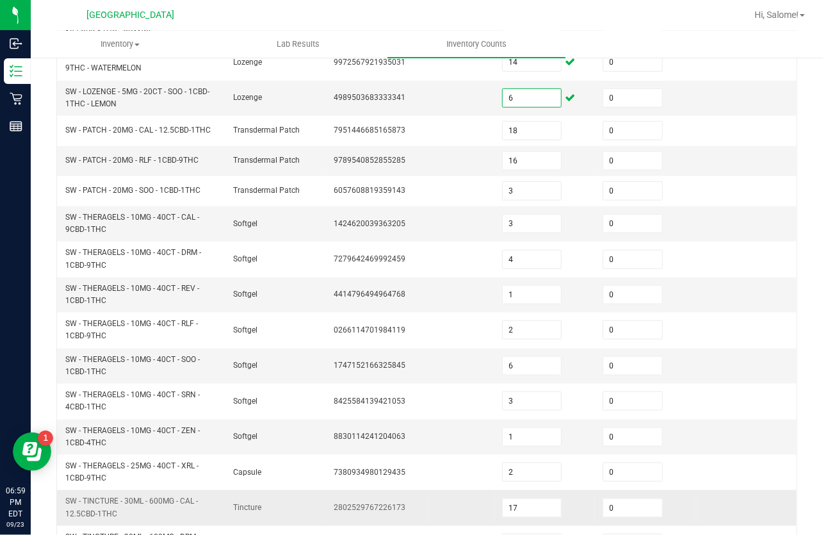
scroll to position [399, 0]
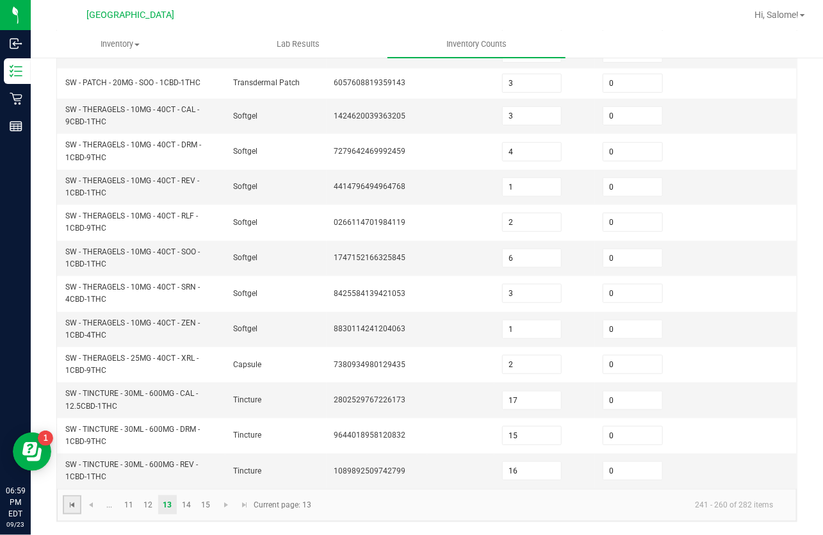
click at [76, 508] on span "Go to the first page" at bounding box center [72, 505] width 10 height 10
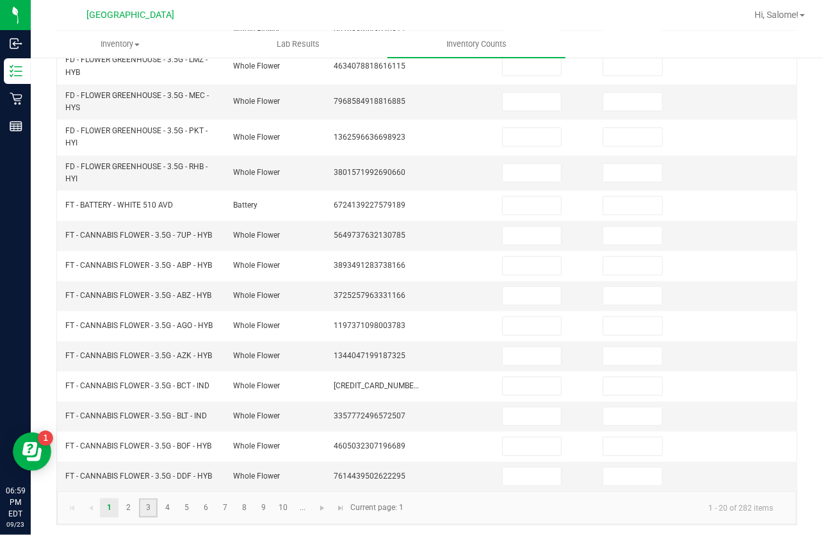
click at [148, 506] on link "3" at bounding box center [148, 508] width 19 height 19
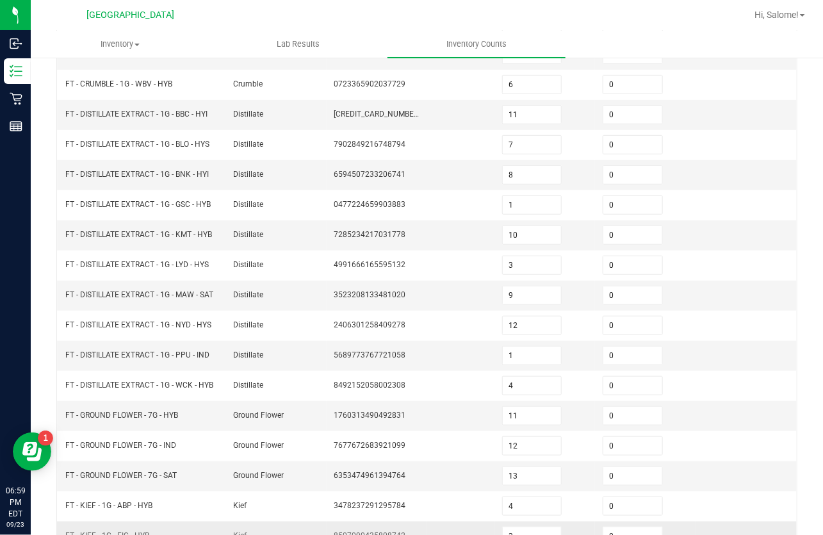
scroll to position [321, 0]
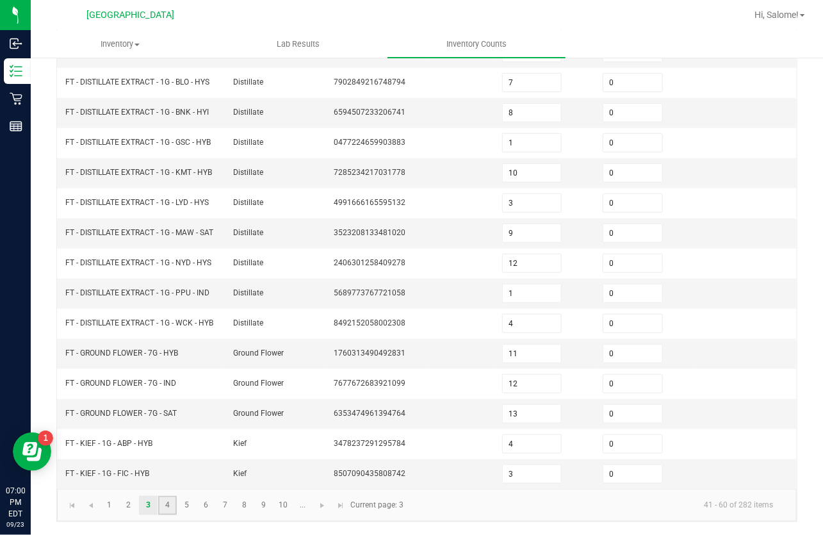
click at [167, 501] on link "4" at bounding box center [167, 505] width 19 height 19
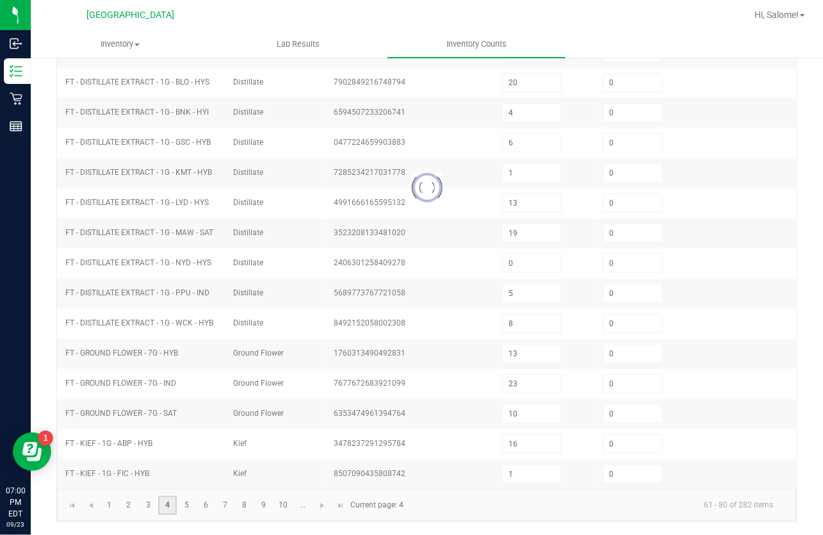
scroll to position [316, 0]
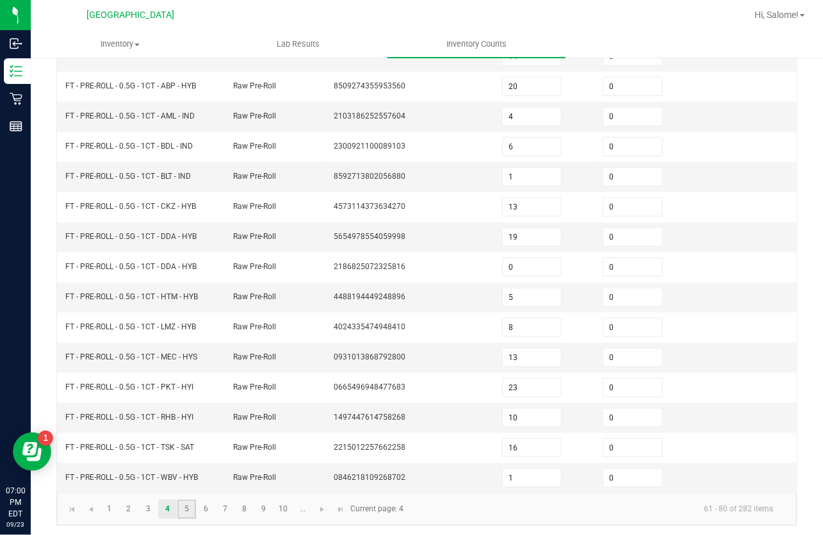
click at [183, 506] on link "5" at bounding box center [187, 509] width 19 height 19
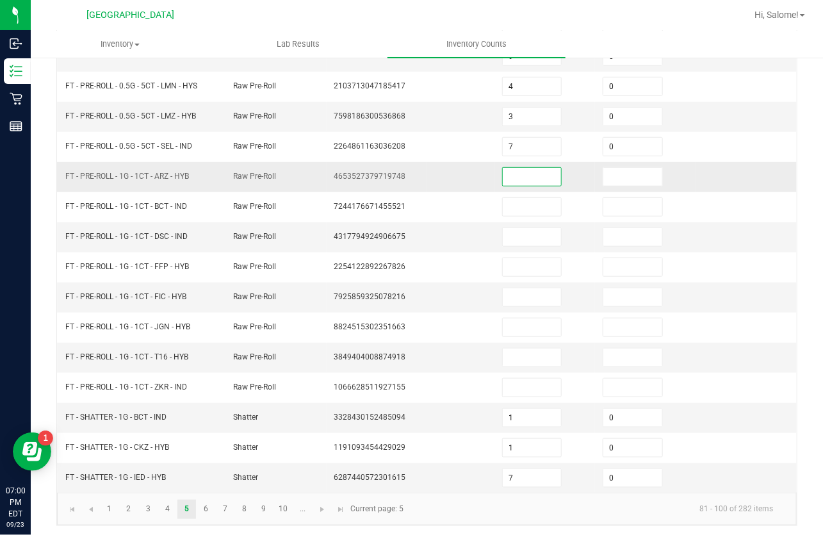
click at [515, 178] on input at bounding box center [532, 177] width 58 height 18
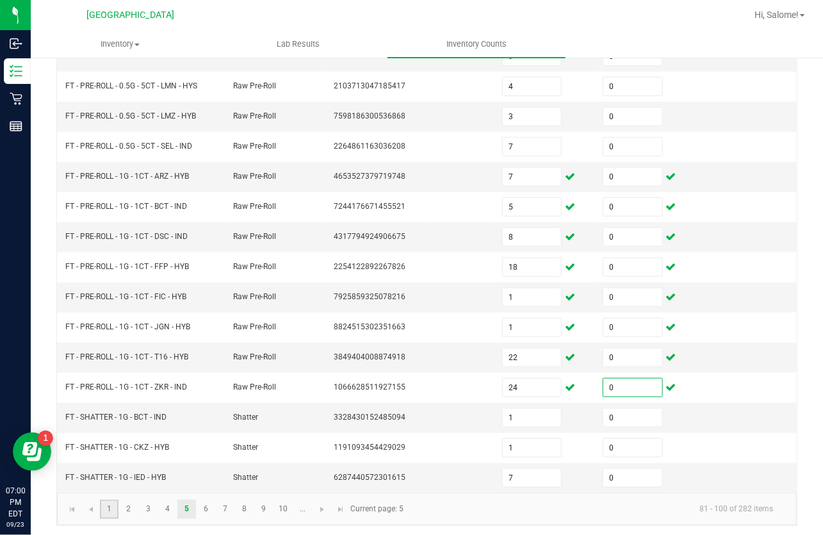
click at [101, 507] on link "1" at bounding box center [109, 509] width 19 height 19
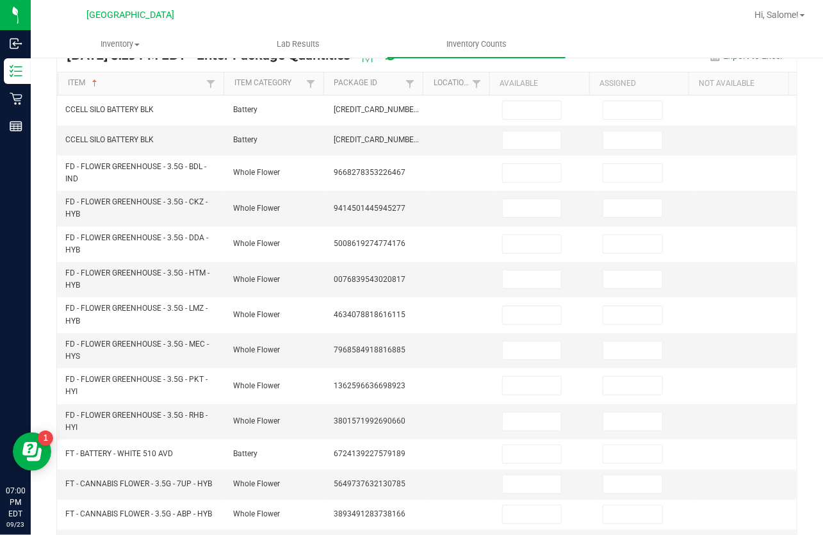
scroll to position [83, 0]
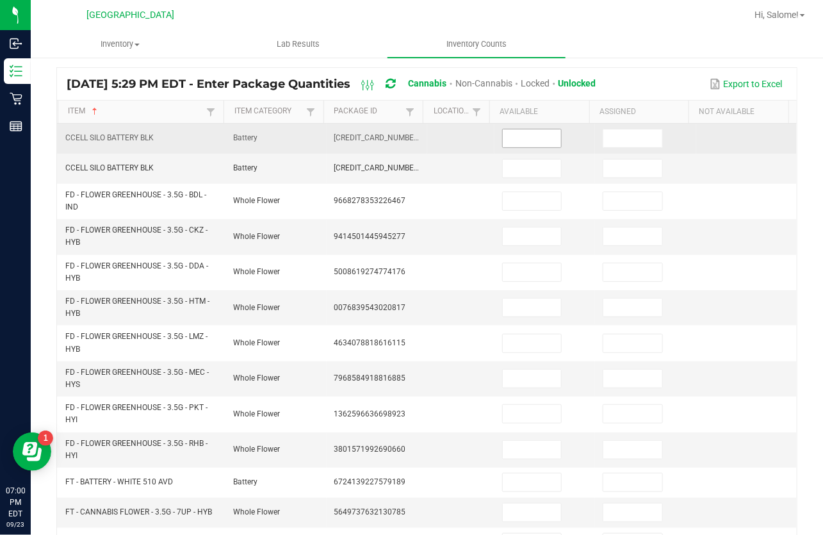
click at [515, 135] on input at bounding box center [532, 138] width 58 height 18
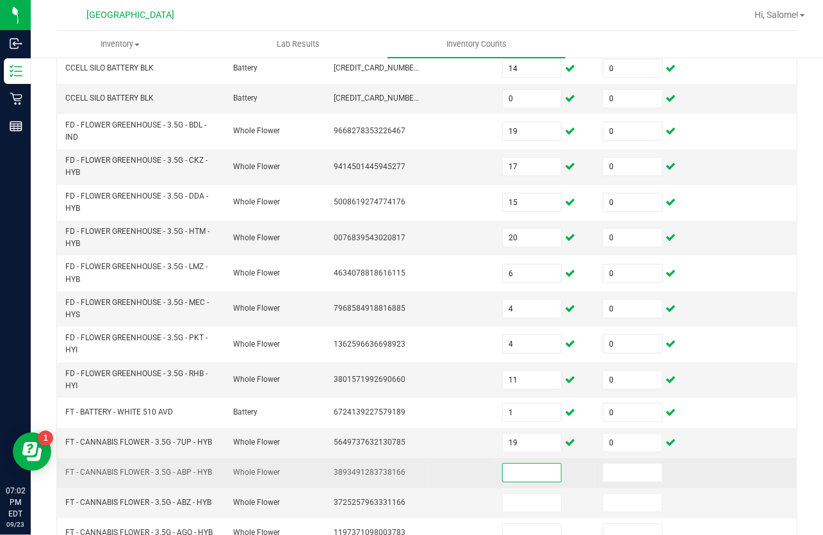
scroll to position [274, 0]
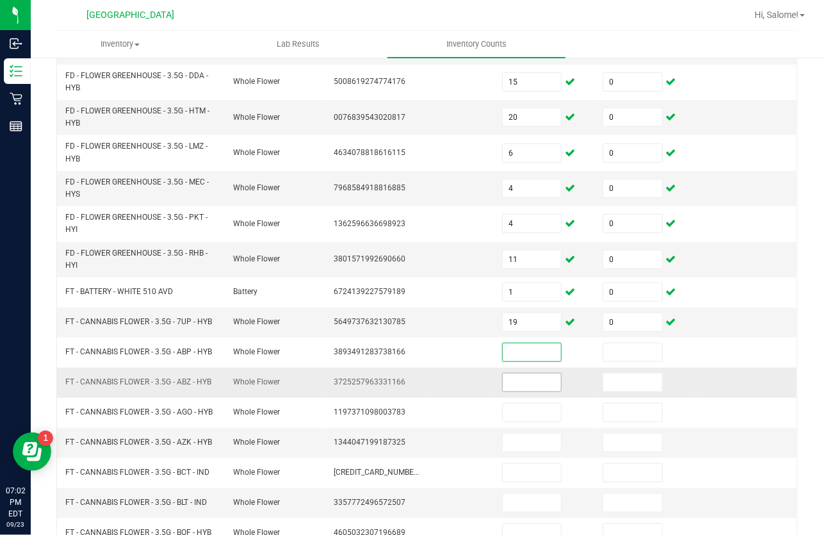
click at [511, 380] on input at bounding box center [532, 383] width 58 height 18
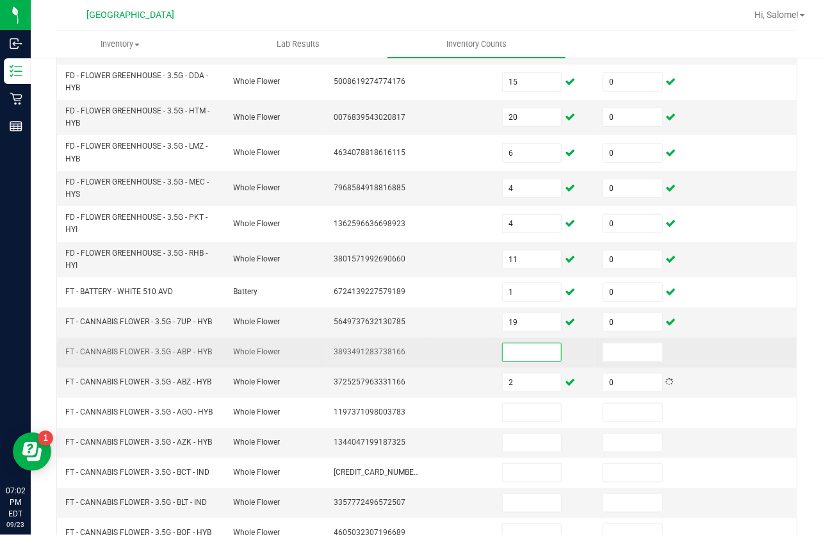
click at [514, 357] on input at bounding box center [532, 352] width 58 height 18
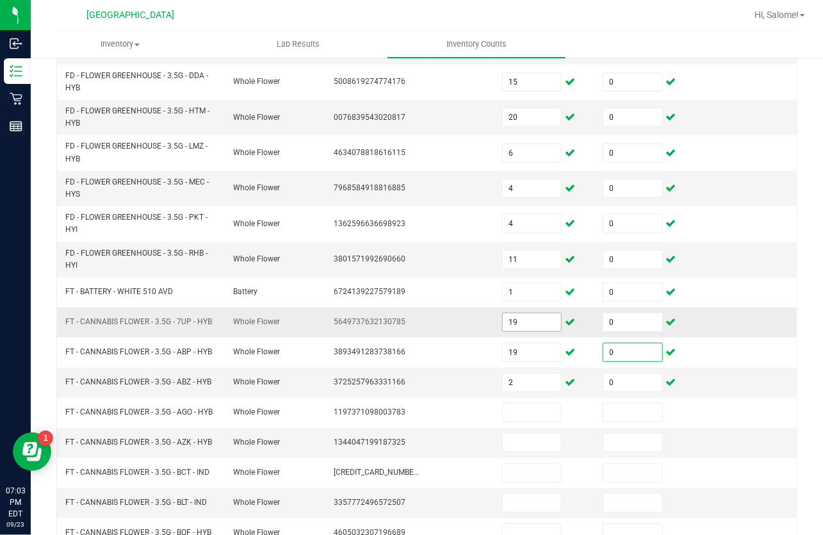
click at [538, 324] on input "19" at bounding box center [532, 322] width 58 height 18
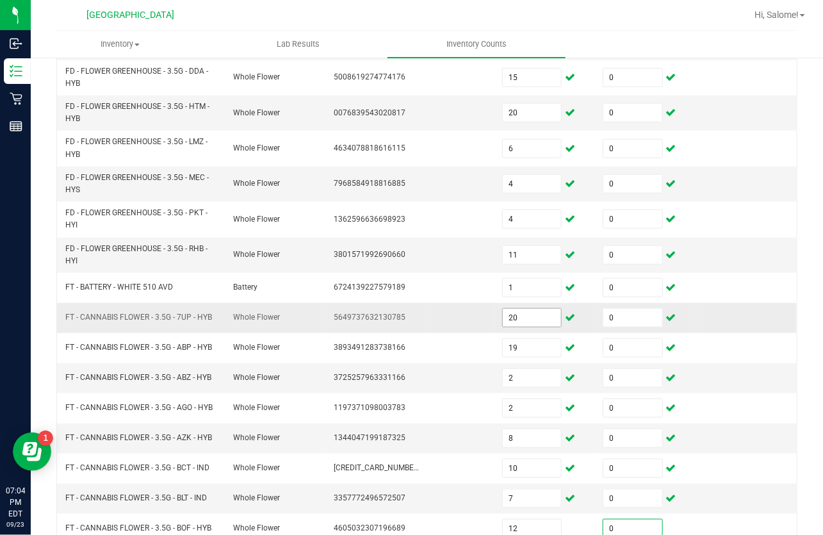
scroll to position [360, 0]
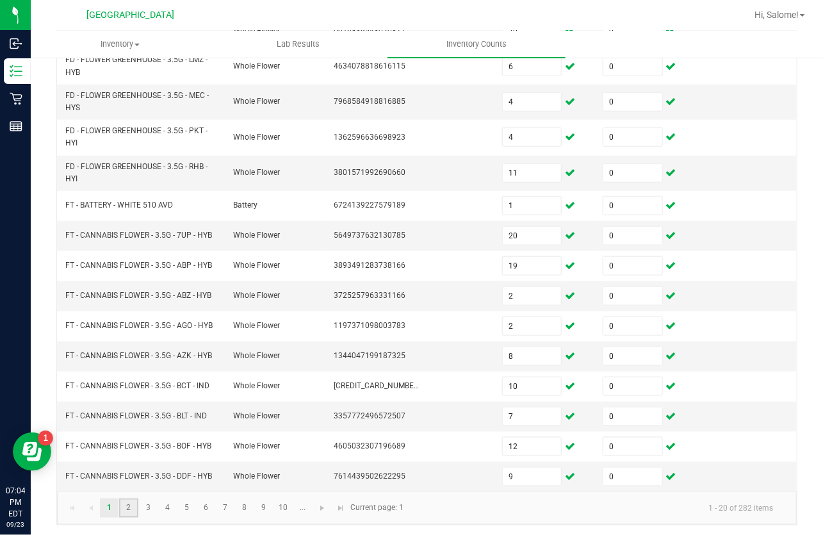
click at [128, 513] on link "2" at bounding box center [128, 508] width 19 height 19
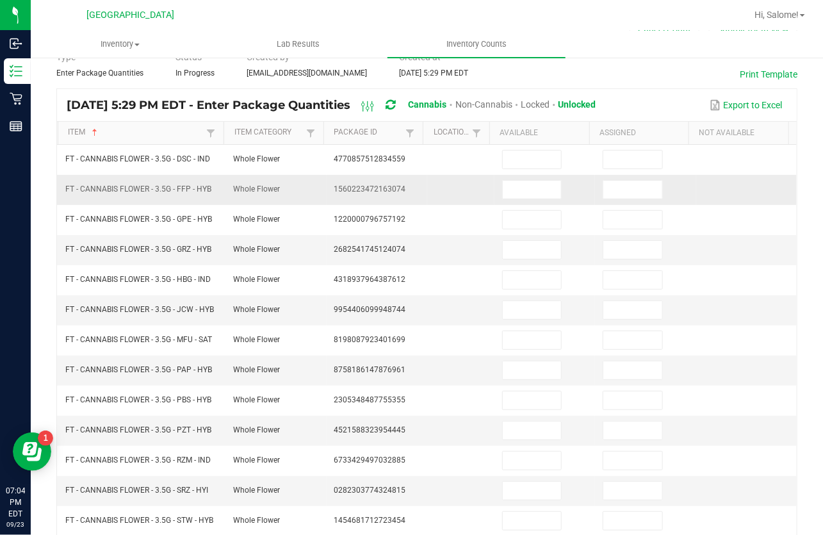
scroll to position [83, 0]
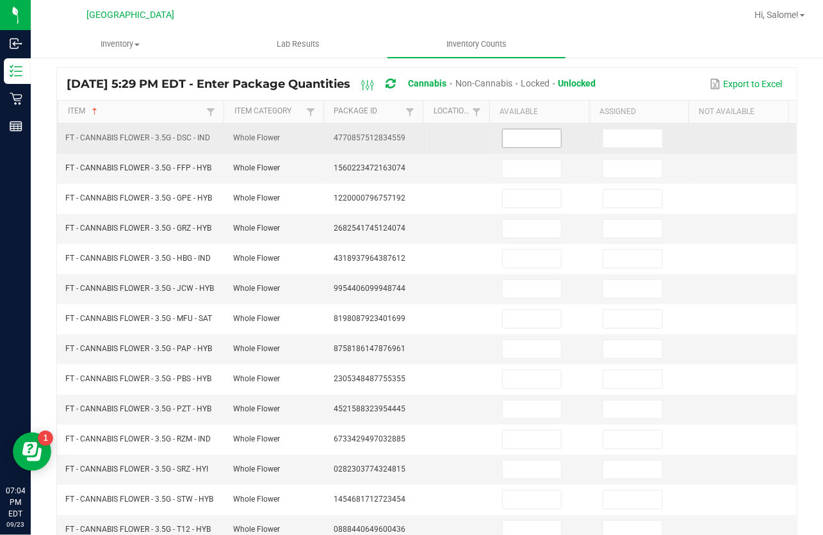
click at [510, 133] on input at bounding box center [532, 138] width 58 height 18
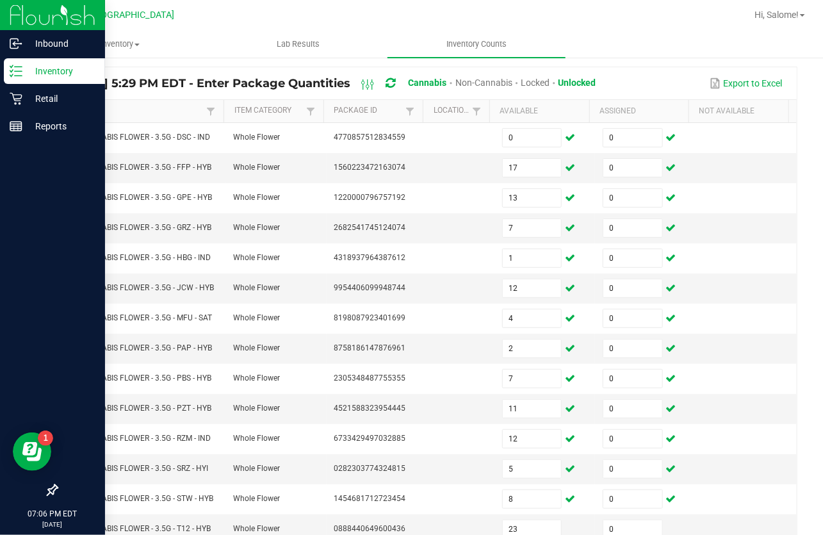
scroll to position [316, 0]
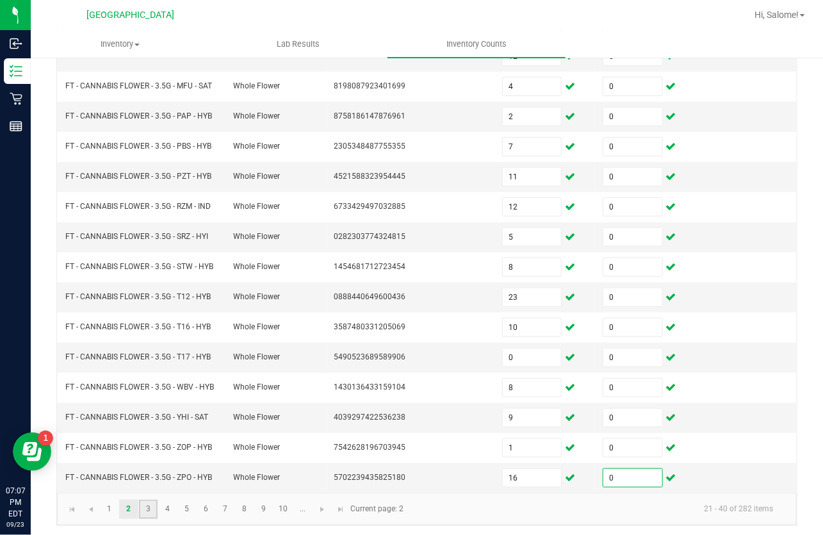
click at [143, 511] on link "3" at bounding box center [148, 509] width 19 height 19
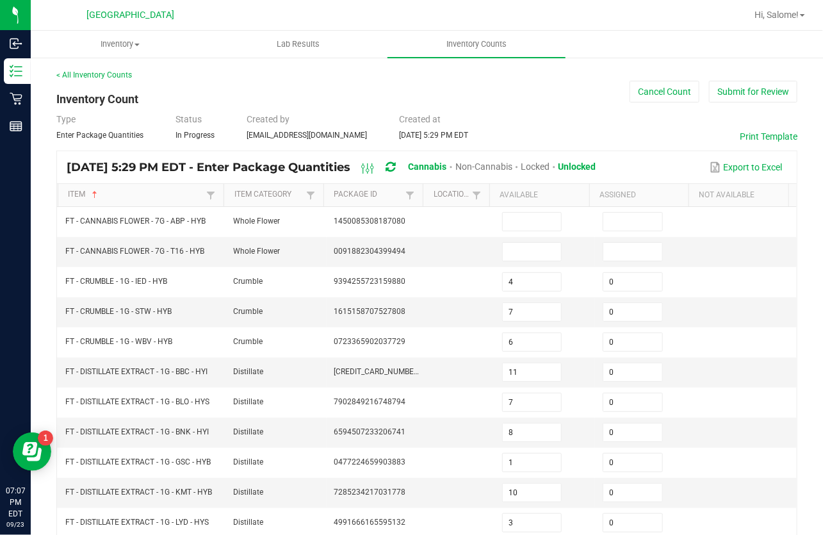
scroll to position [0, 0]
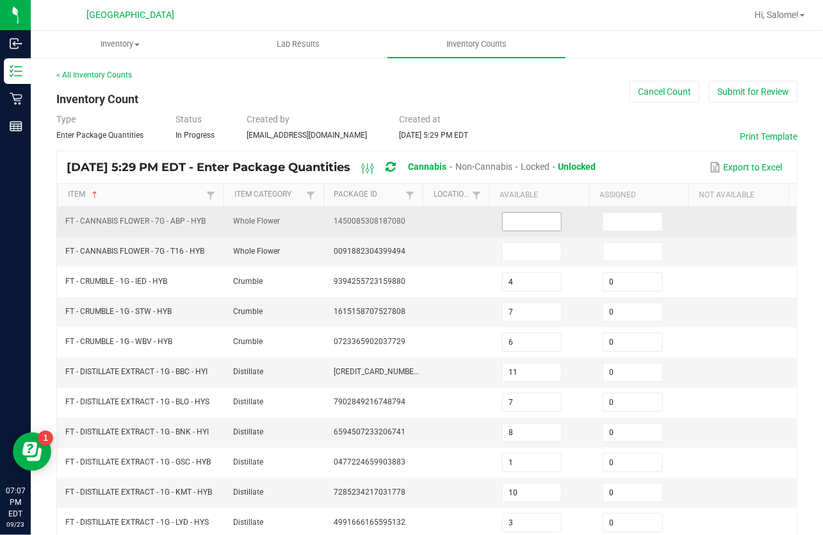
click at [534, 222] on input at bounding box center [532, 222] width 58 height 18
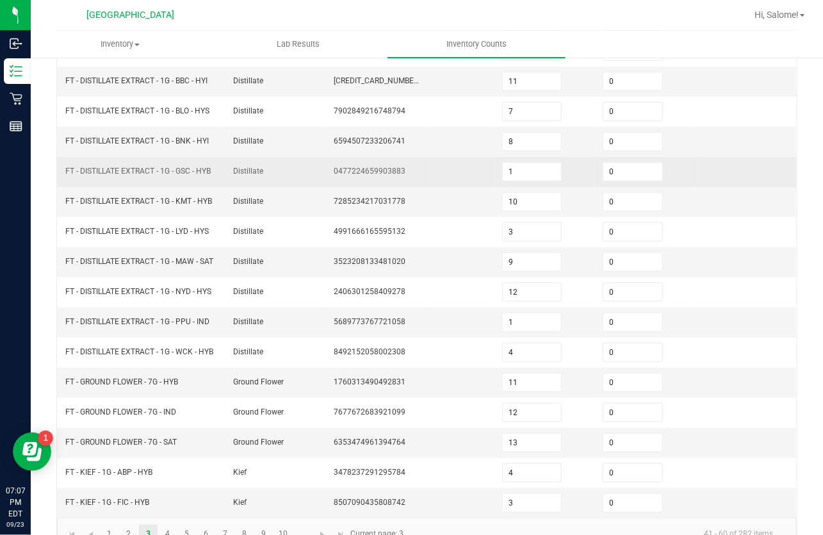
scroll to position [321, 0]
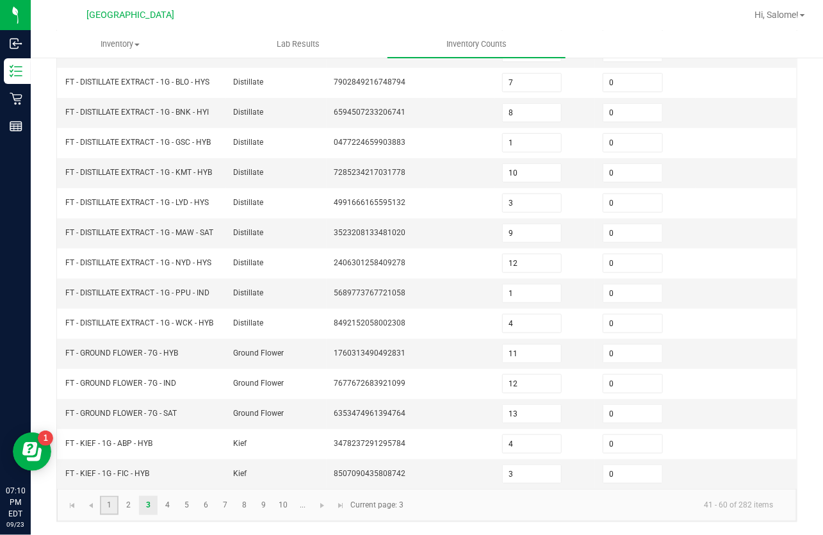
click at [105, 504] on link "1" at bounding box center [109, 505] width 19 height 19
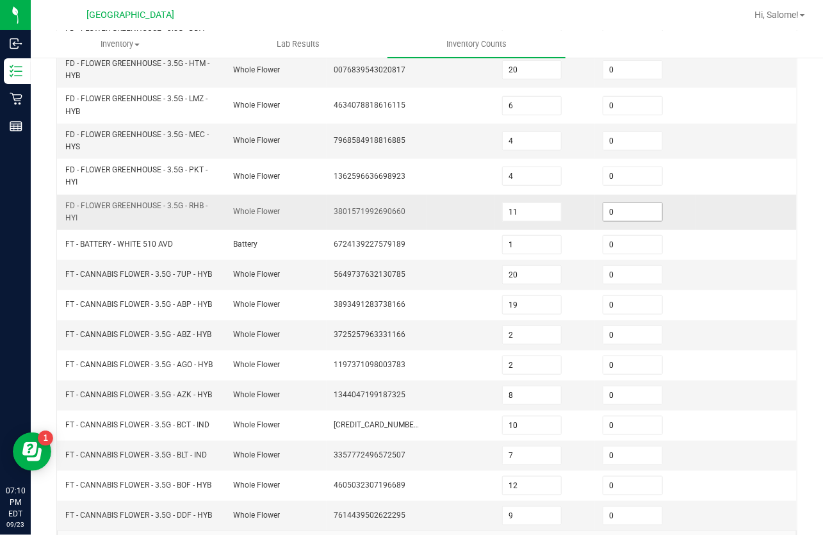
click at [616, 209] on input "0" at bounding box center [633, 212] width 58 height 18
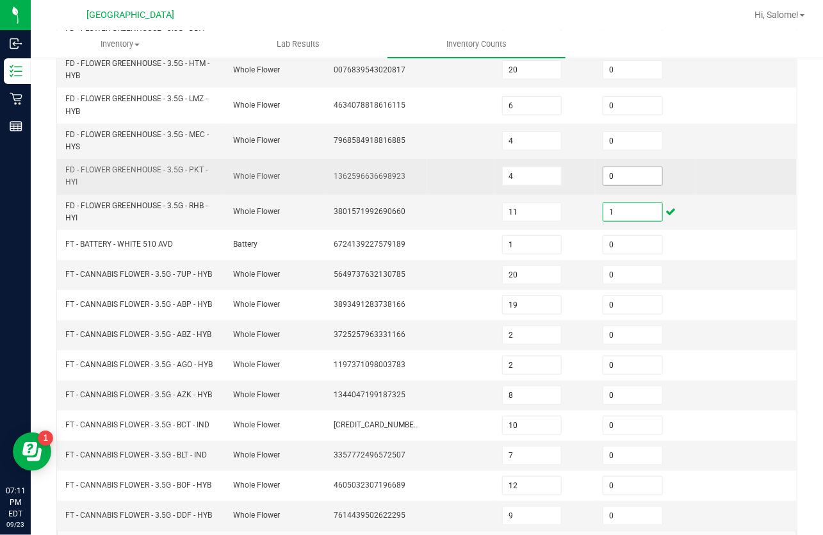
click at [627, 181] on input "0" at bounding box center [633, 176] width 58 height 18
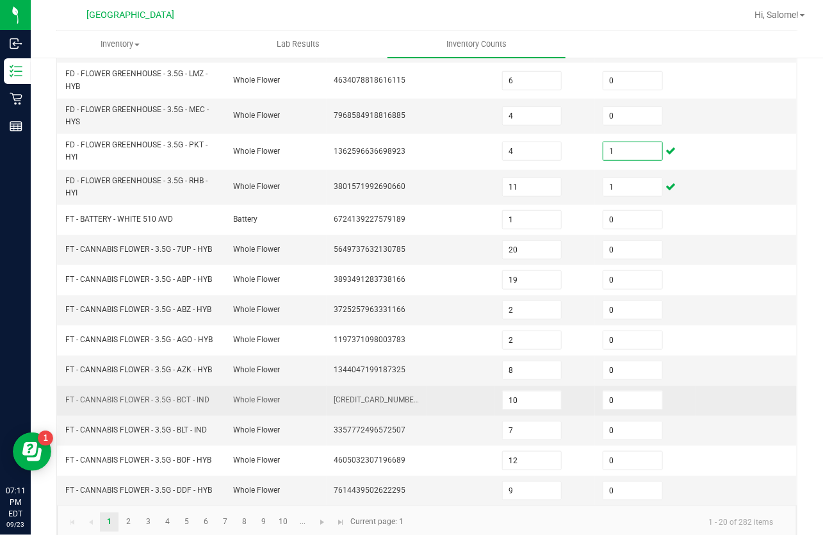
scroll to position [360, 0]
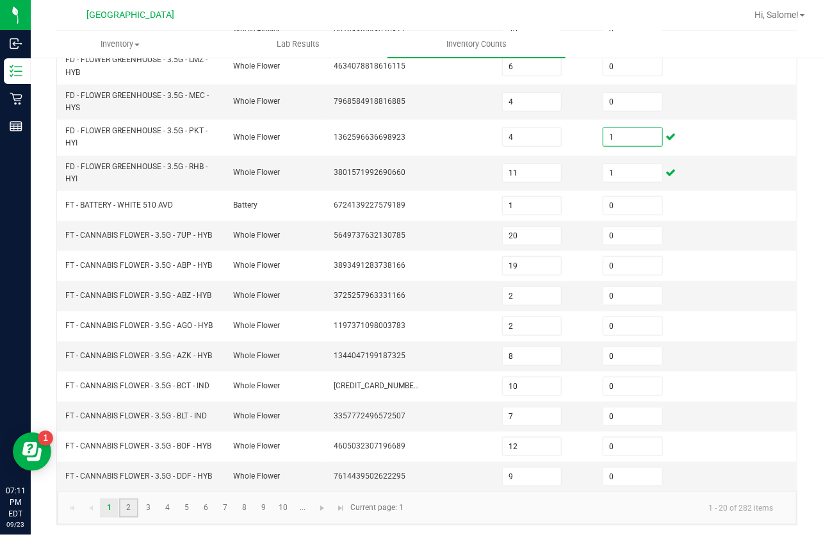
click at [131, 510] on link "2" at bounding box center [128, 508] width 19 height 19
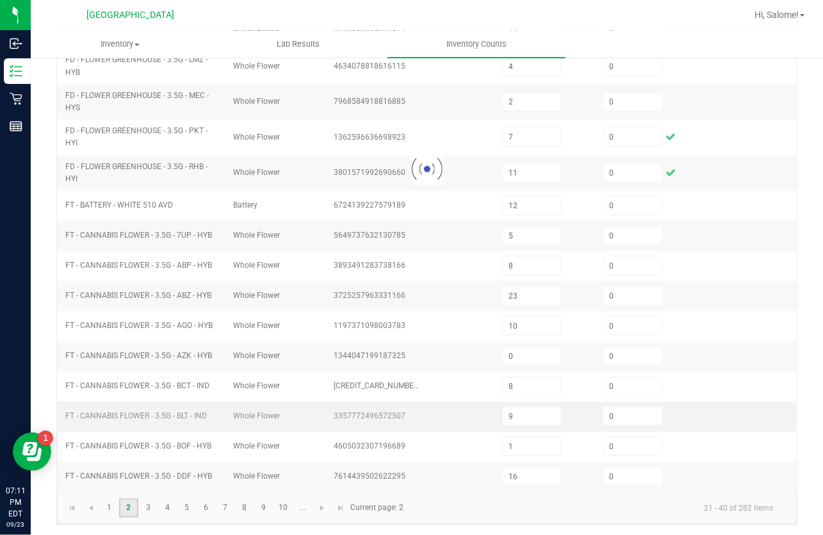
scroll to position [316, 0]
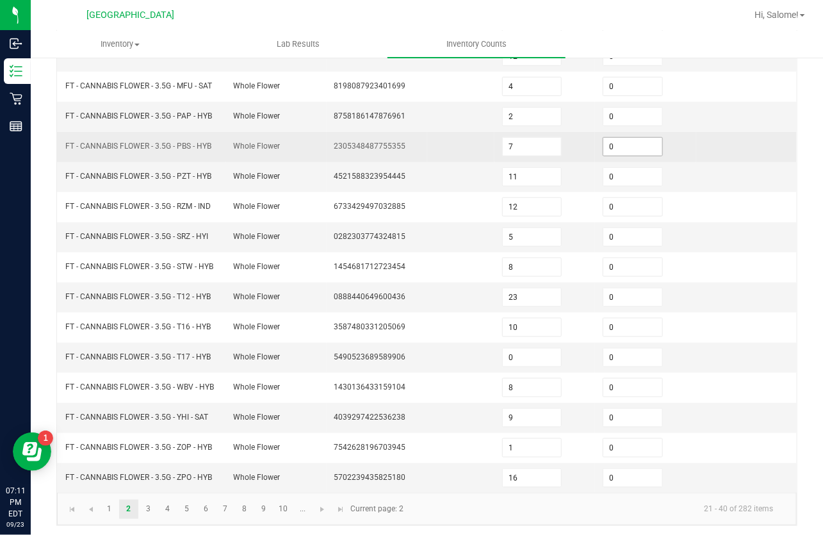
click at [613, 140] on input "0" at bounding box center [633, 147] width 58 height 18
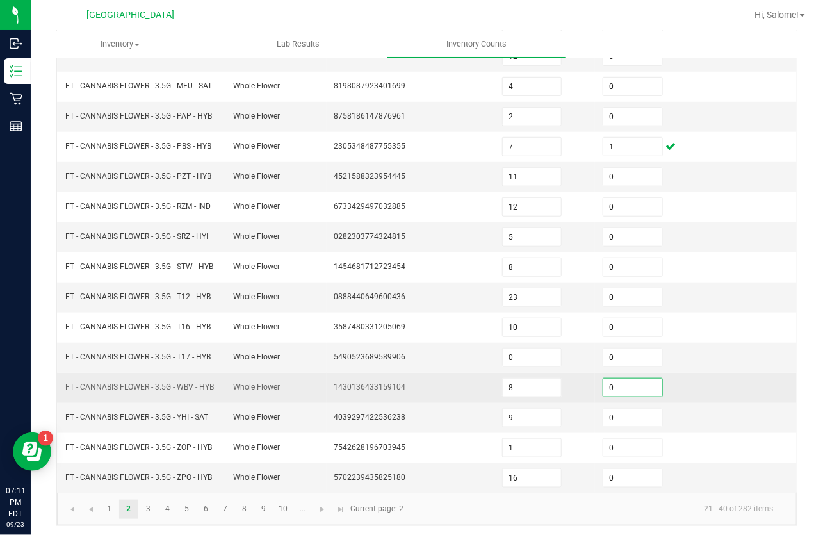
click at [613, 384] on input "0" at bounding box center [633, 388] width 58 height 18
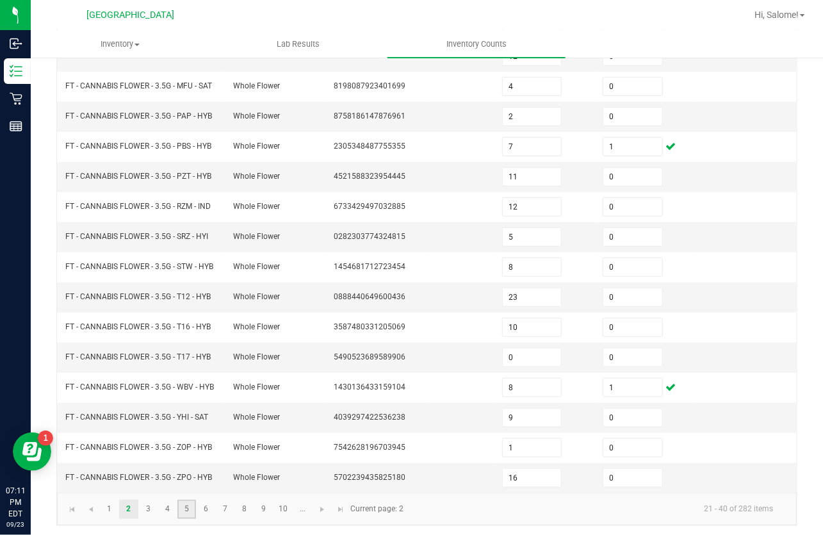
click at [184, 506] on link "5" at bounding box center [187, 509] width 19 height 19
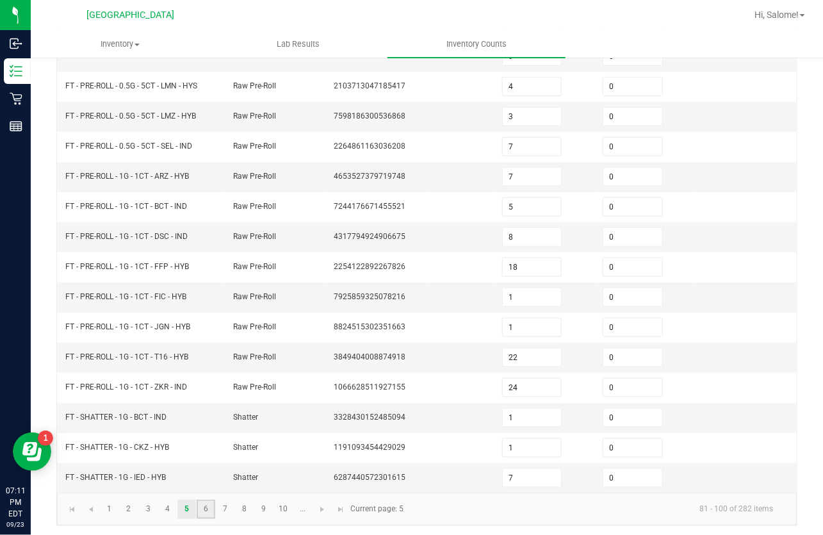
click at [208, 501] on link "6" at bounding box center [206, 509] width 19 height 19
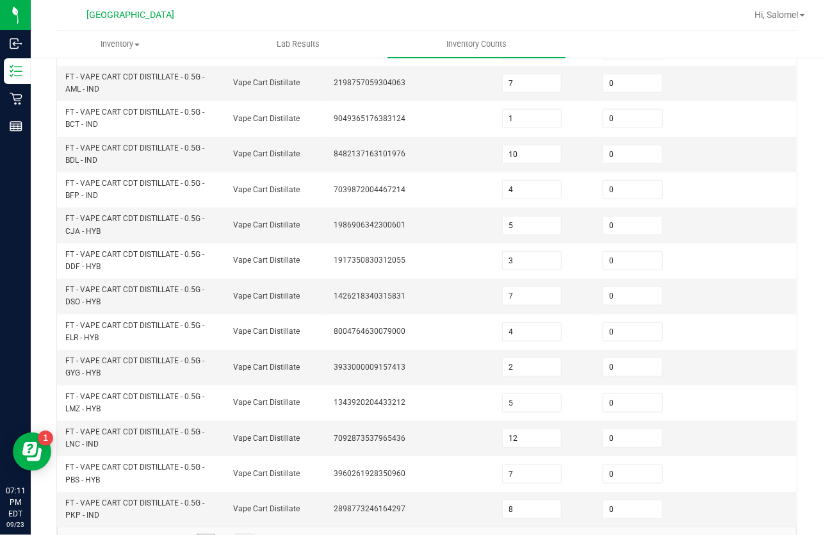
scroll to position [388, 0]
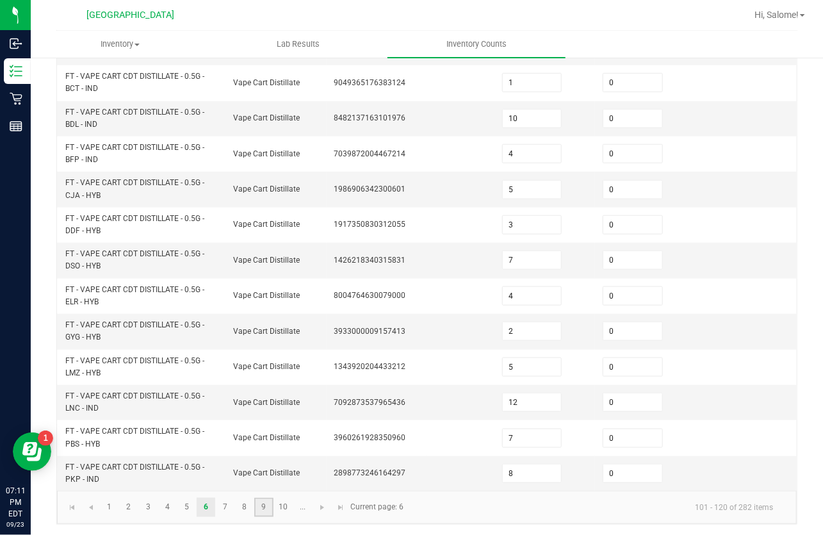
click at [267, 504] on link "9" at bounding box center [263, 507] width 19 height 19
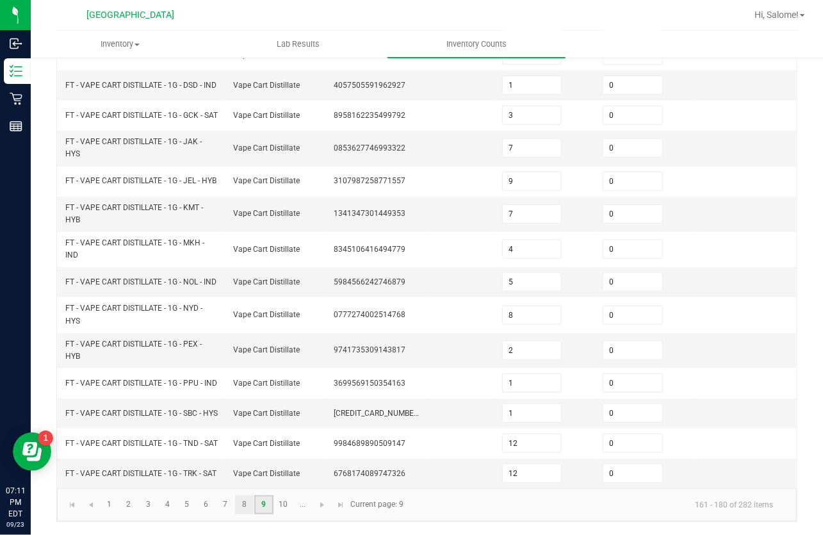
scroll to position [426, 0]
click at [240, 506] on link "8" at bounding box center [244, 504] width 19 height 19
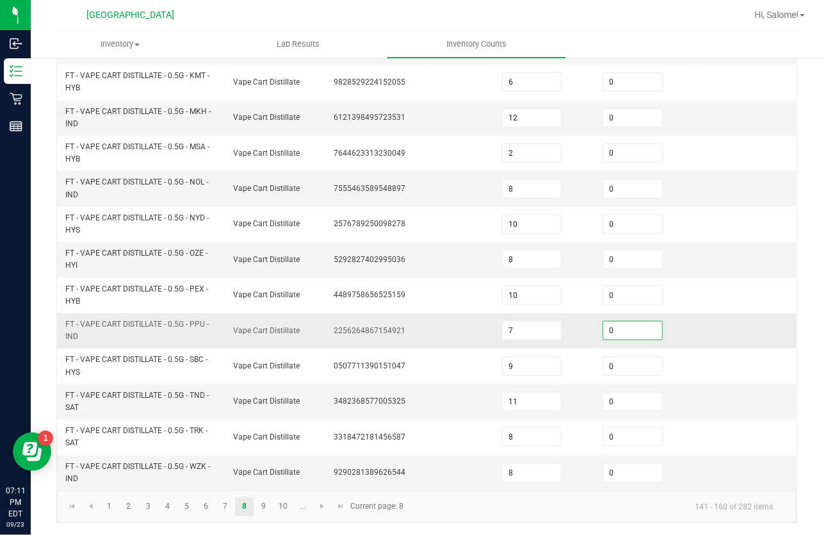
click at [635, 330] on input "0" at bounding box center [633, 331] width 58 height 18
click at [266, 504] on link "9" at bounding box center [263, 506] width 19 height 19
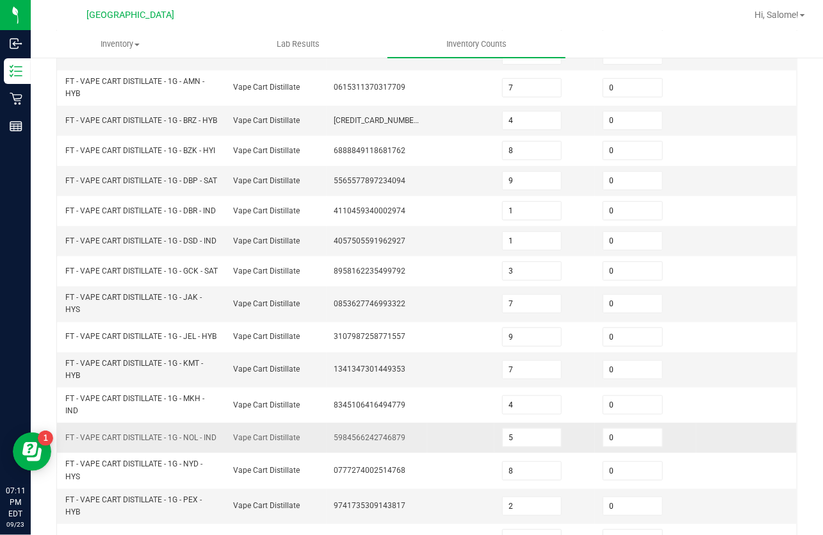
scroll to position [77, 0]
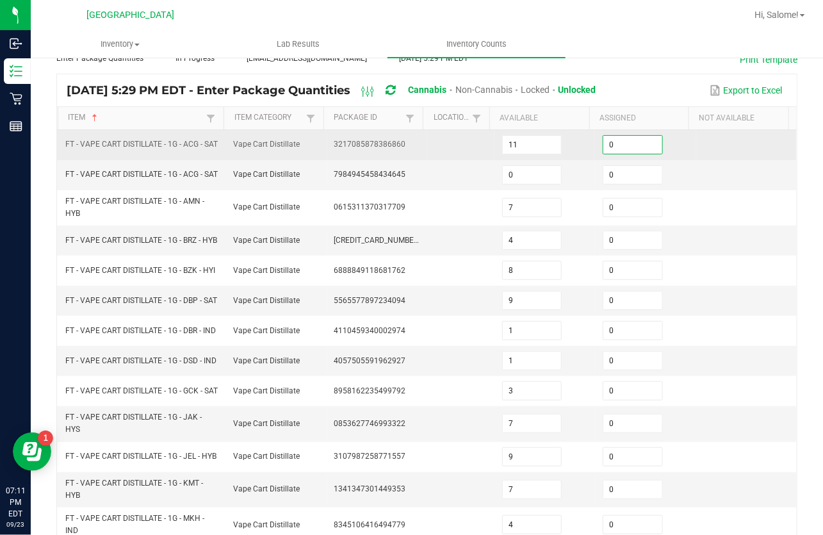
click at [617, 142] on input "0" at bounding box center [633, 145] width 58 height 18
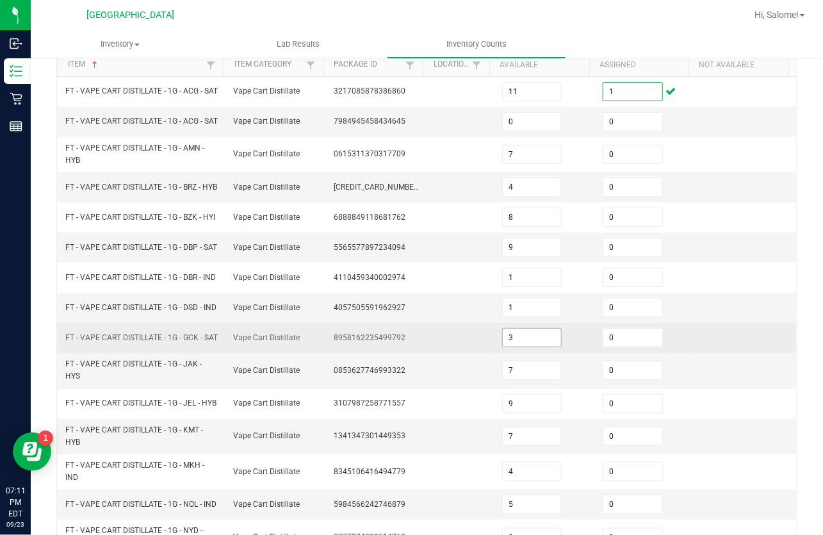
scroll to position [193, 0]
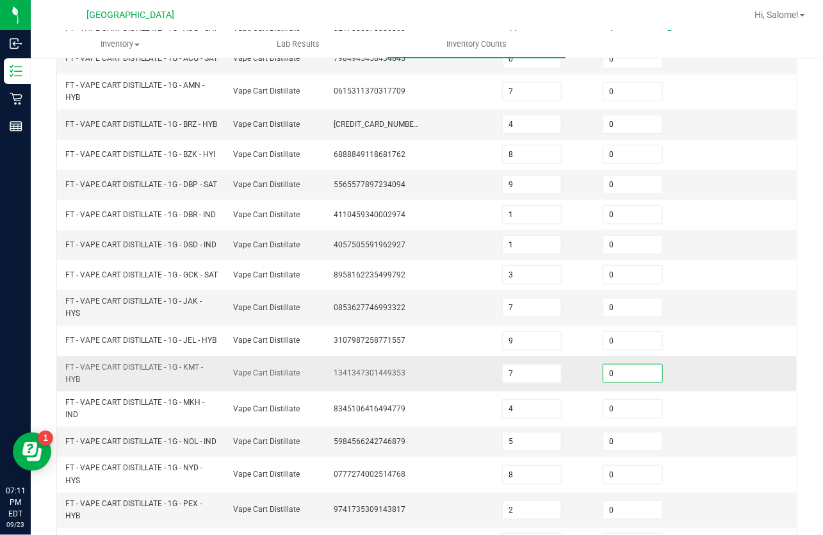
click at [609, 383] on input "0" at bounding box center [633, 374] width 58 height 18
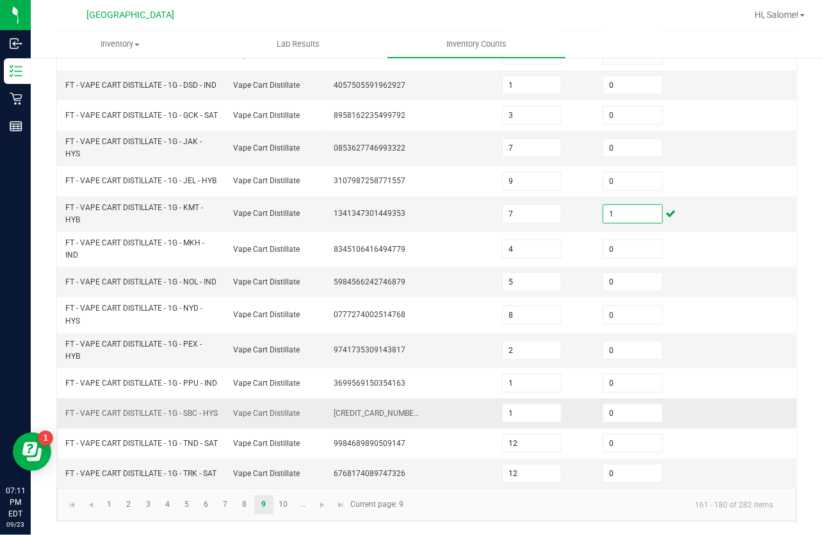
scroll to position [368, 0]
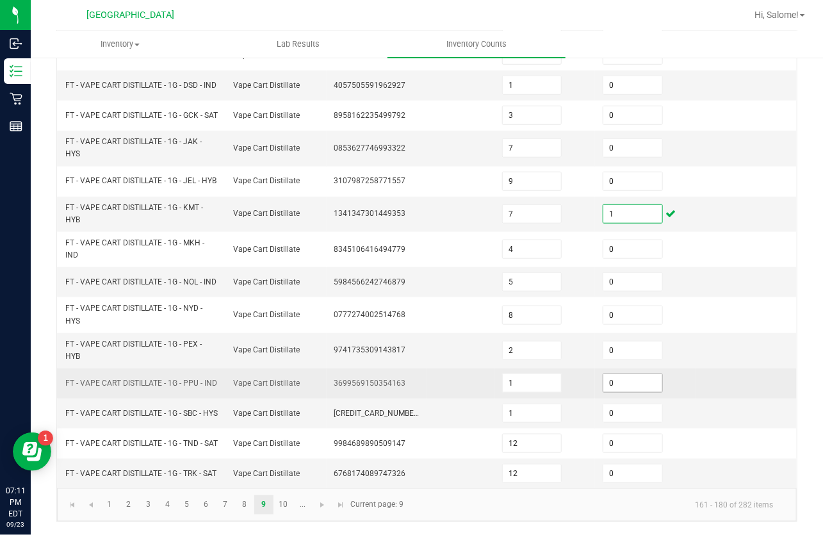
click at [608, 392] on input "0" at bounding box center [633, 383] width 58 height 18
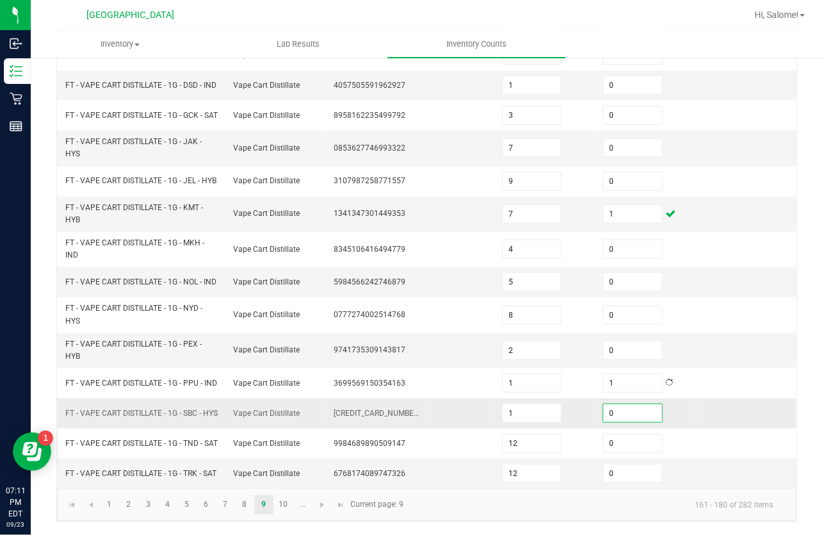
click at [631, 422] on input "0" at bounding box center [633, 413] width 58 height 18
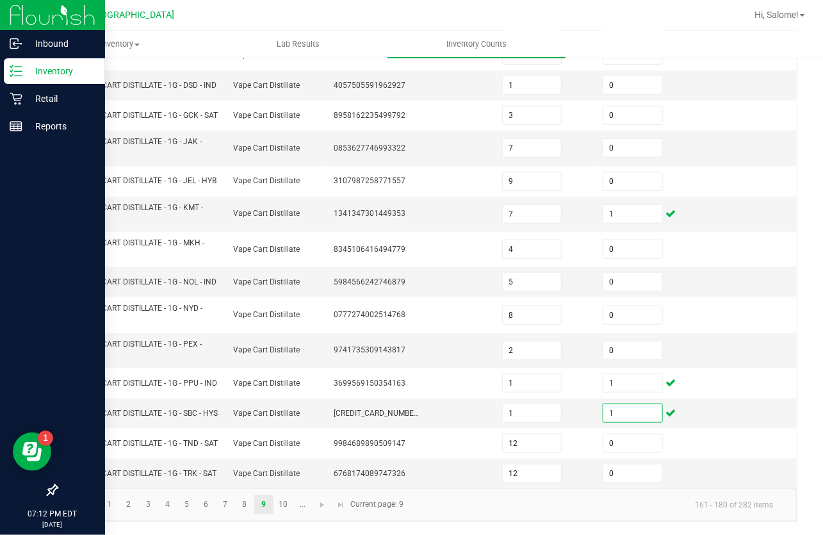
scroll to position [426, 0]
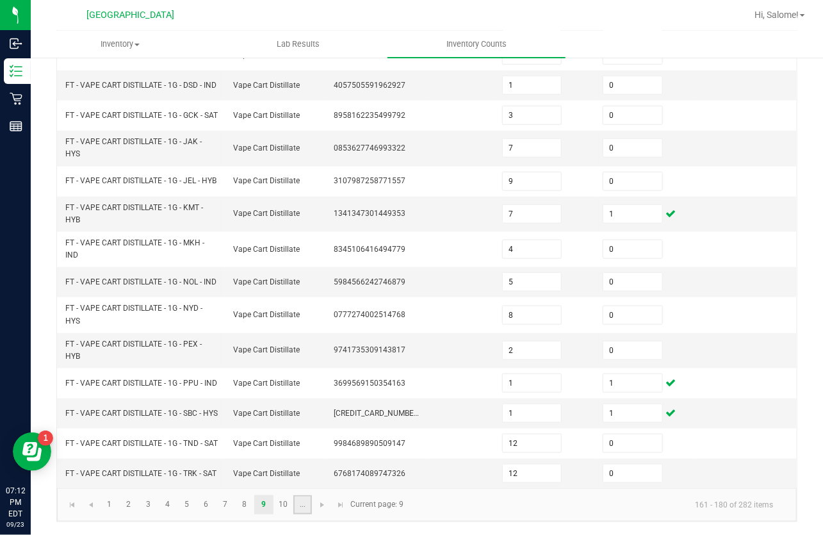
click at [293, 504] on link "..." at bounding box center [302, 504] width 19 height 19
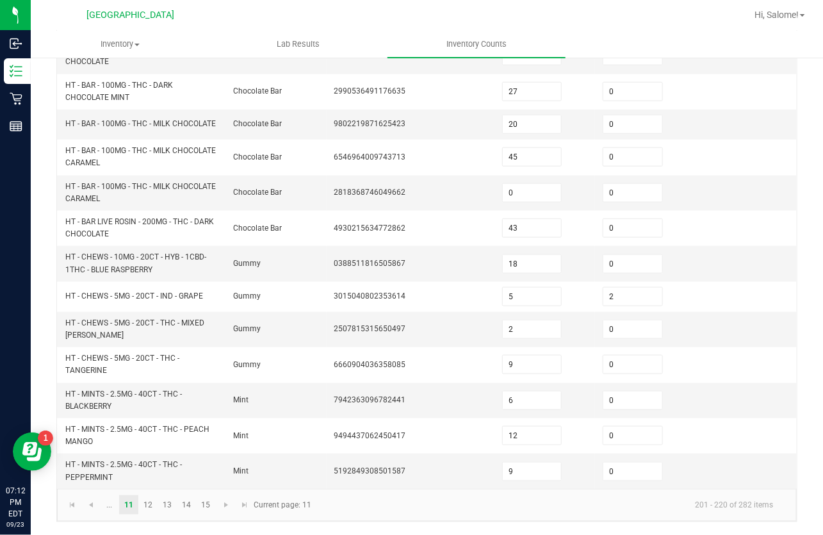
scroll to position [415, 0]
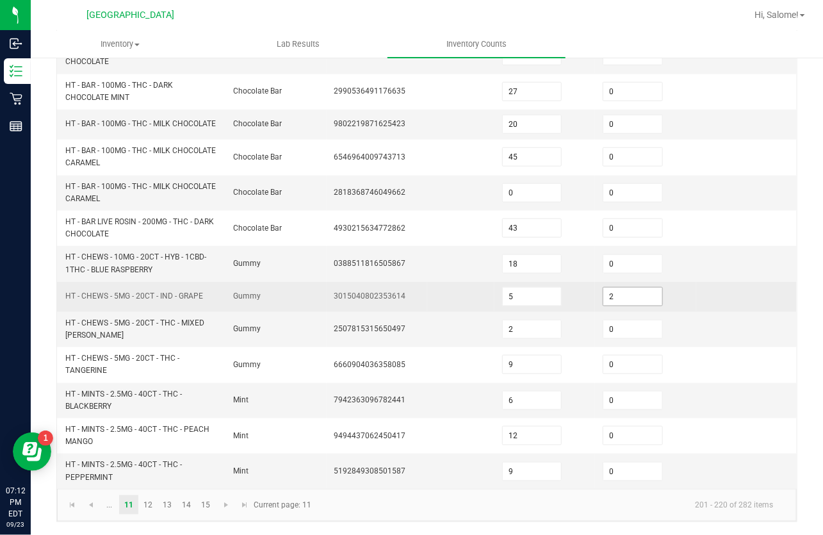
click at [622, 297] on input "2" at bounding box center [633, 297] width 58 height 18
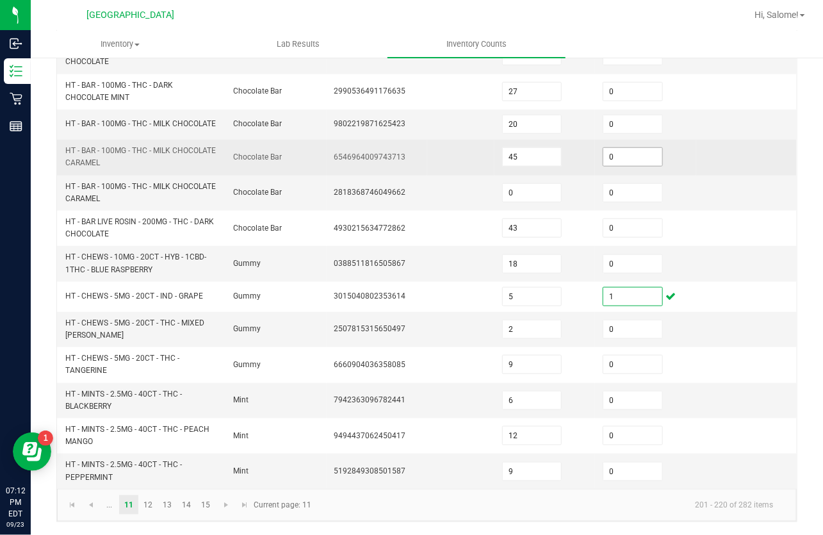
click at [625, 164] on input "0" at bounding box center [633, 157] width 58 height 18
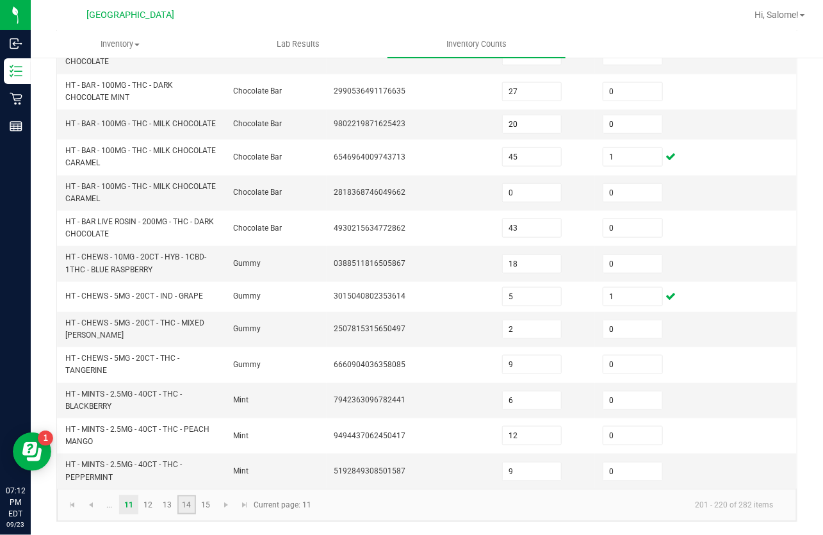
click at [186, 505] on link "14" at bounding box center [187, 504] width 19 height 19
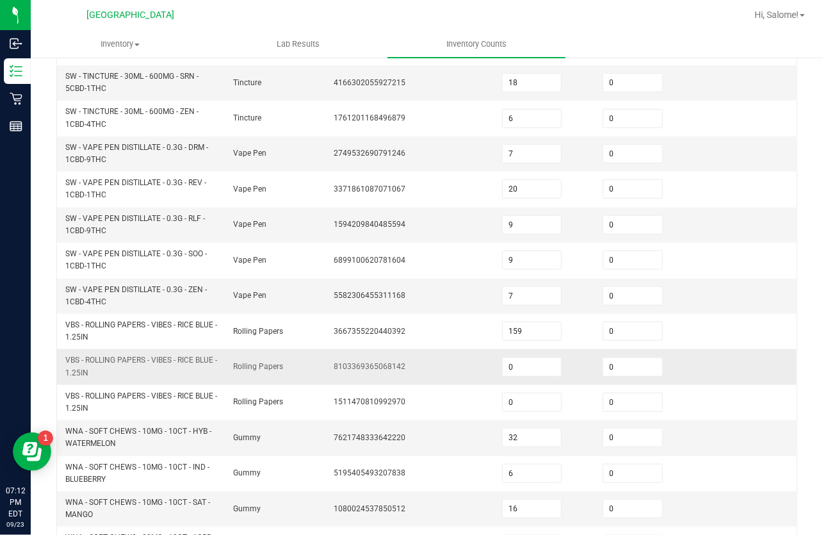
scroll to position [182, 0]
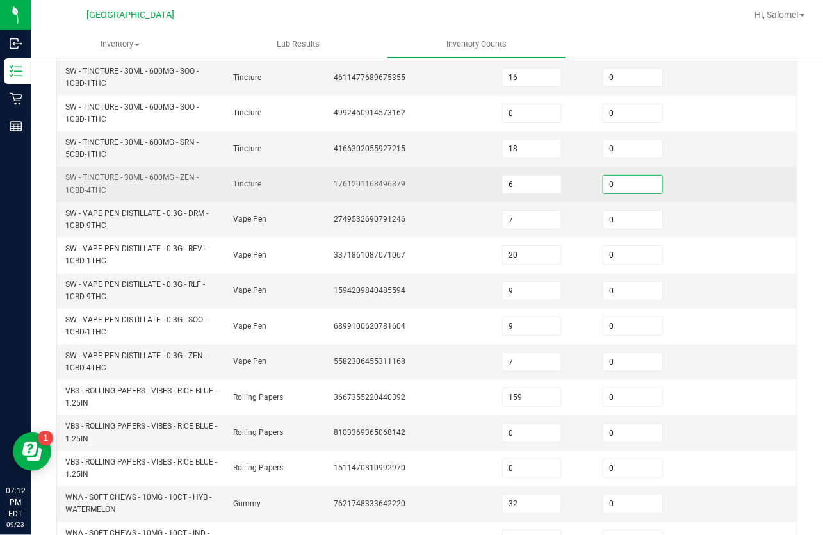
click at [637, 184] on input "0" at bounding box center [633, 185] width 58 height 18
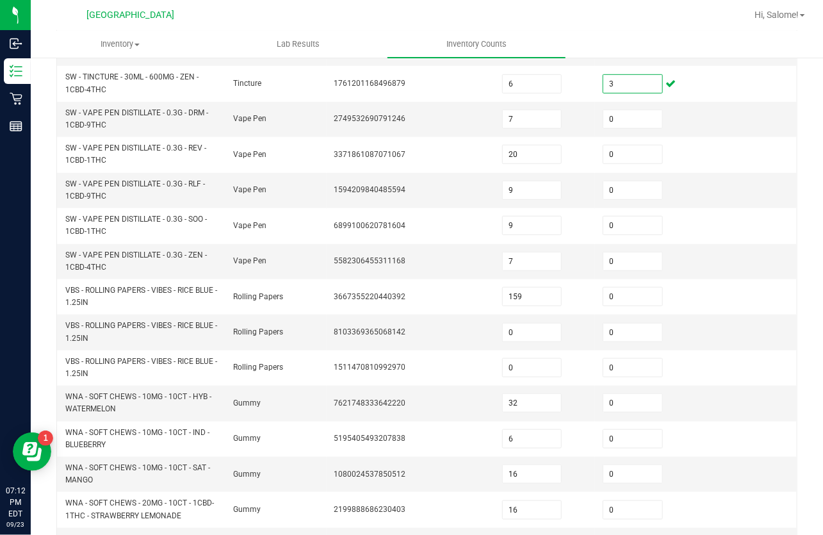
scroll to position [426, 0]
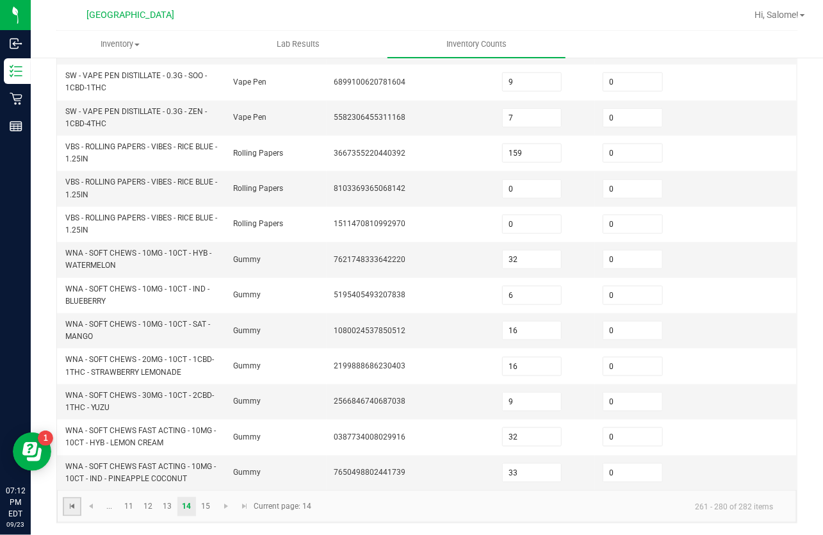
click at [73, 505] on span "Go to the first page" at bounding box center [72, 507] width 10 height 10
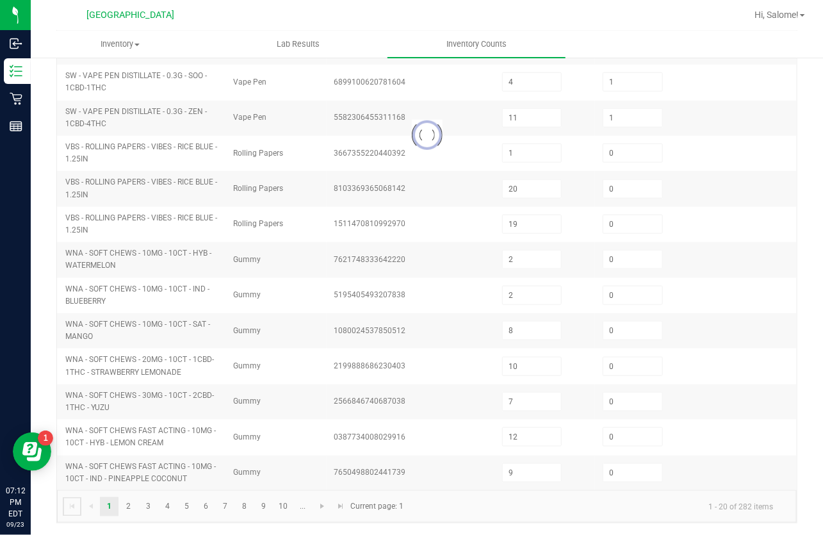
scroll to position [360, 0]
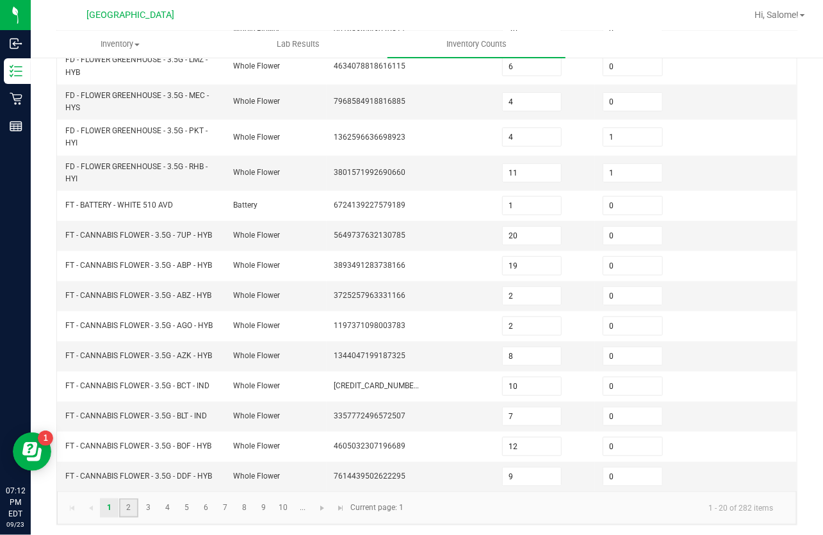
click at [129, 506] on link "2" at bounding box center [128, 508] width 19 height 19
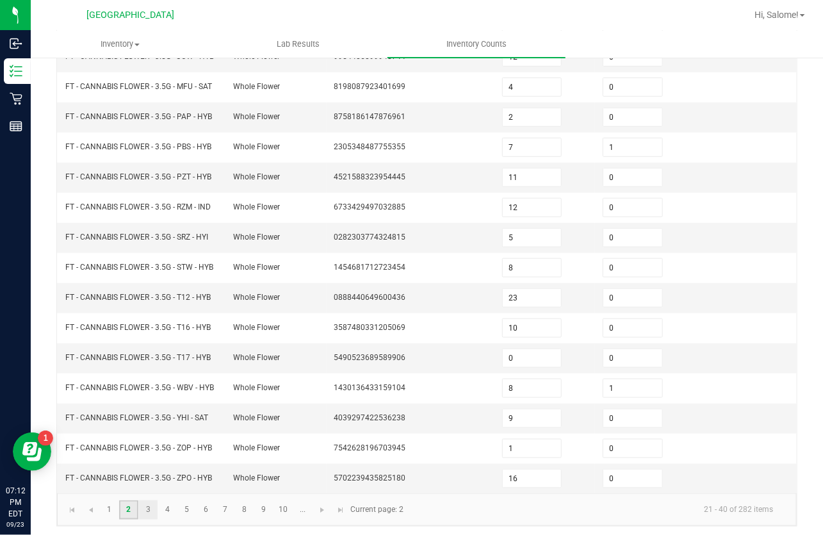
scroll to position [316, 0]
click at [142, 508] on link "3" at bounding box center [148, 509] width 19 height 19
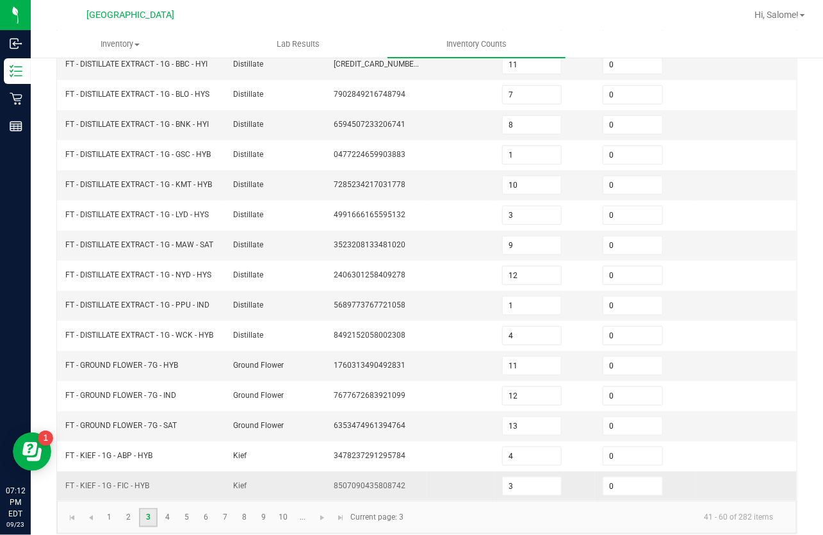
scroll to position [321, 0]
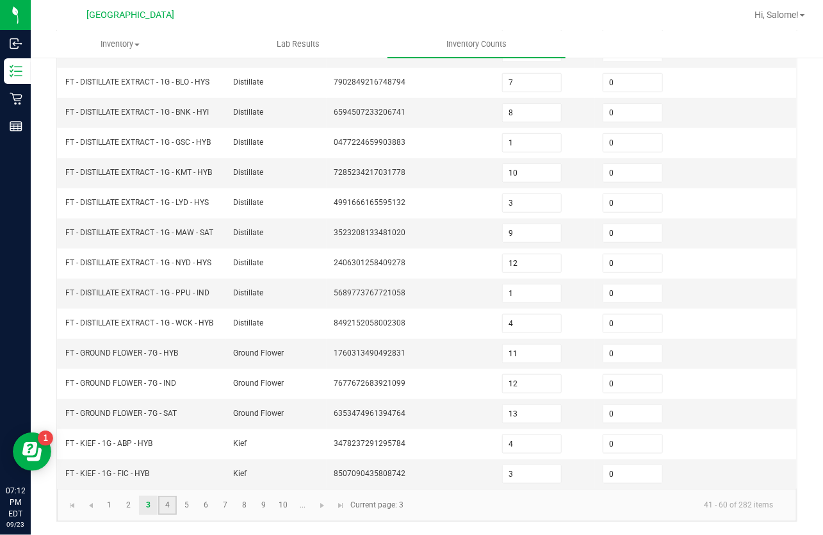
click at [163, 508] on link "4" at bounding box center [167, 505] width 19 height 19
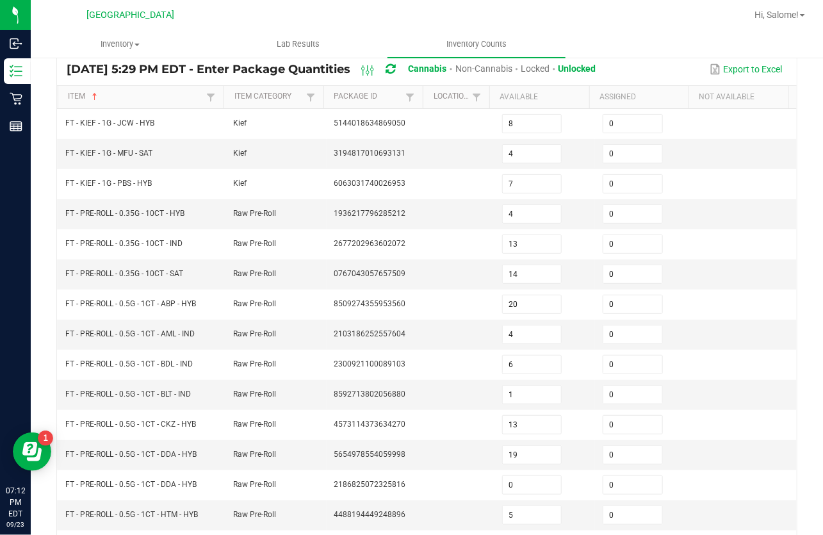
scroll to position [316, 0]
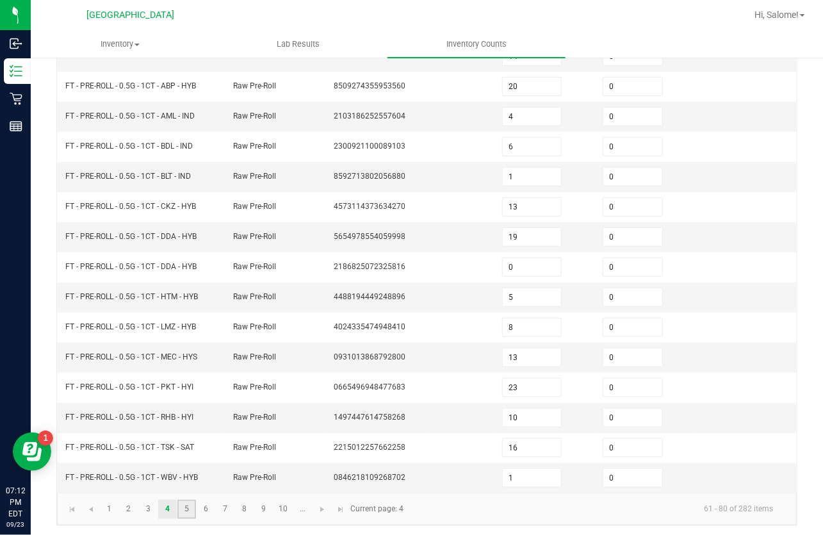
click at [192, 509] on link "5" at bounding box center [187, 509] width 19 height 19
click at [206, 503] on link "6" at bounding box center [206, 509] width 19 height 19
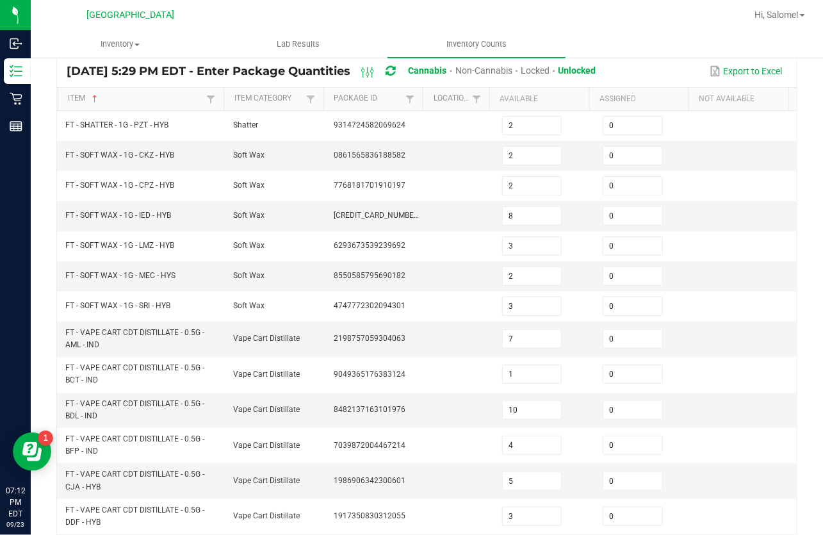
scroll to position [388, 0]
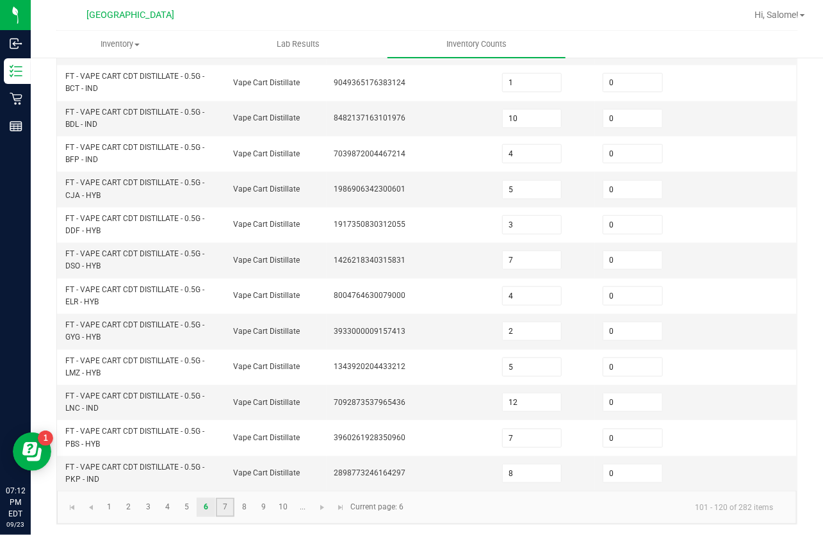
click at [223, 504] on link "7" at bounding box center [225, 507] width 19 height 19
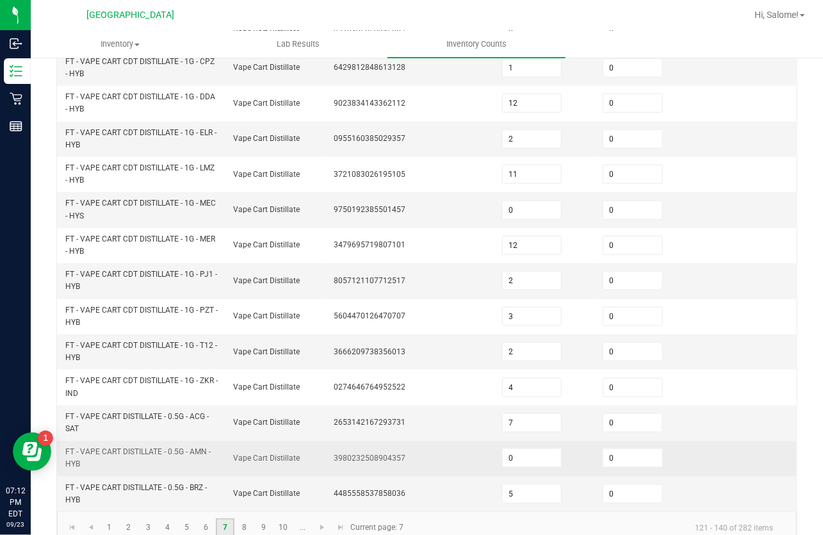
scroll to position [426, 0]
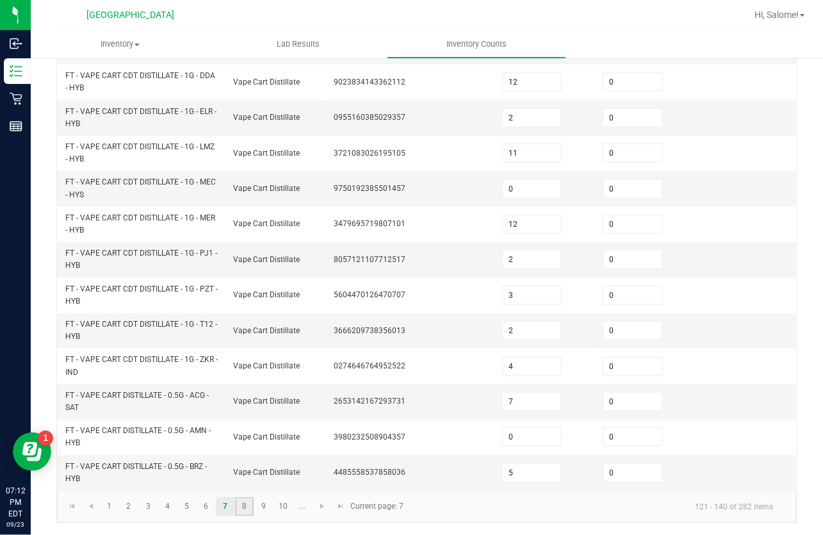
click at [242, 509] on link "8" at bounding box center [244, 506] width 19 height 19
click at [263, 502] on link "9" at bounding box center [263, 506] width 19 height 19
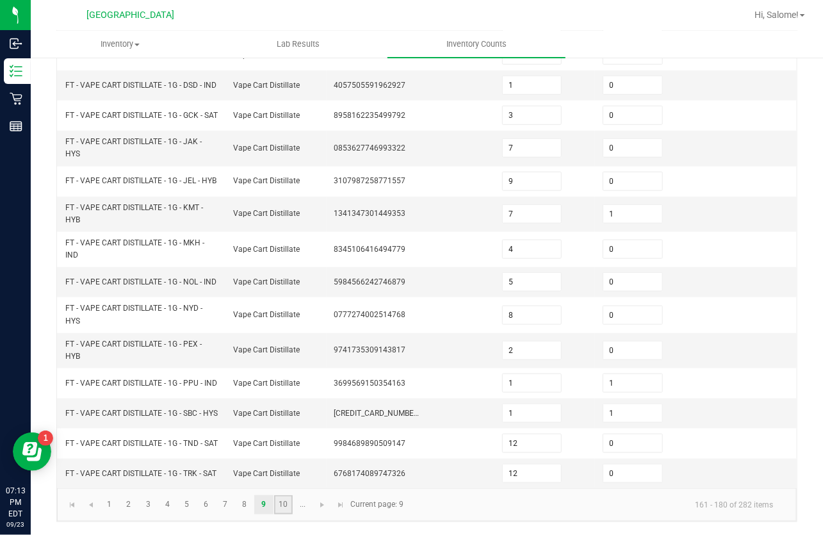
click at [282, 504] on link "10" at bounding box center [283, 504] width 19 height 19
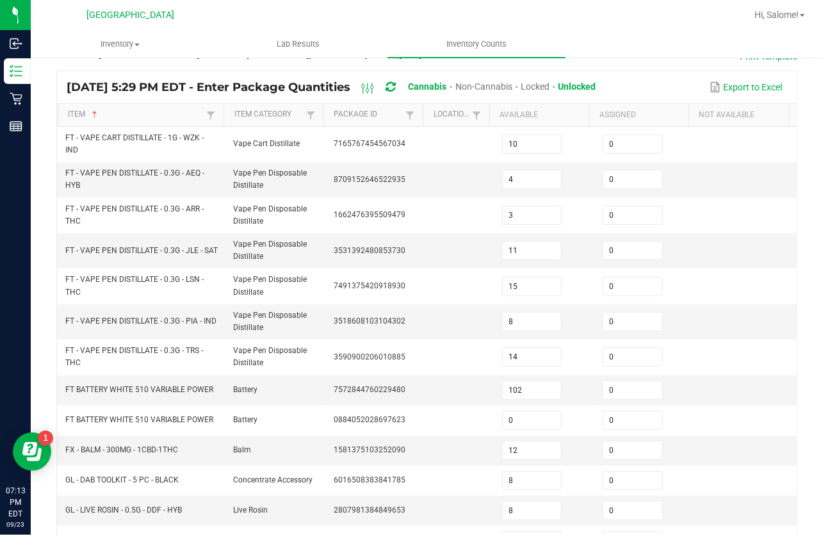
scroll to position [371, 0]
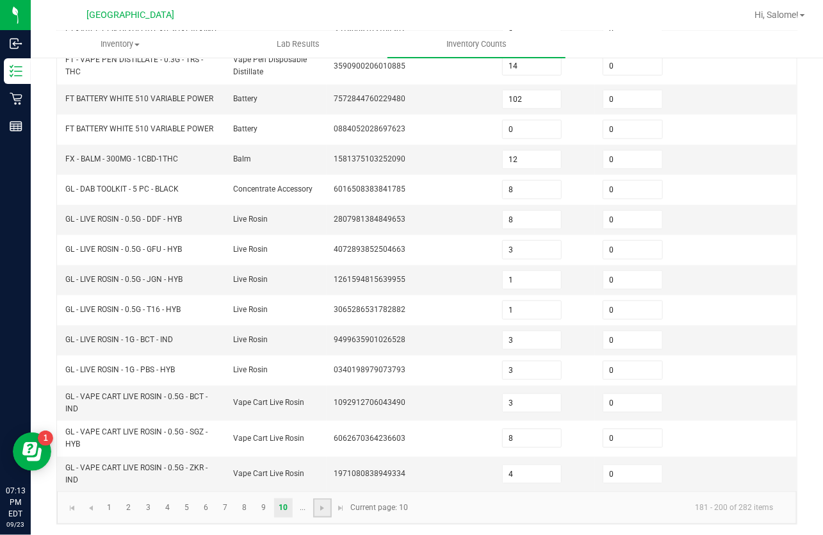
click at [319, 511] on link at bounding box center [322, 508] width 19 height 19
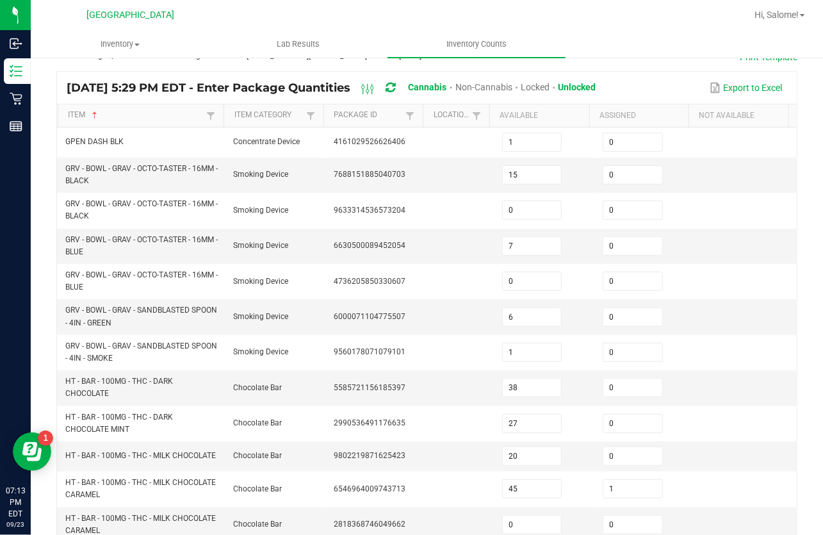
scroll to position [415, 0]
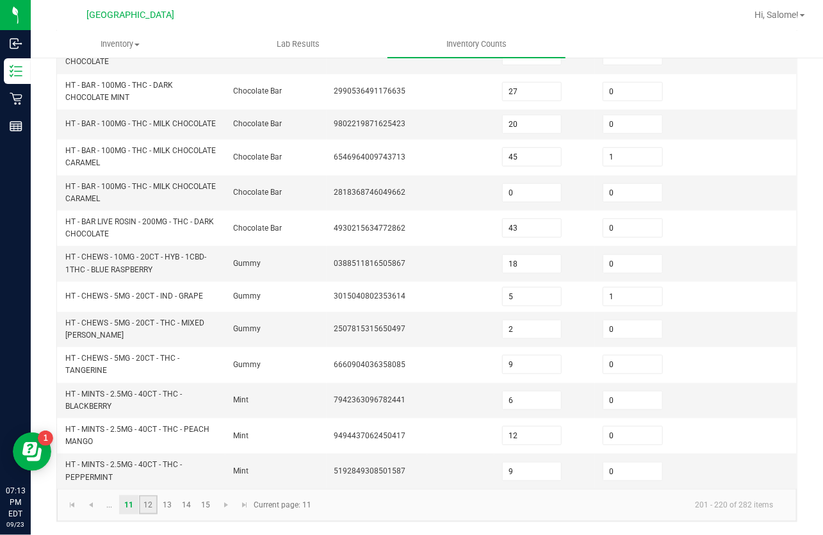
click at [156, 511] on link "12" at bounding box center [148, 504] width 19 height 19
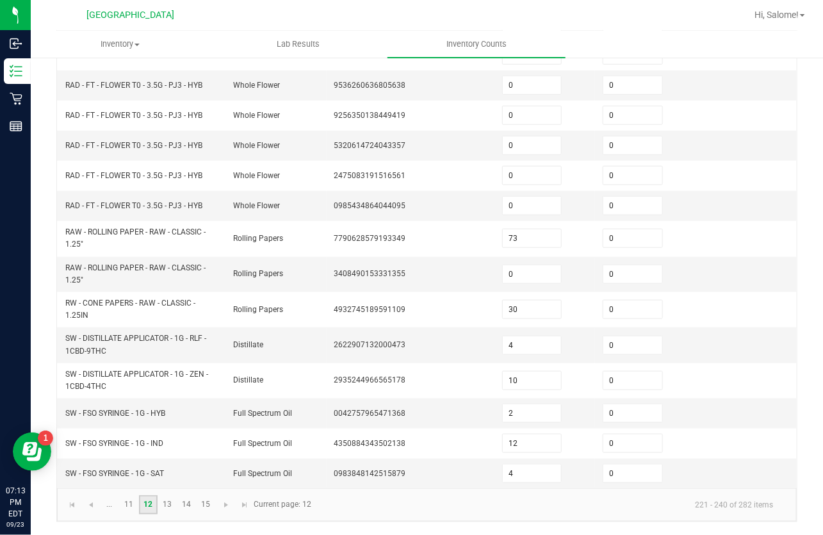
scroll to position [349, 0]
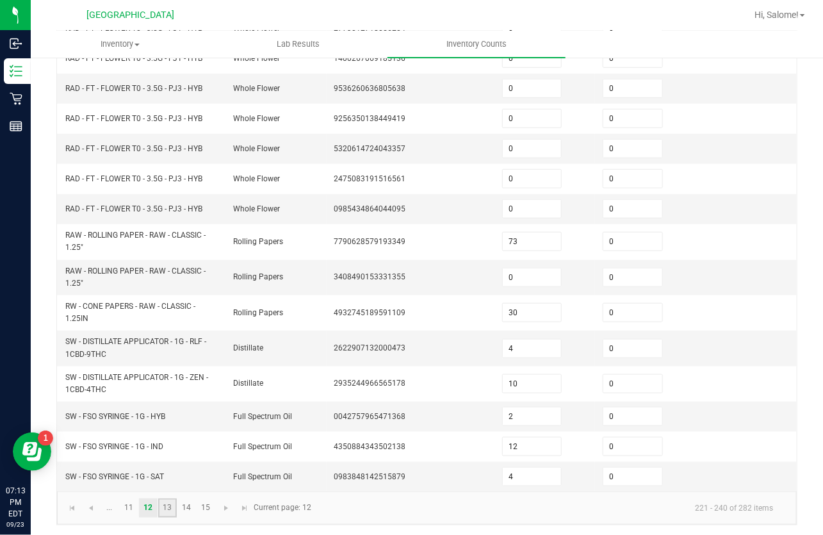
click at [170, 511] on link "13" at bounding box center [167, 508] width 19 height 19
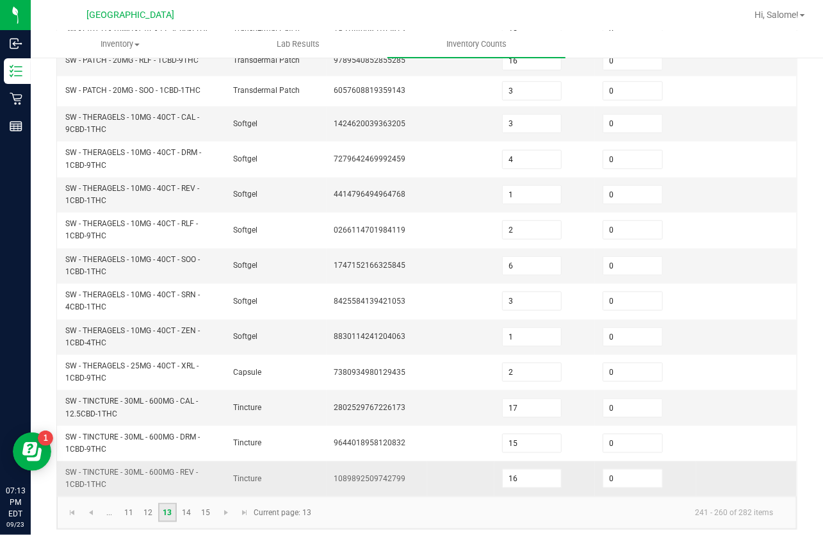
scroll to position [399, 0]
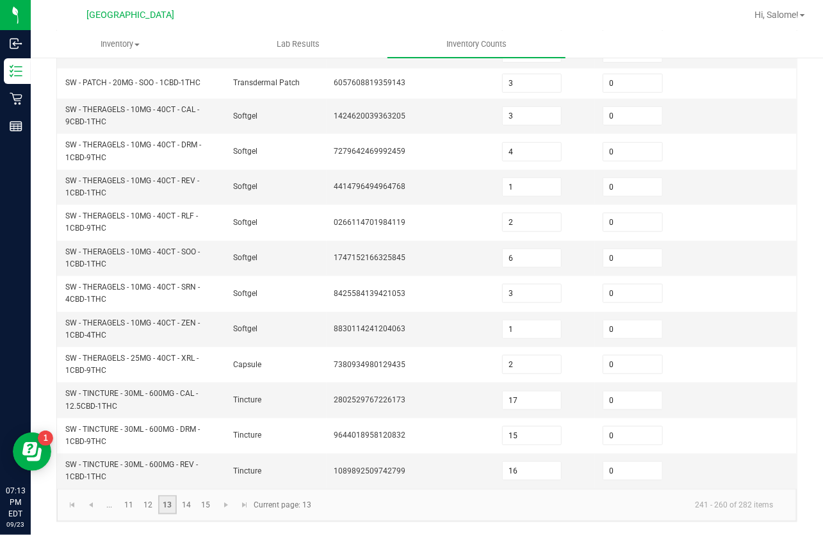
click at [176, 513] on link "13" at bounding box center [167, 504] width 19 height 19
click at [182, 508] on link "14" at bounding box center [187, 504] width 19 height 19
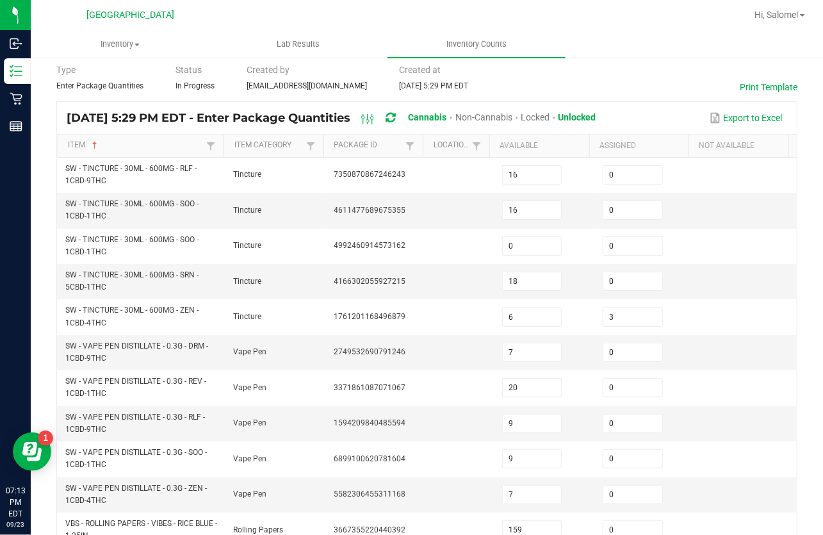
scroll to position [0, 0]
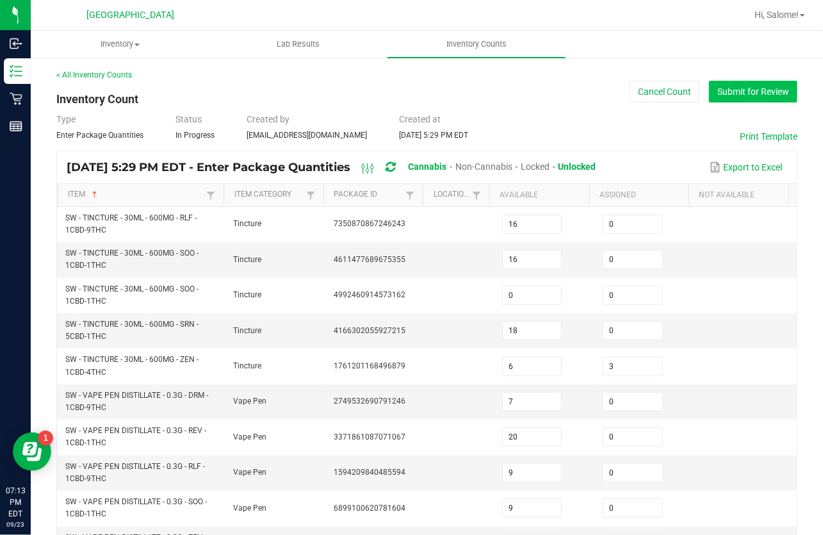
click at [758, 81] on button "Submit for Review" at bounding box center [753, 92] width 88 height 22
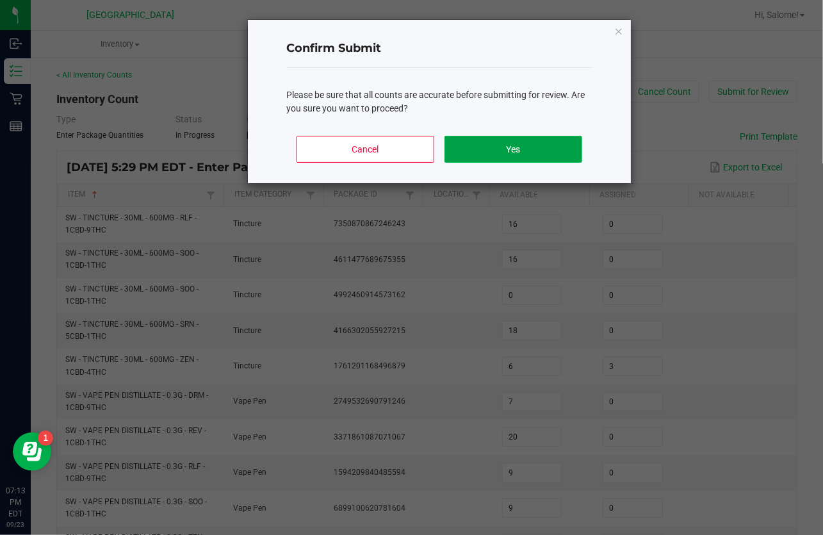
click at [504, 156] on button "Yes" at bounding box center [514, 149] width 138 height 27
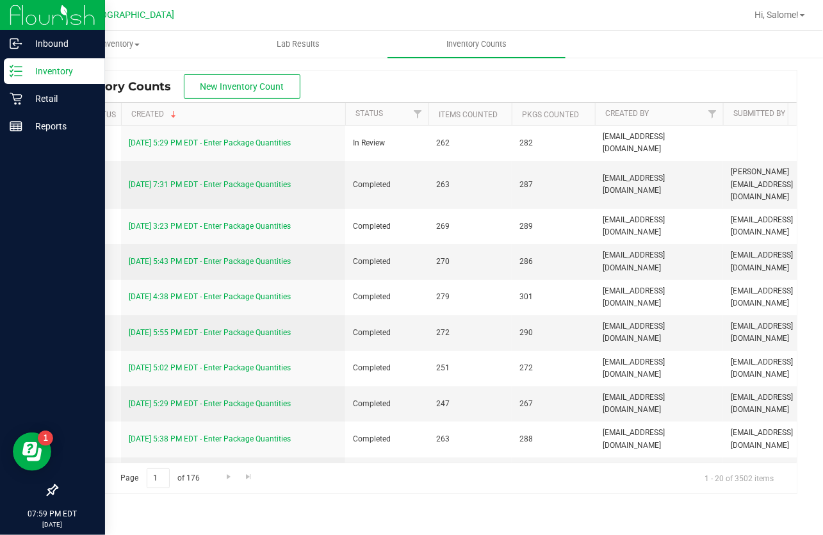
click at [26, 69] on p "Inventory" at bounding box center [60, 70] width 77 height 15
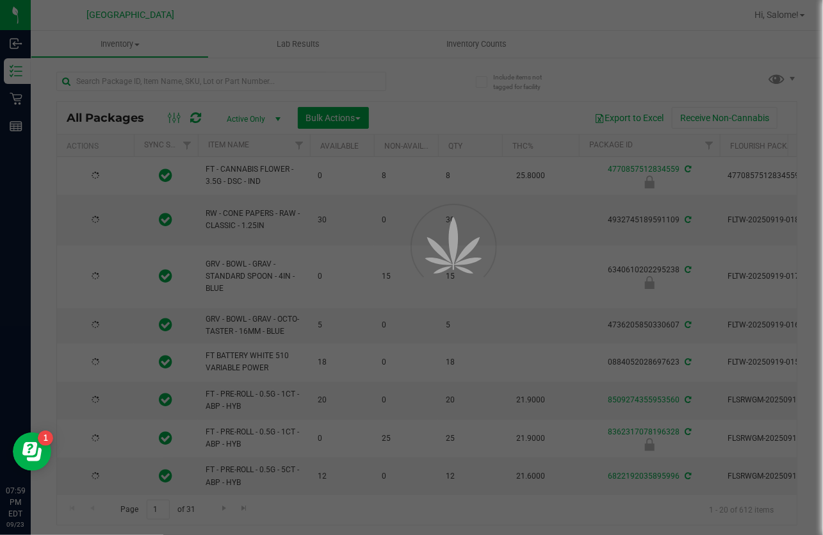
click at [192, 79] on div at bounding box center [411, 267] width 823 height 535
click at [158, 79] on input "text" at bounding box center [221, 81] width 330 height 19
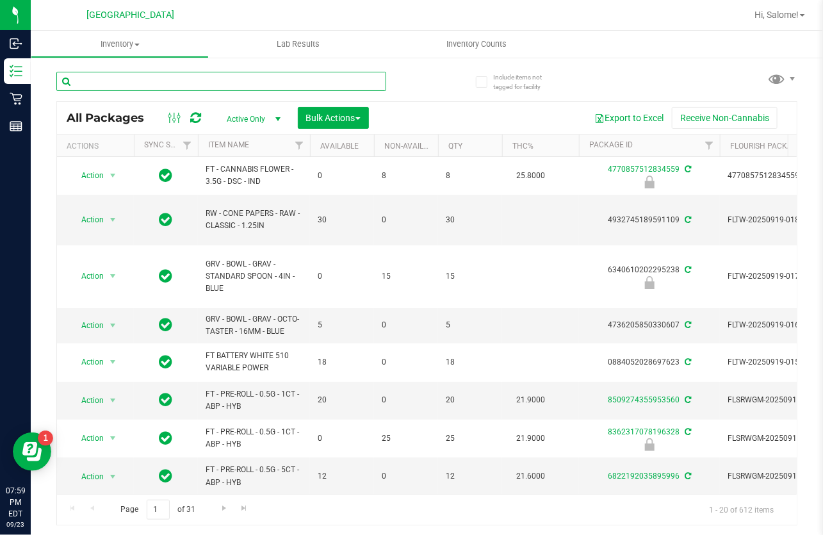
click at [158, 79] on input "text" at bounding box center [221, 81] width 330 height 19
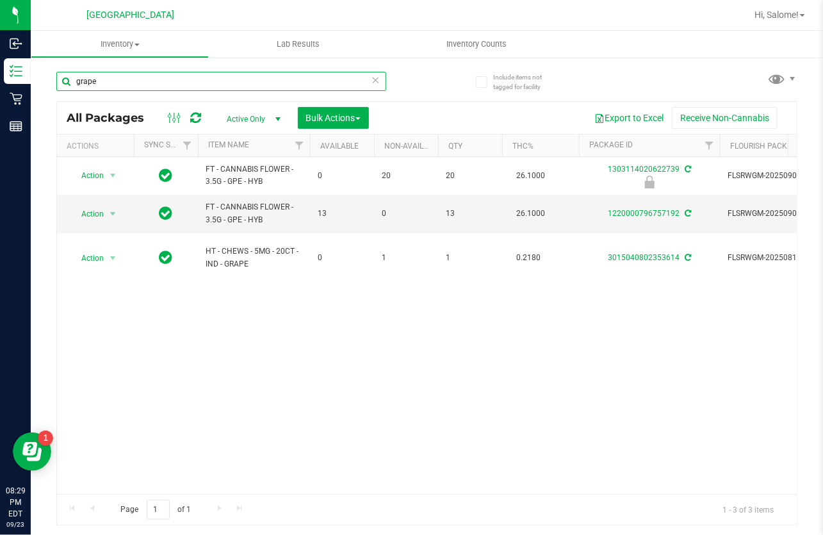
click at [236, 81] on input "grape" at bounding box center [221, 81] width 330 height 19
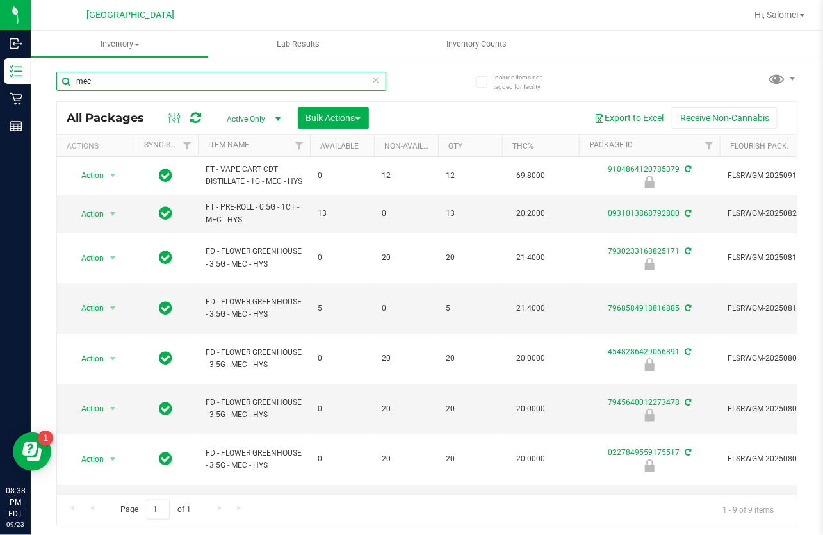
scroll to position [23, 0]
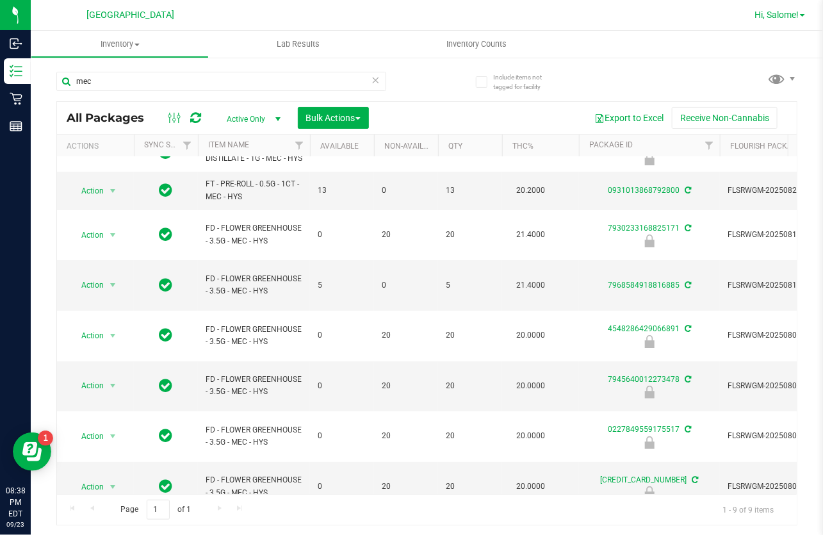
click at [788, 13] on span "Hi, Salome!" at bounding box center [777, 15] width 44 height 10
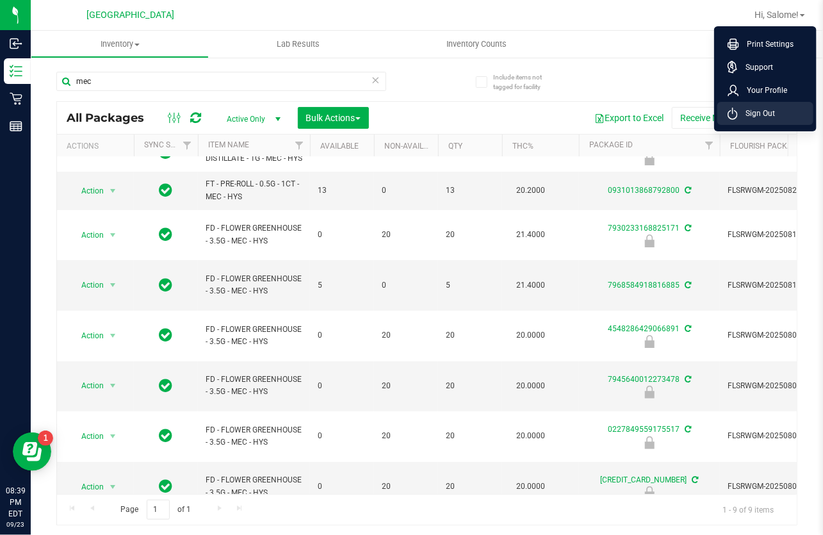
click at [775, 110] on li "Sign Out" at bounding box center [766, 113] width 96 height 23
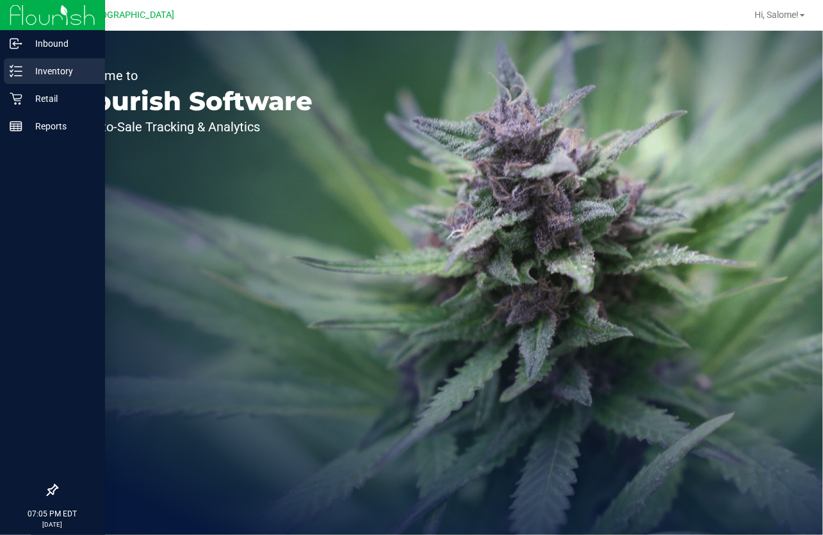
click at [21, 70] on icon at bounding box center [16, 71] width 13 height 13
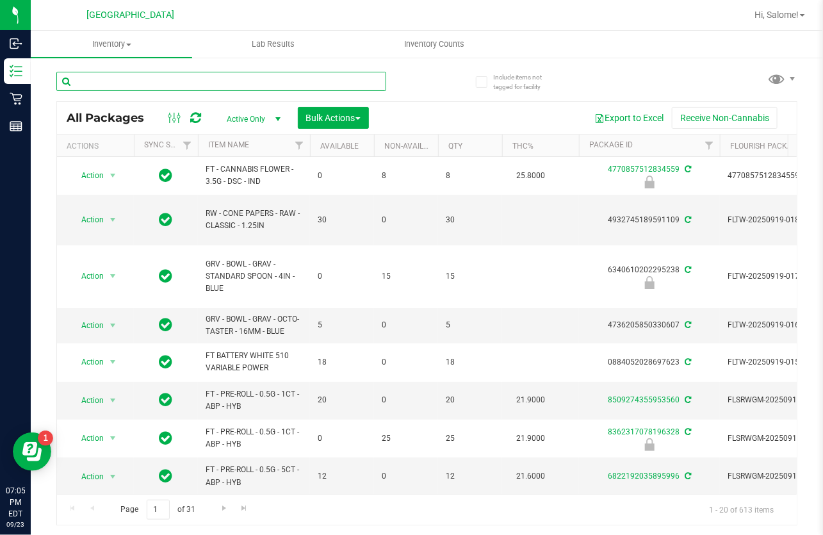
click at [185, 81] on input "text" at bounding box center [221, 81] width 330 height 19
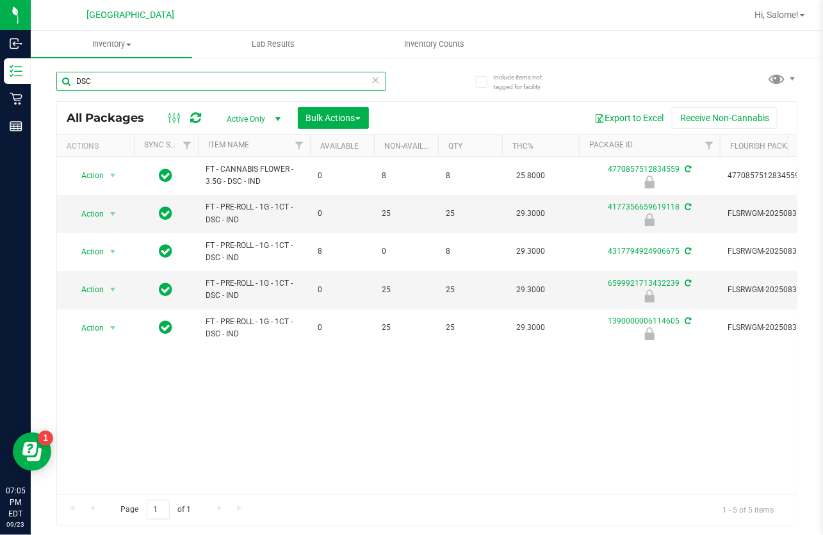
type input "DSC"
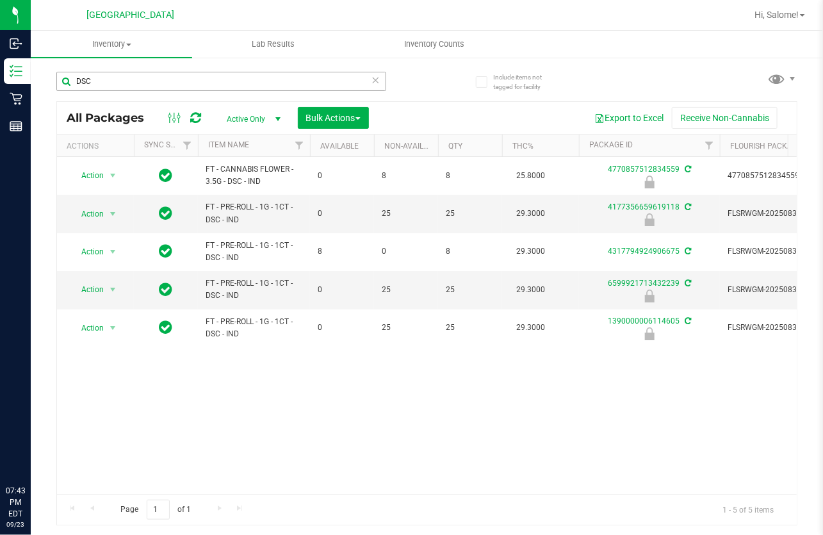
click at [159, 76] on input "DSC" at bounding box center [221, 81] width 330 height 19
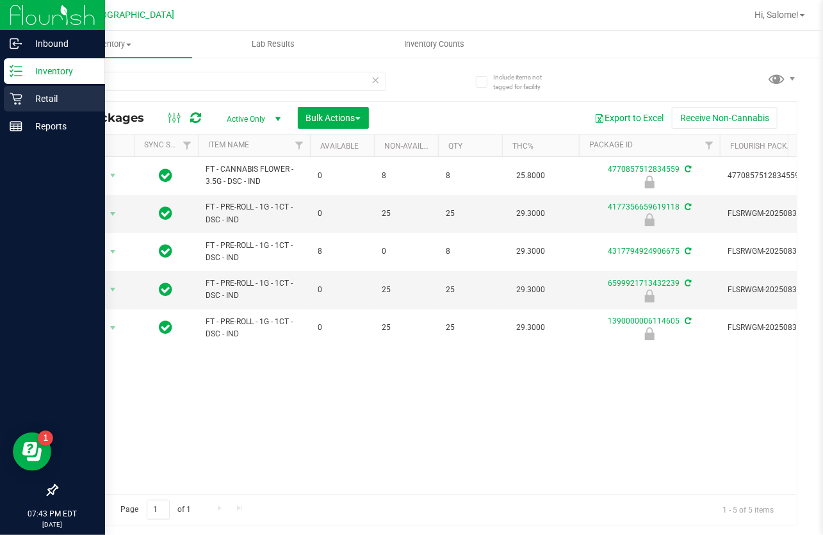
click at [12, 104] on icon at bounding box center [16, 98] width 13 height 13
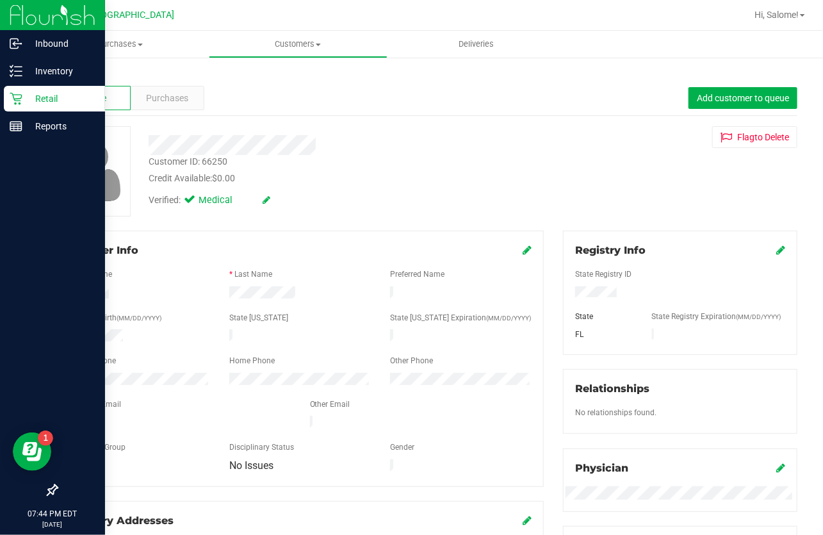
click at [70, 70] on link "Back" at bounding box center [67, 74] width 22 height 9
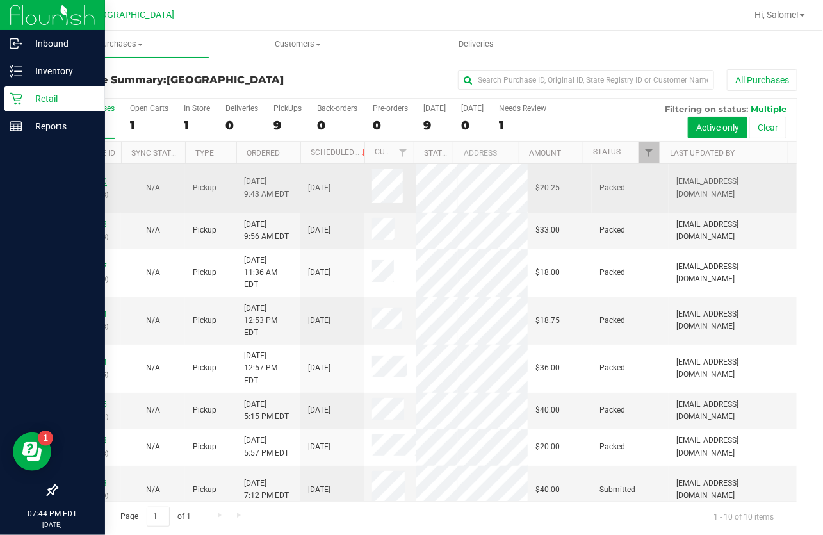
click at [99, 179] on link "11992100" at bounding box center [89, 181] width 36 height 9
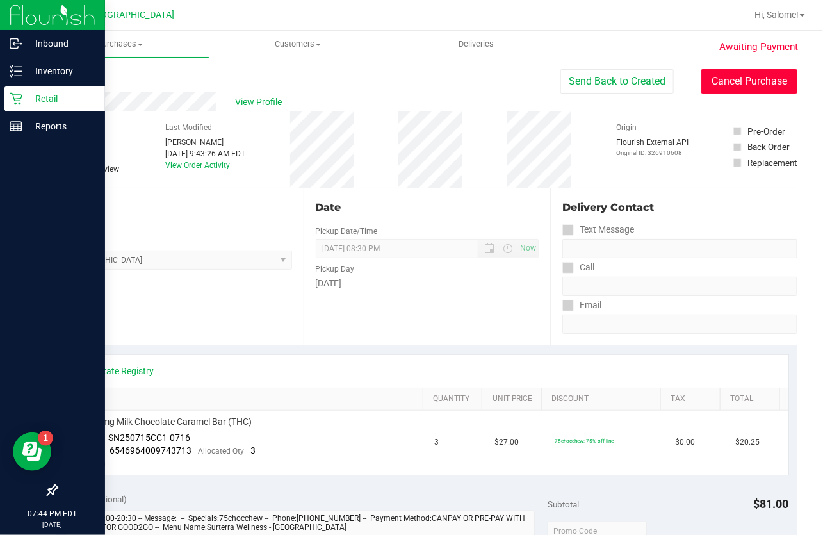
click at [742, 76] on button "Cancel Purchase" at bounding box center [750, 81] width 96 height 24
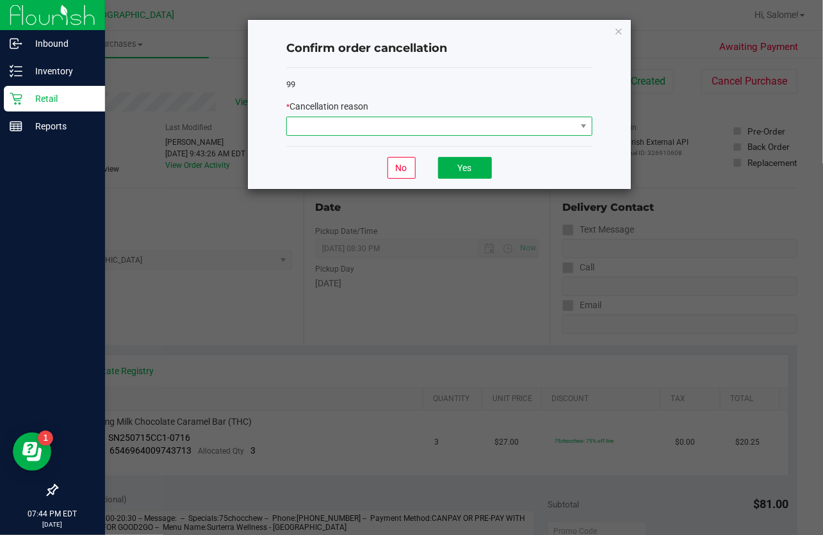
click at [525, 128] on span at bounding box center [431, 126] width 289 height 18
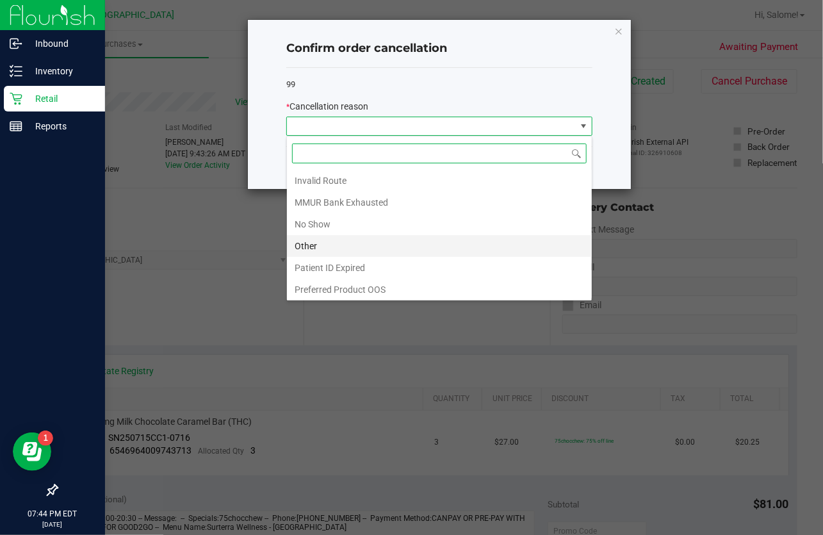
scroll to position [66, 0]
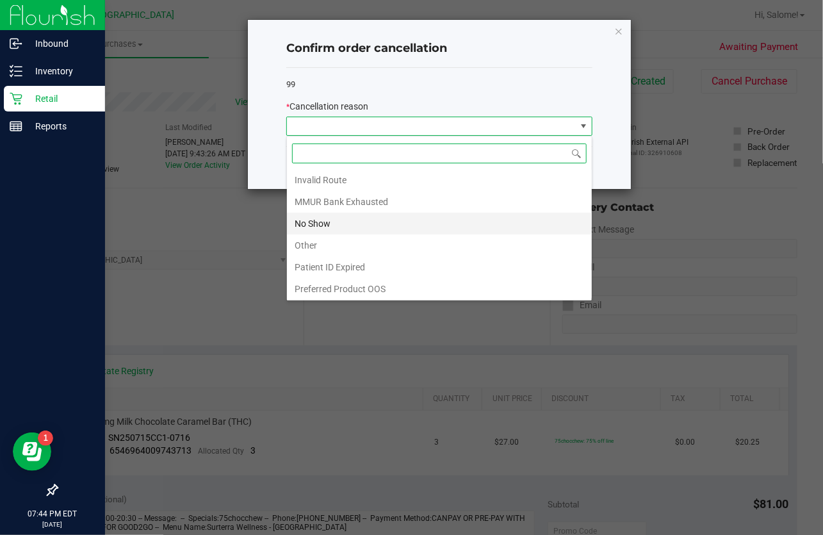
click at [352, 218] on li "No Show" at bounding box center [439, 224] width 305 height 22
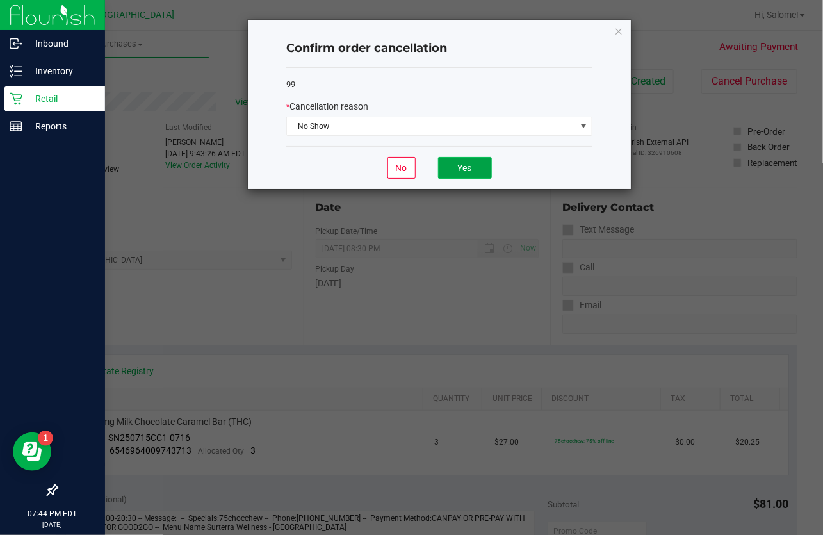
click at [474, 169] on button "Yes" at bounding box center [465, 168] width 54 height 22
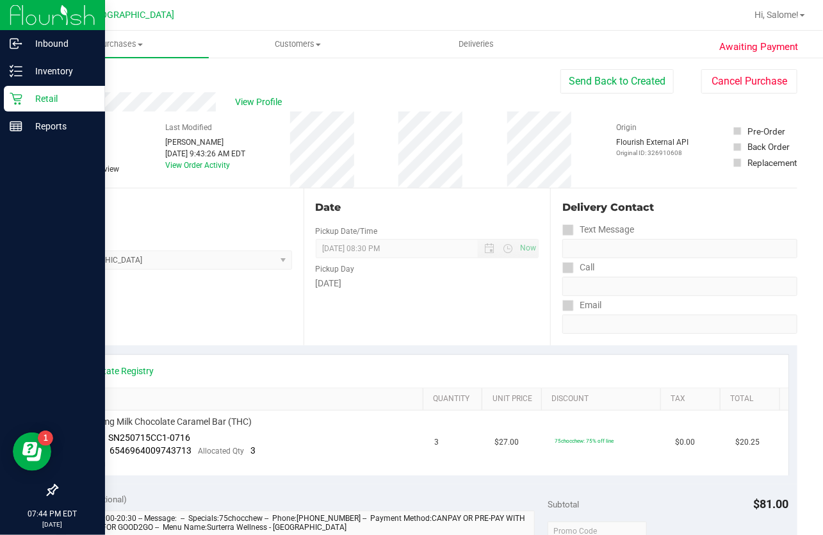
click at [64, 79] on link "Back" at bounding box center [65, 76] width 19 height 9
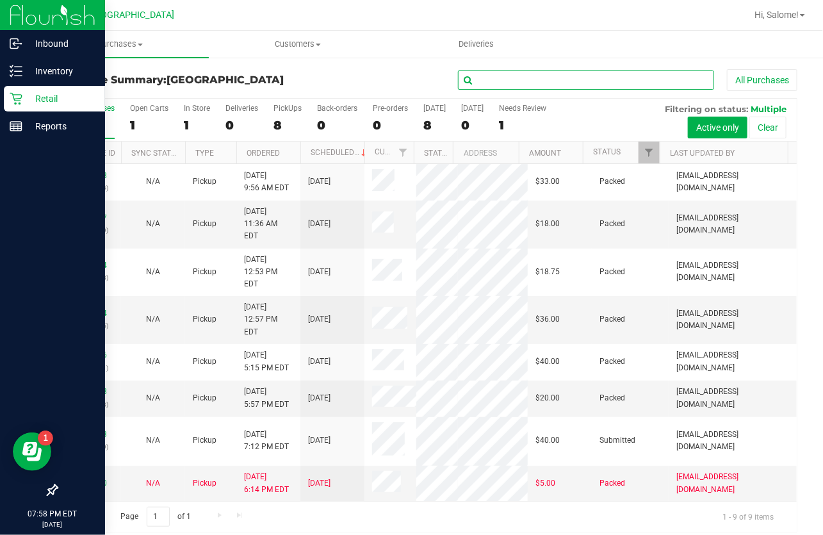
click at [506, 83] on input "text" at bounding box center [586, 79] width 256 height 19
